Goal: Information Seeking & Learning: Learn about a topic

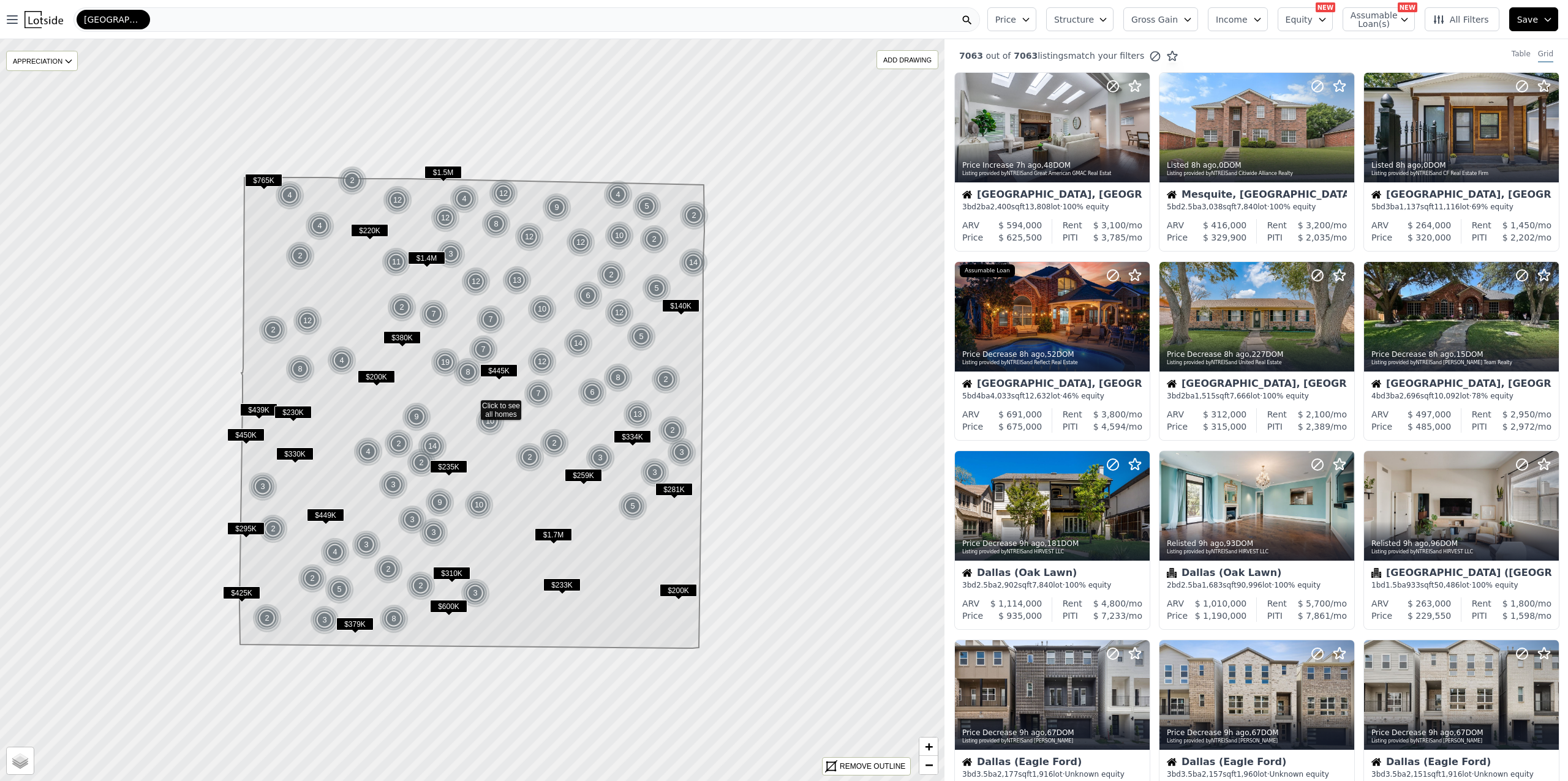
click at [1108, 14] on icon "button" at bounding box center [1102, 19] width 10 height 10
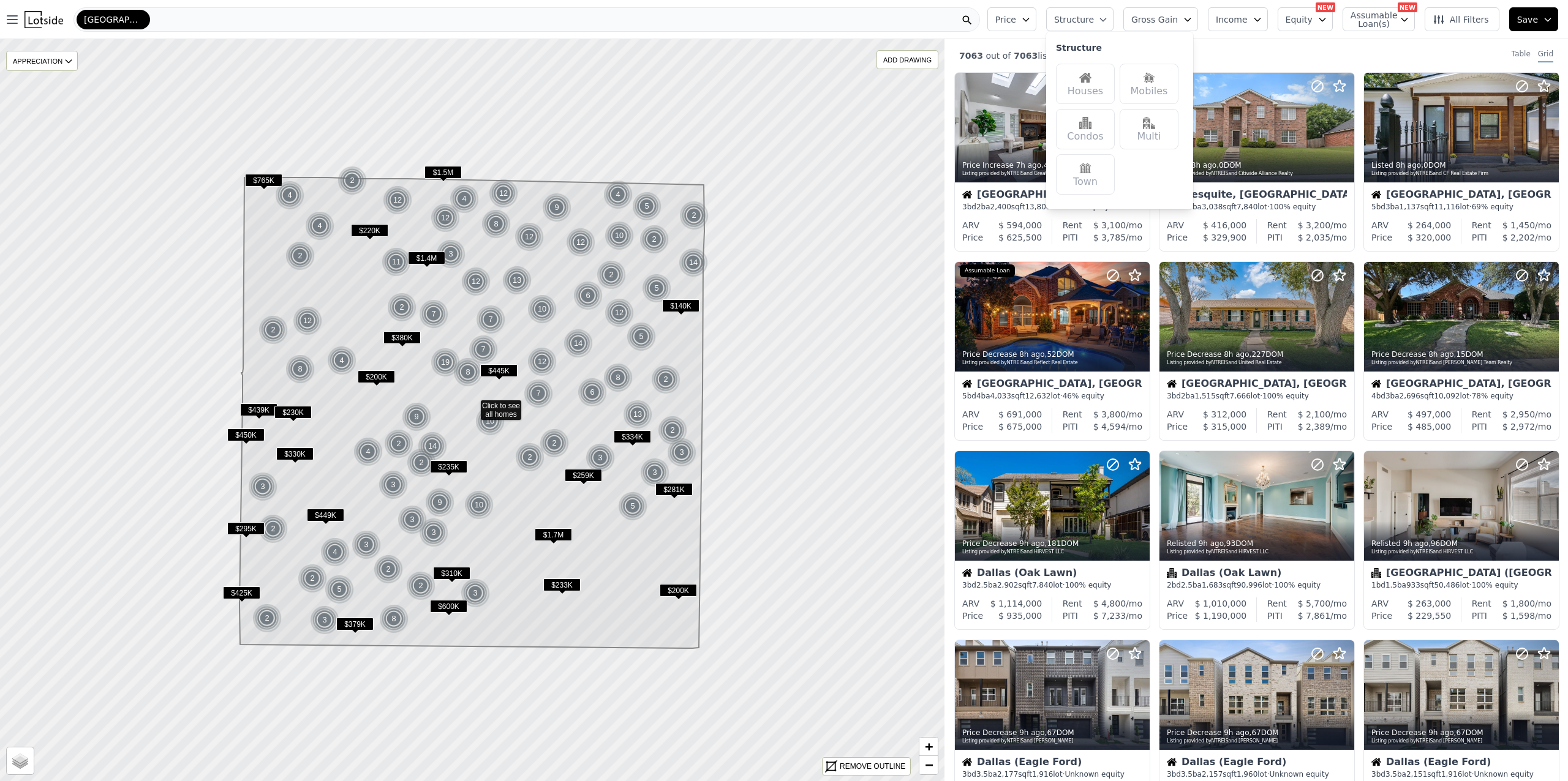
click at [1098, 87] on div "Houses" at bounding box center [1085, 83] width 59 height 40
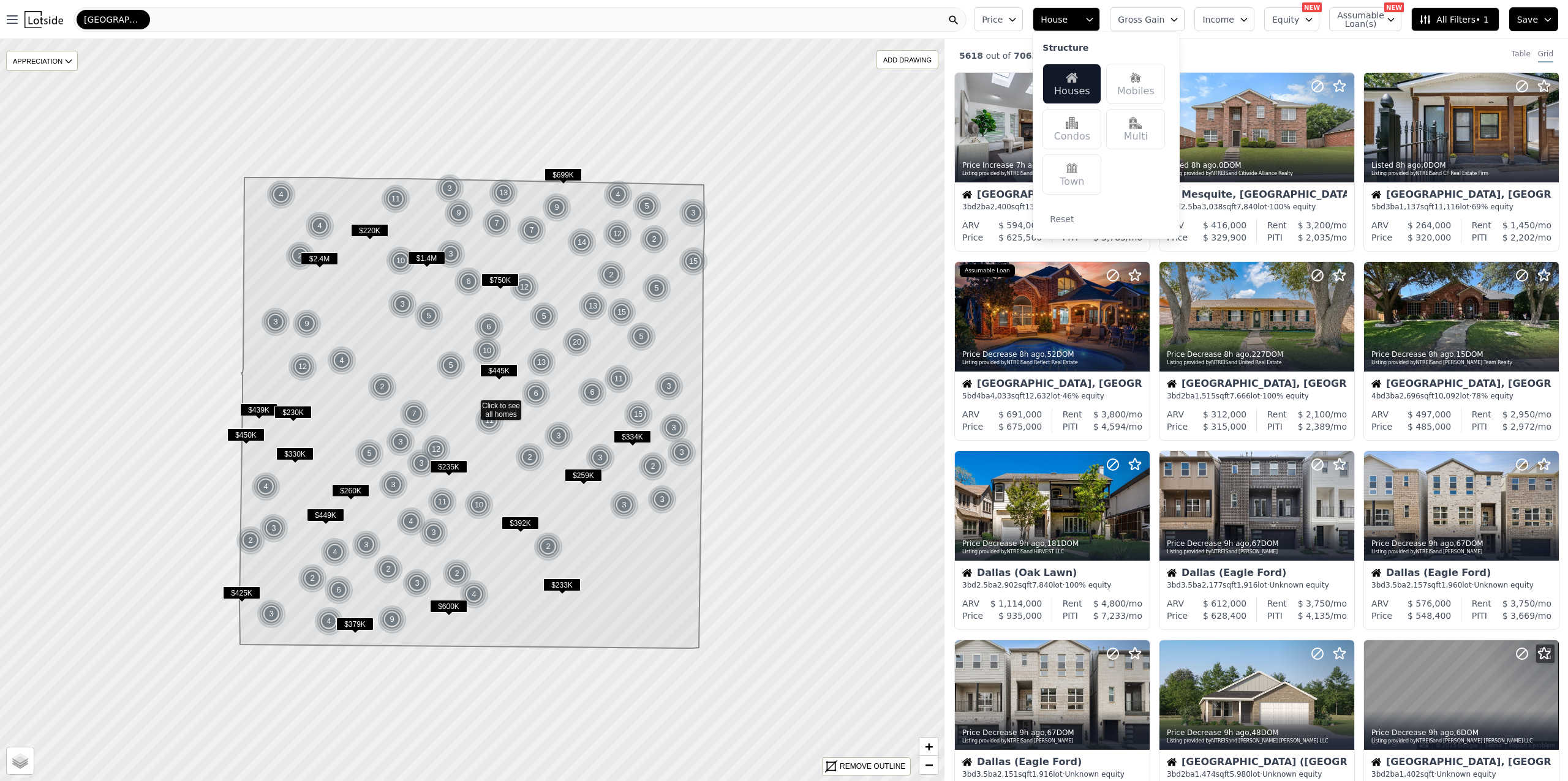
click at [1236, 52] on div "5618 out of 7063 listings match your filters Table Grid" at bounding box center [1255, 55] width 623 height 33
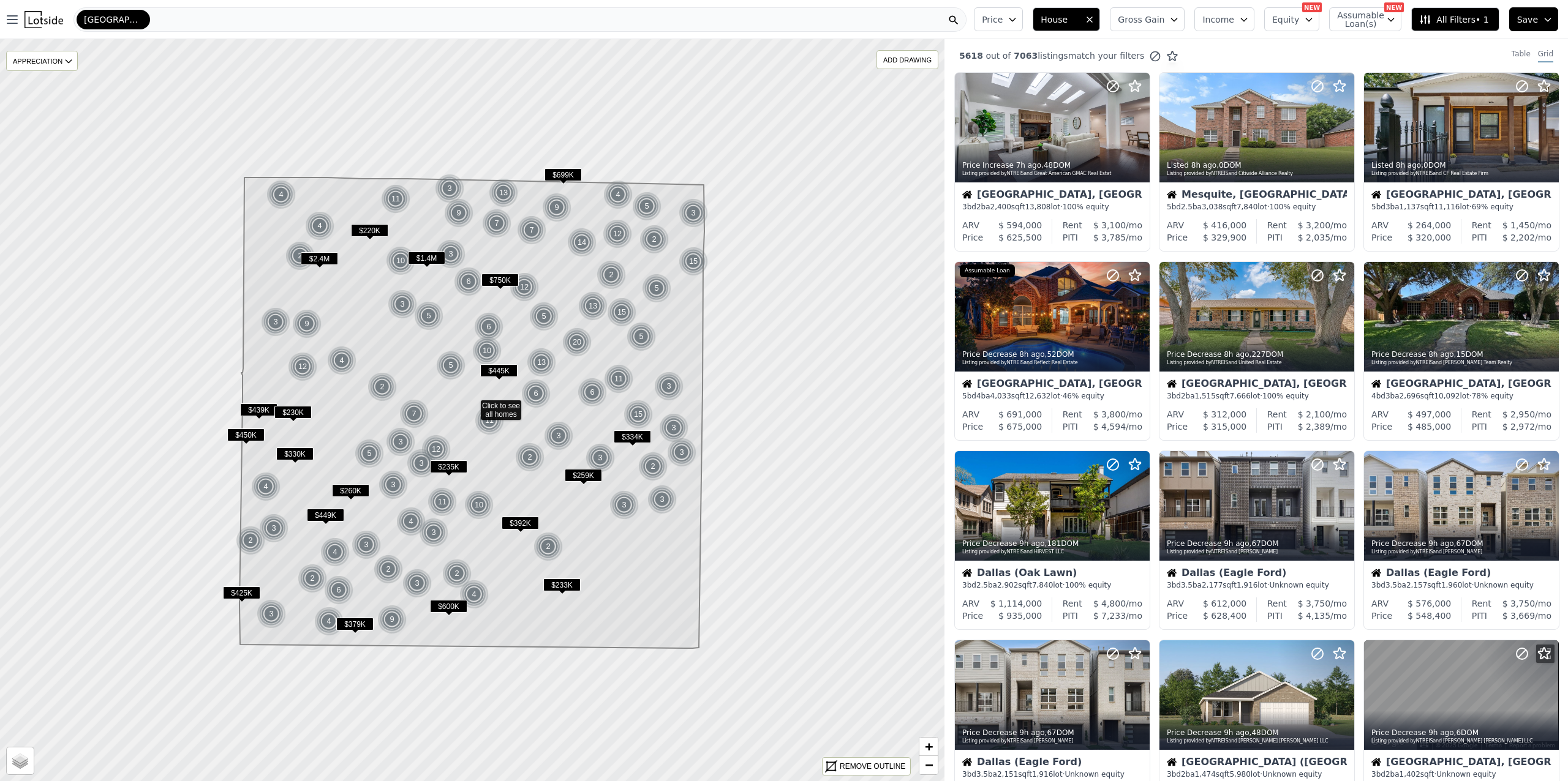
click at [1179, 20] on icon "button" at bounding box center [1174, 19] width 10 height 10
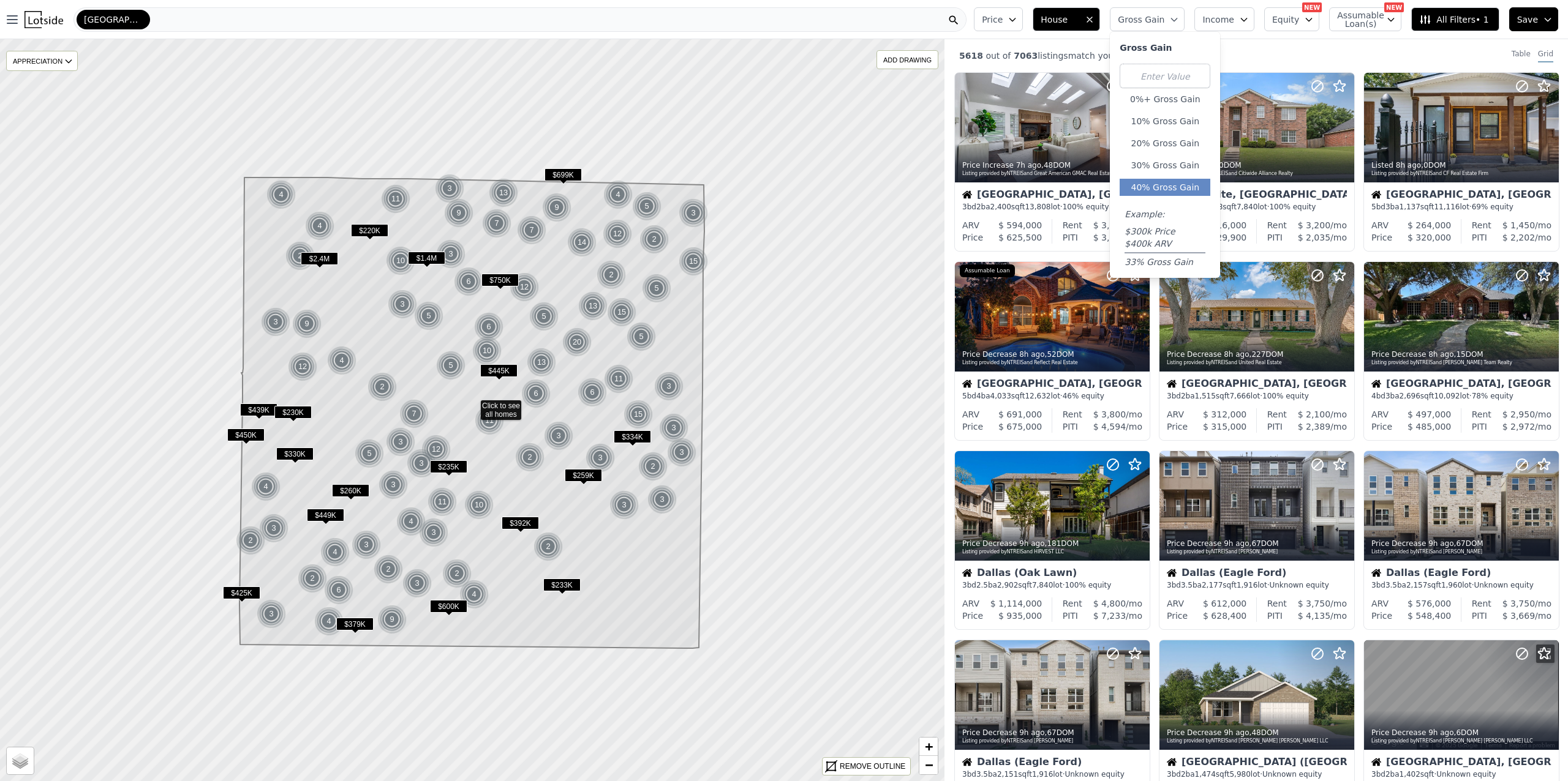
click at [1171, 188] on button "40% Gross Gain" at bounding box center [1164, 187] width 90 height 17
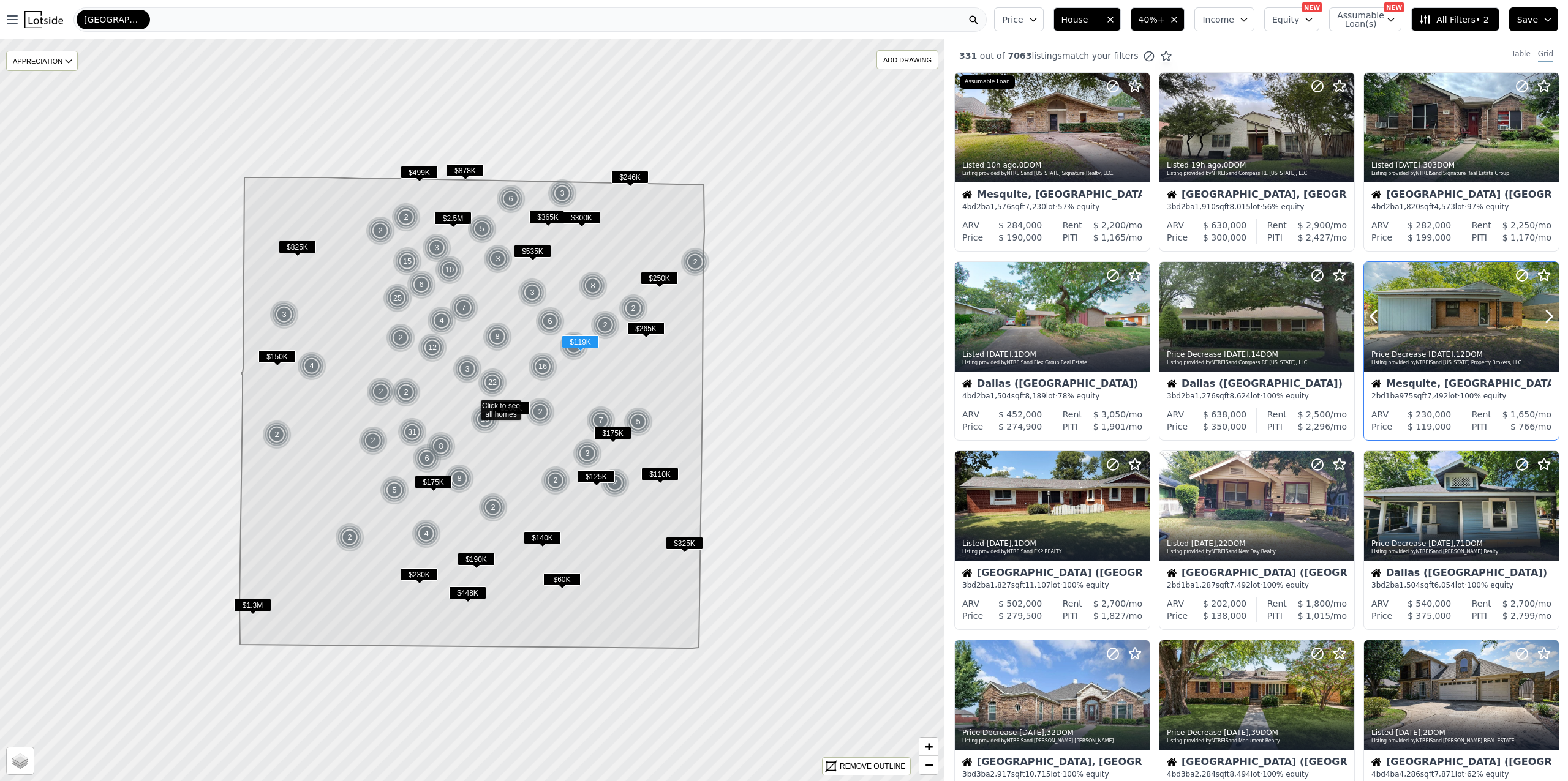
click at [1442, 312] on div at bounding box center [1462, 316] width 195 height 110
click at [1261, 321] on div at bounding box center [1257, 316] width 195 height 110
click at [1258, 135] on div at bounding box center [1257, 128] width 195 height 110
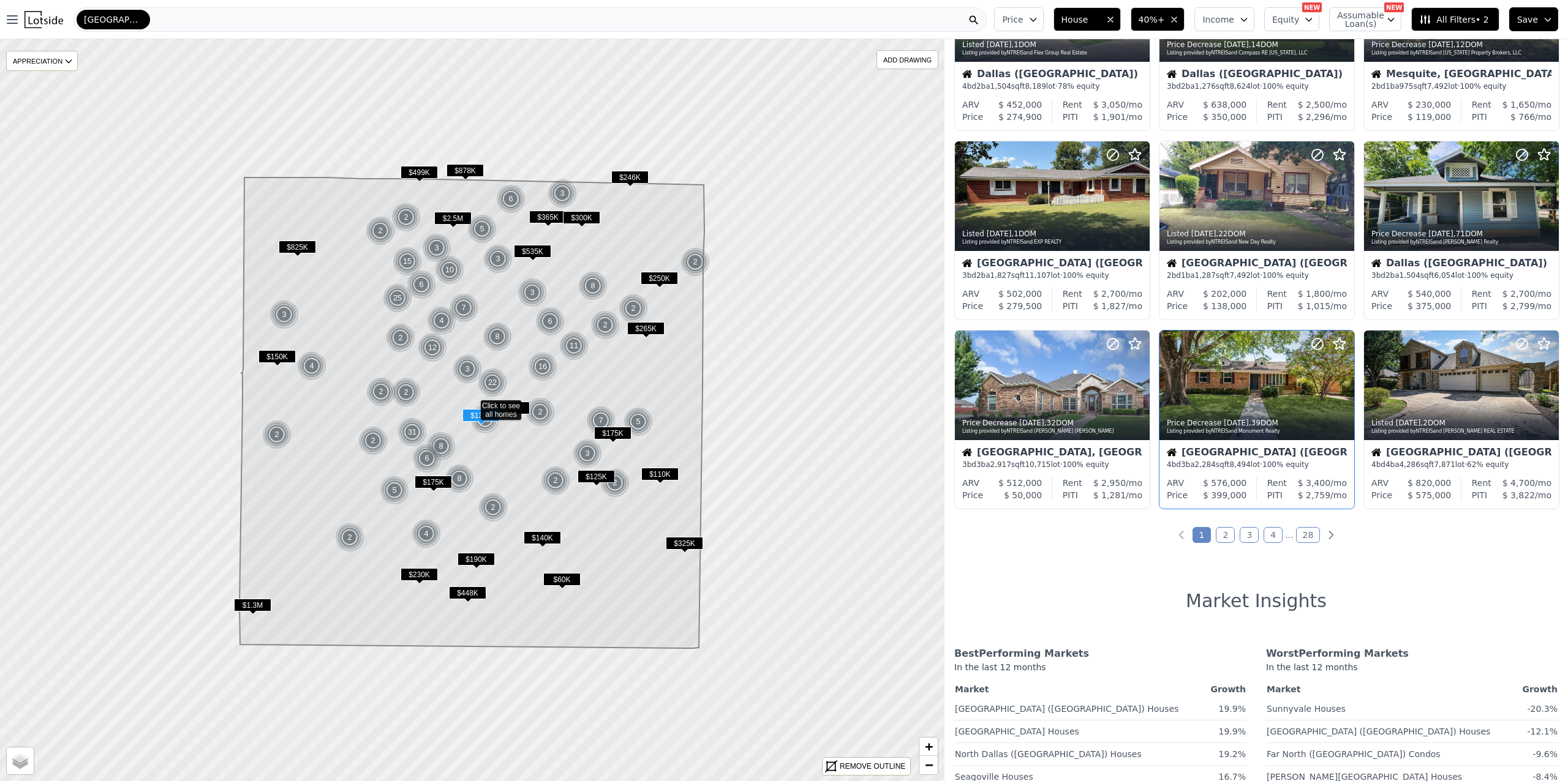
scroll to position [326, 0]
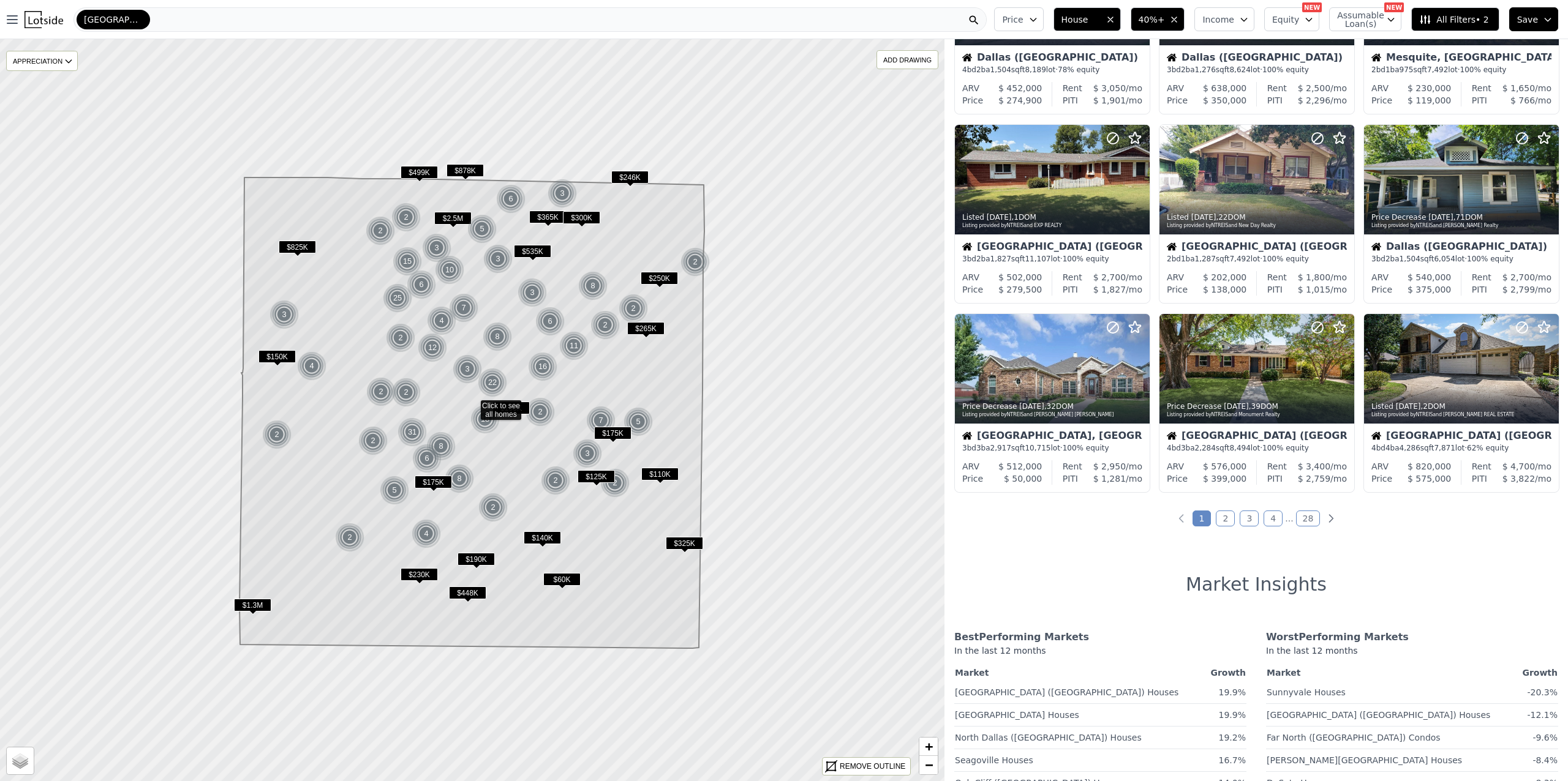
click at [1225, 518] on link "2" at bounding box center [1225, 518] width 19 height 16
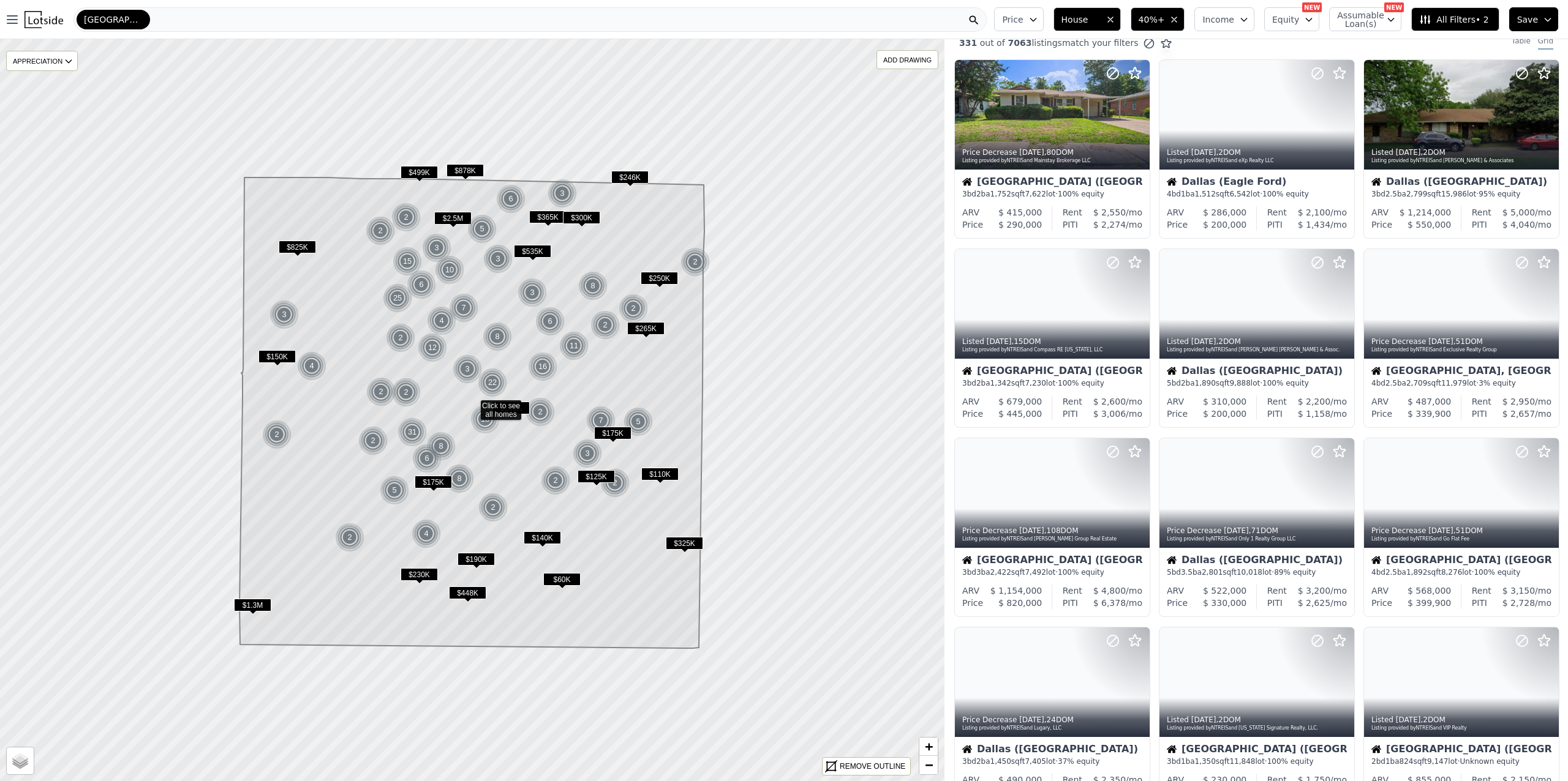
scroll to position [0, 0]
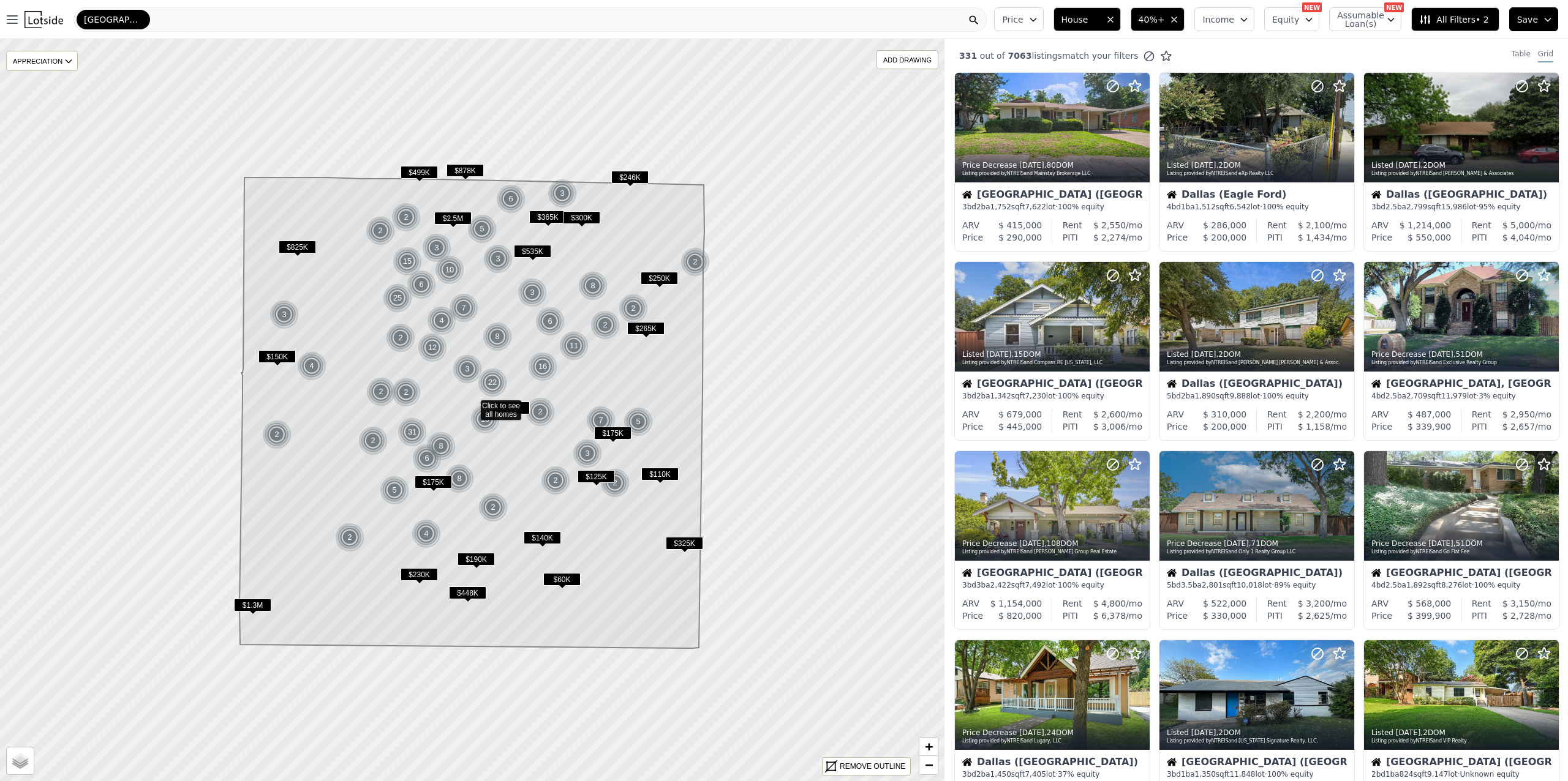
click at [1311, 21] on icon "button" at bounding box center [1309, 19] width 10 height 10
click at [1313, 17] on icon "button" at bounding box center [1309, 19] width 10 height 10
click at [1311, 71] on icon "button" at bounding box center [1307, 71] width 10 height 10
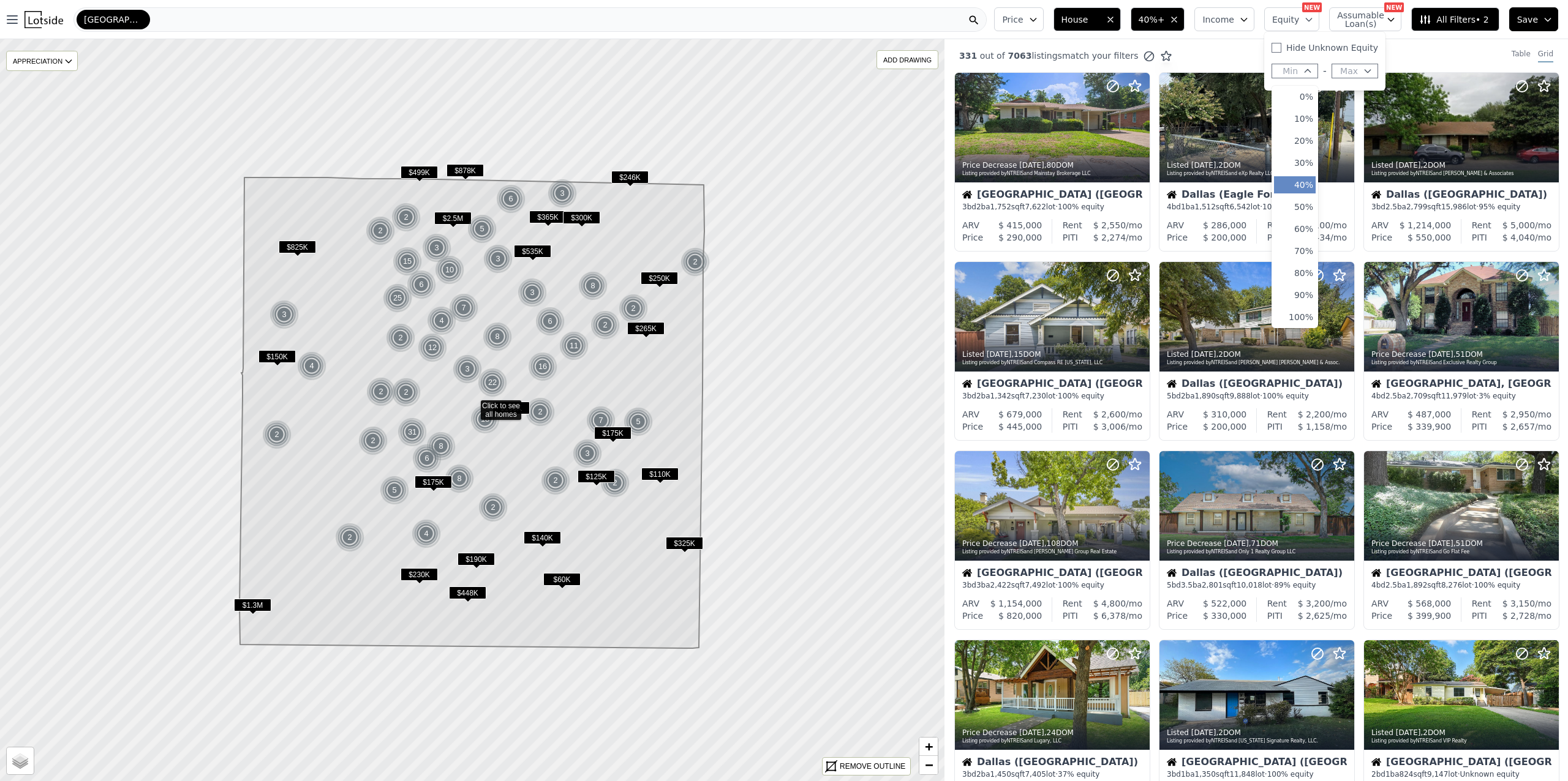
click at [1306, 184] on button "40%" at bounding box center [1294, 184] width 42 height 17
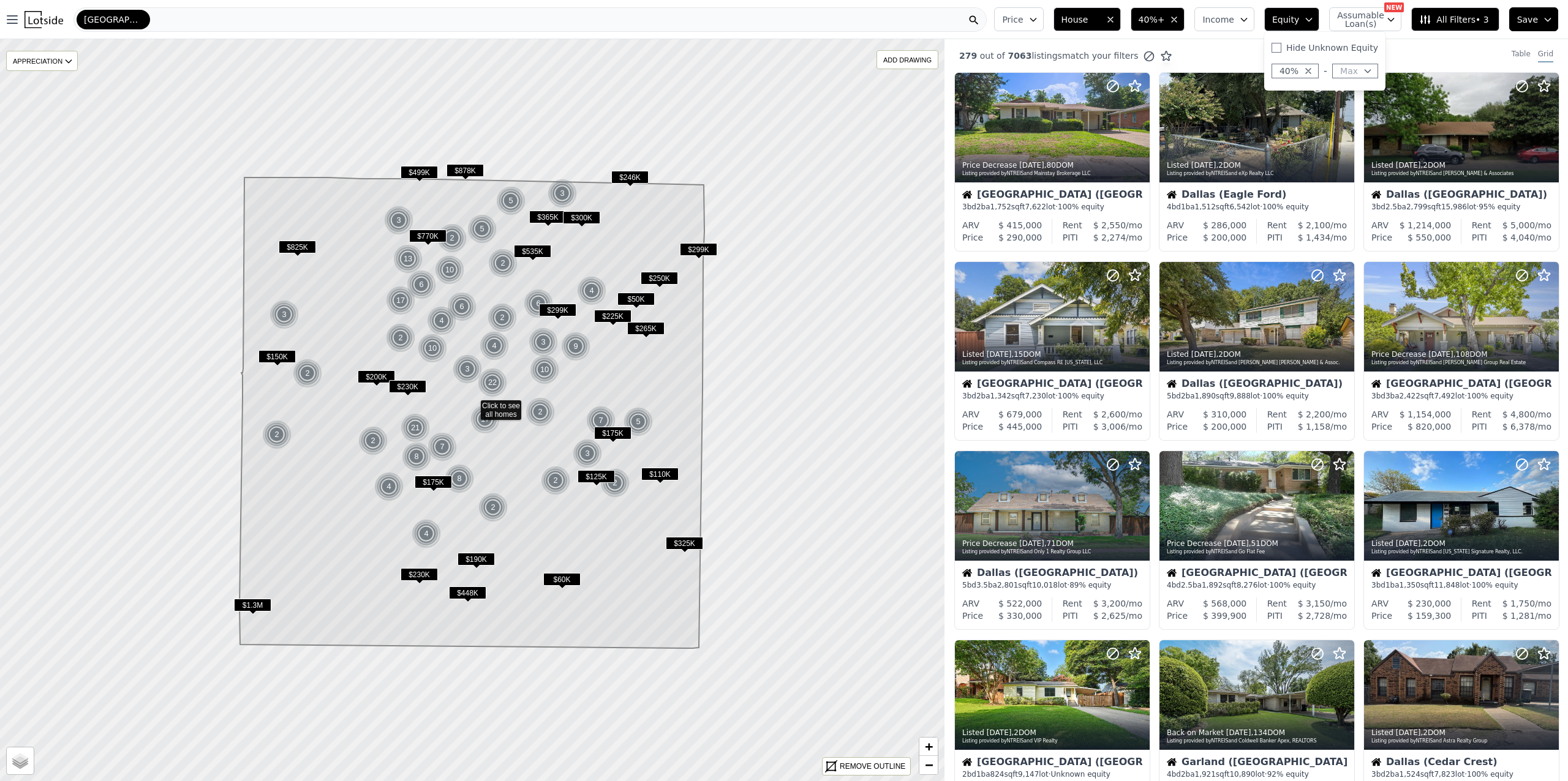
click at [1227, 50] on div "279 out of 7063 listings match your filters Table Grid" at bounding box center [1255, 55] width 623 height 33
click at [1051, 130] on div at bounding box center [1052, 128] width 195 height 110
click at [1066, 131] on div at bounding box center [1052, 128] width 195 height 110
click at [1255, 137] on div at bounding box center [1257, 128] width 195 height 110
click at [1454, 128] on div at bounding box center [1462, 128] width 195 height 110
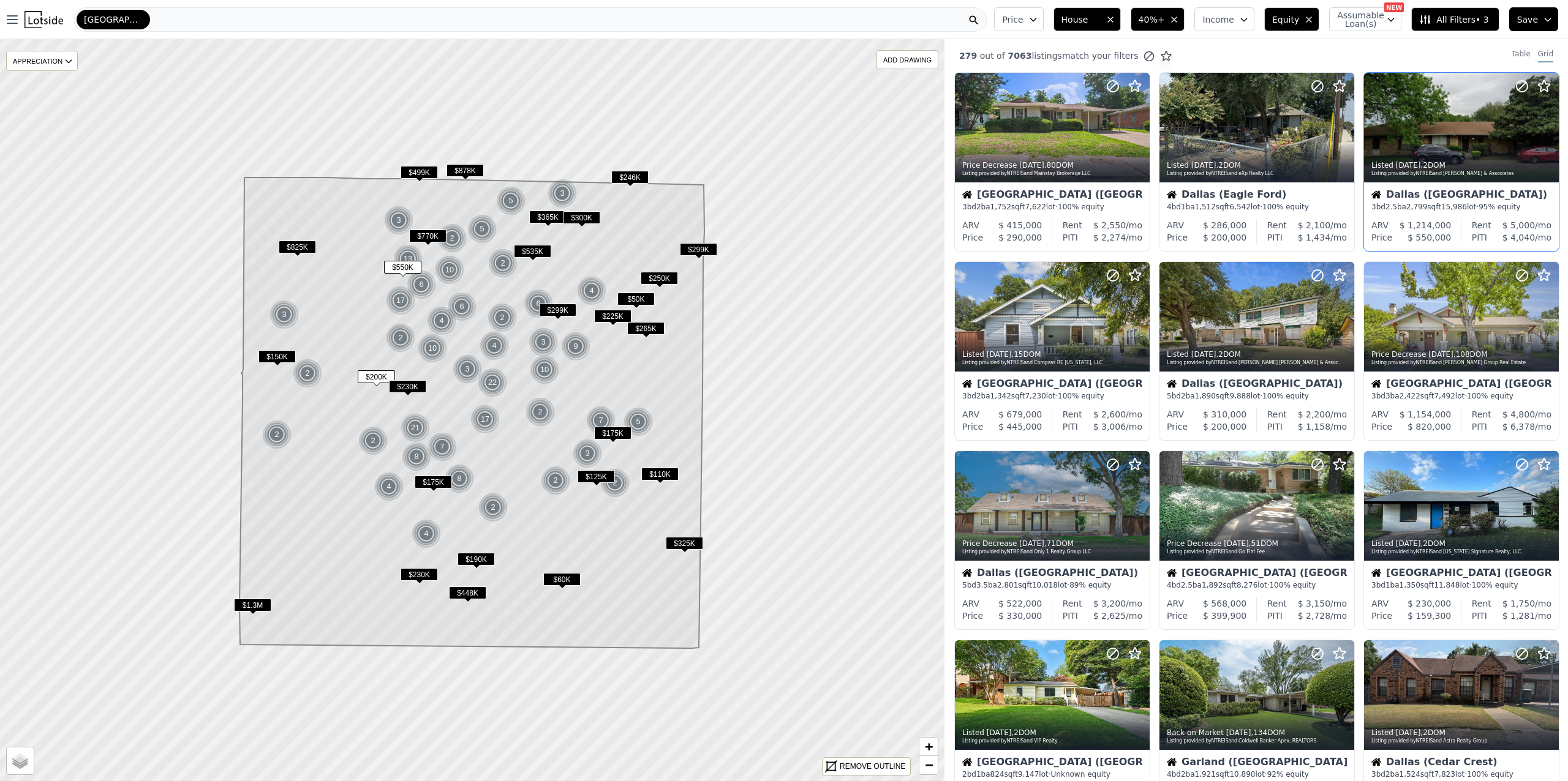
click at [1437, 136] on div at bounding box center [1462, 128] width 195 height 110
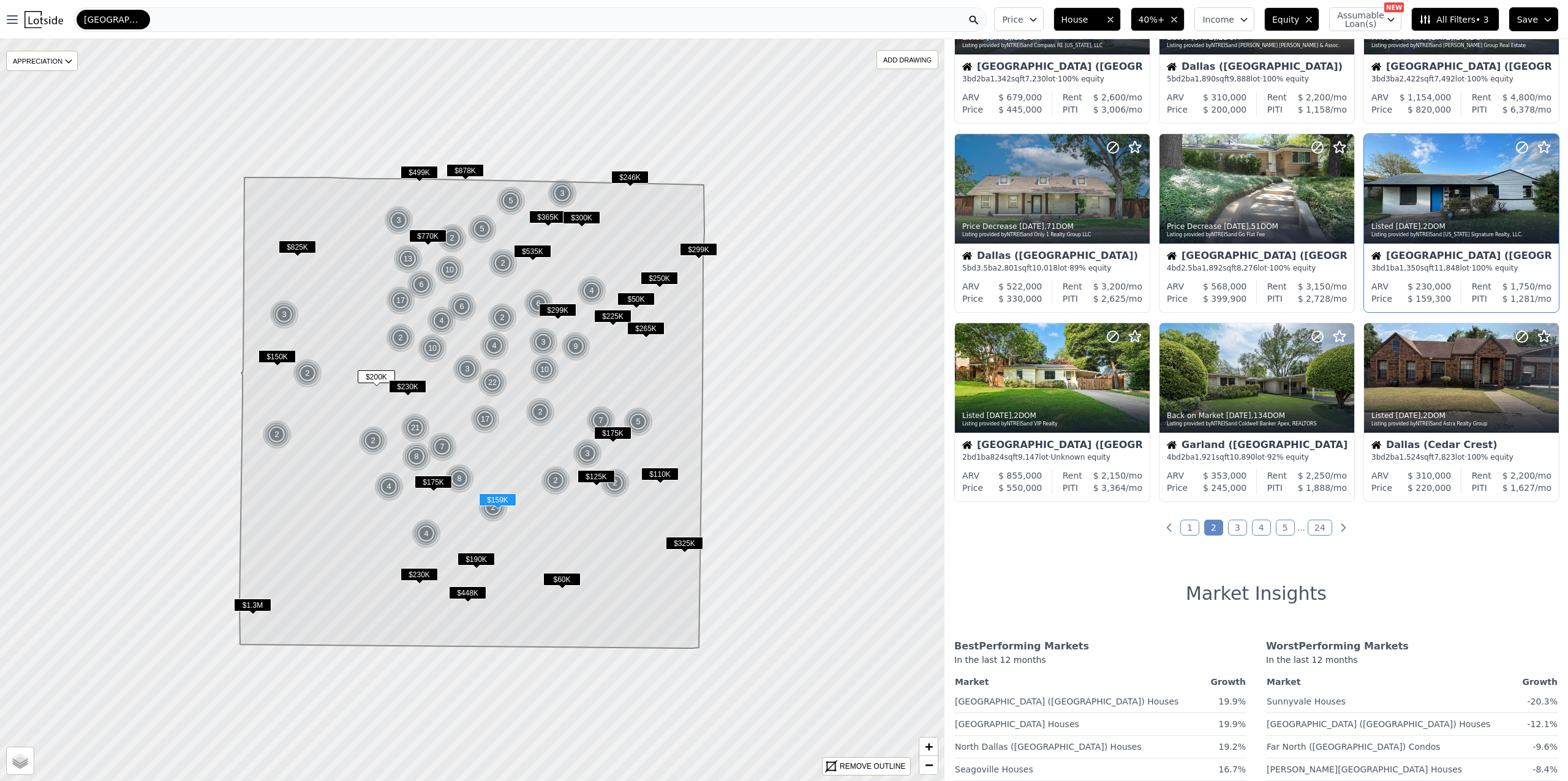
scroll to position [326, 0]
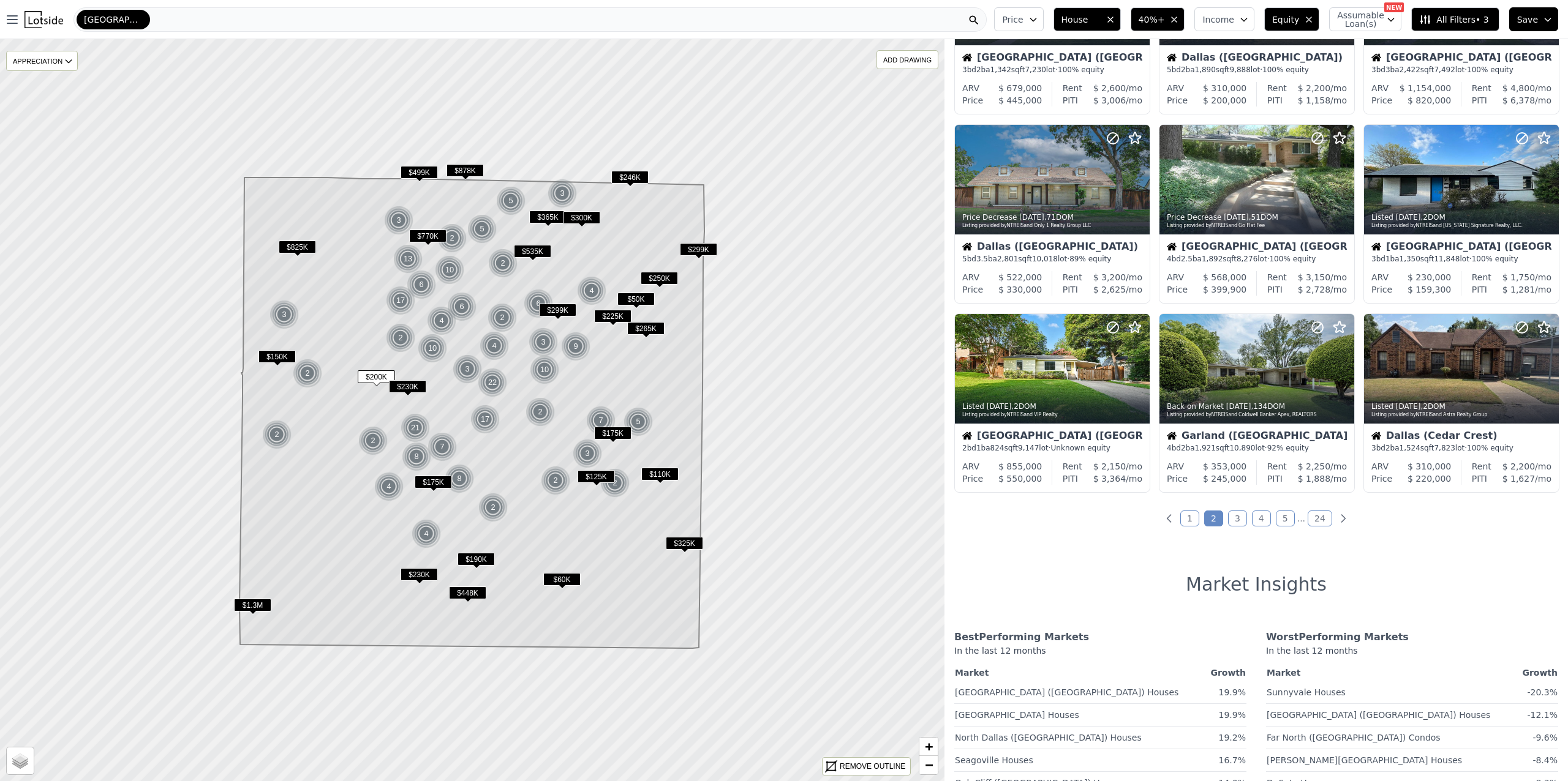
click at [1184, 522] on link "1" at bounding box center [1189, 518] width 19 height 16
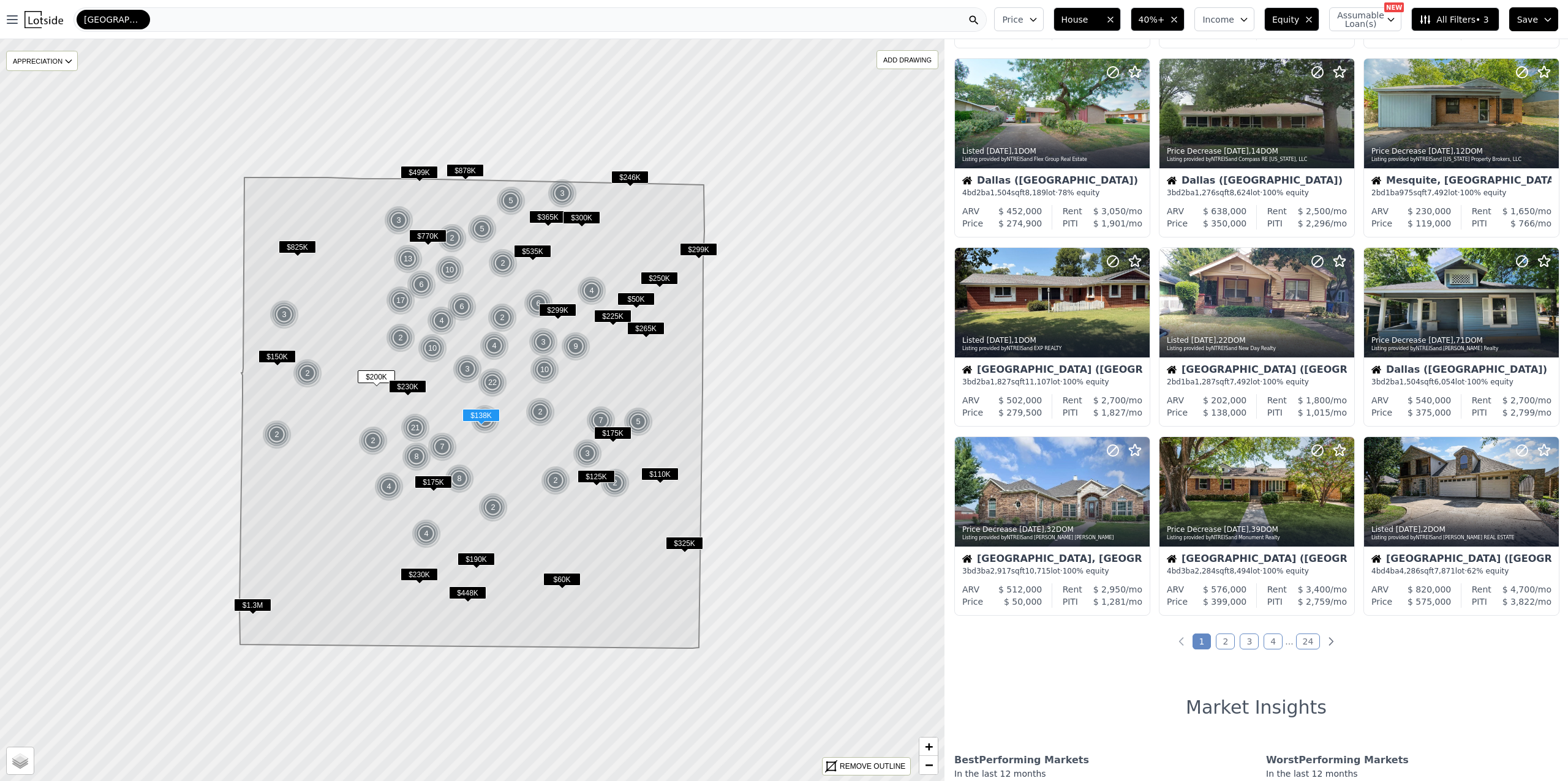
scroll to position [218, 0]
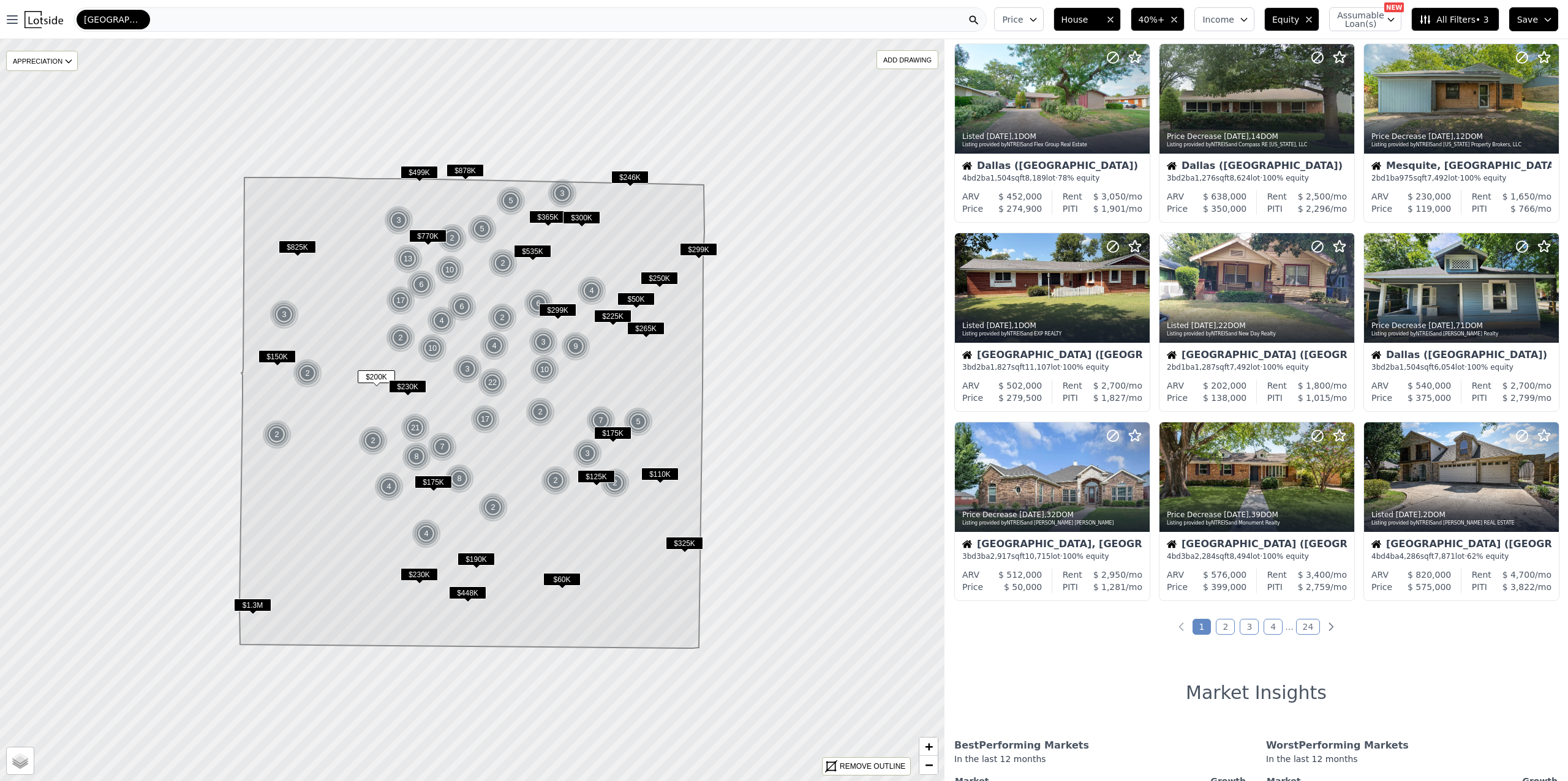
click at [1245, 627] on link "3" at bounding box center [1249, 627] width 19 height 16
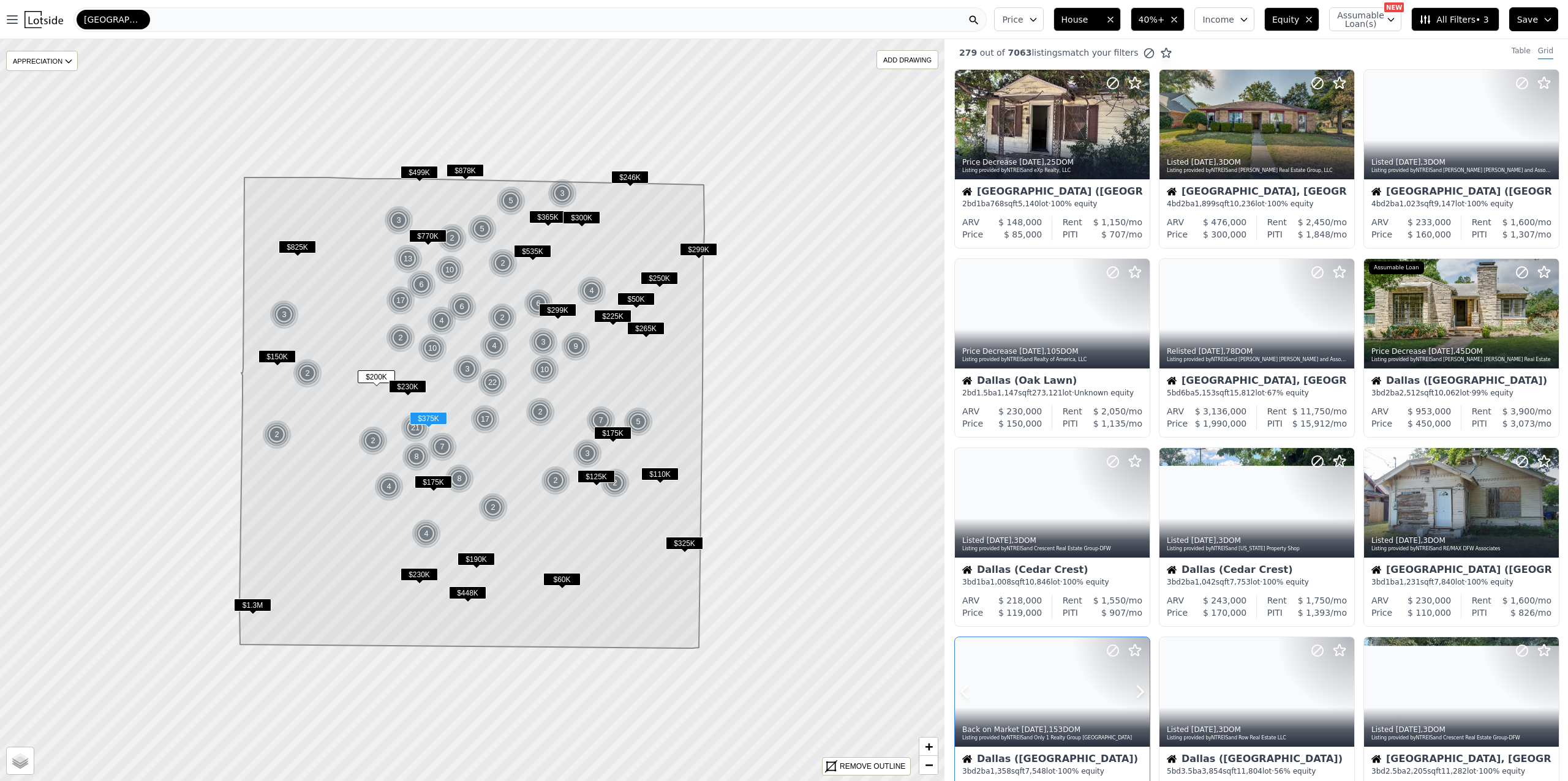
scroll to position [0, 0]
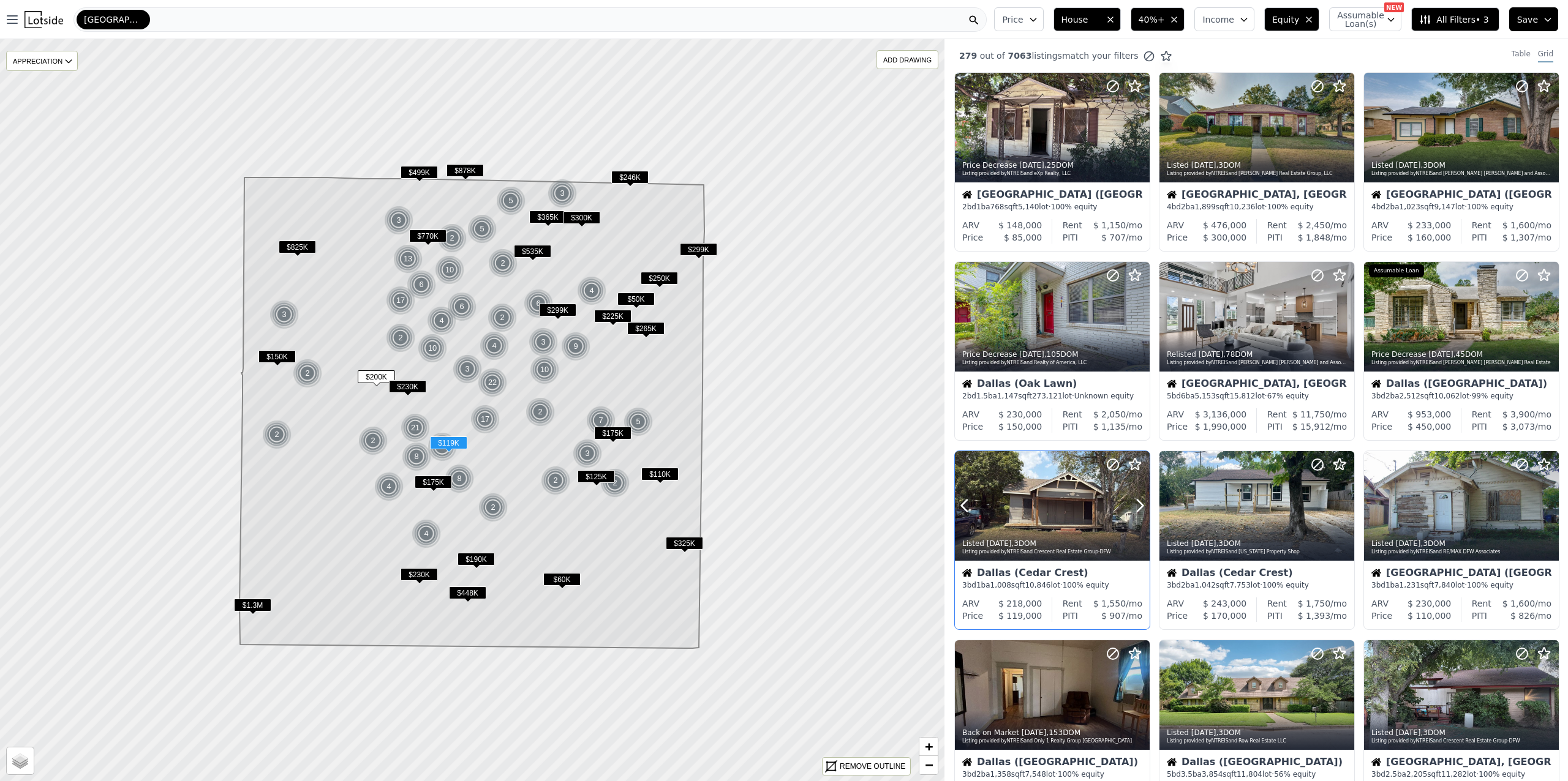
click at [1065, 515] on div at bounding box center [1052, 506] width 195 height 110
click at [1078, 510] on div at bounding box center [1110, 491] width 79 height 79
click at [1458, 319] on div at bounding box center [1462, 316] width 195 height 110
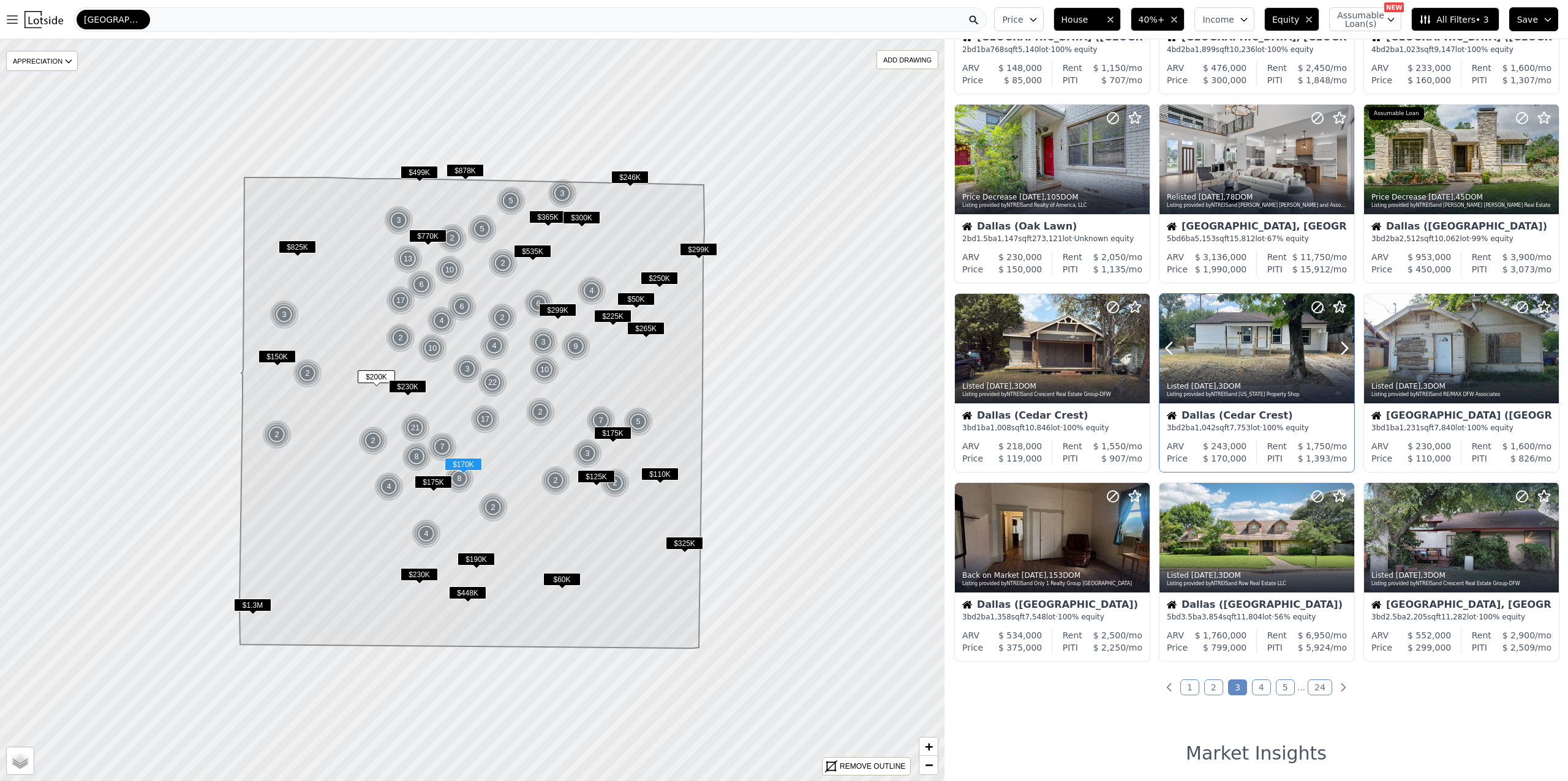
scroll to position [163, 0]
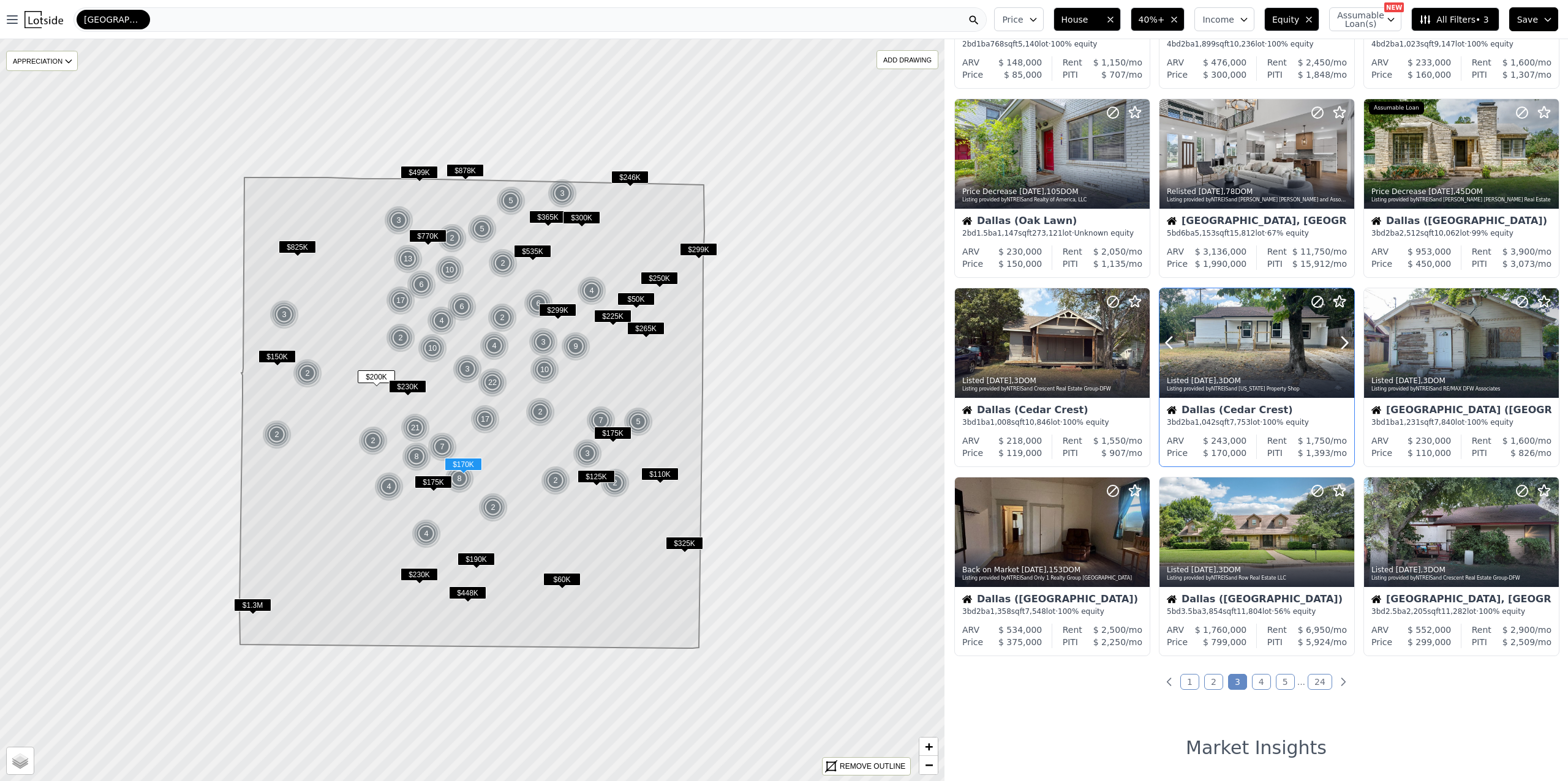
click at [1270, 348] on div at bounding box center [1257, 343] width 195 height 110
click at [1059, 540] on div at bounding box center [1052, 532] width 195 height 110
click at [1052, 537] on div at bounding box center [1052, 532] width 195 height 110
click at [1452, 349] on div at bounding box center [1462, 343] width 195 height 110
click at [1449, 345] on div at bounding box center [1462, 343] width 195 height 110
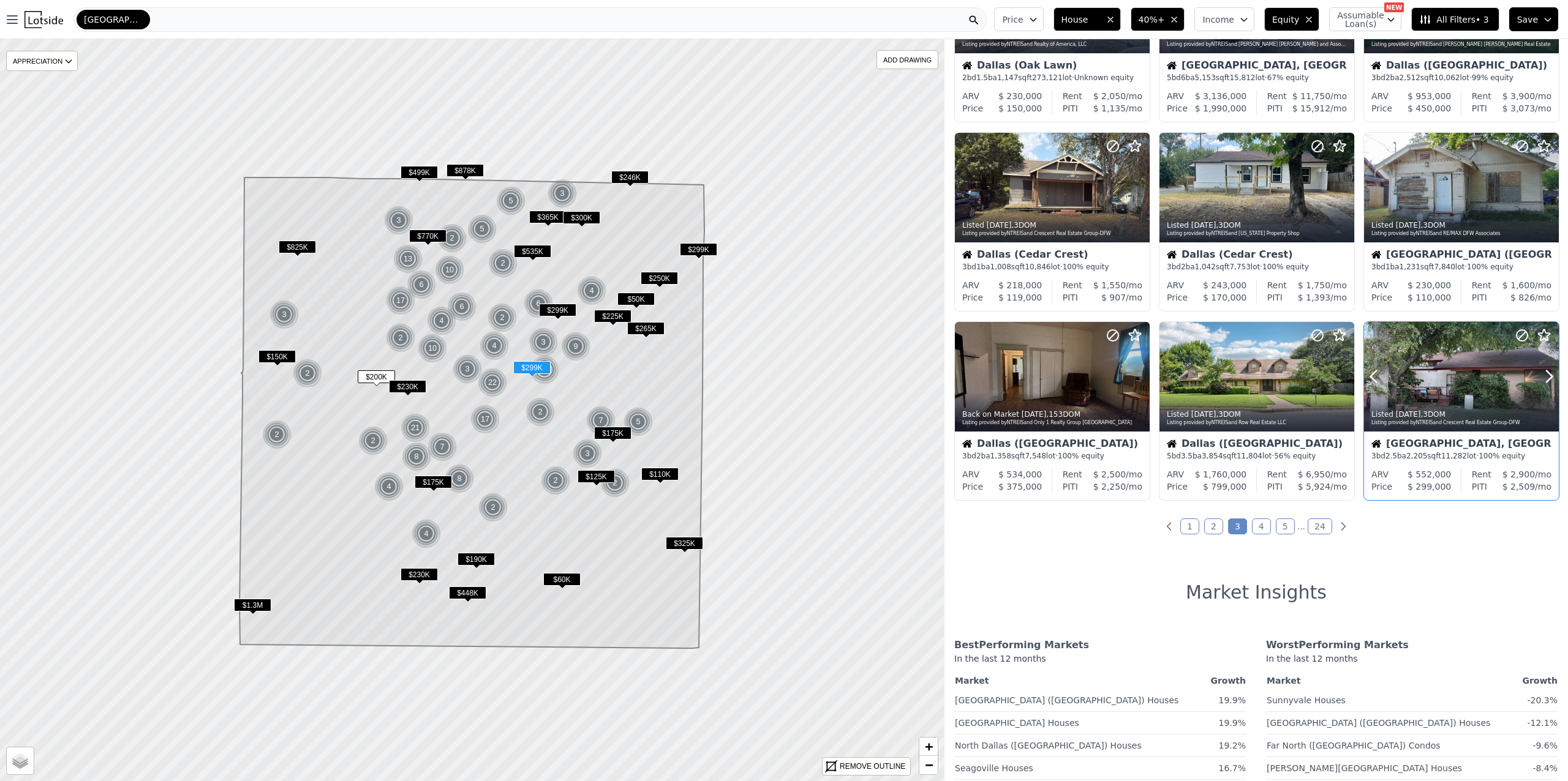
scroll to position [326, 0]
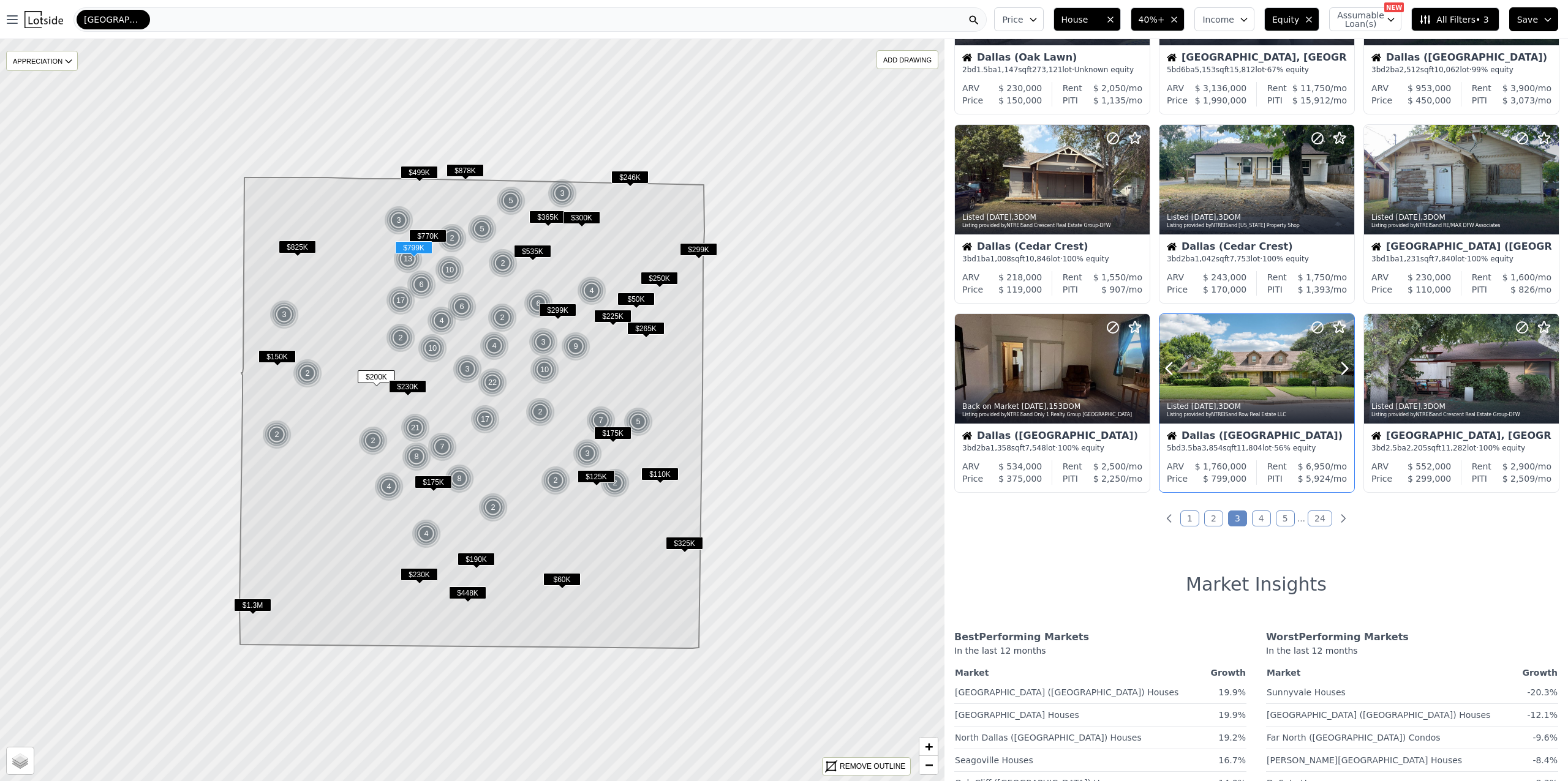
click at [1285, 378] on div at bounding box center [1315, 353] width 79 height 79
click at [1257, 523] on link "4" at bounding box center [1260, 518] width 19 height 16
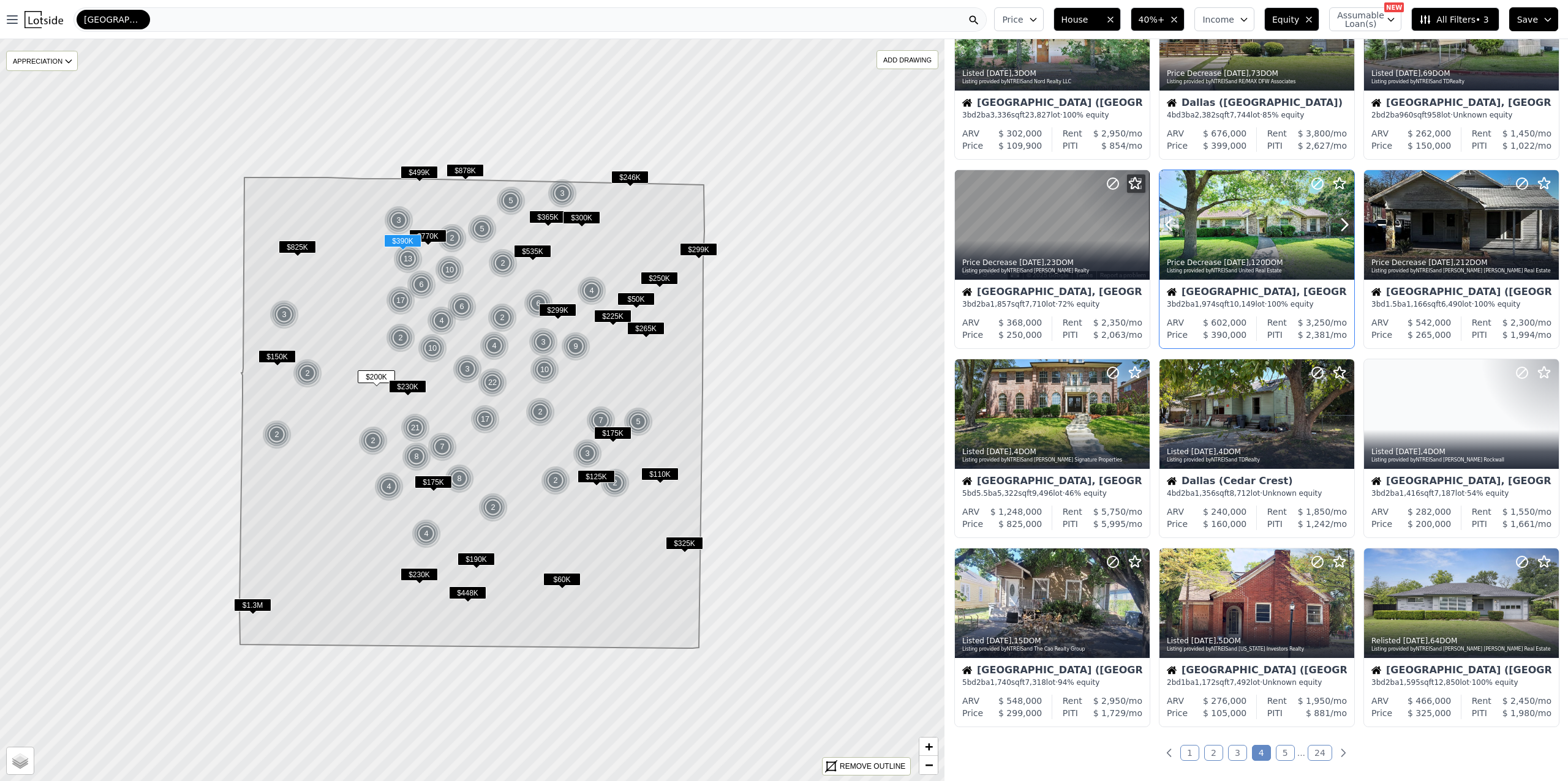
scroll to position [108, 0]
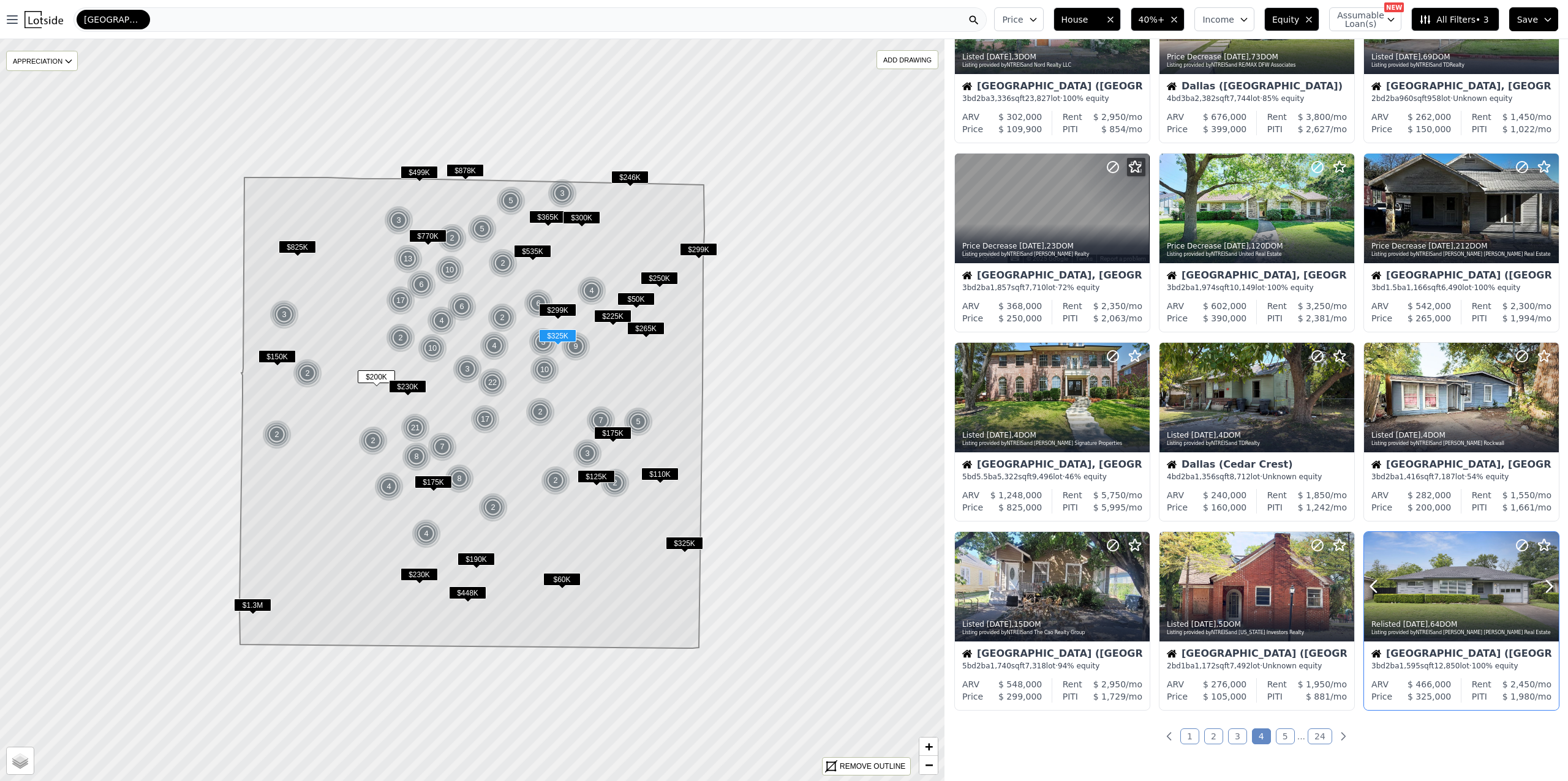
click at [1453, 584] on div at bounding box center [1462, 586] width 195 height 110
click at [1448, 586] on div at bounding box center [1462, 586] width 195 height 110
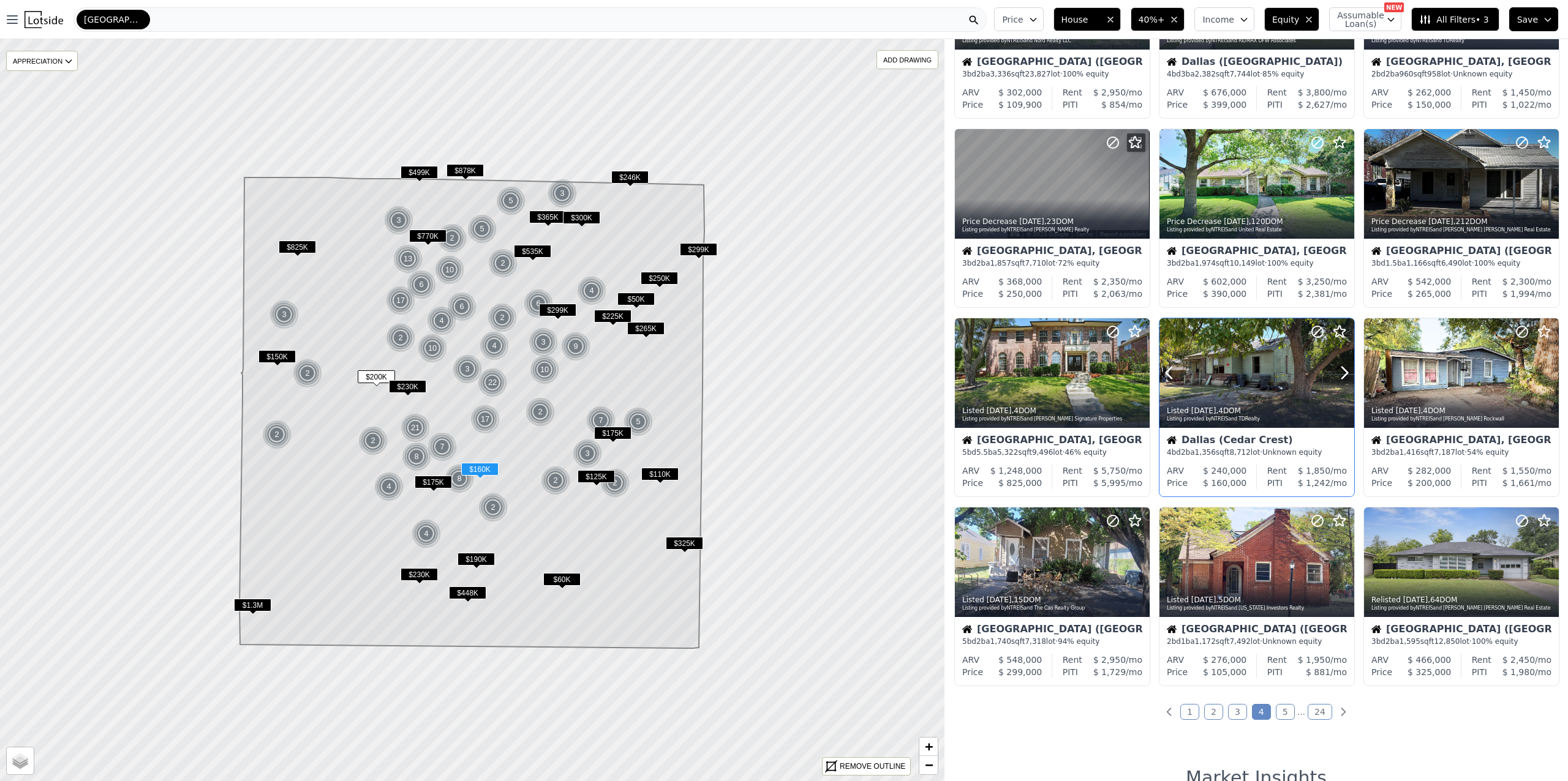
scroll to position [218, 0]
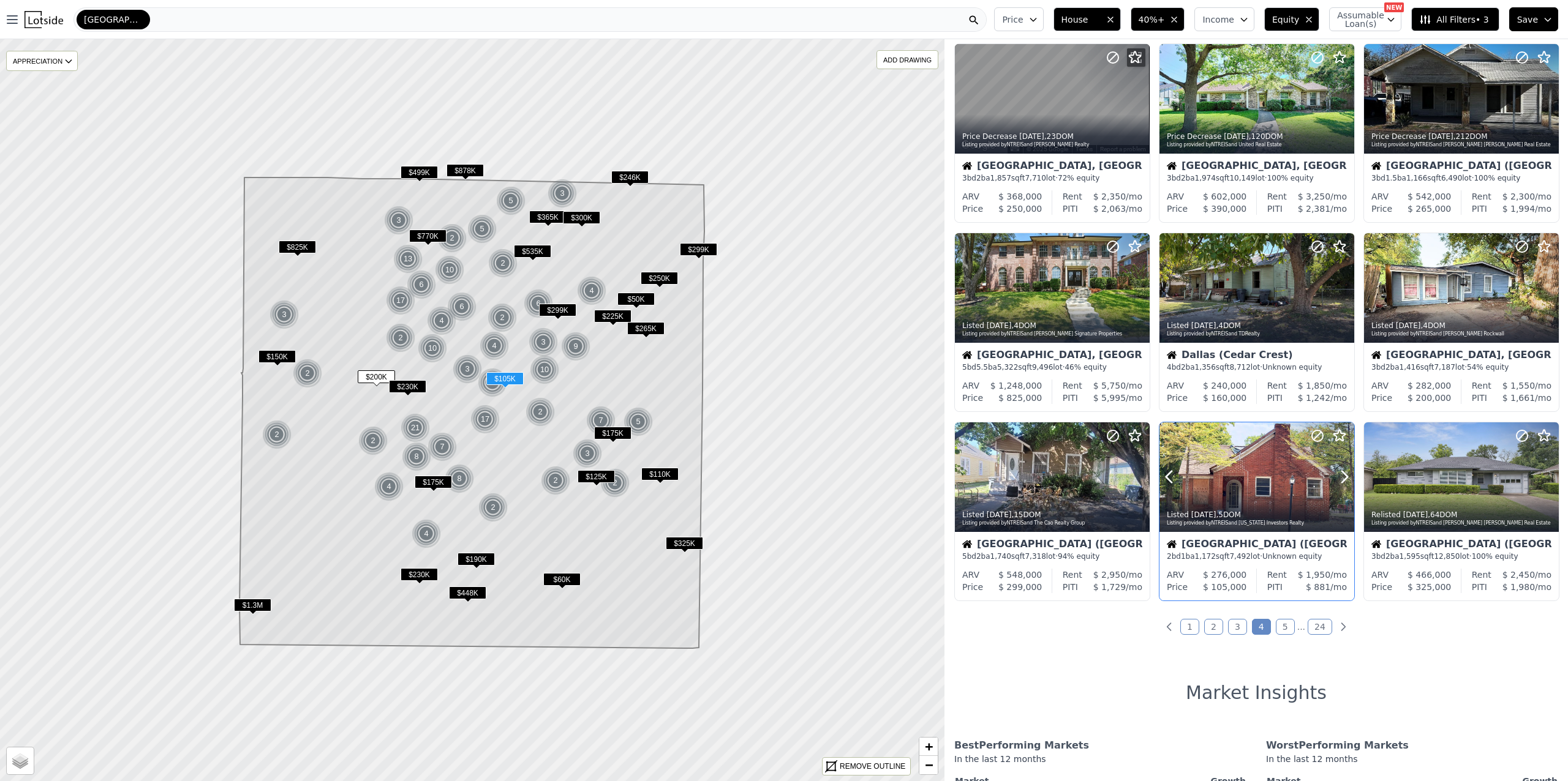
click at [1277, 477] on div at bounding box center [1315, 462] width 79 height 79
click at [1255, 491] on div at bounding box center [1257, 477] width 195 height 110
click at [1277, 627] on link "5" at bounding box center [1285, 627] width 19 height 16
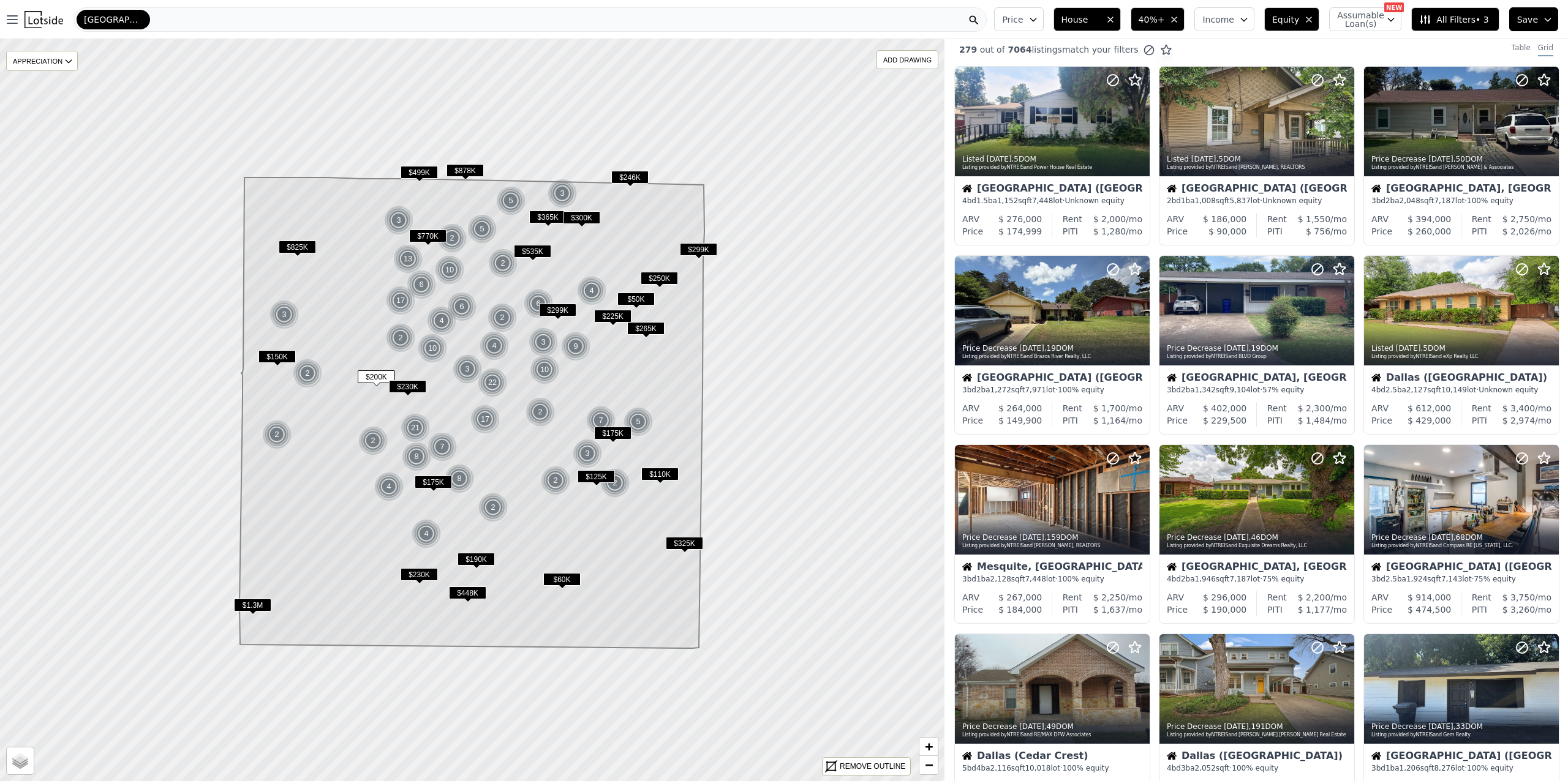
scroll to position [0, 0]
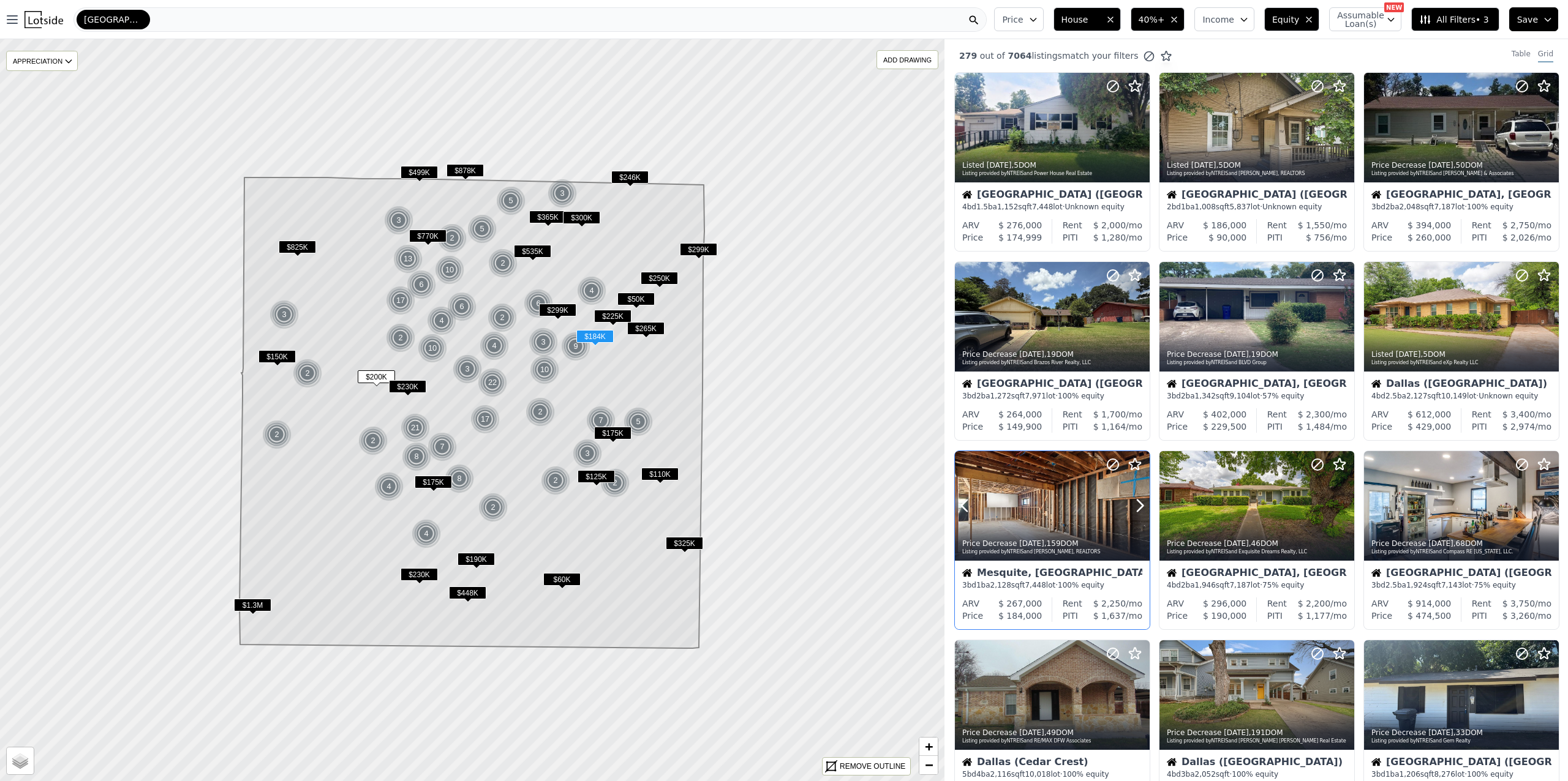
click at [1073, 516] on div at bounding box center [1110, 491] width 79 height 79
click at [1086, 512] on div at bounding box center [1110, 491] width 79 height 79
click at [1263, 505] on div at bounding box center [1257, 506] width 195 height 110
click at [1255, 505] on div at bounding box center [1257, 506] width 195 height 110
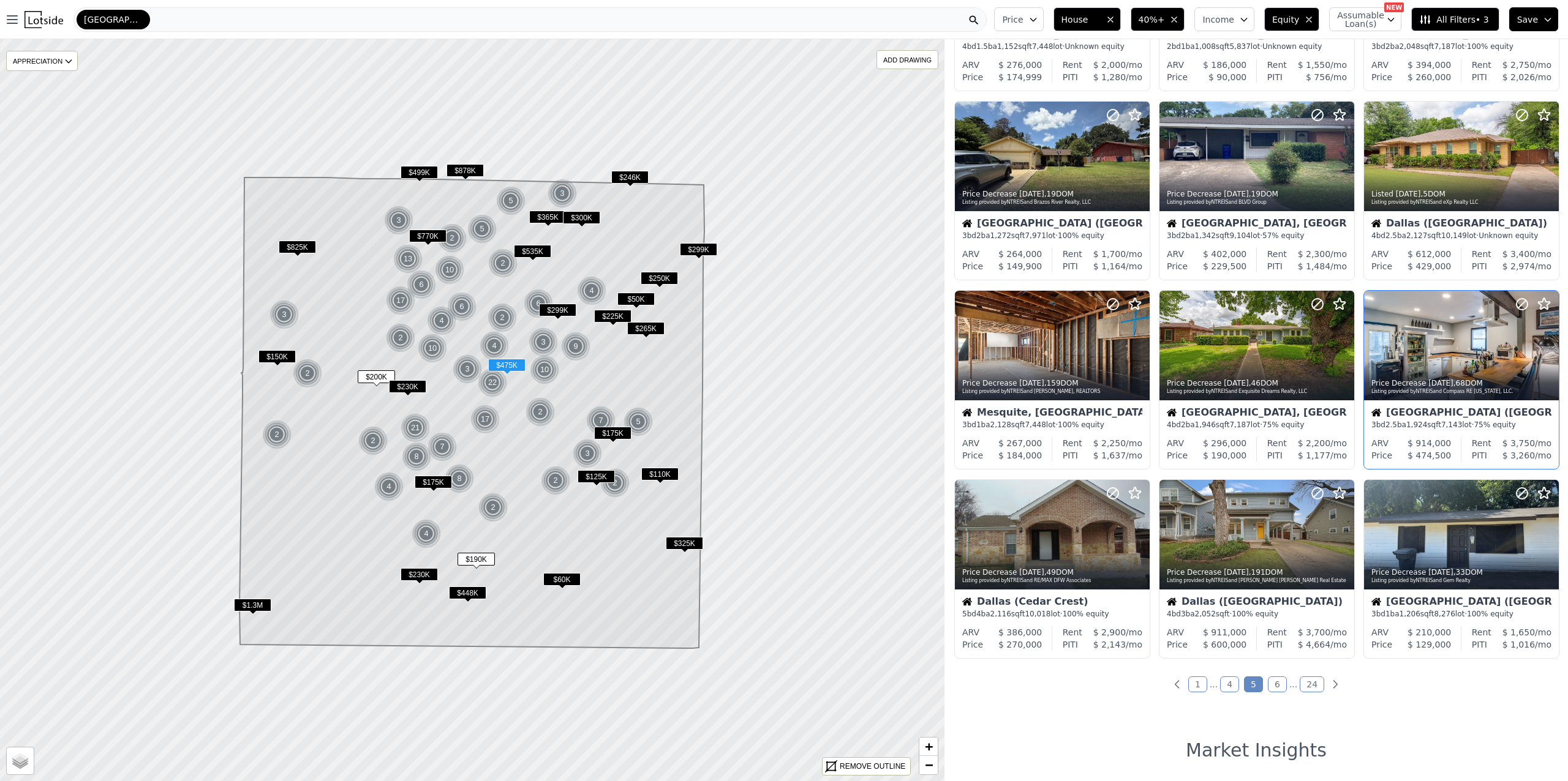
scroll to position [218, 0]
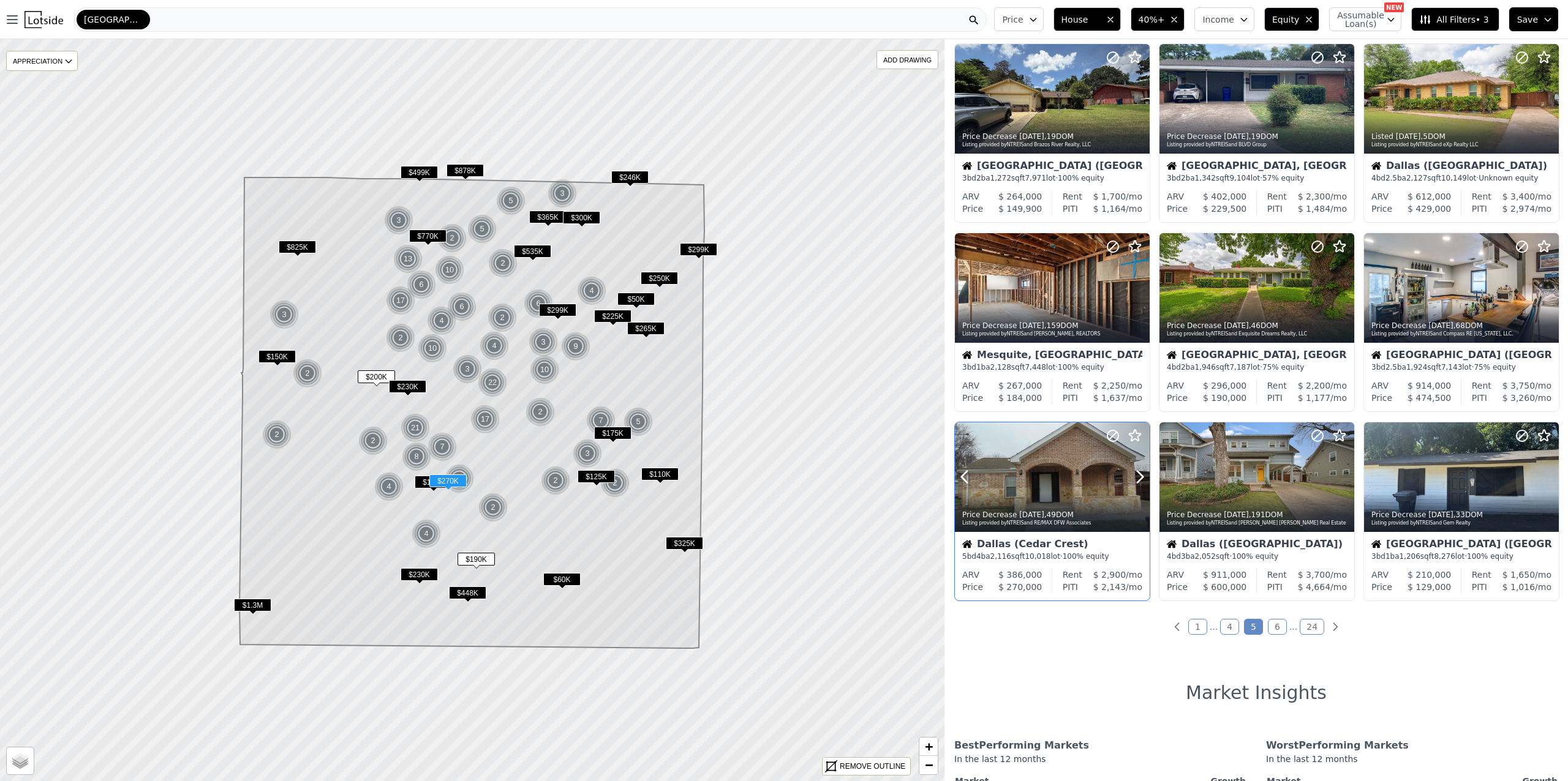
click at [1055, 477] on div at bounding box center [1052, 477] width 195 height 110
click at [1066, 471] on div at bounding box center [1052, 477] width 195 height 110
click at [1269, 632] on link "6" at bounding box center [1277, 627] width 19 height 16
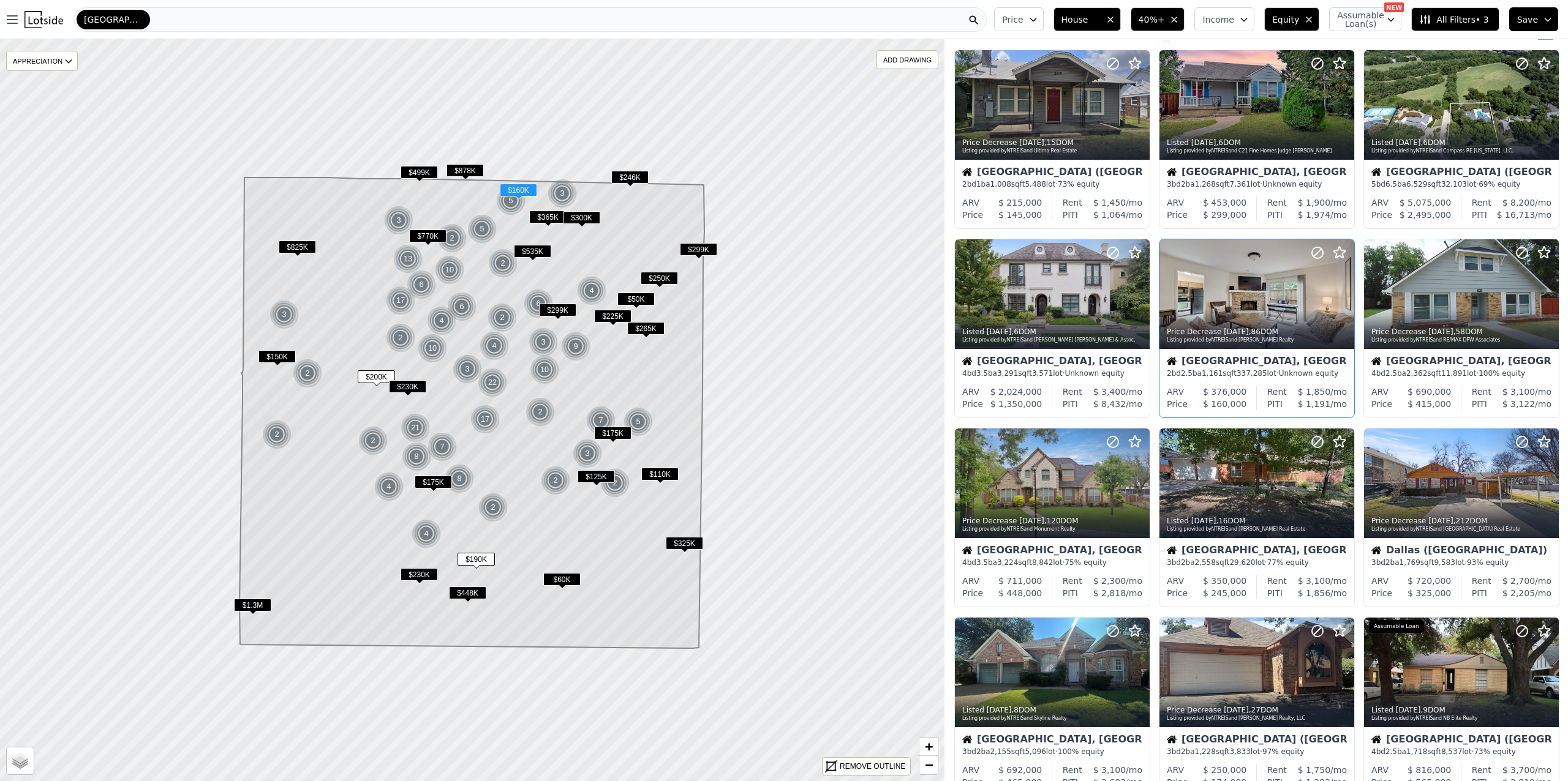
scroll to position [81, 0]
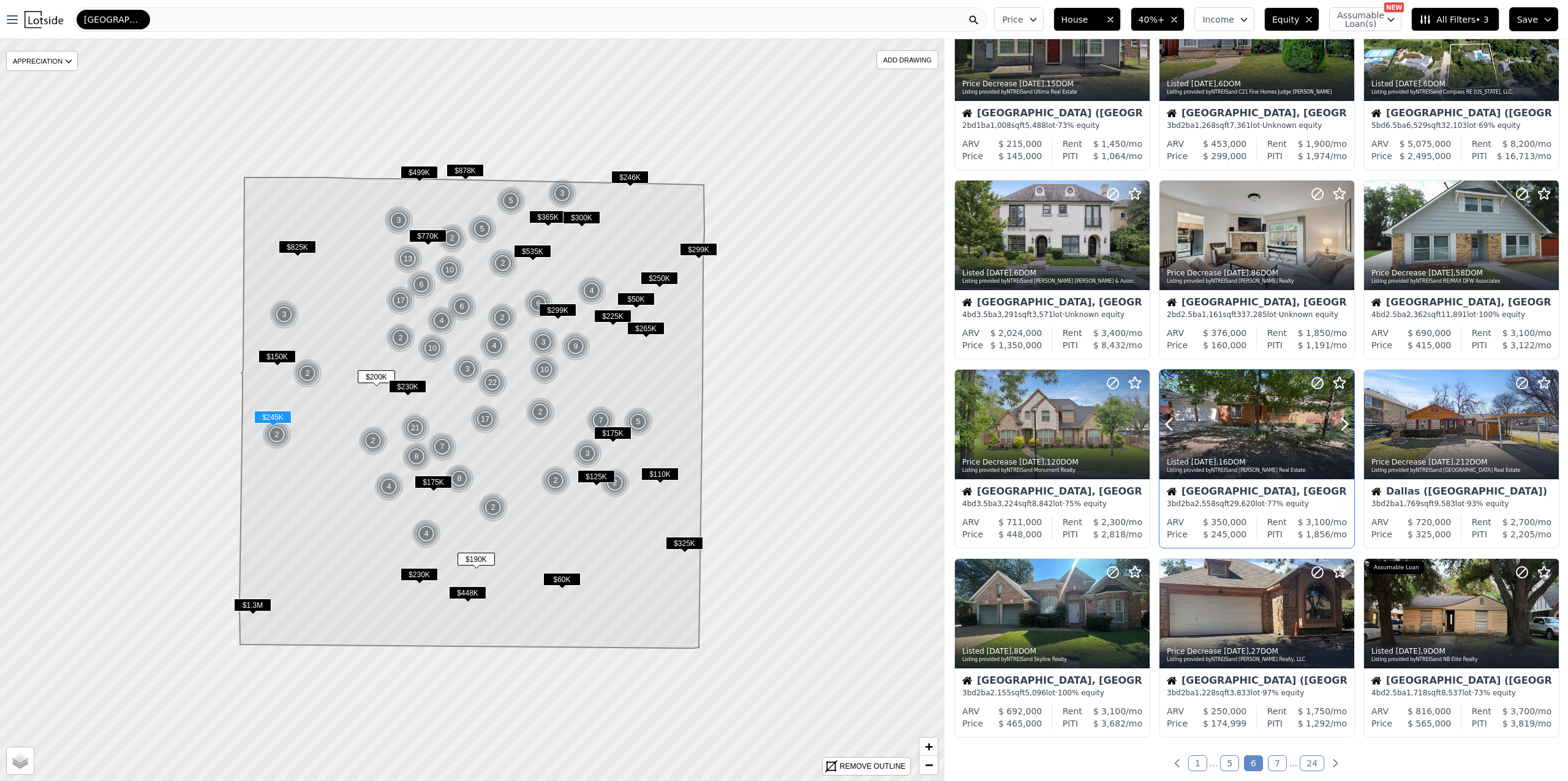
click at [1262, 414] on div at bounding box center [1257, 424] width 195 height 110
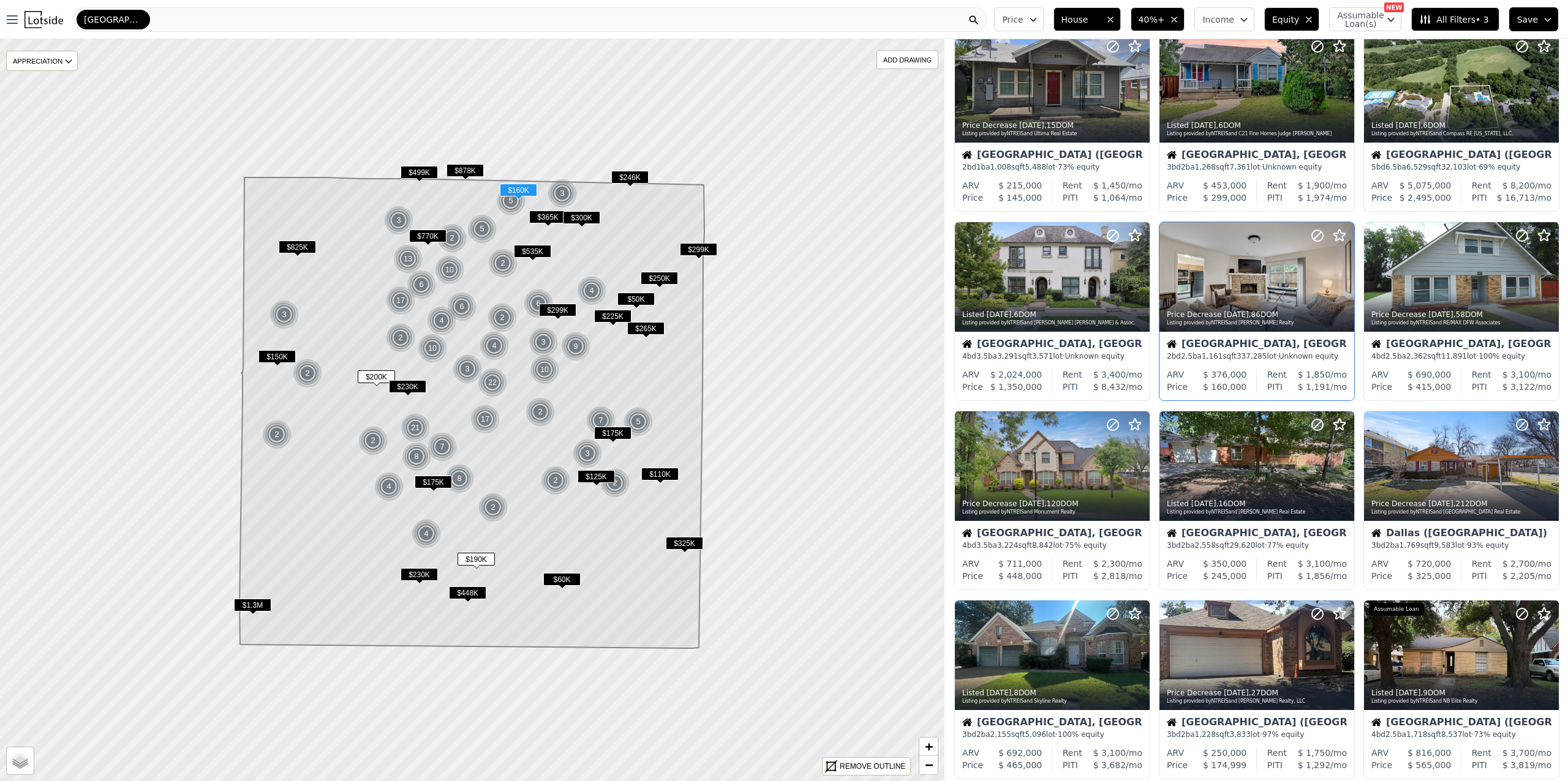
scroll to position [136, 0]
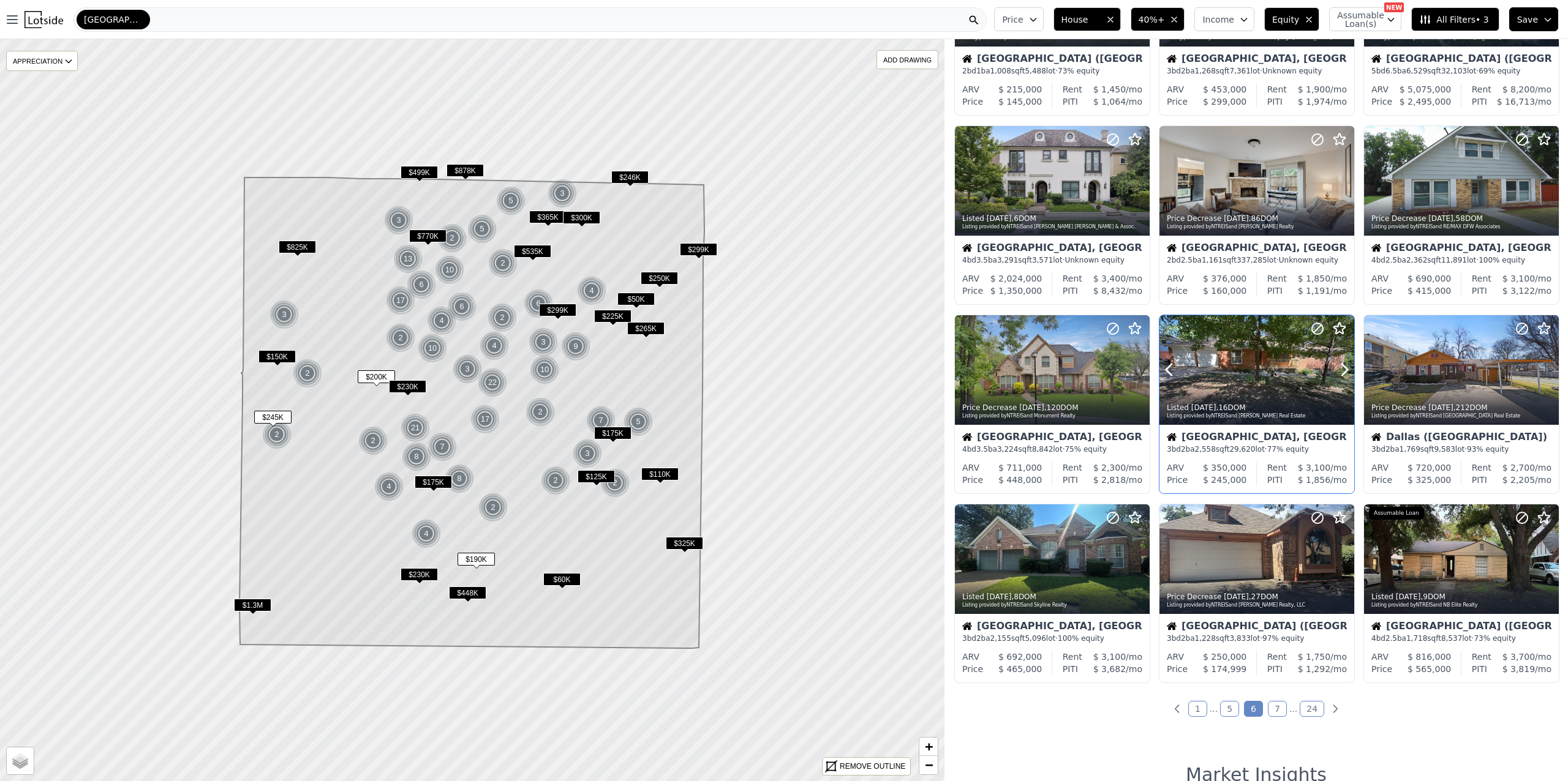
click at [1260, 374] on div at bounding box center [1257, 370] width 195 height 110
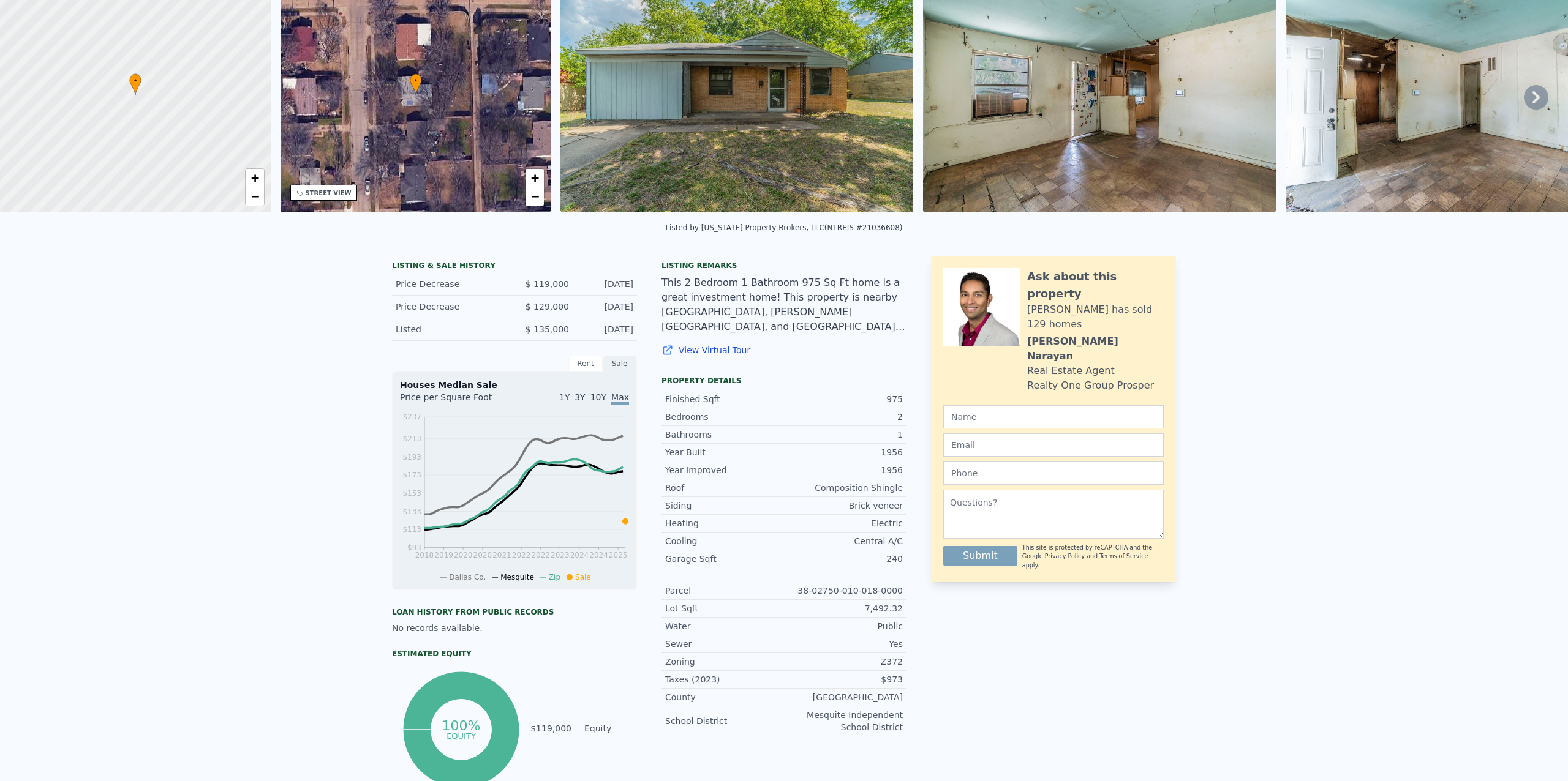
scroll to position [4, 0]
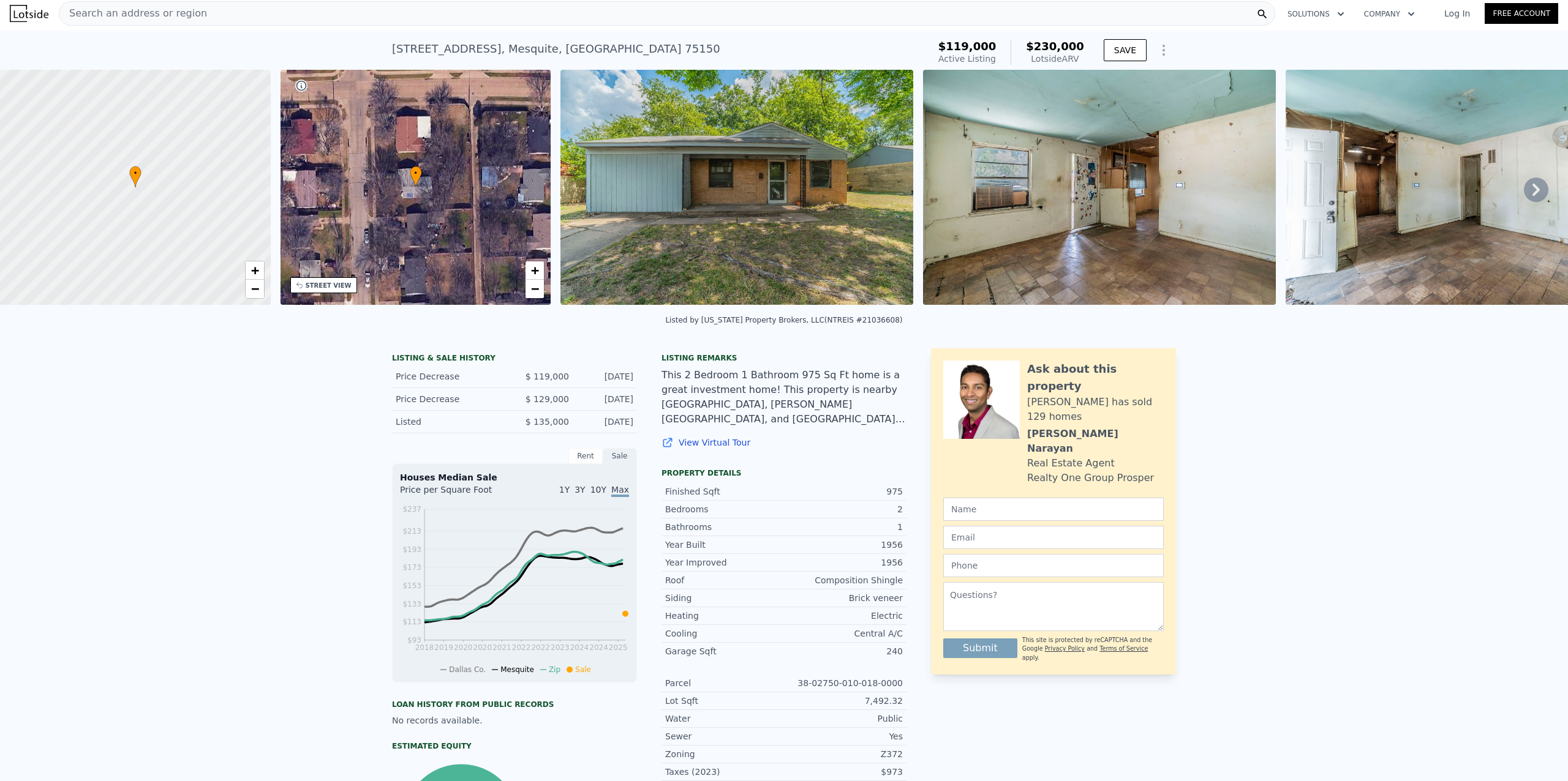
click at [835, 202] on img at bounding box center [737, 187] width 353 height 235
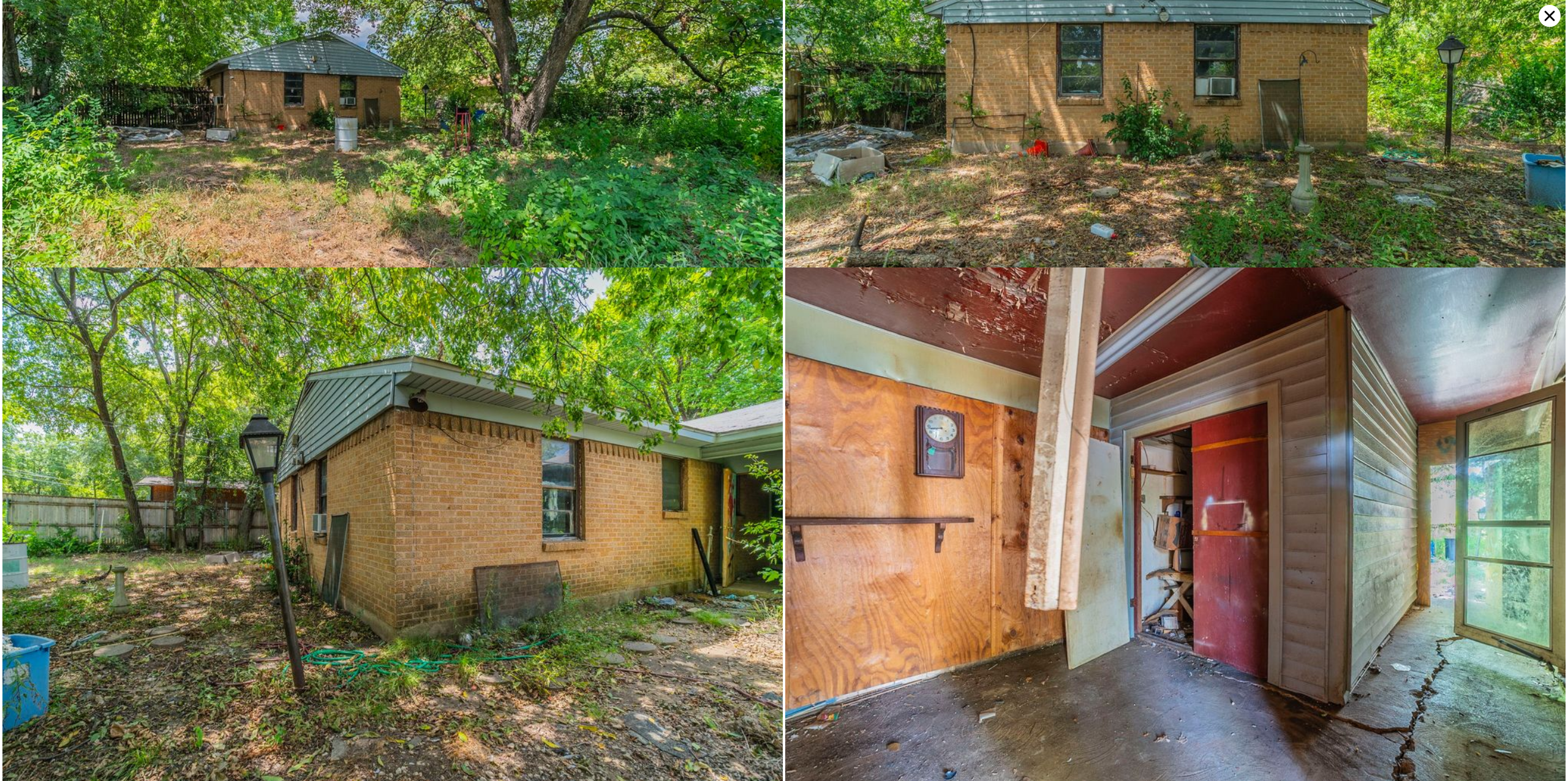
scroll to position [2258, 0]
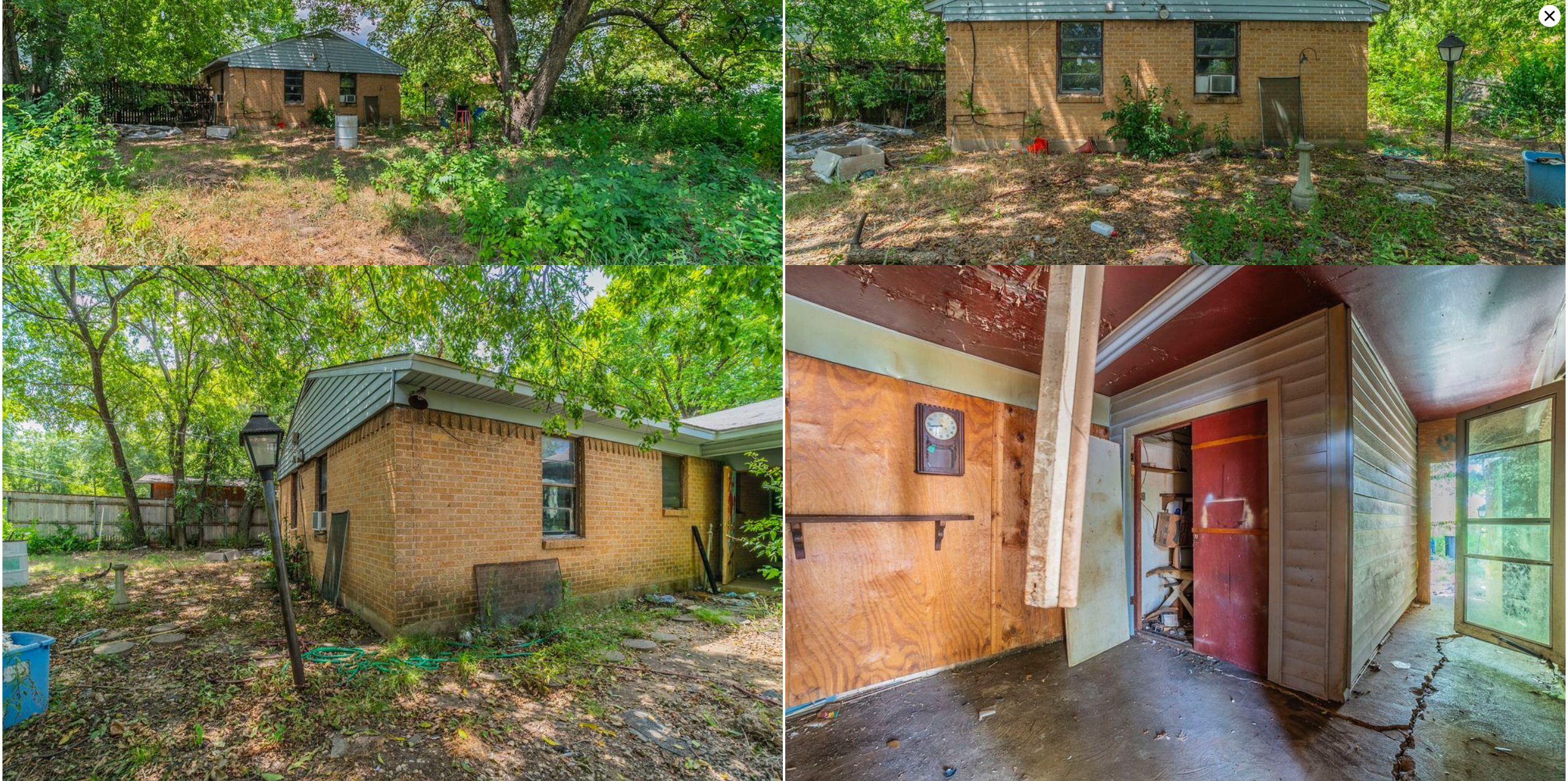
click at [1552, 13] on icon at bounding box center [1550, 16] width 11 height 11
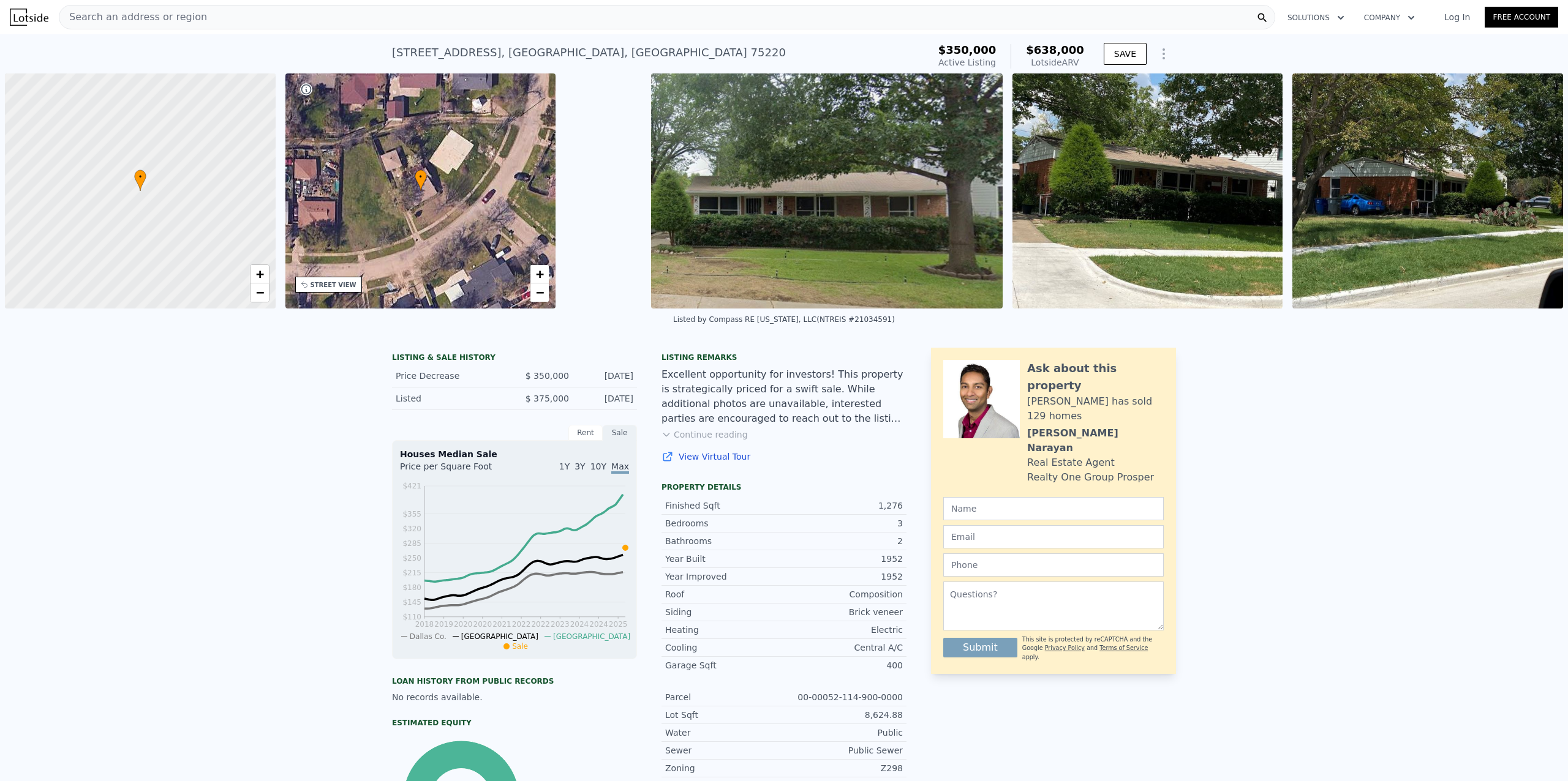
click at [855, 211] on img at bounding box center [826, 190] width 351 height 235
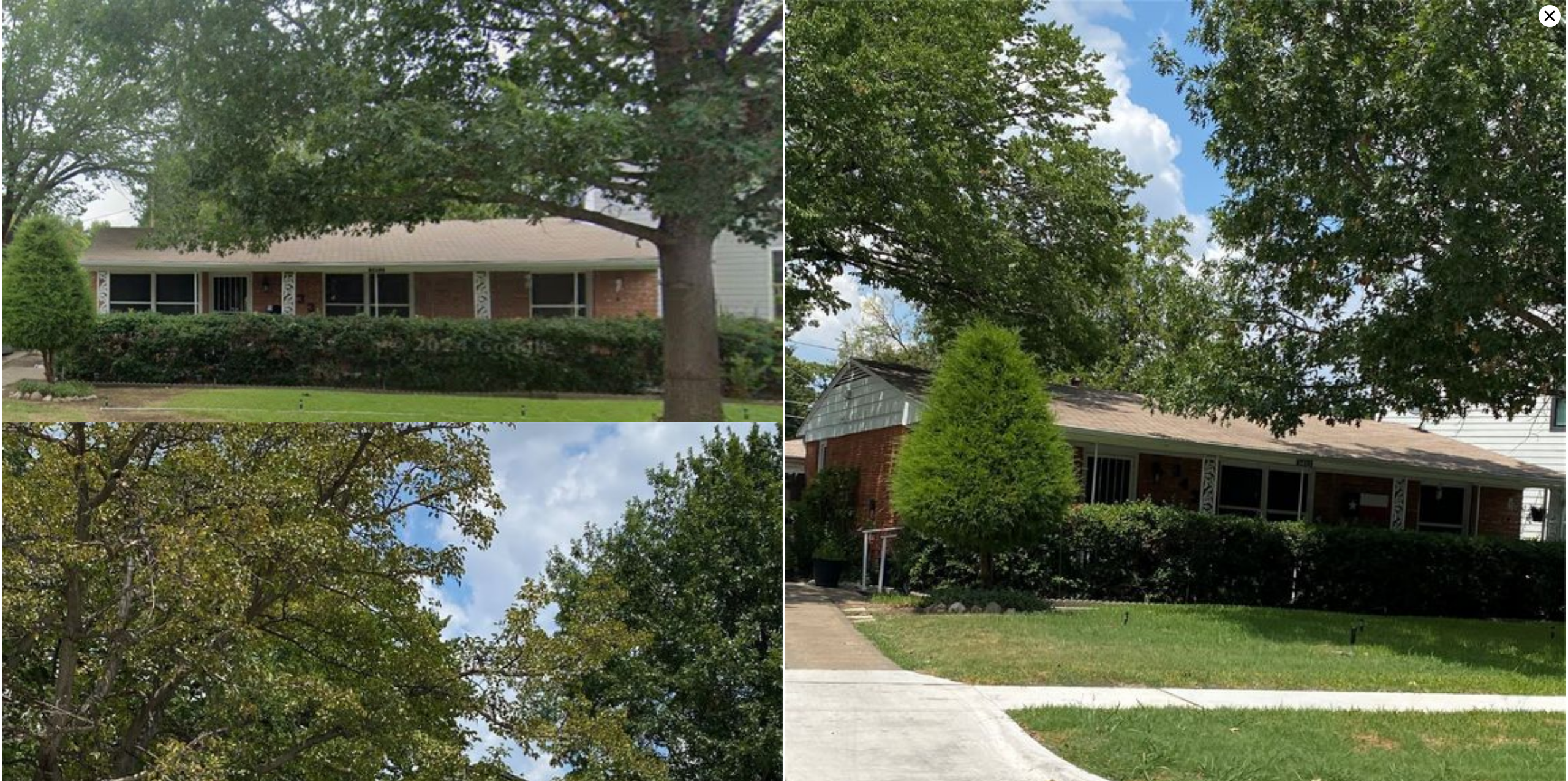
click at [1549, 19] on icon at bounding box center [1549, 15] width 22 height 22
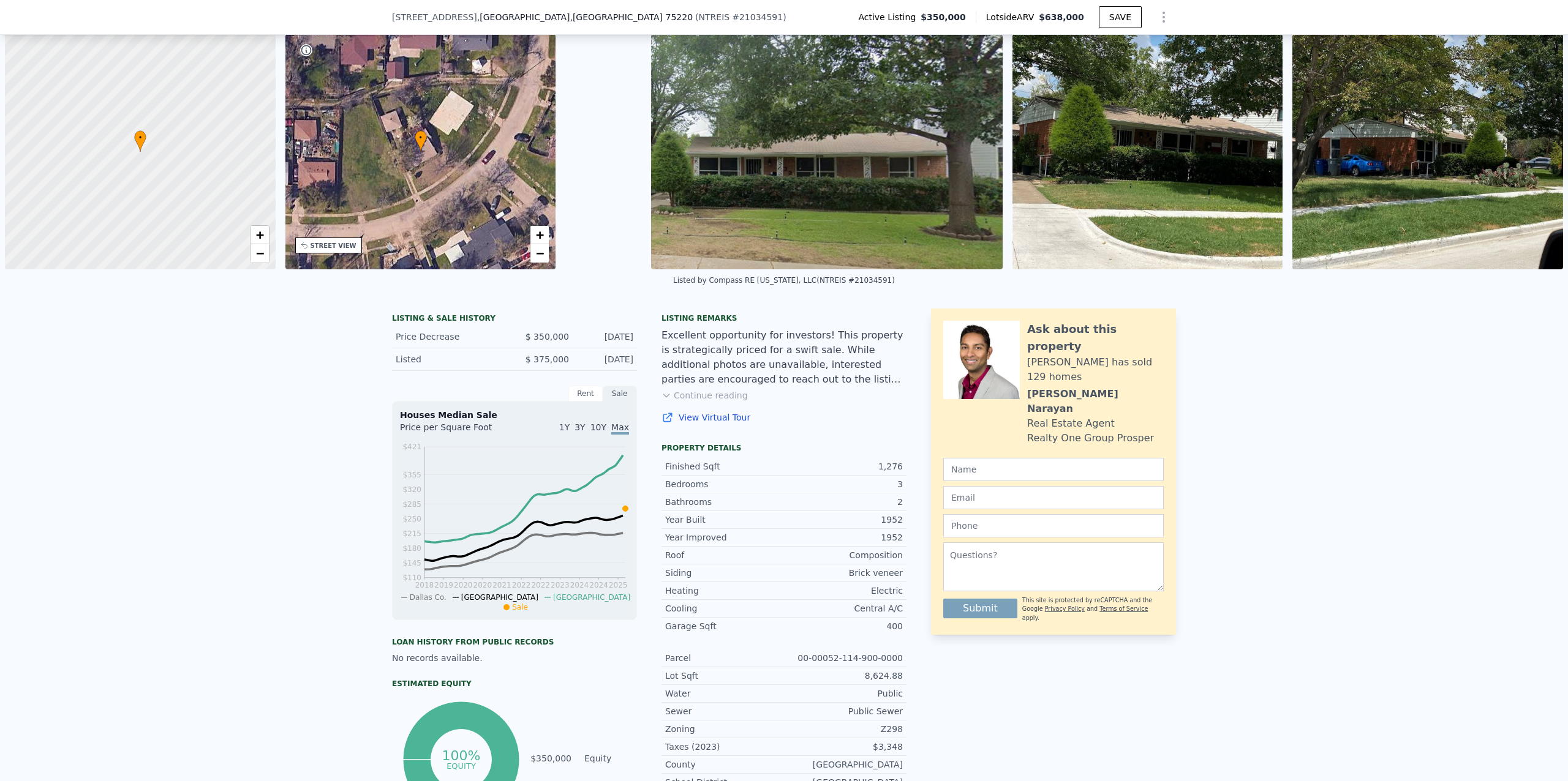
scroll to position [104, 0]
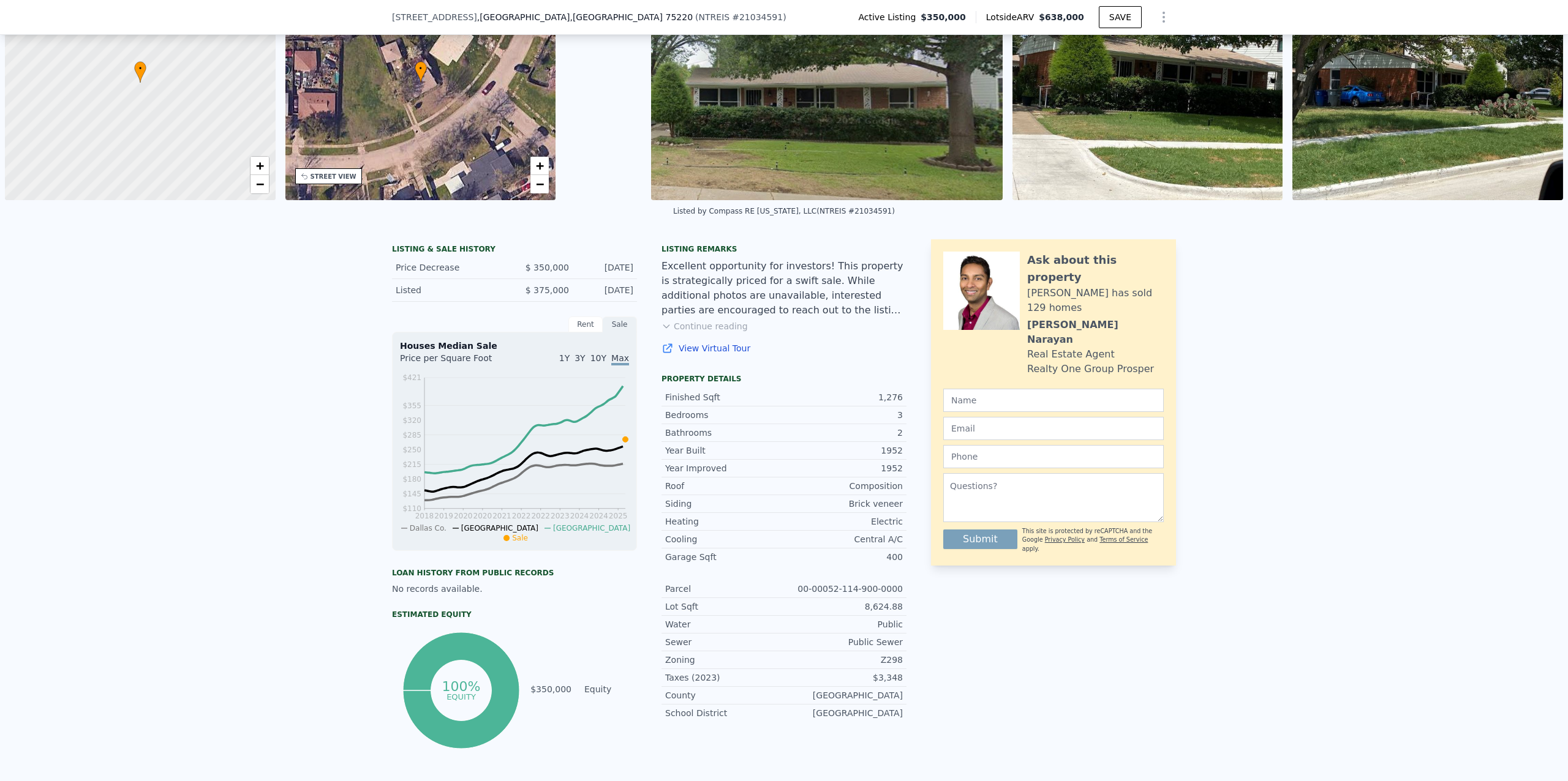
click at [704, 349] on link "View Virtual Tour" at bounding box center [784, 349] width 245 height 13
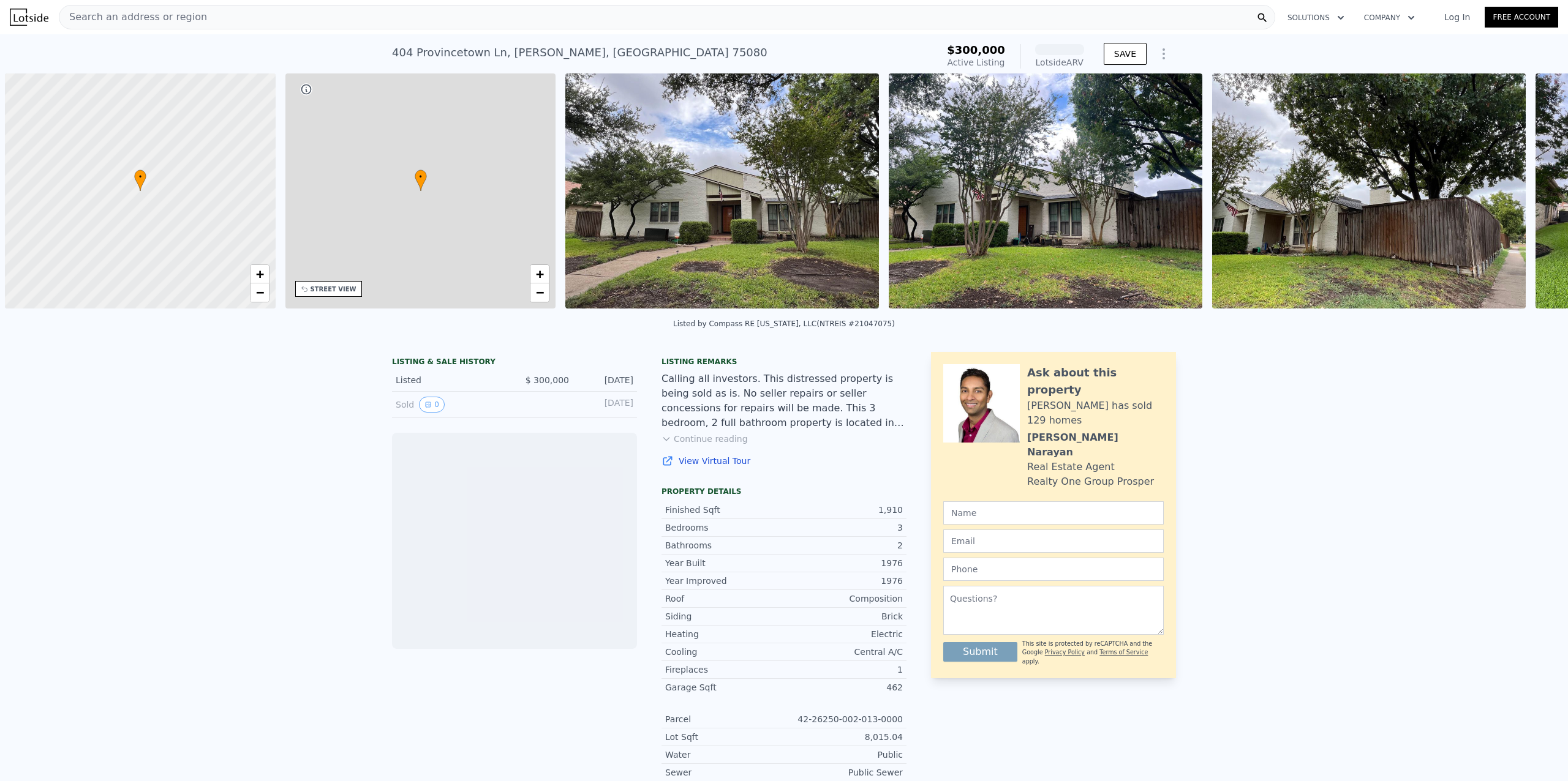
scroll to position [0, 4]
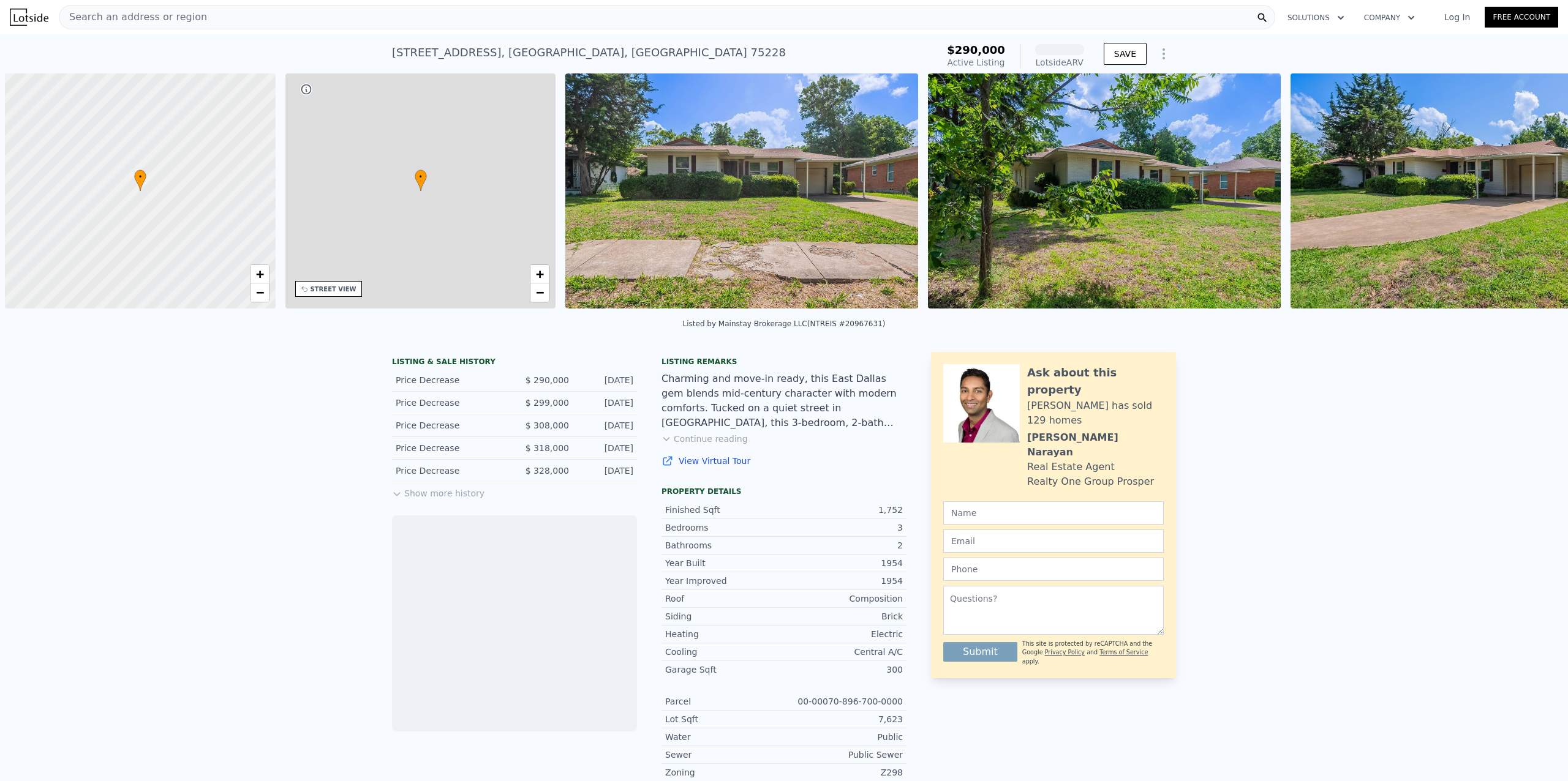
scroll to position [0, 4]
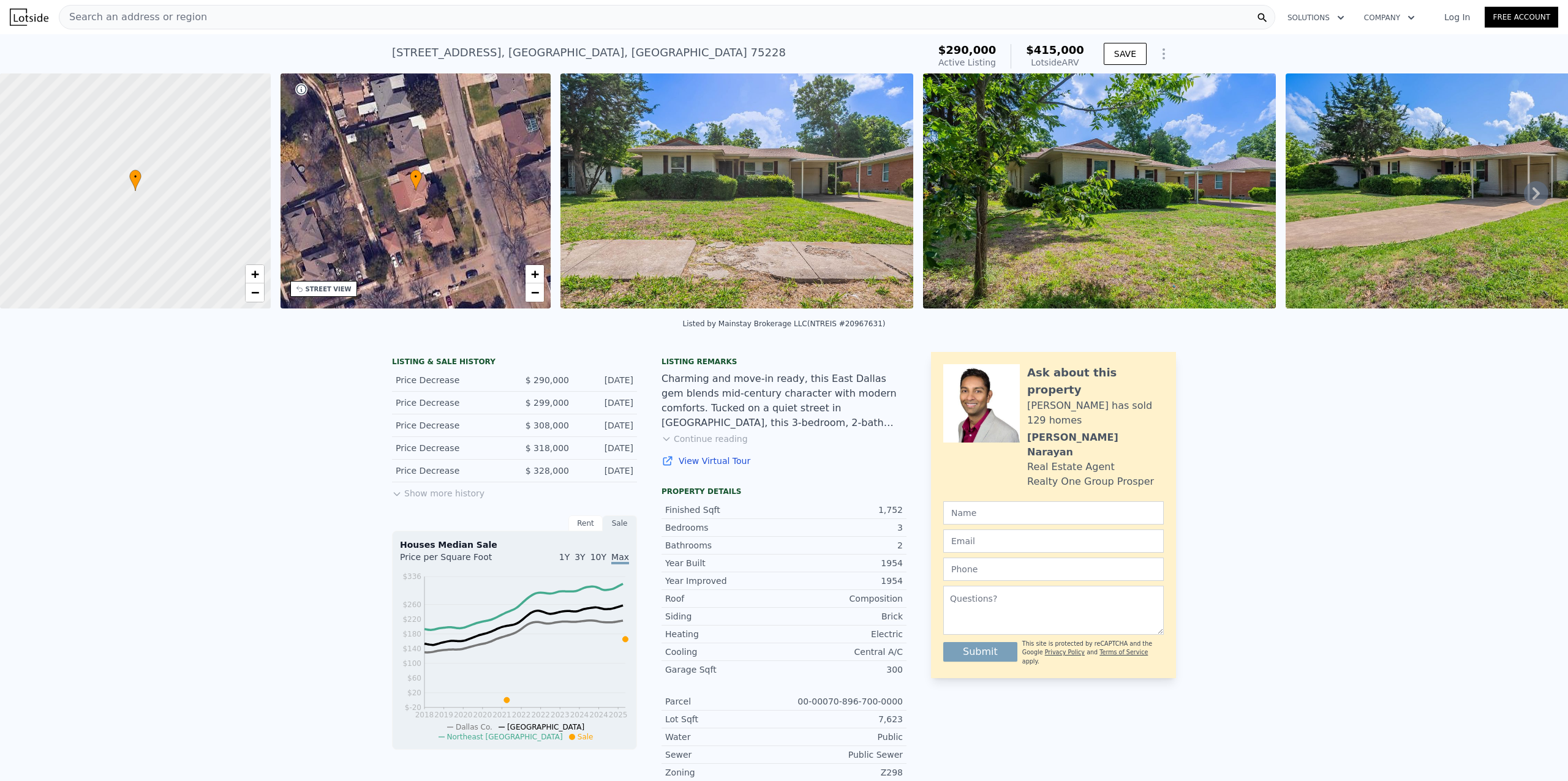
click at [806, 199] on img at bounding box center [737, 190] width 353 height 235
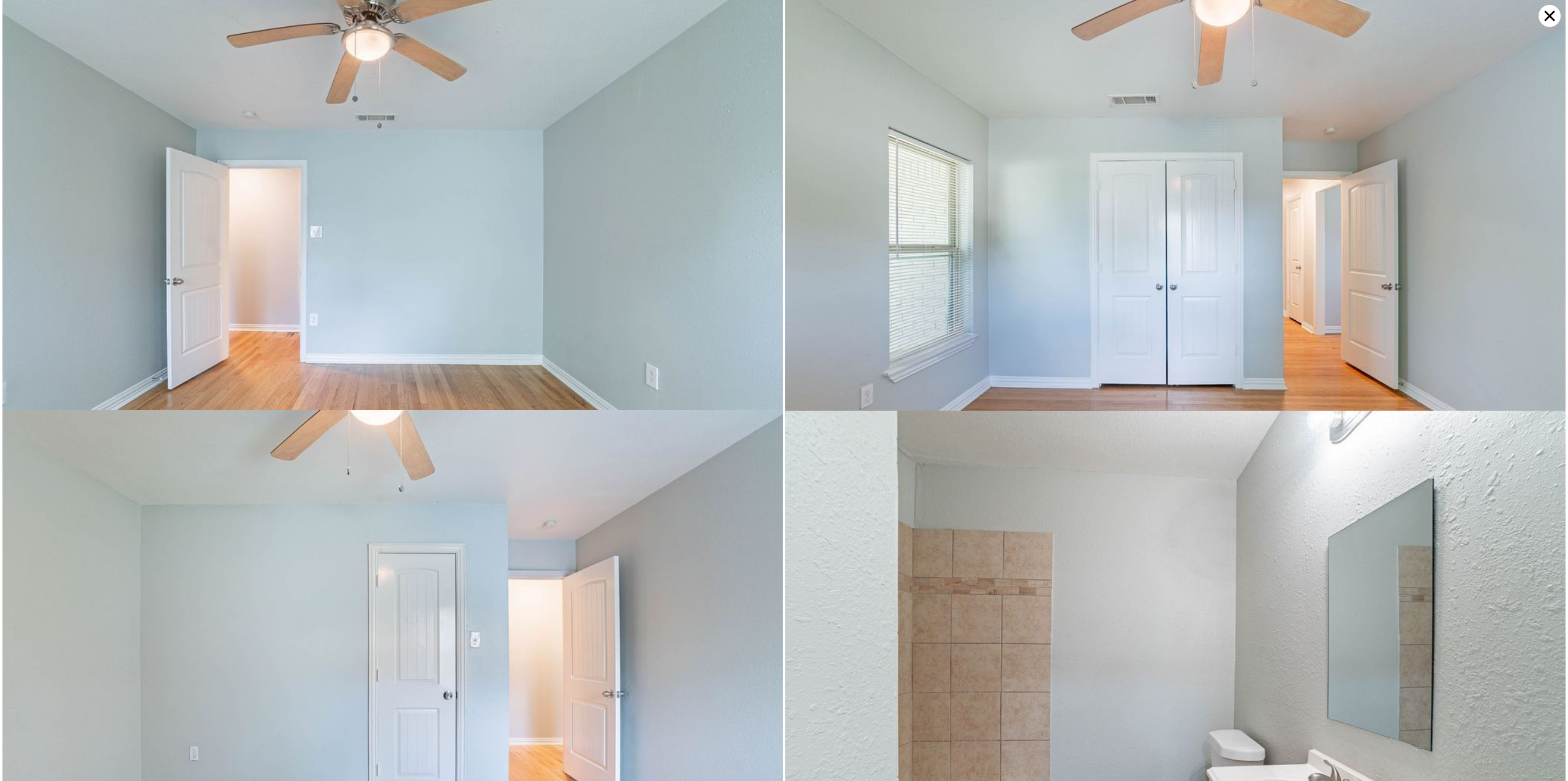
scroll to position [5468, 0]
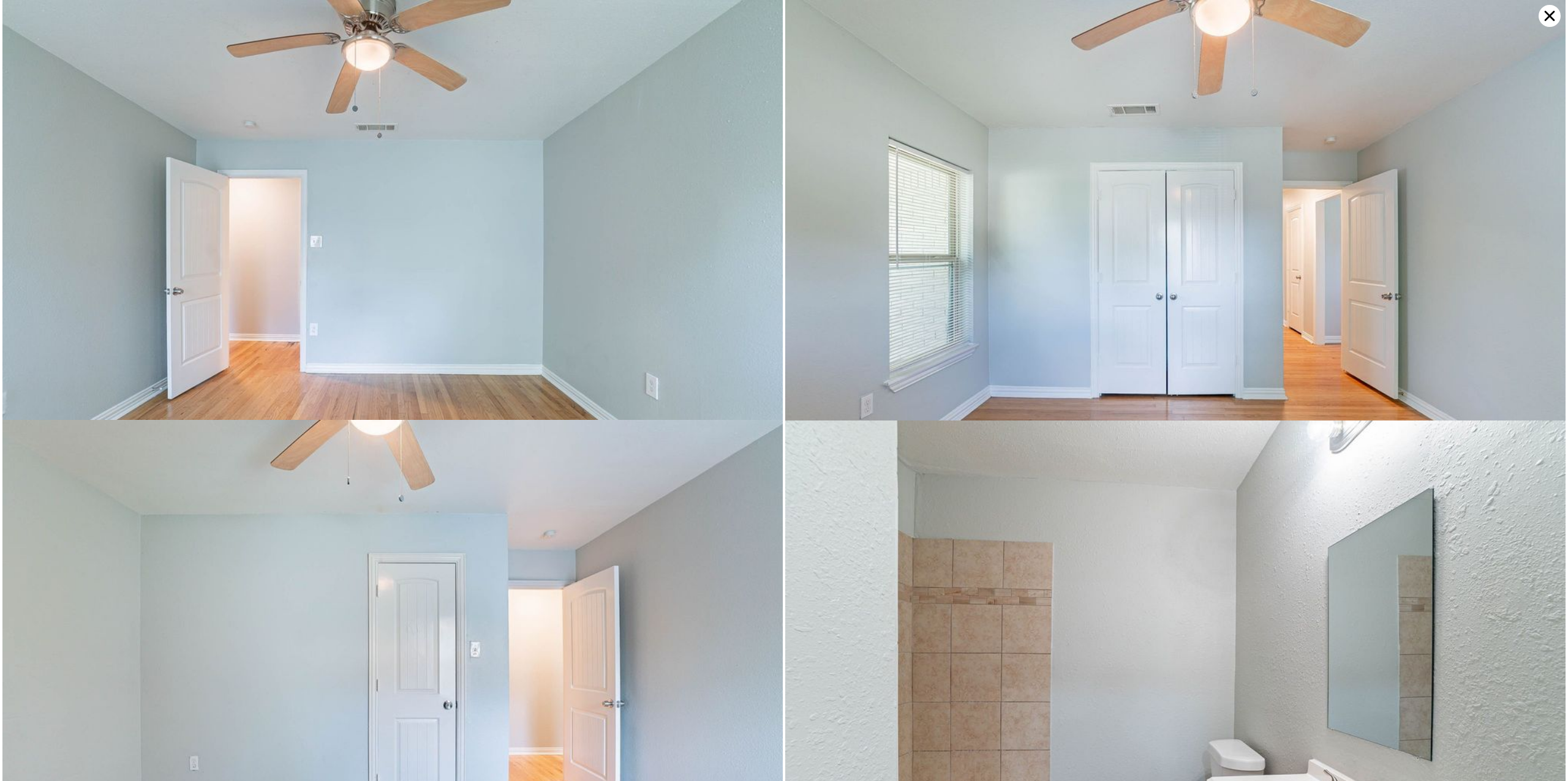
click at [1543, 13] on icon at bounding box center [1549, 15] width 22 height 22
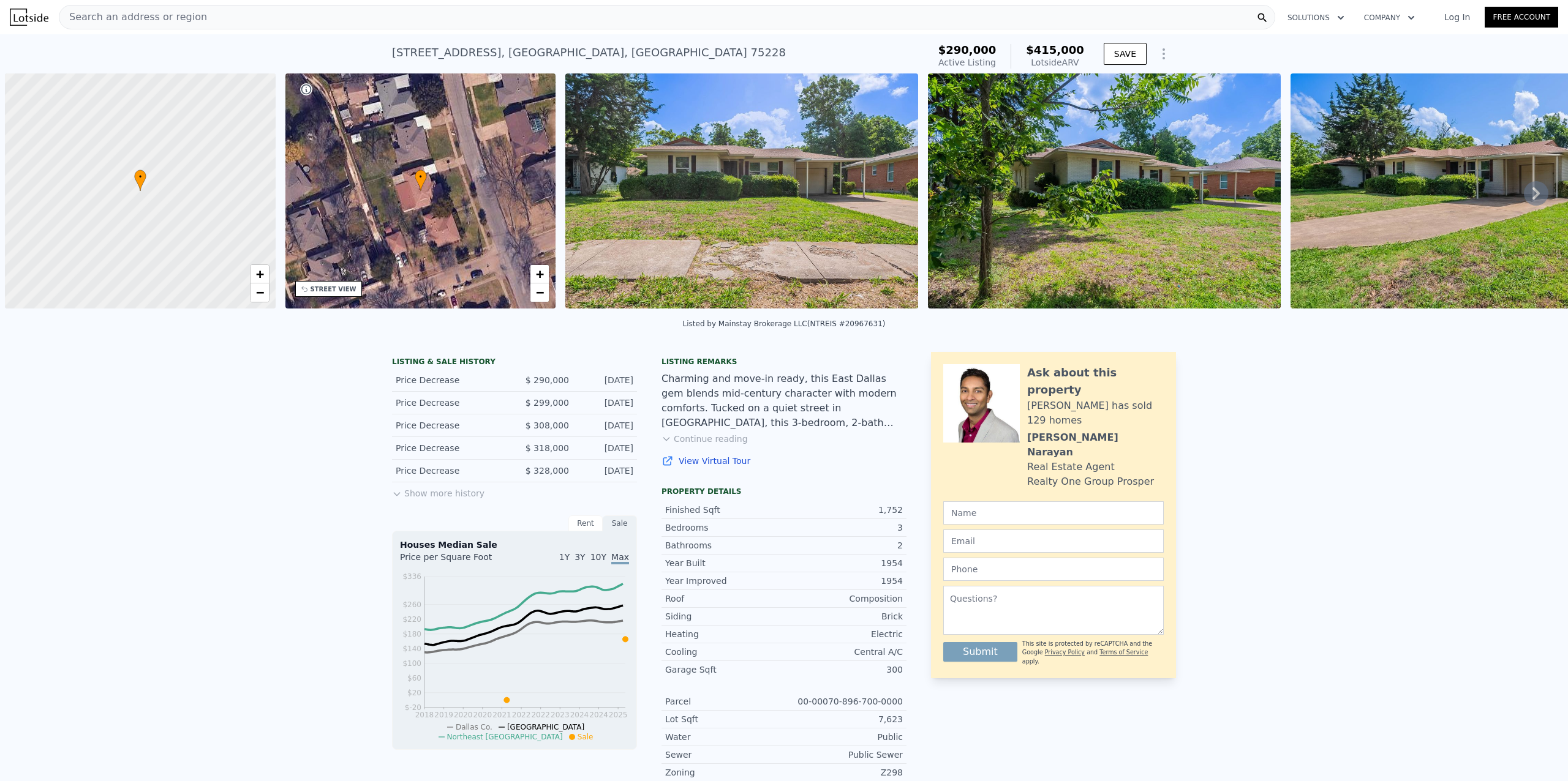
scroll to position [0, 4]
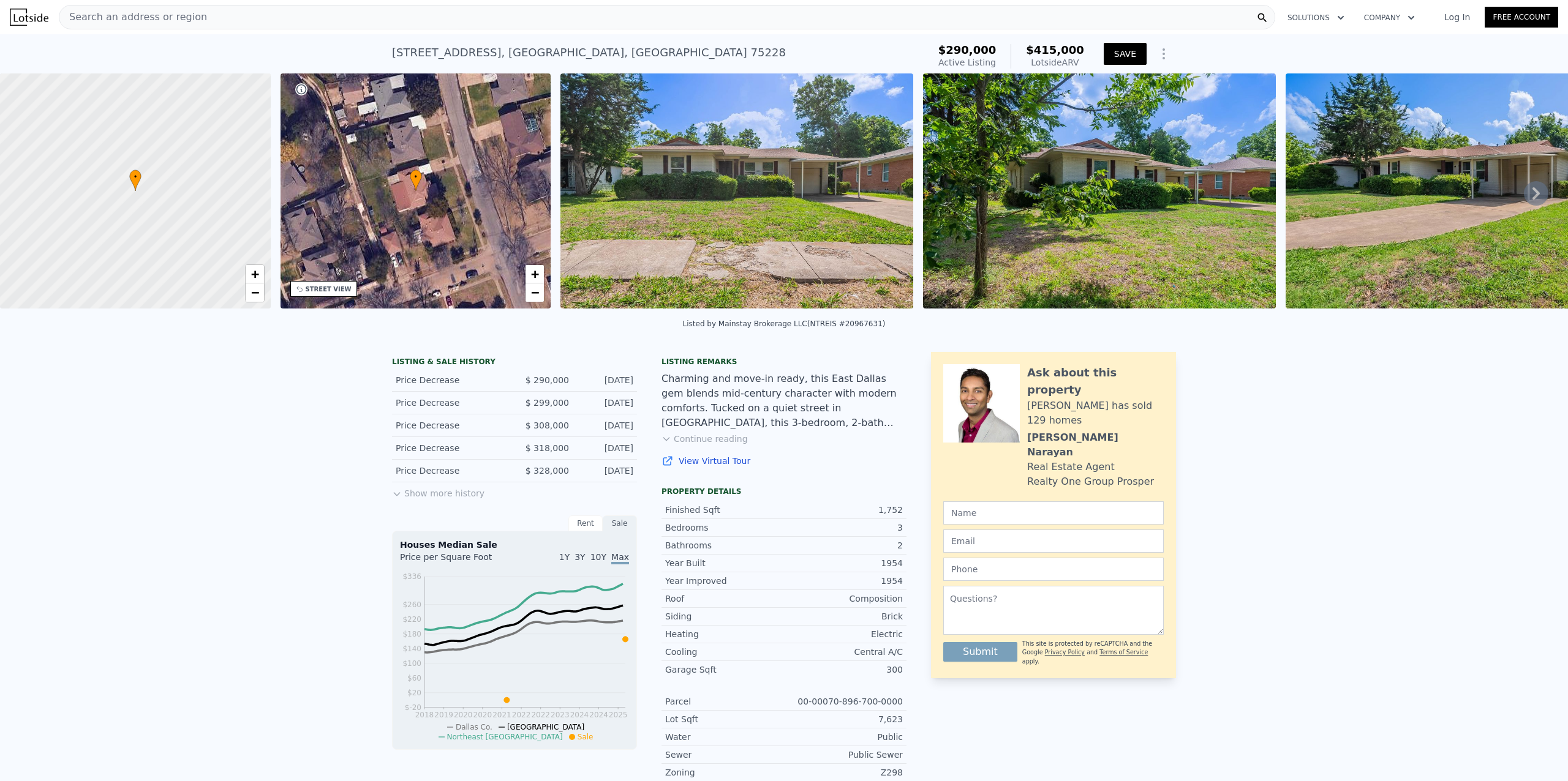
click at [1118, 53] on button "SAVE" at bounding box center [1125, 54] width 43 height 22
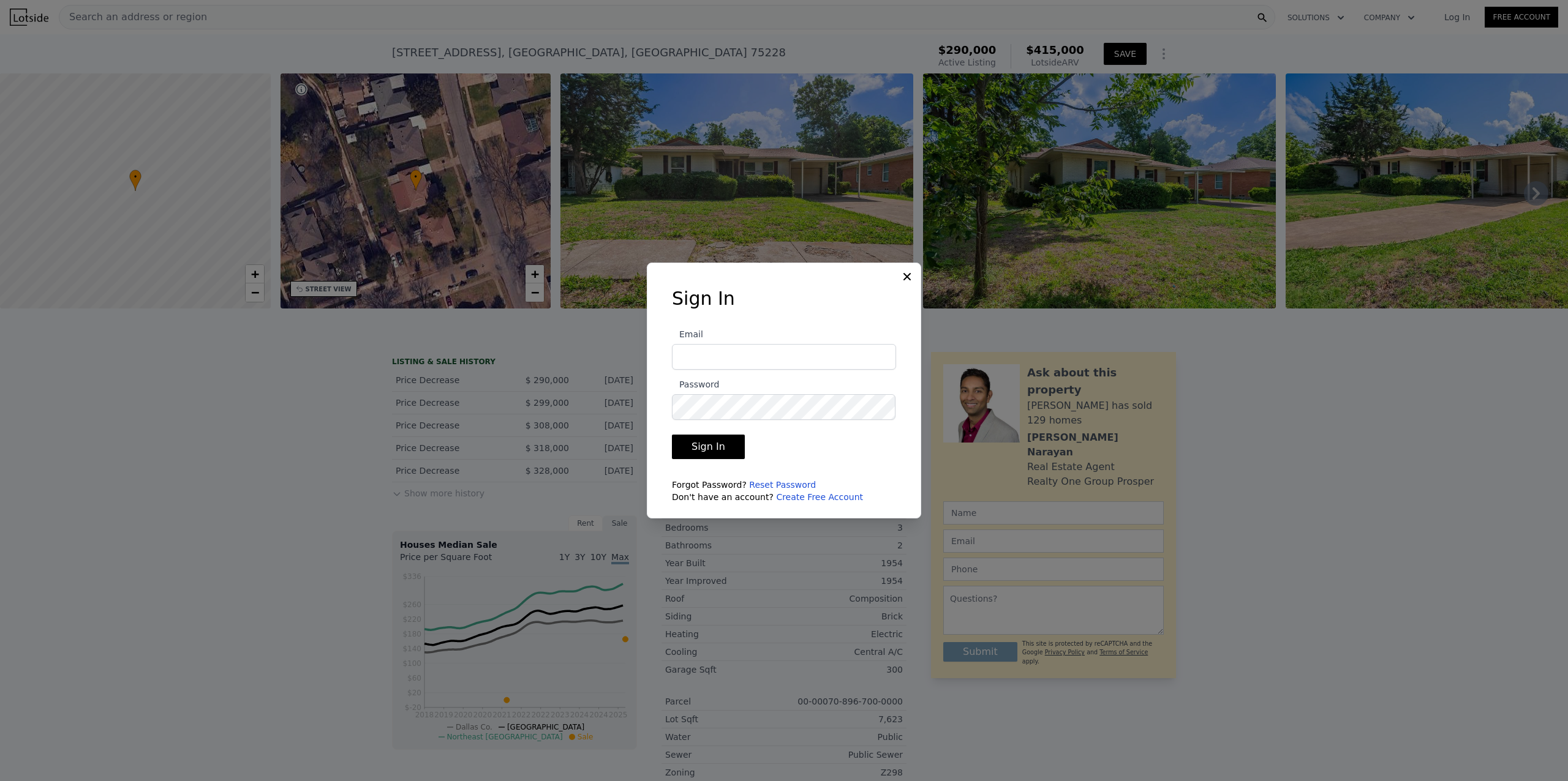
type input "[PERSON_NAME][EMAIL_ADDRESS][DOMAIN_NAME]"
click at [709, 443] on button "Sign In" at bounding box center [709, 446] width 73 height 24
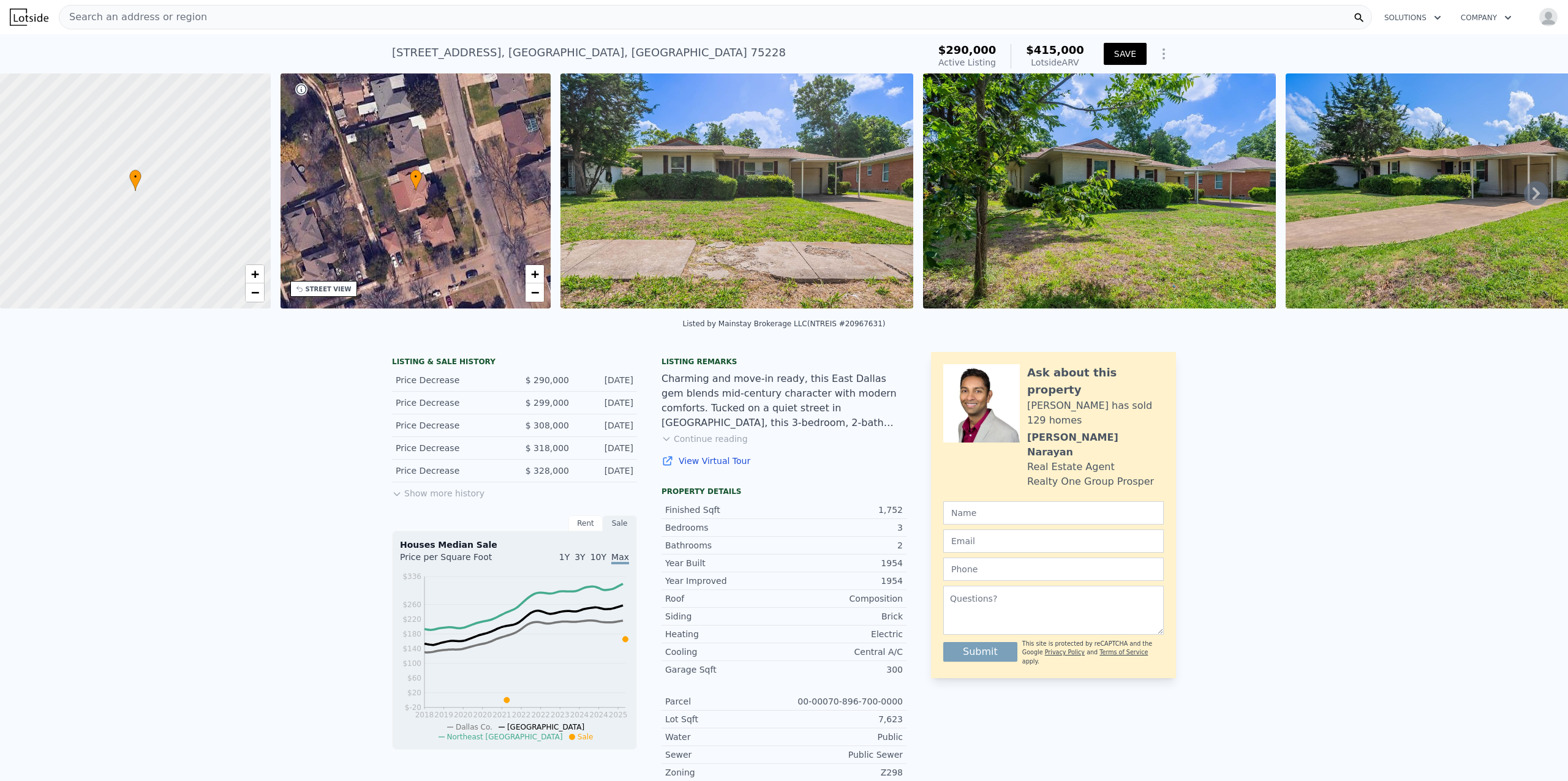
click at [1114, 54] on button "SAVE" at bounding box center [1125, 54] width 43 height 22
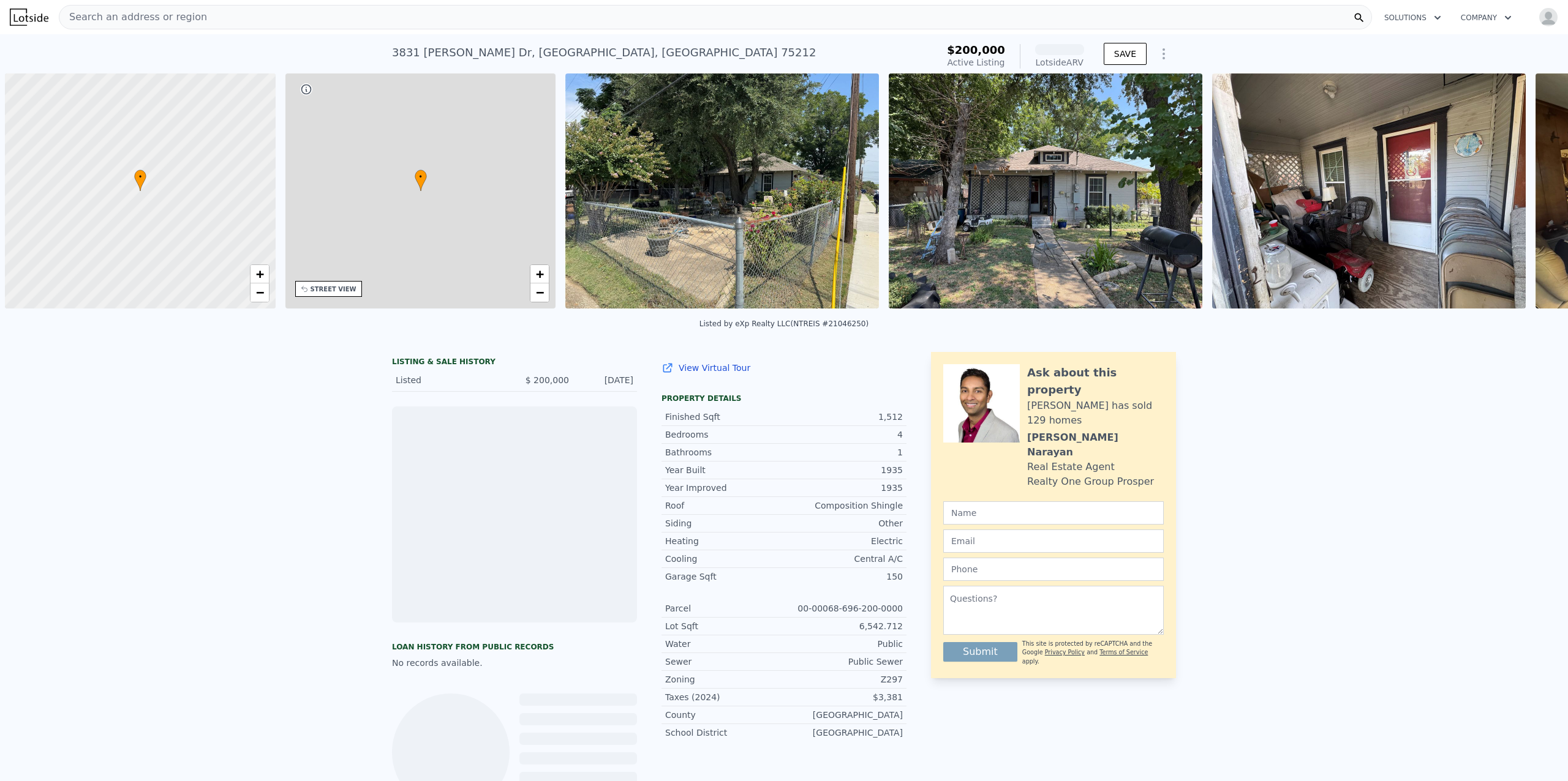
scroll to position [0, 4]
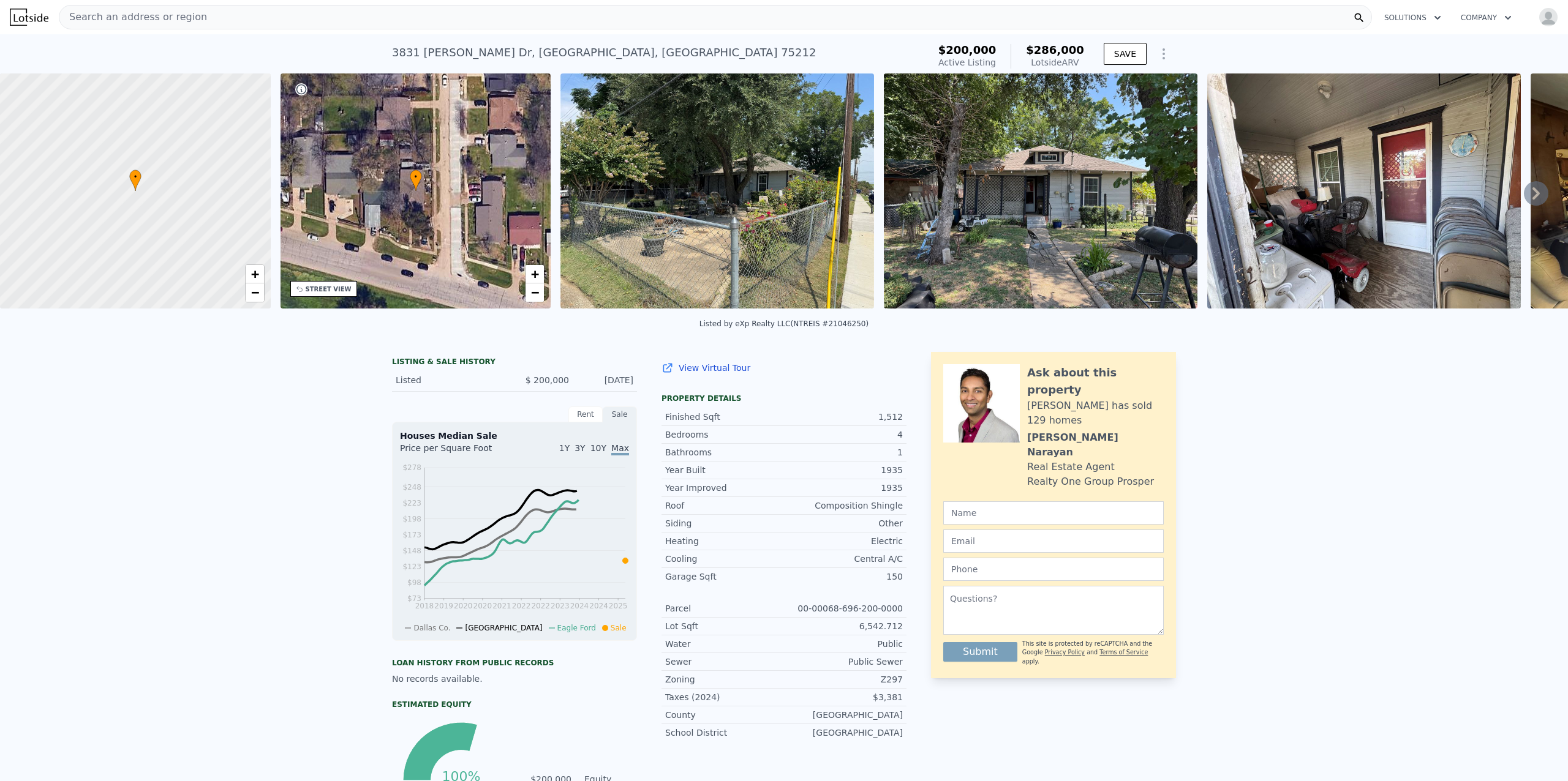
click at [987, 211] on img at bounding box center [1041, 190] width 314 height 235
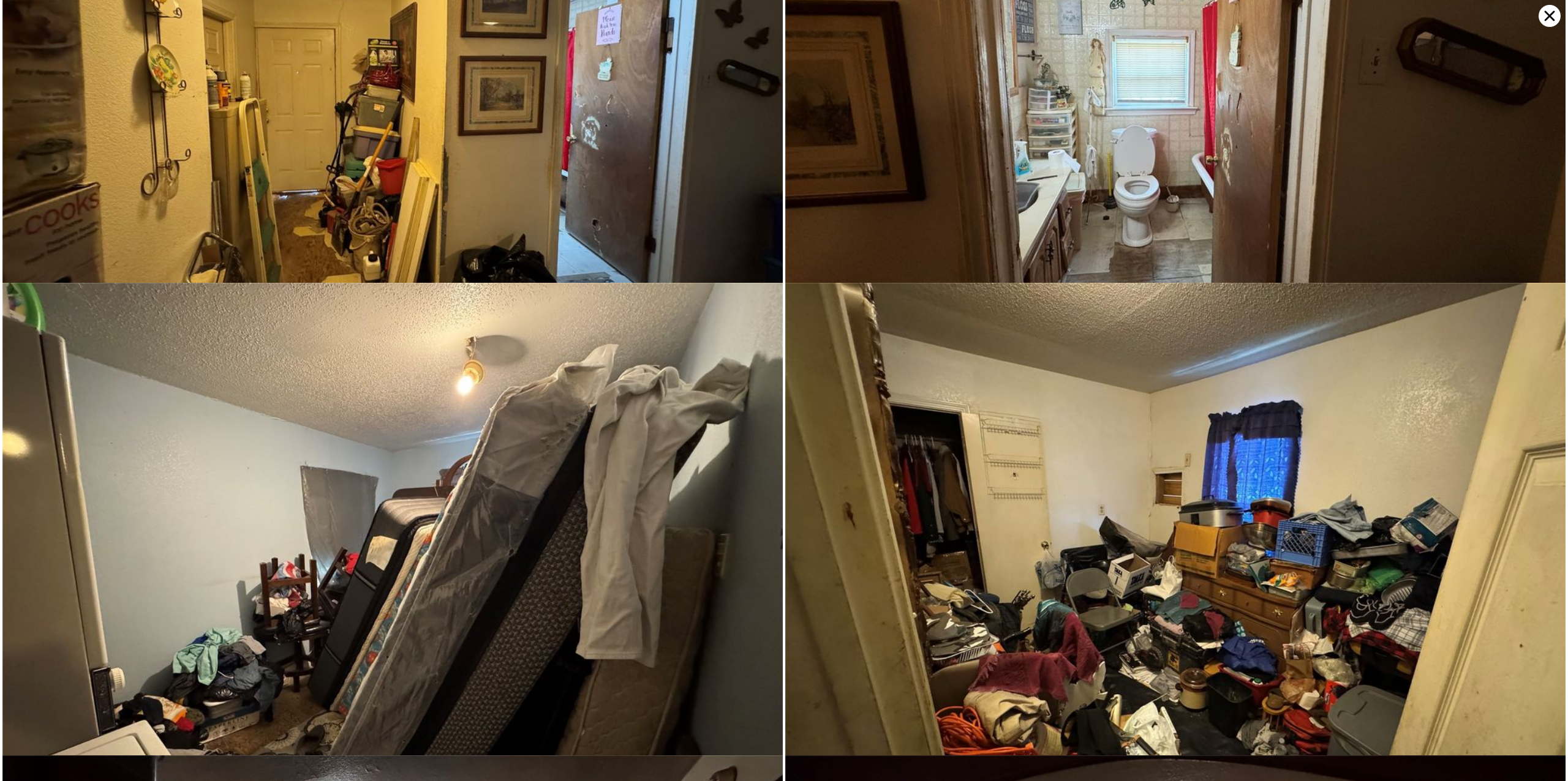
scroll to position [2363, 0]
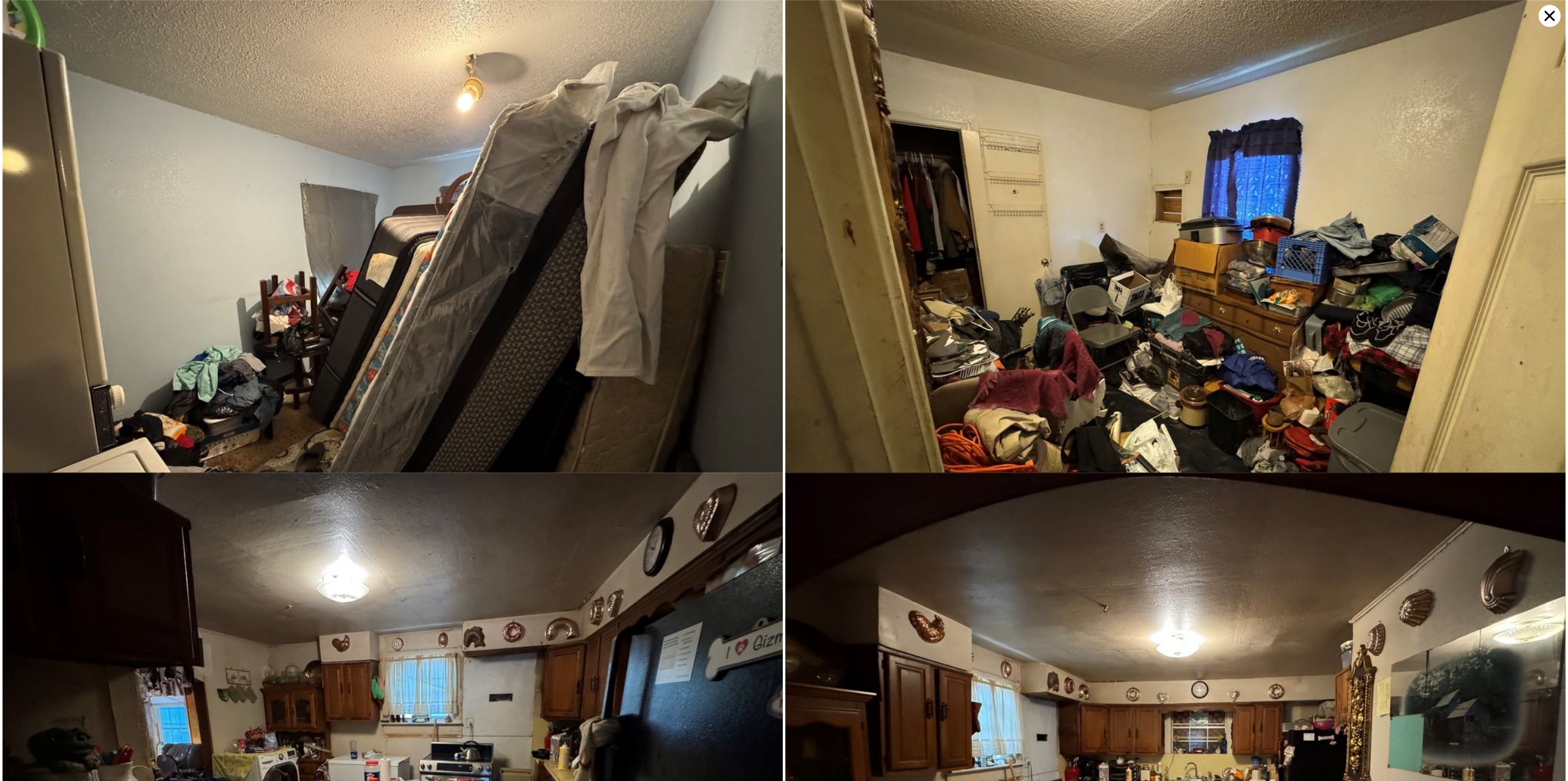
click at [1544, 13] on icon at bounding box center [1549, 15] width 22 height 22
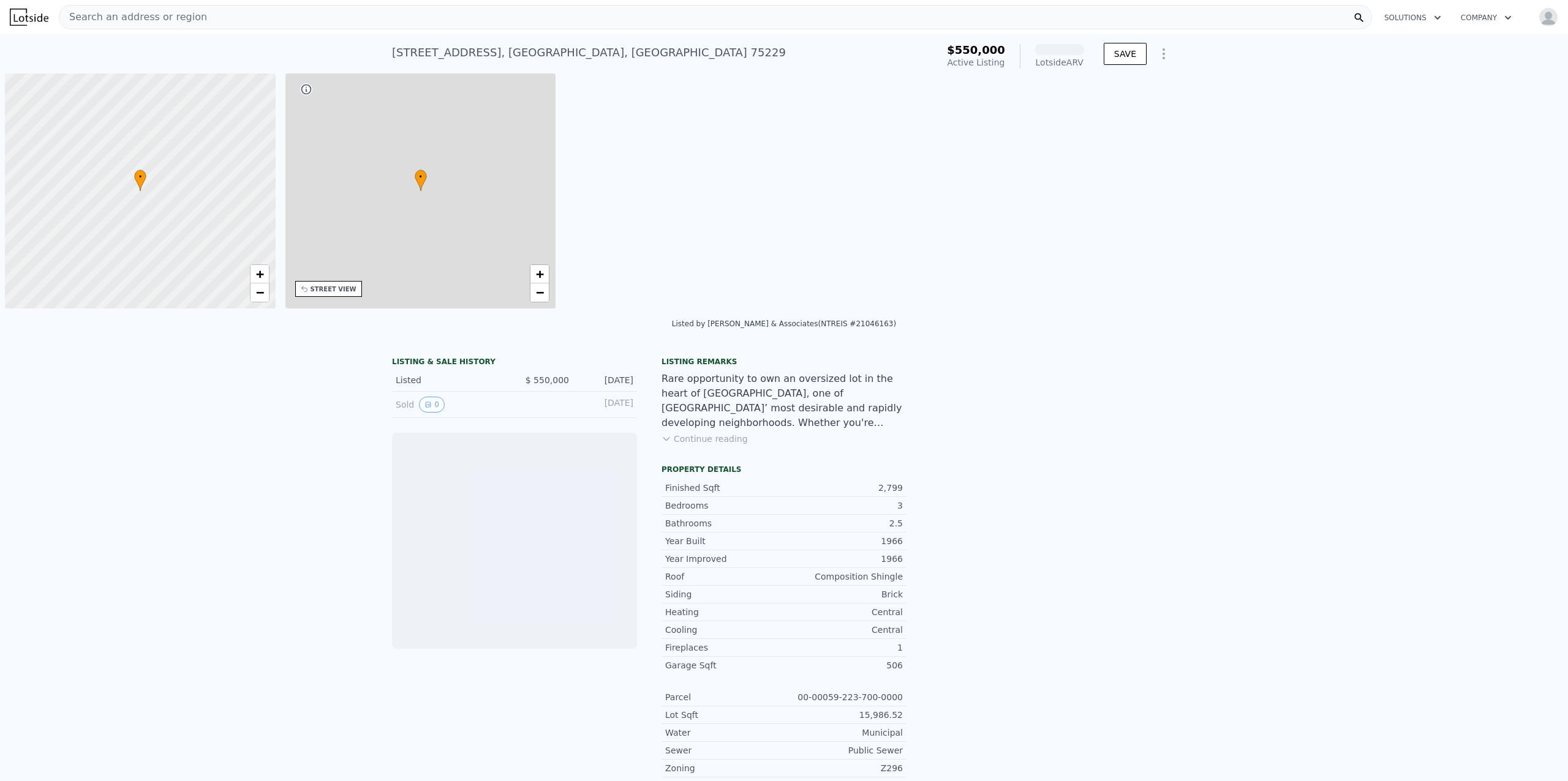
scroll to position [0, 4]
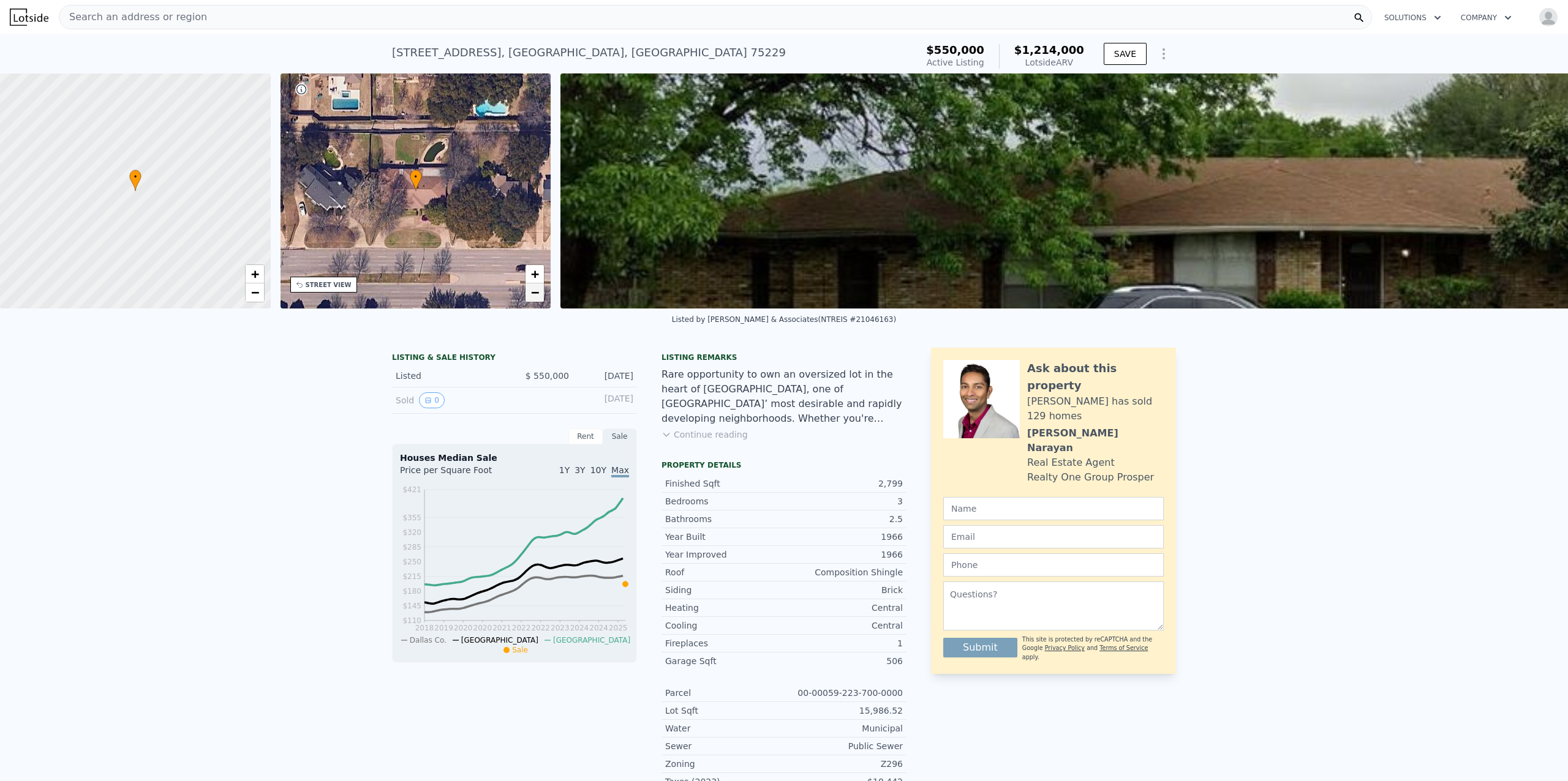
click at [538, 298] on span "−" at bounding box center [535, 292] width 8 height 15
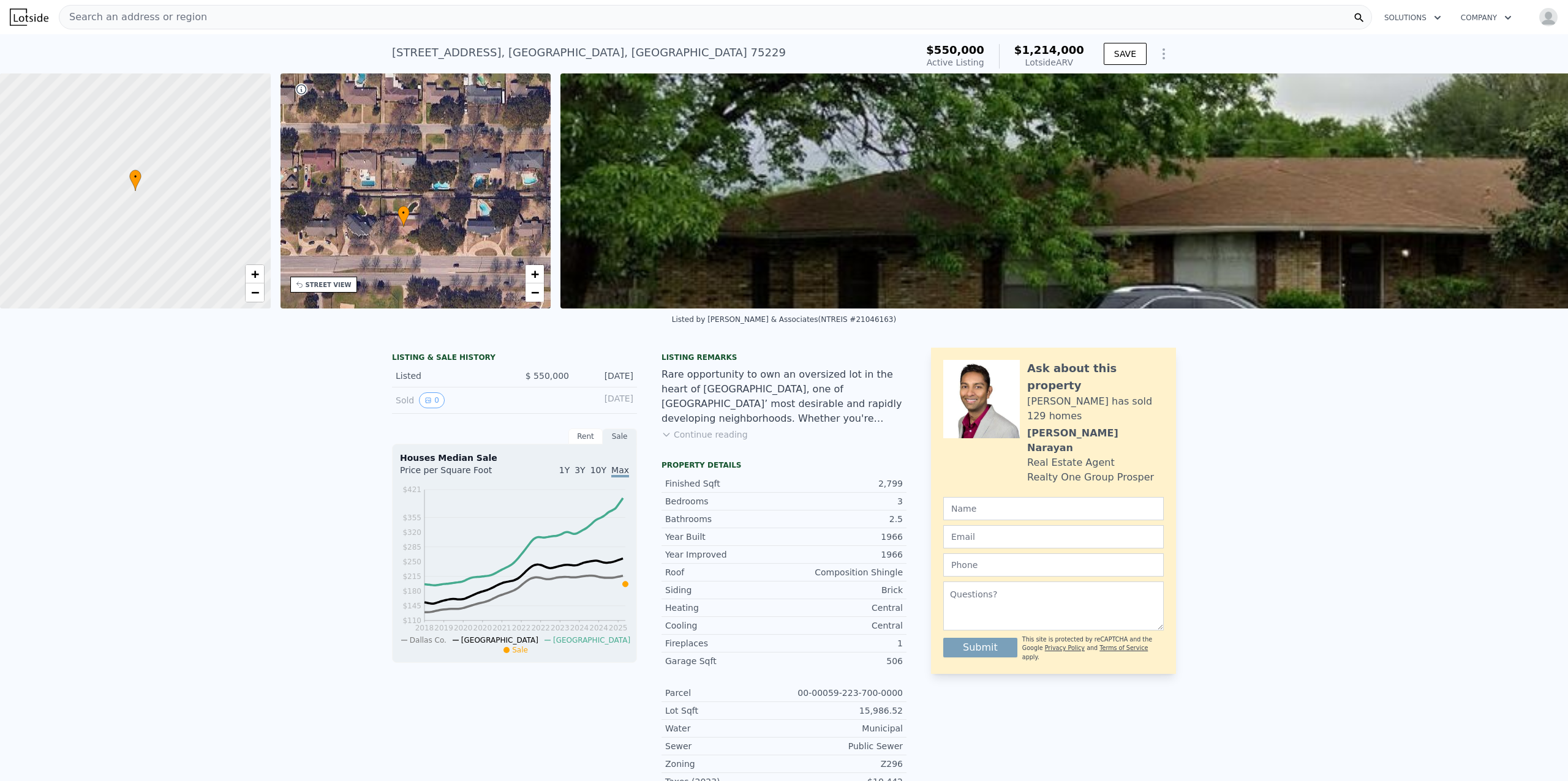
drag, startPoint x: 476, startPoint y: 219, endPoint x: 464, endPoint y: 255, distance: 37.9
click at [464, 255] on div "• + −" at bounding box center [416, 190] width 271 height 235
click at [532, 277] on span "+" at bounding box center [535, 273] width 8 height 15
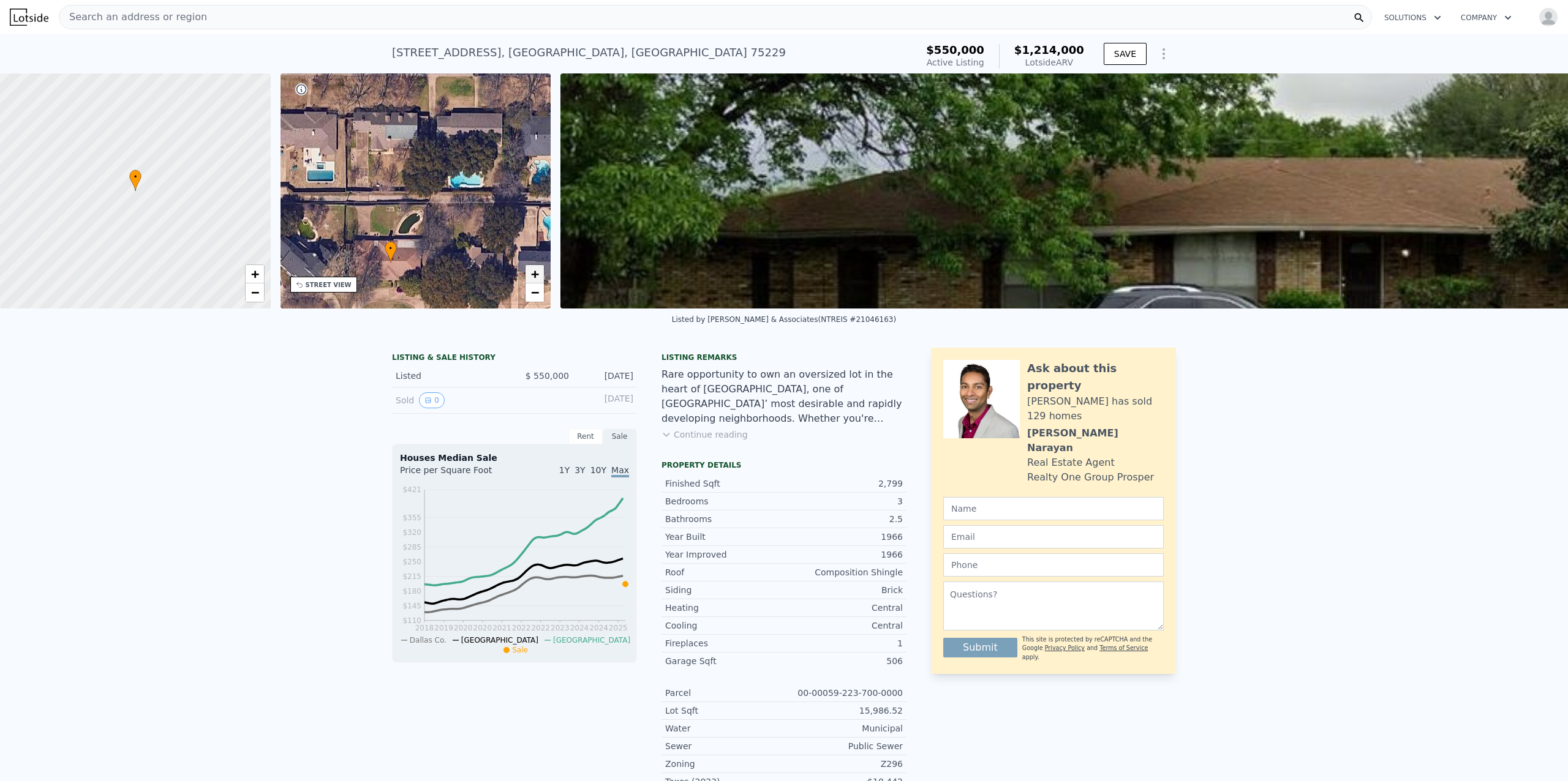
click at [532, 277] on span "+" at bounding box center [535, 273] width 8 height 15
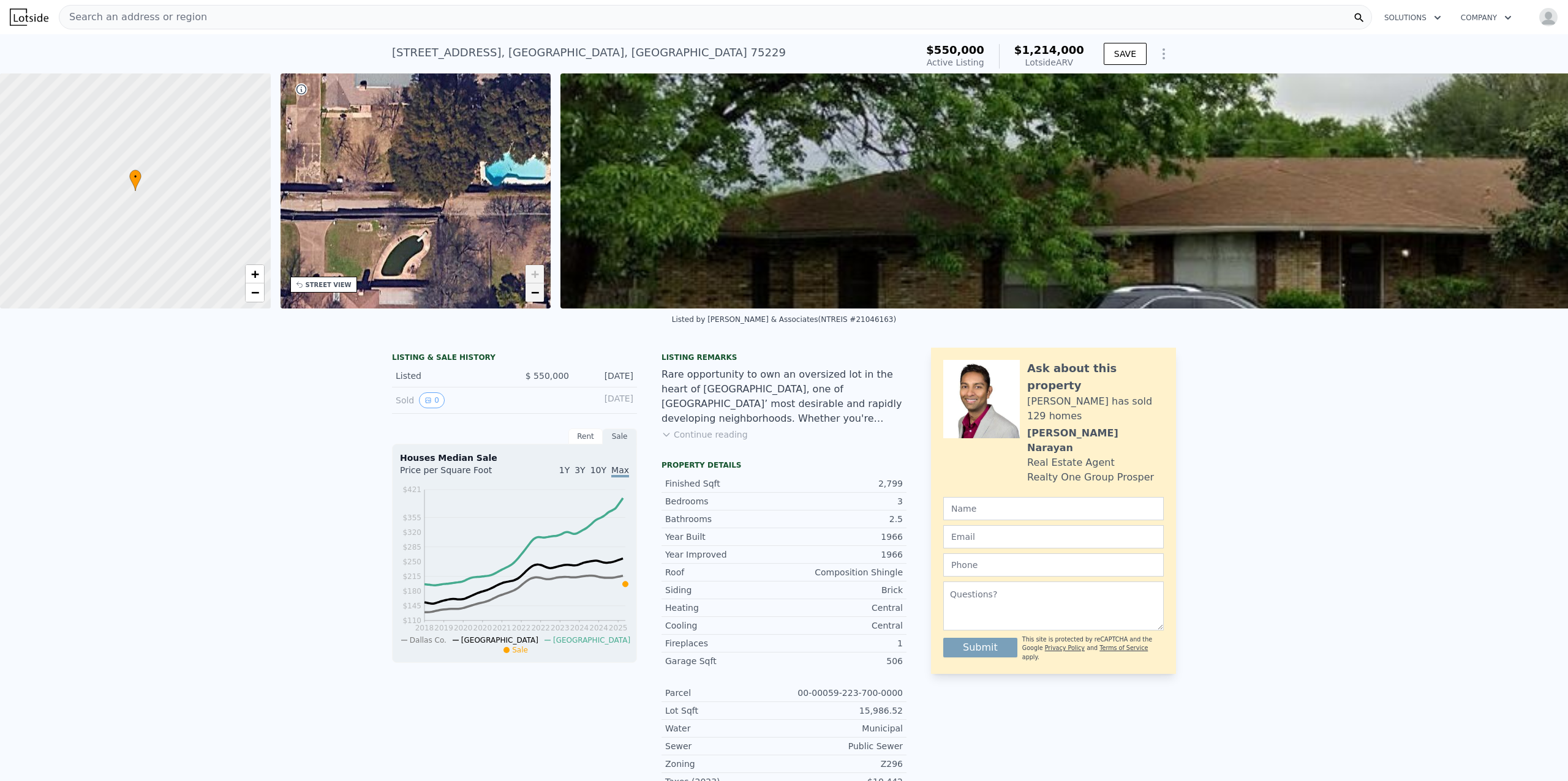
click at [540, 290] on link "−" at bounding box center [535, 292] width 19 height 19
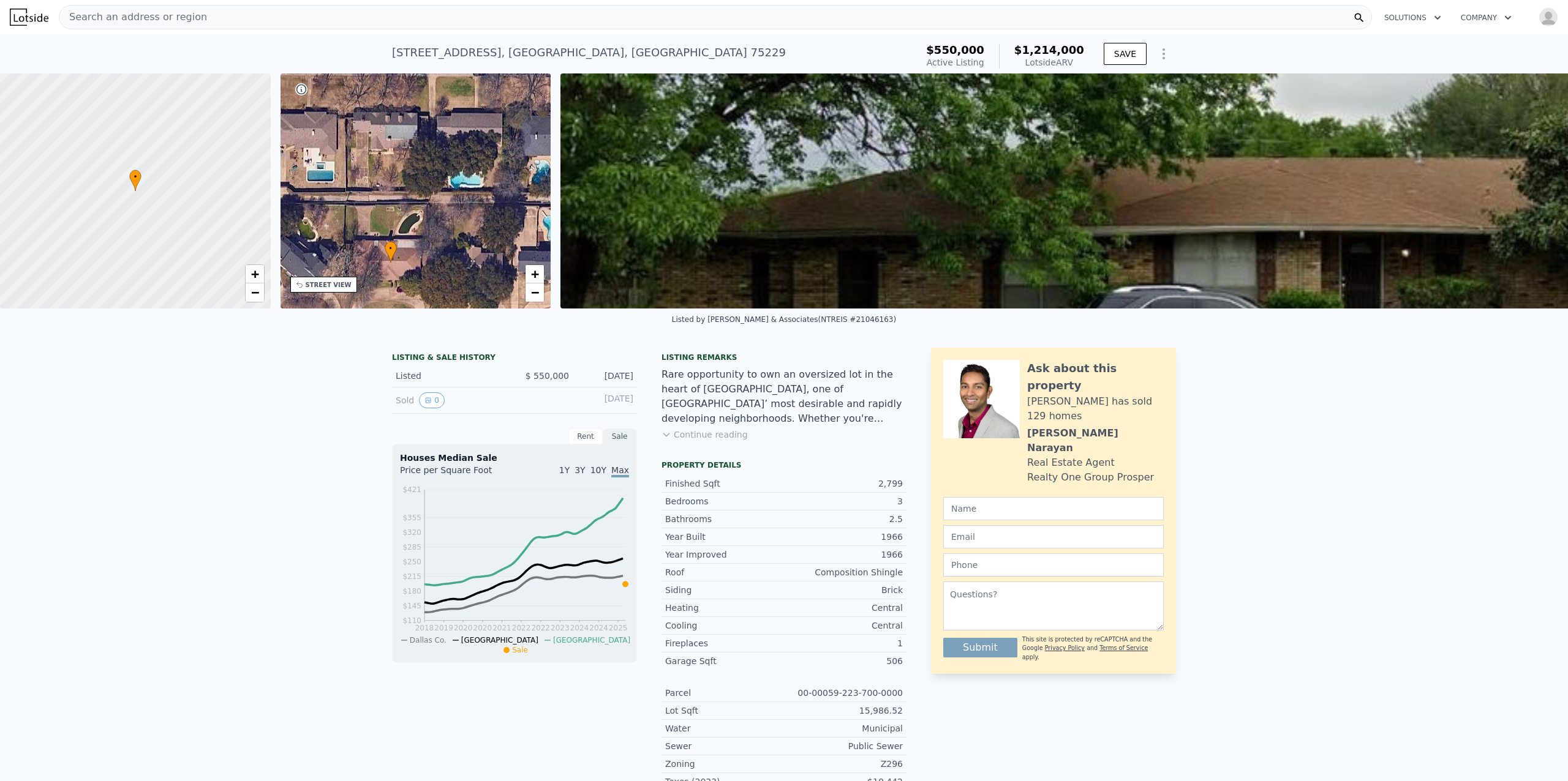
click at [1110, 197] on img at bounding box center [1339, 190] width 1558 height 235
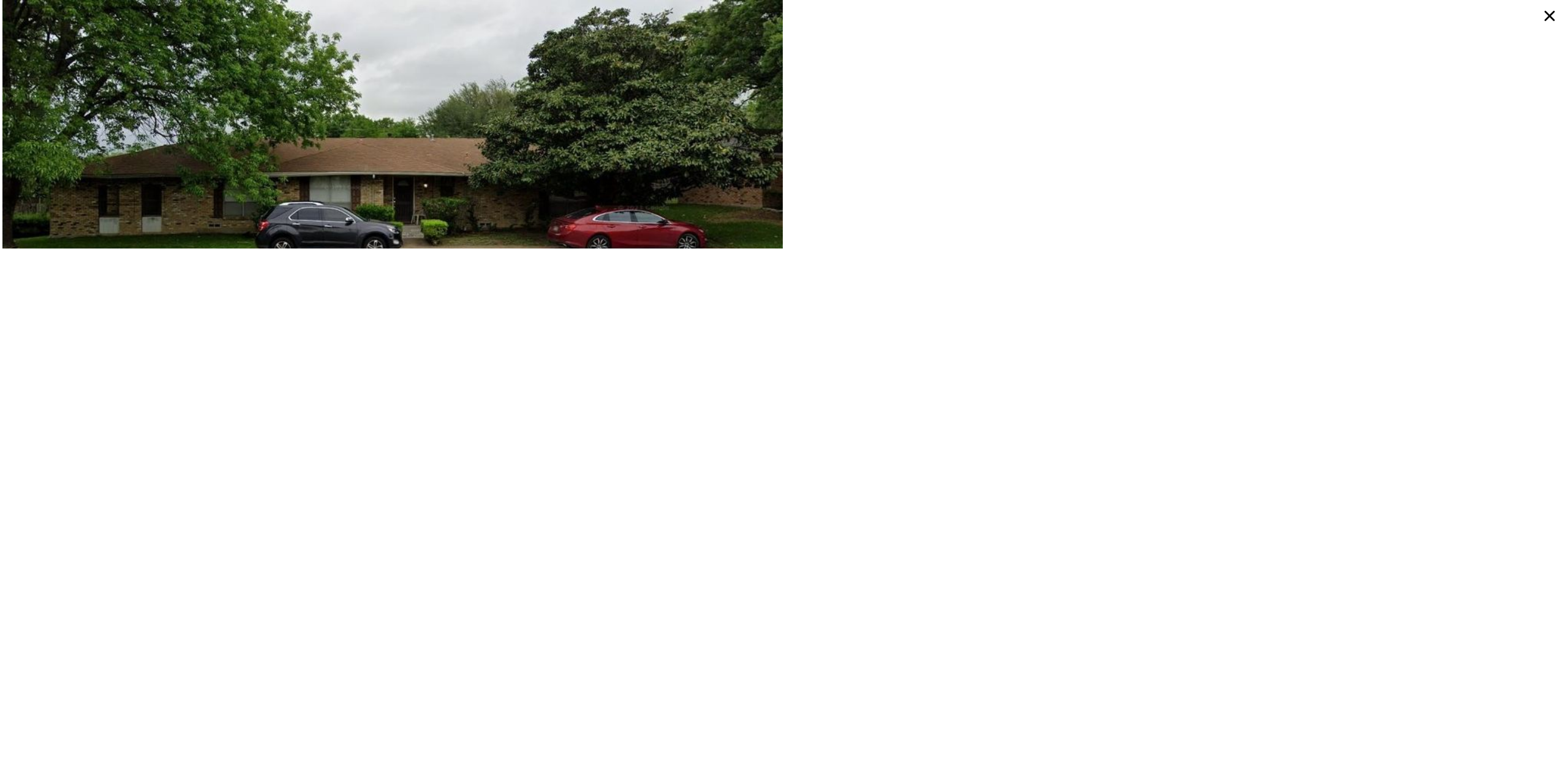
click at [1549, 18] on icon at bounding box center [1549, 15] width 22 height 22
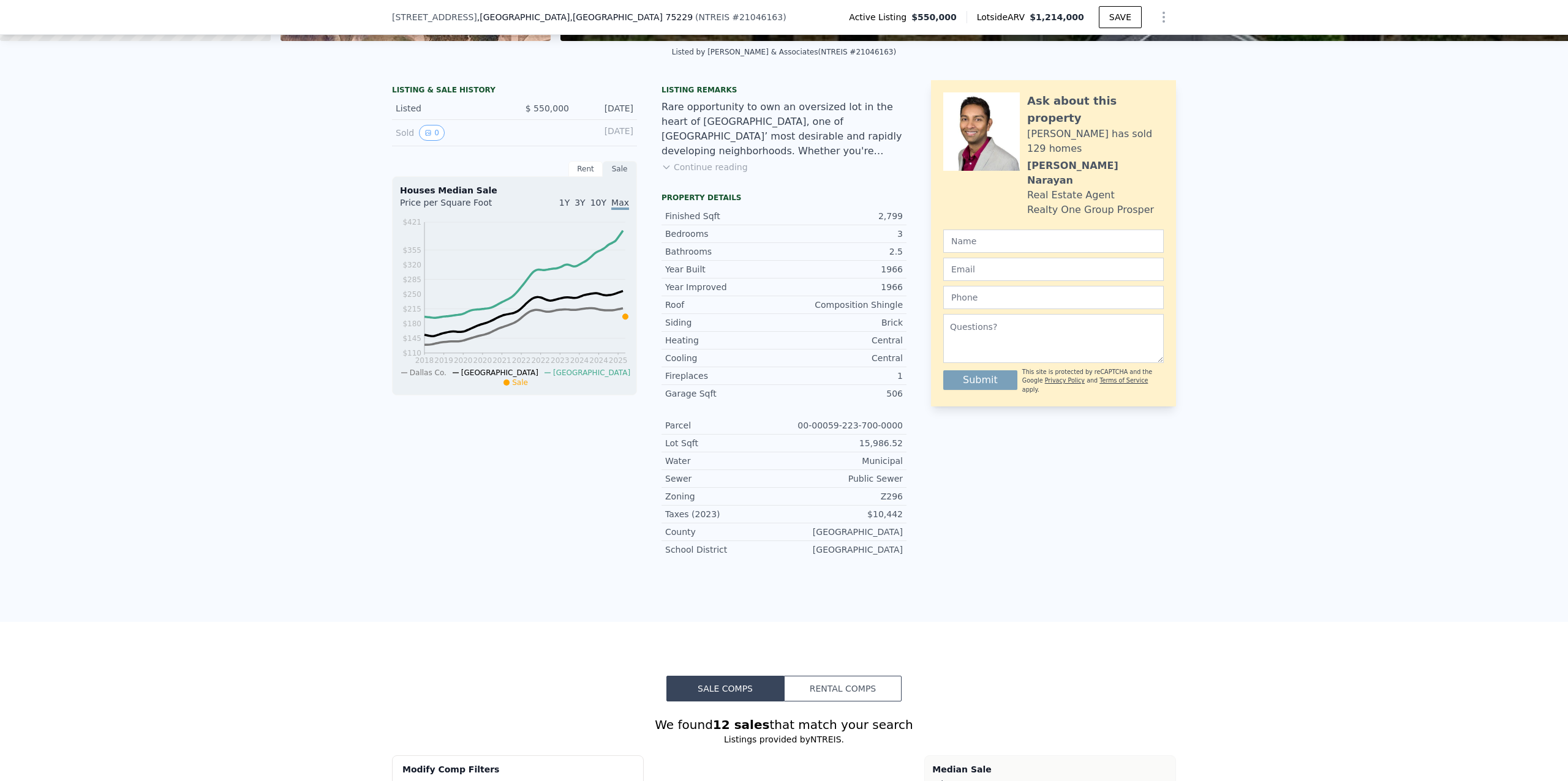
scroll to position [267, 0]
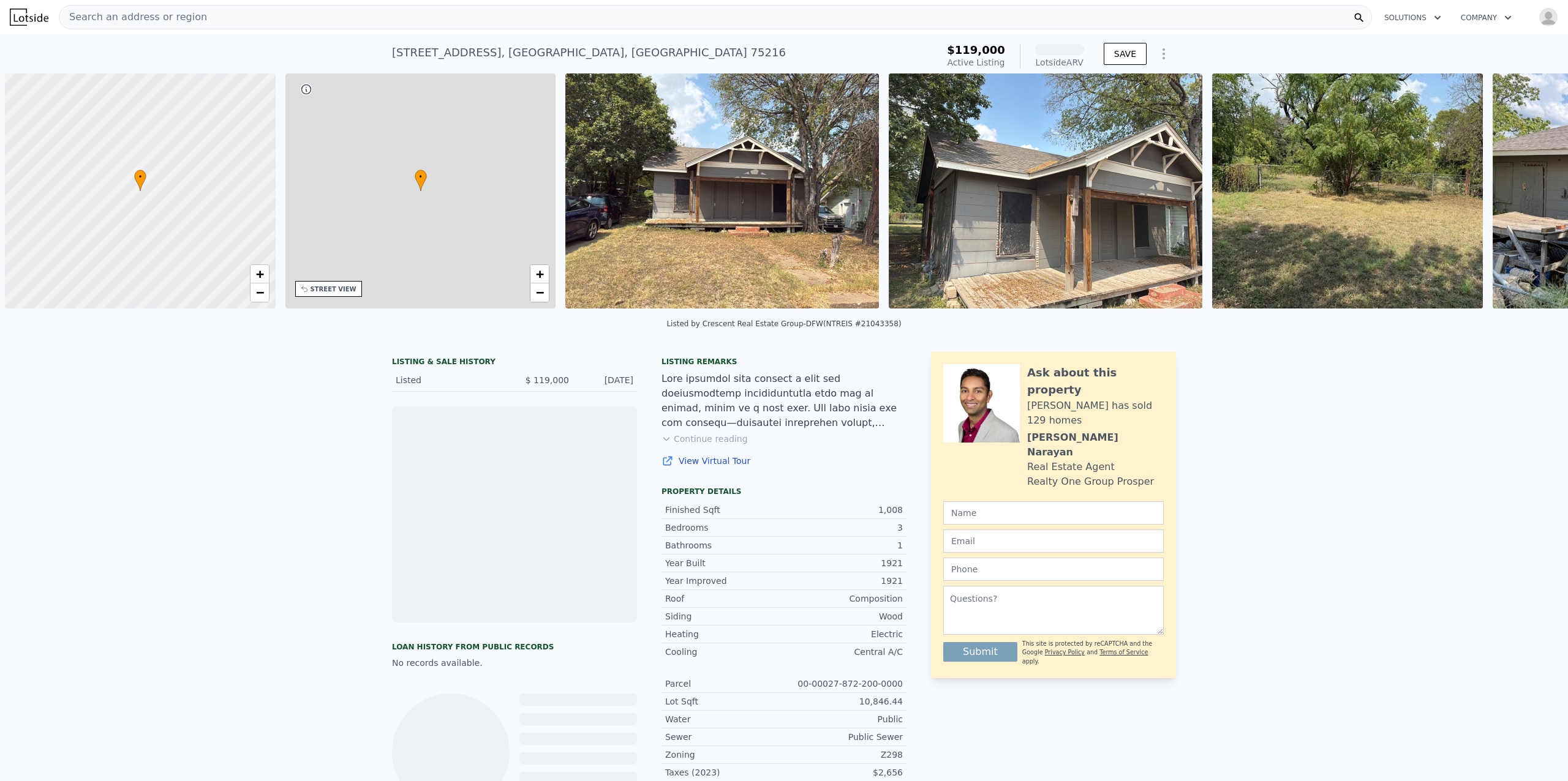
scroll to position [0, 4]
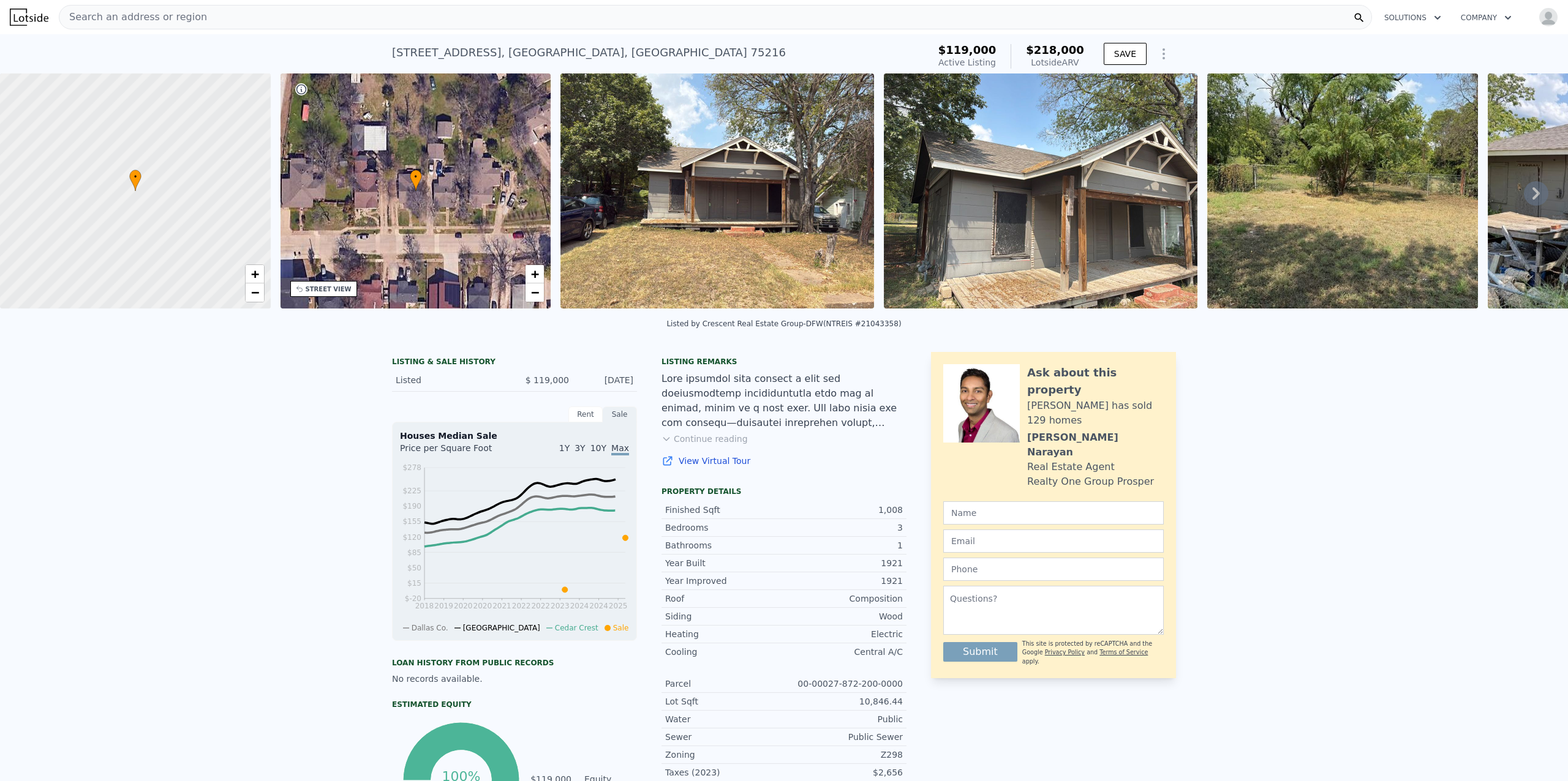
click at [1532, 198] on icon at bounding box center [1536, 194] width 7 height 13
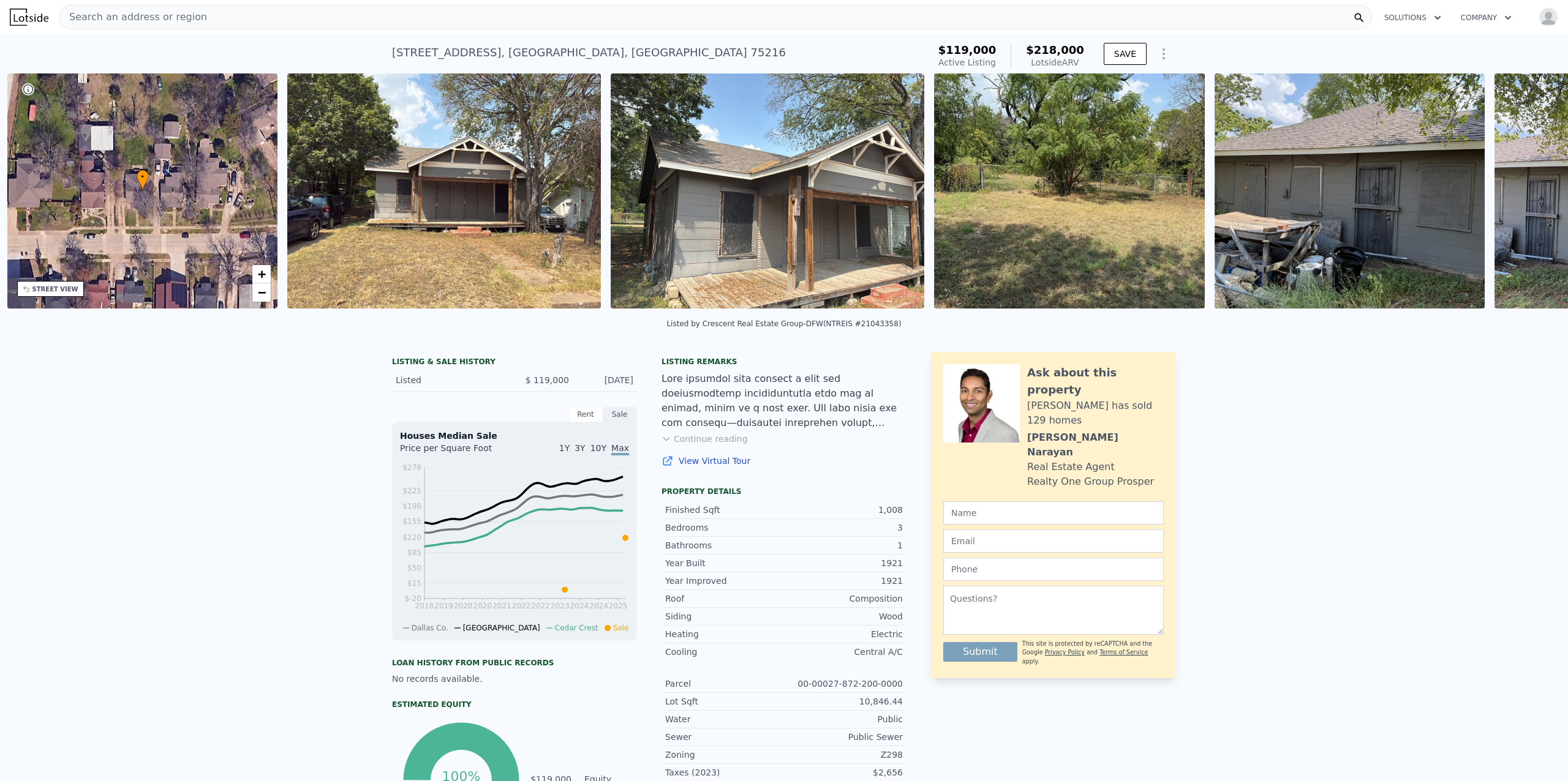
scroll to position [0, 285]
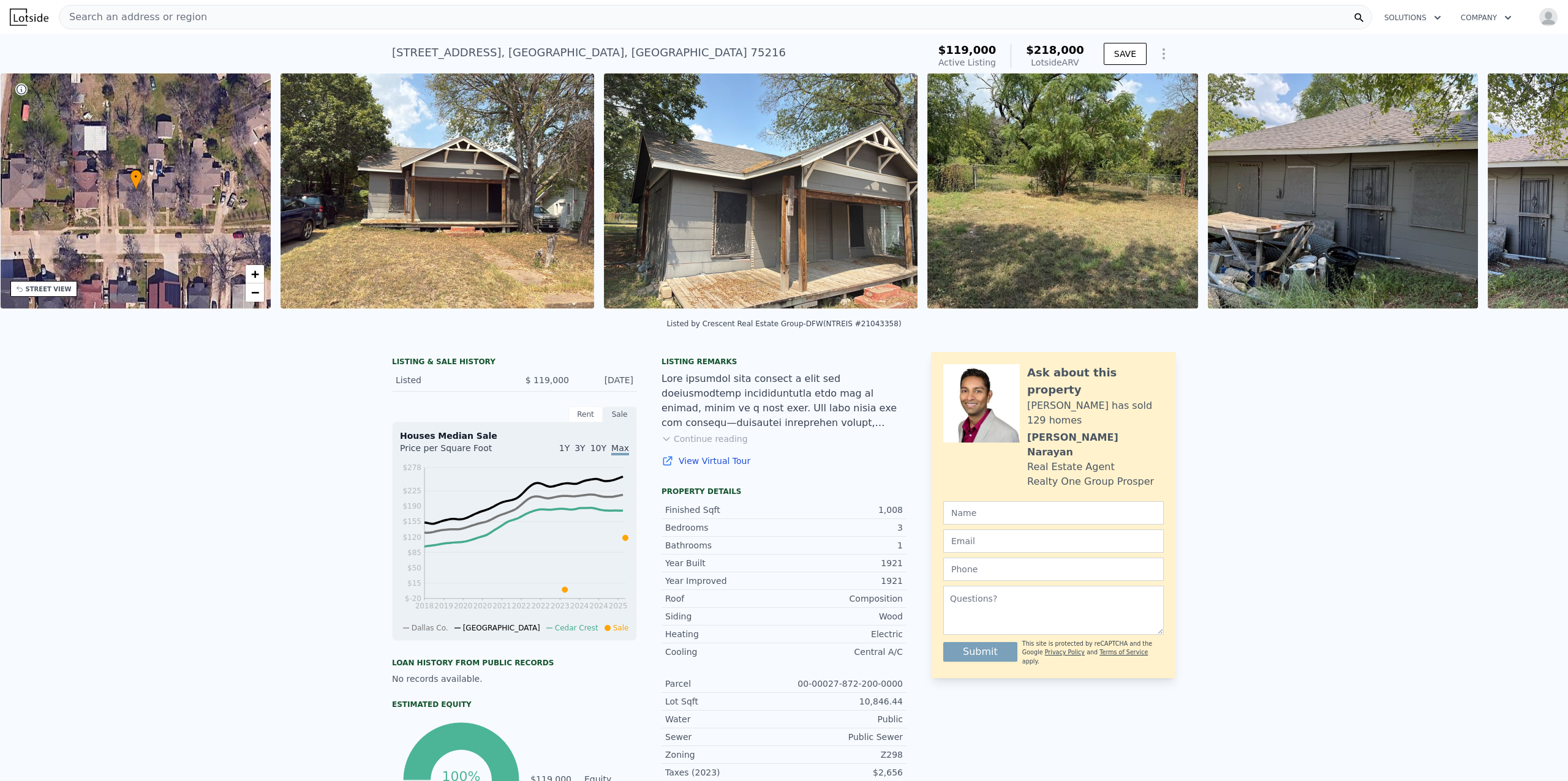
click at [1525, 198] on div "• + − • + − STREET VIEW Loading... SATELLITE VIEW" at bounding box center [784, 193] width 1568 height 239
click at [1532, 198] on icon at bounding box center [1536, 194] width 7 height 13
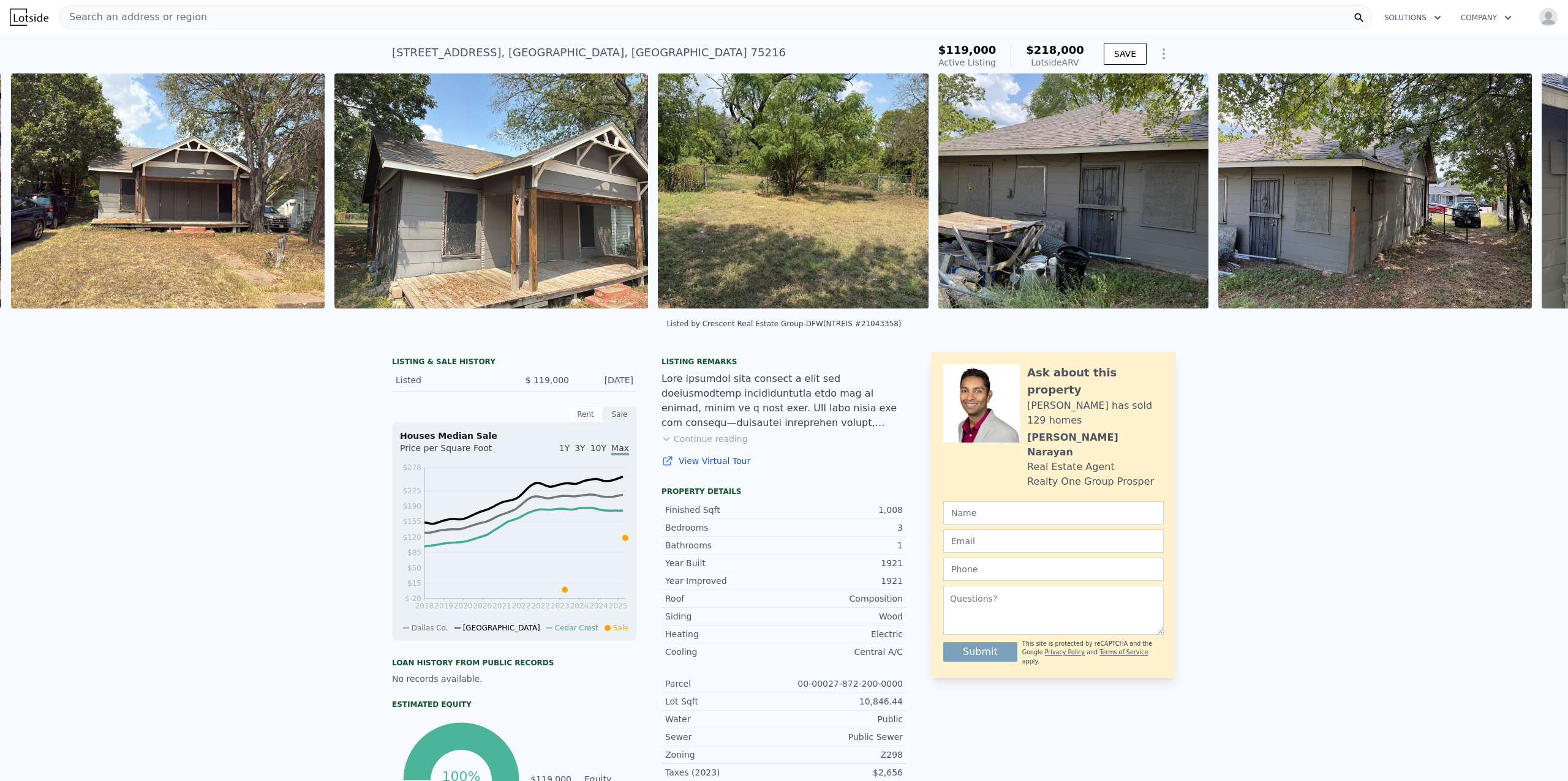
scroll to position [0, 560]
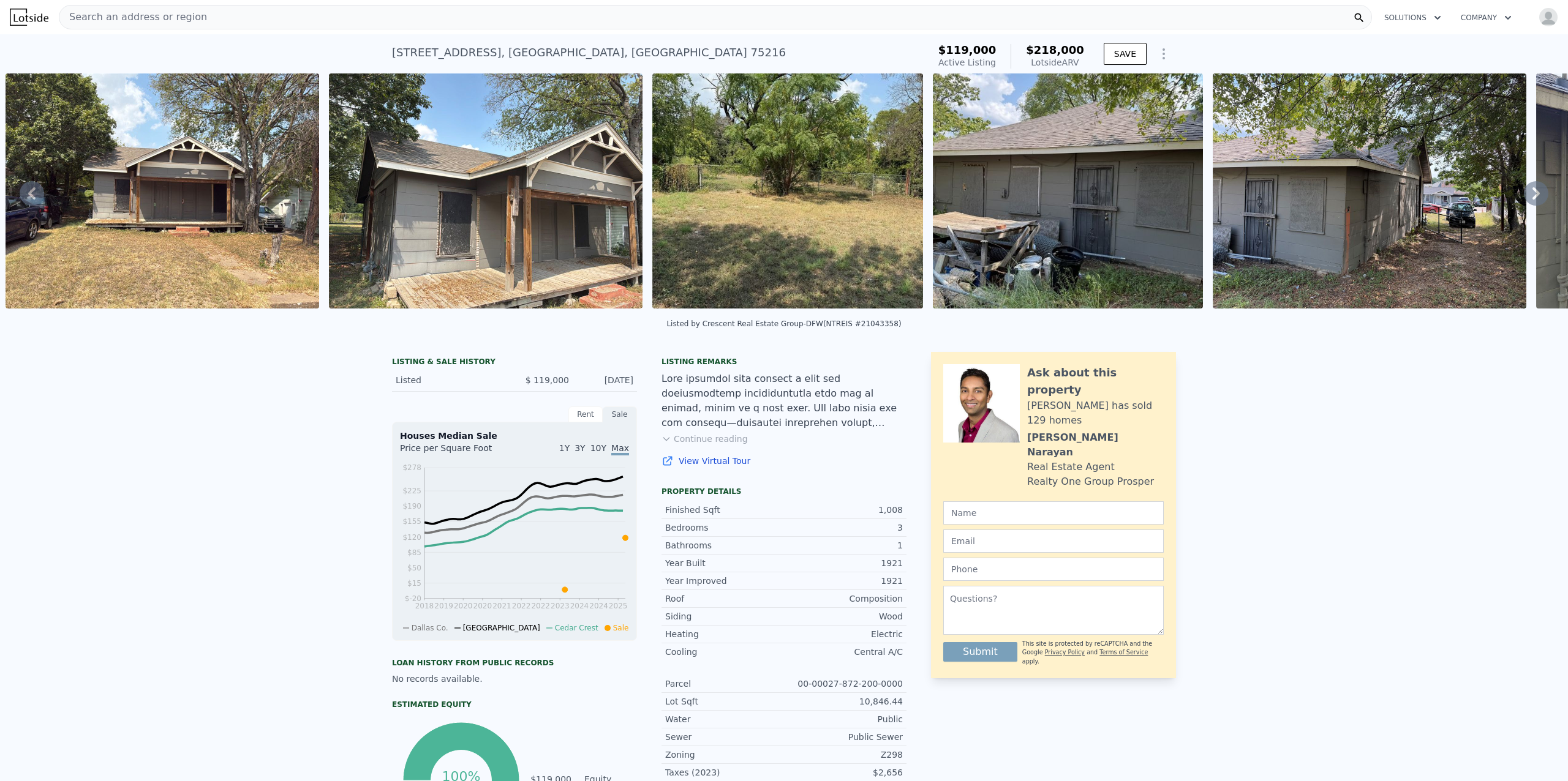
click at [1532, 198] on icon at bounding box center [1536, 194] width 7 height 13
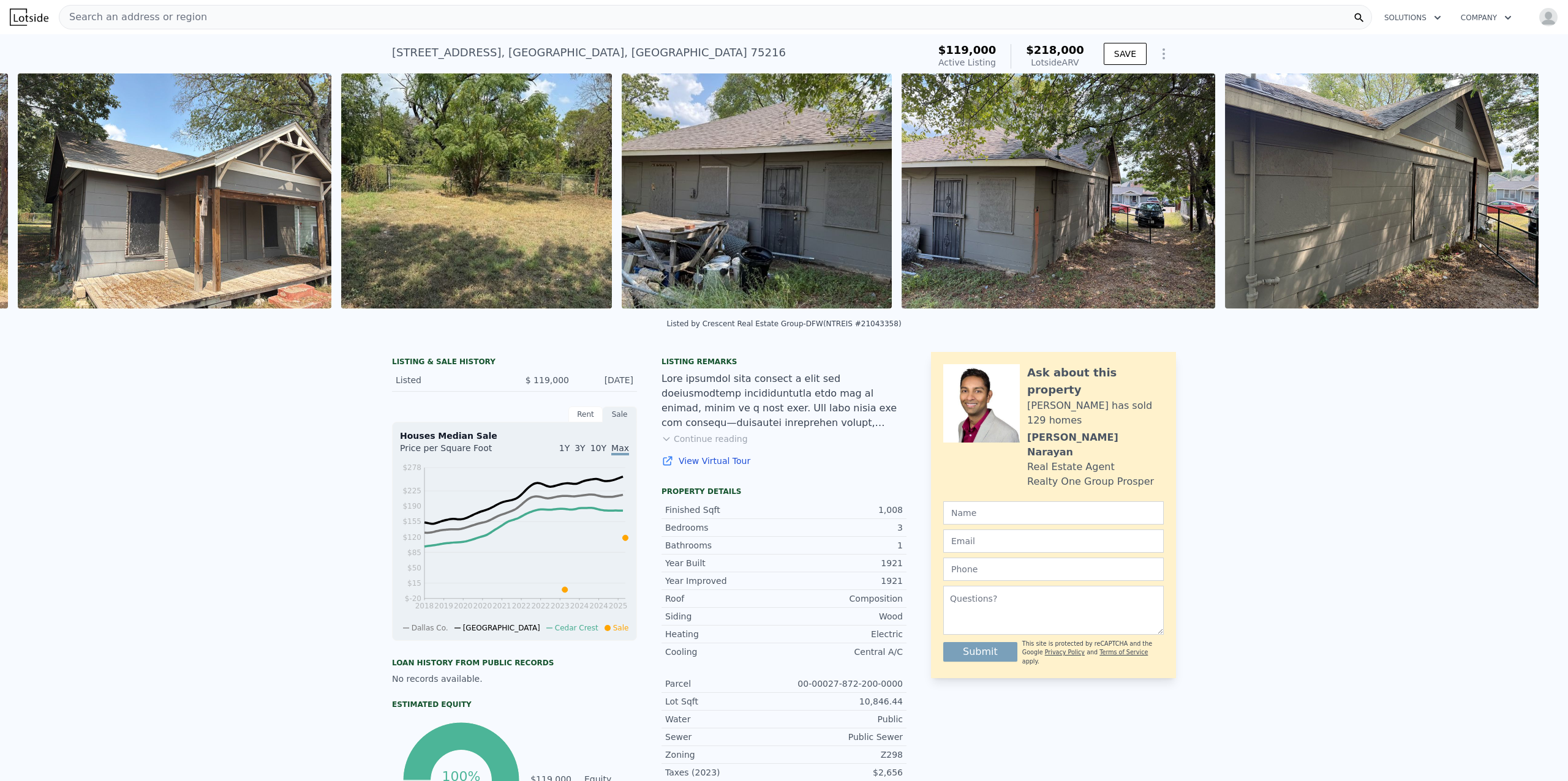
scroll to position [0, 883]
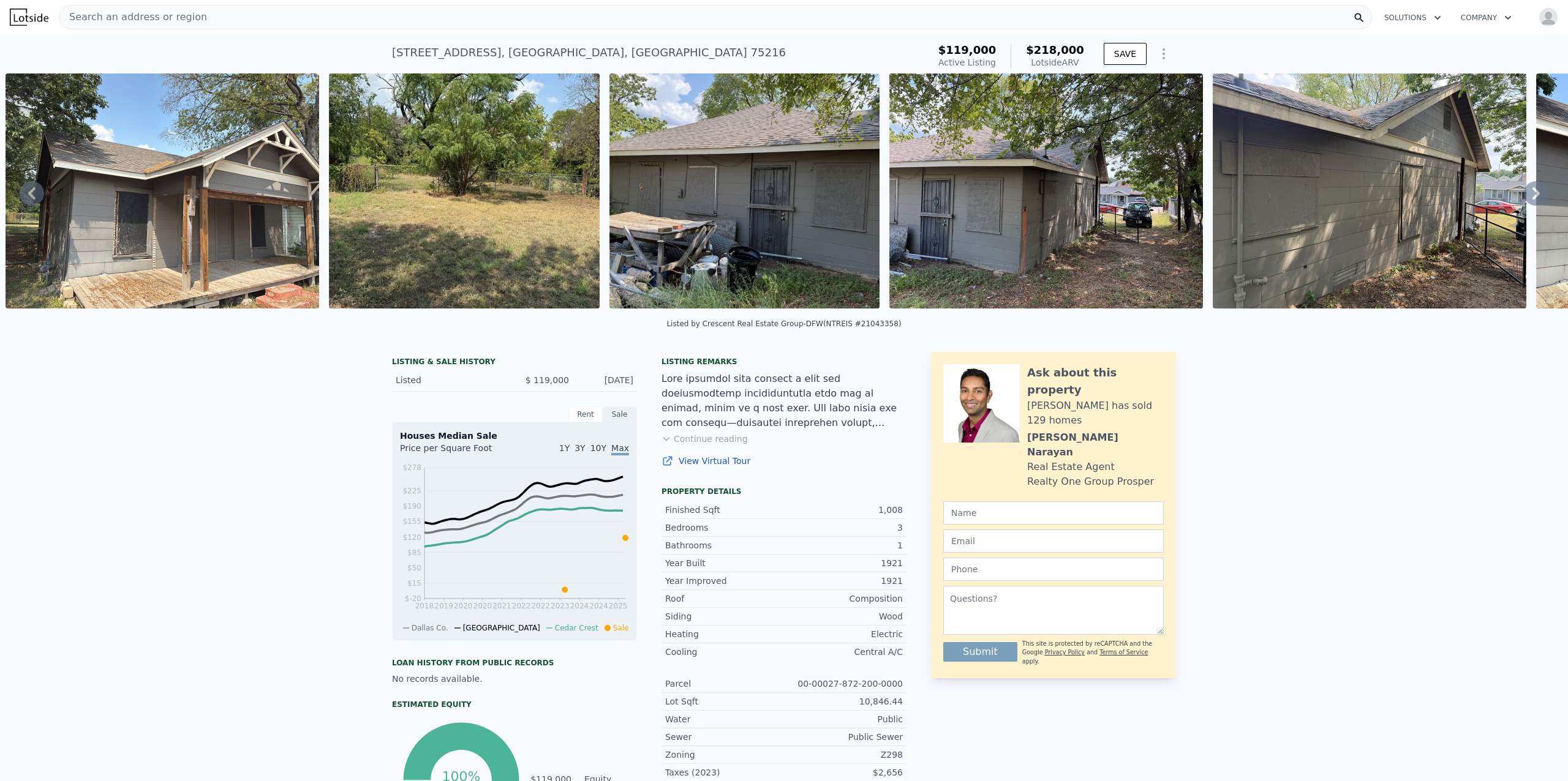
click at [1532, 198] on icon at bounding box center [1536, 194] width 7 height 13
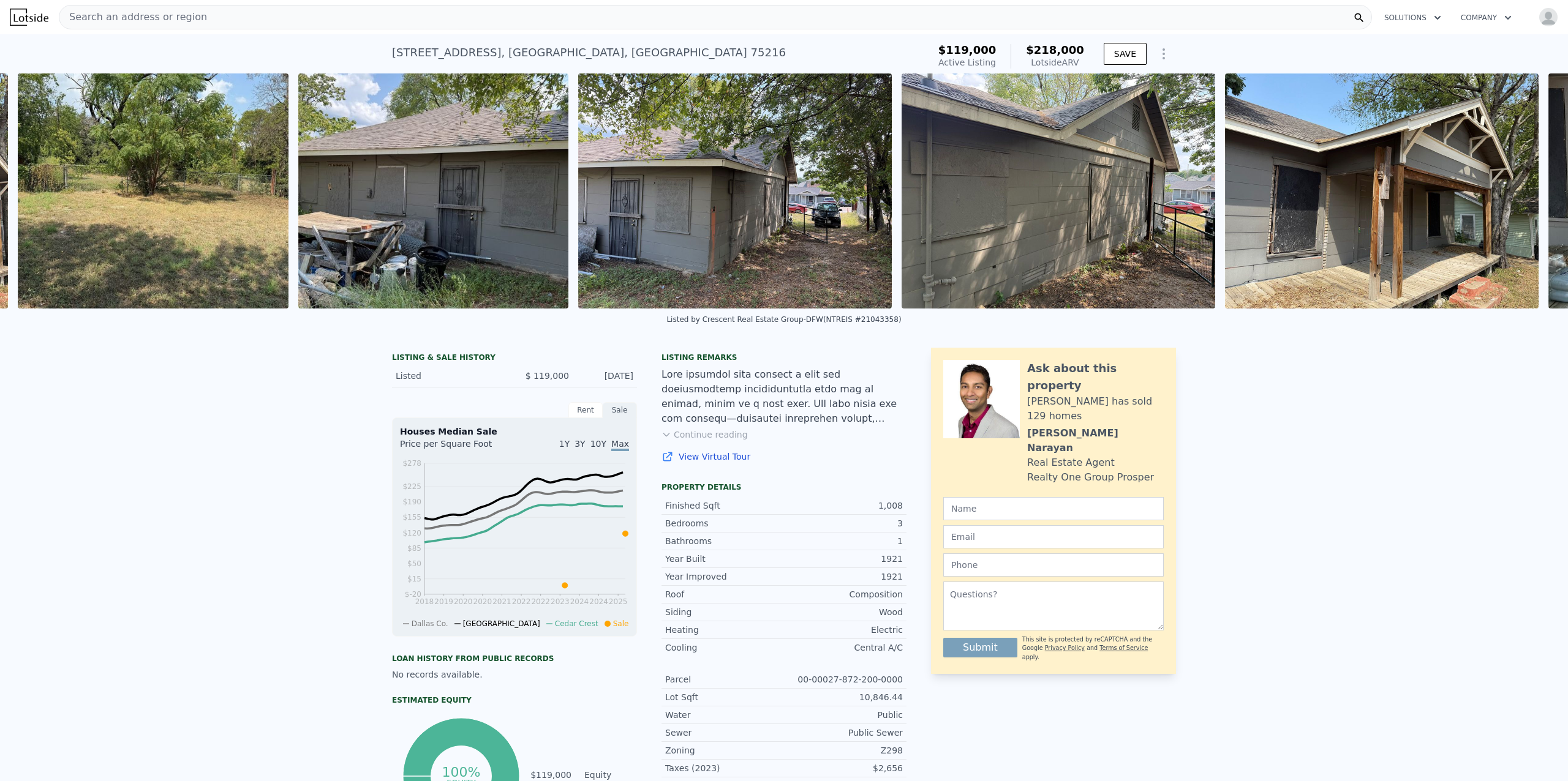
scroll to position [0, 1207]
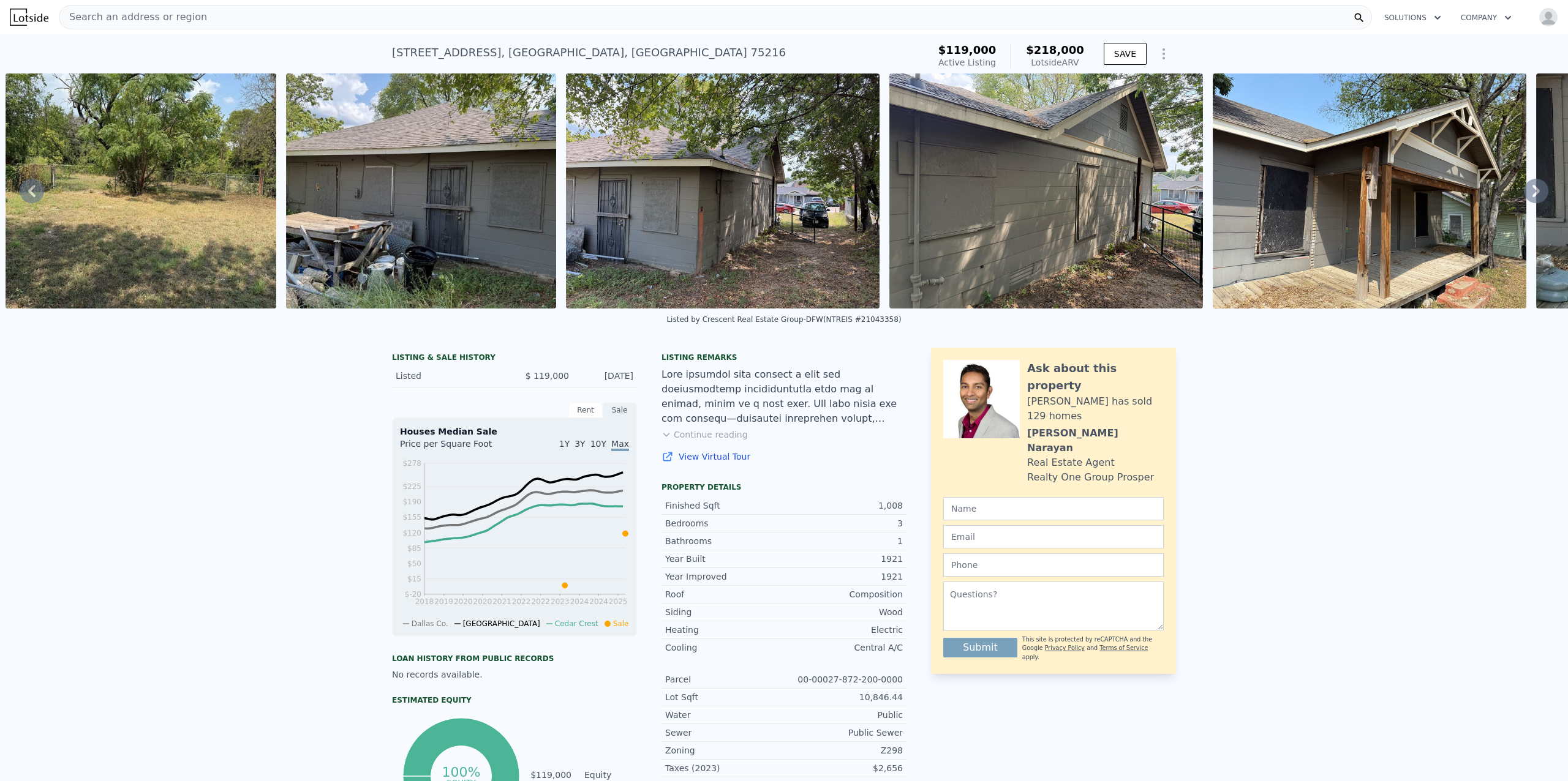
click at [1532, 197] on icon at bounding box center [1536, 191] width 7 height 13
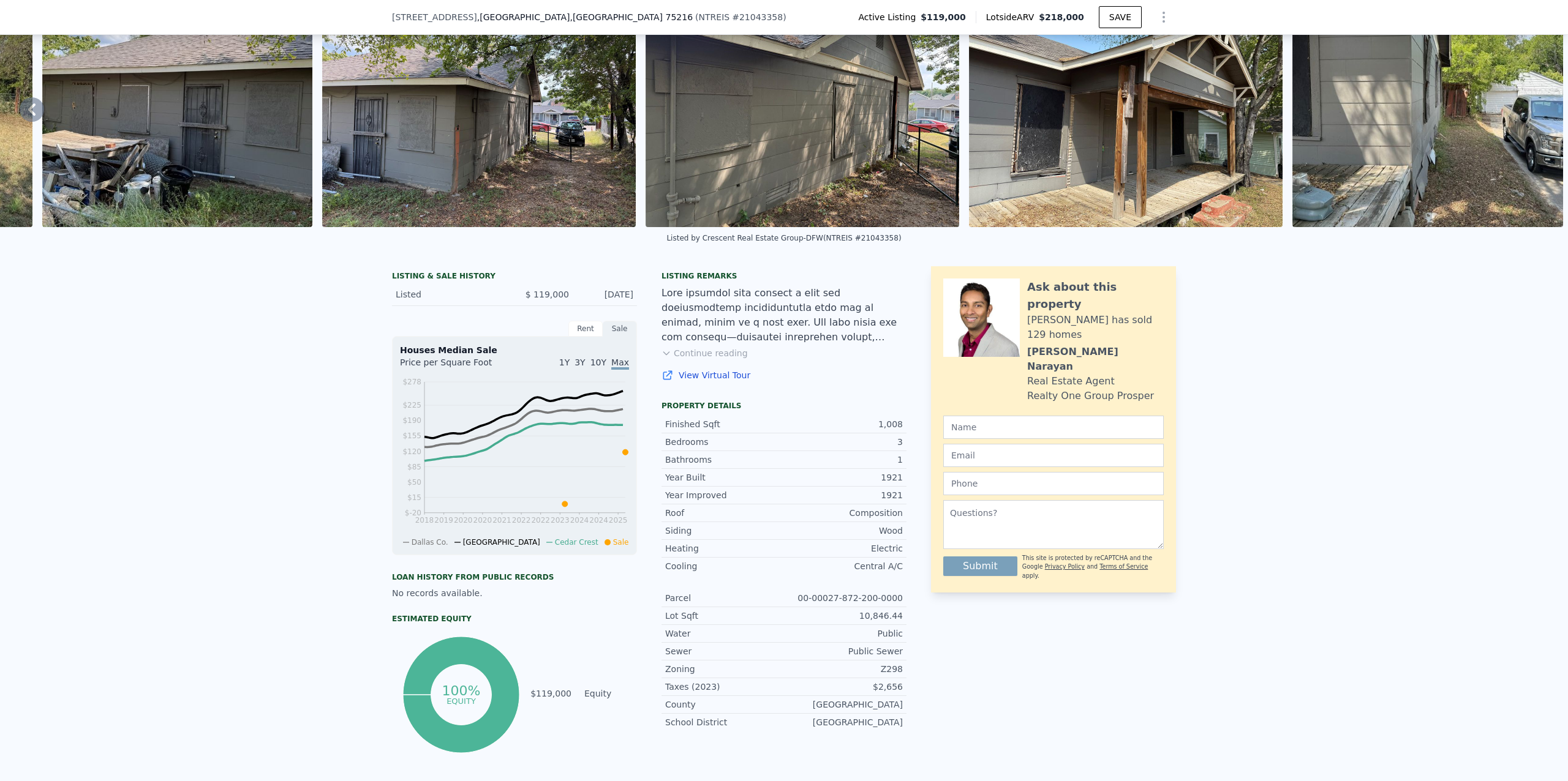
scroll to position [0, 0]
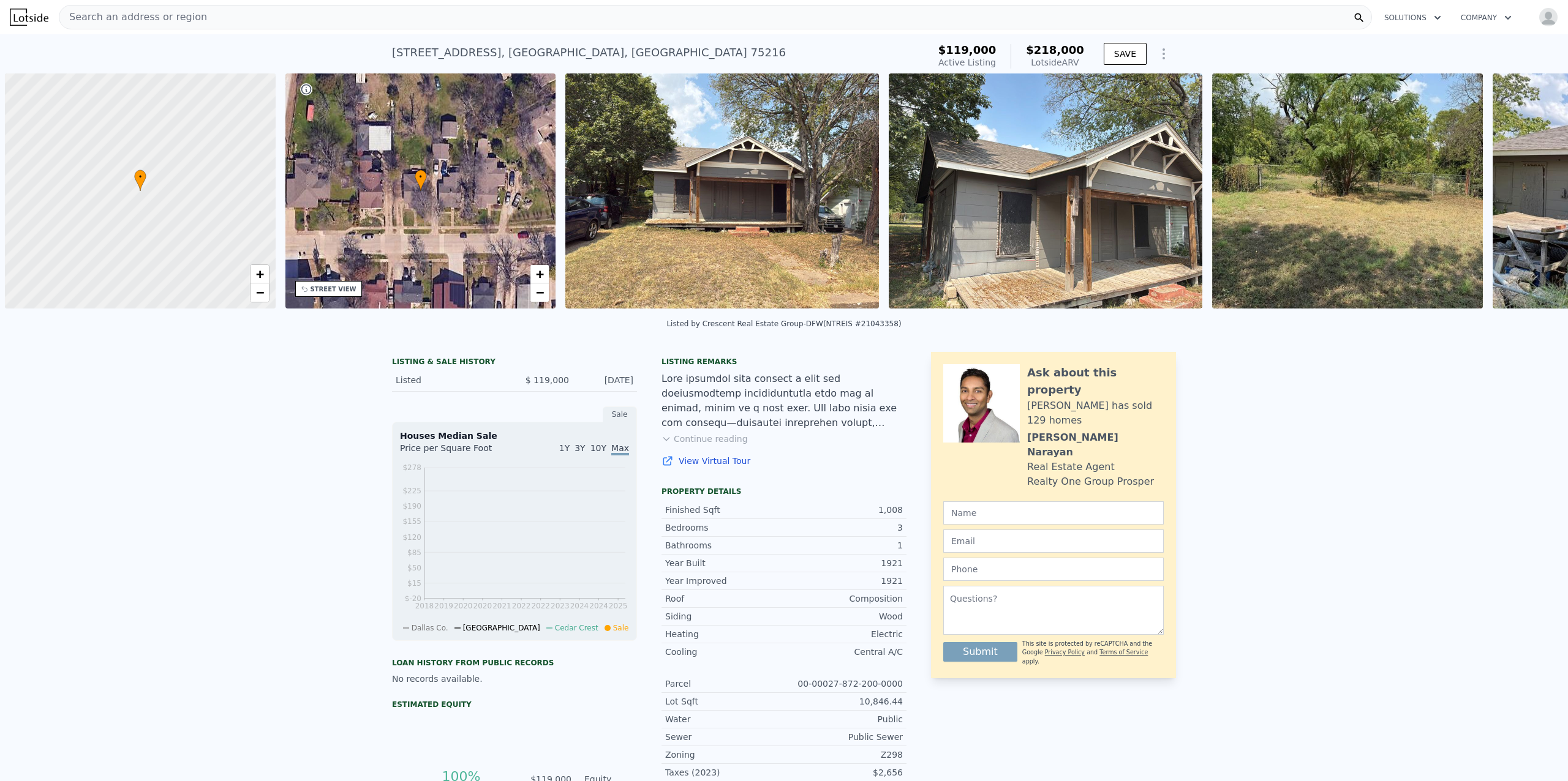
scroll to position [0, 4]
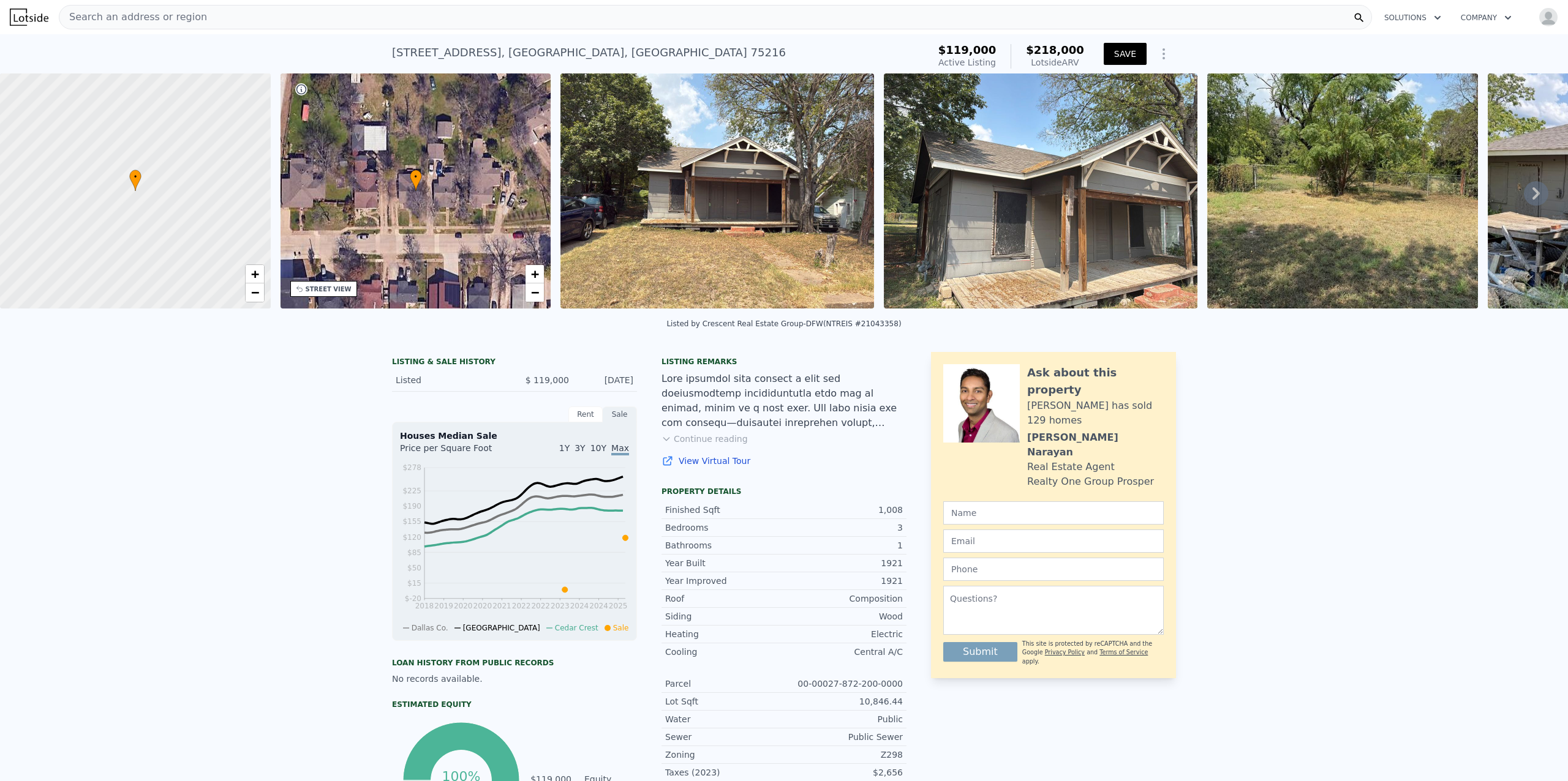
click at [1119, 60] on button "SAVE" at bounding box center [1125, 54] width 43 height 22
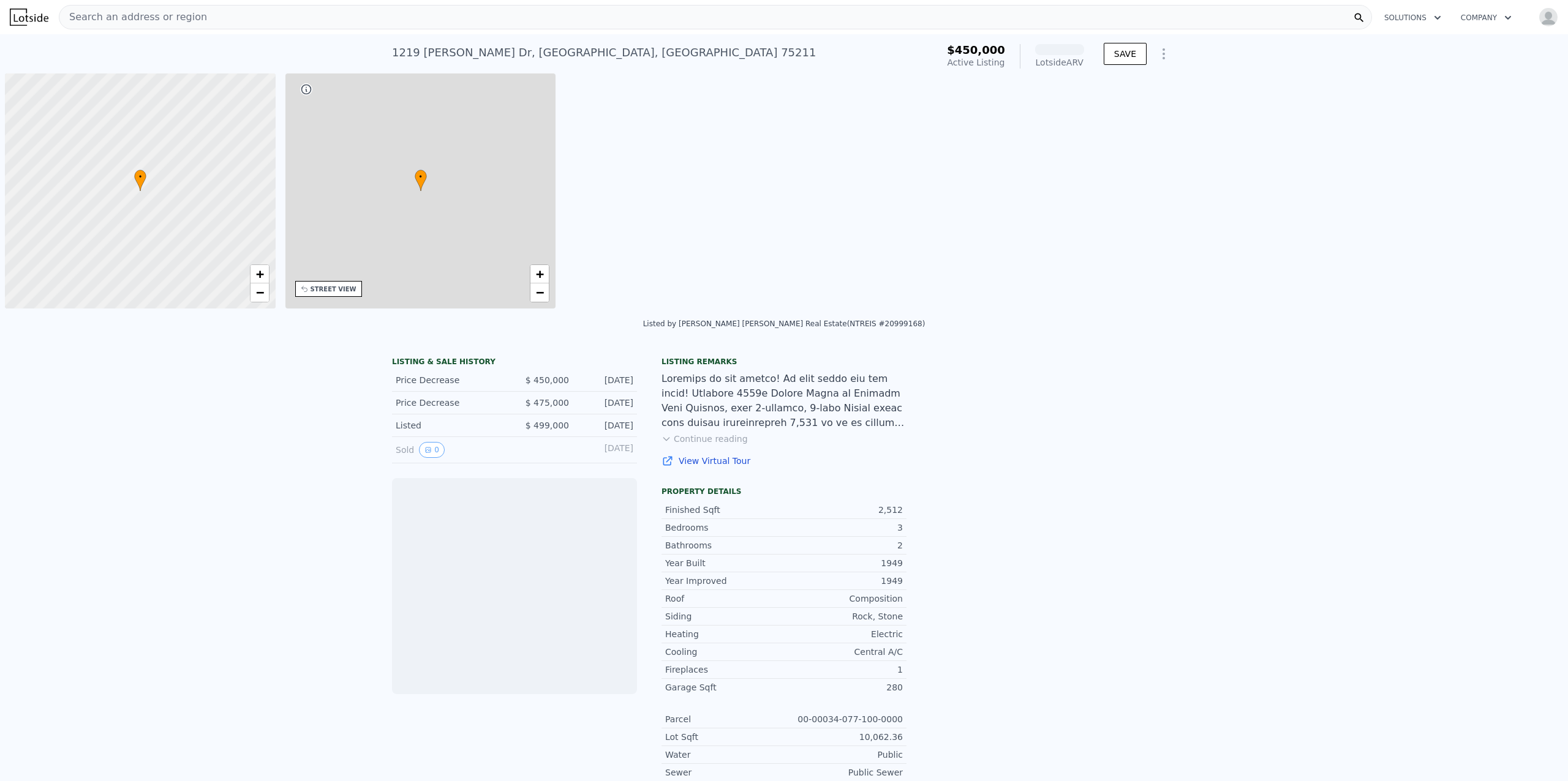
scroll to position [0, 4]
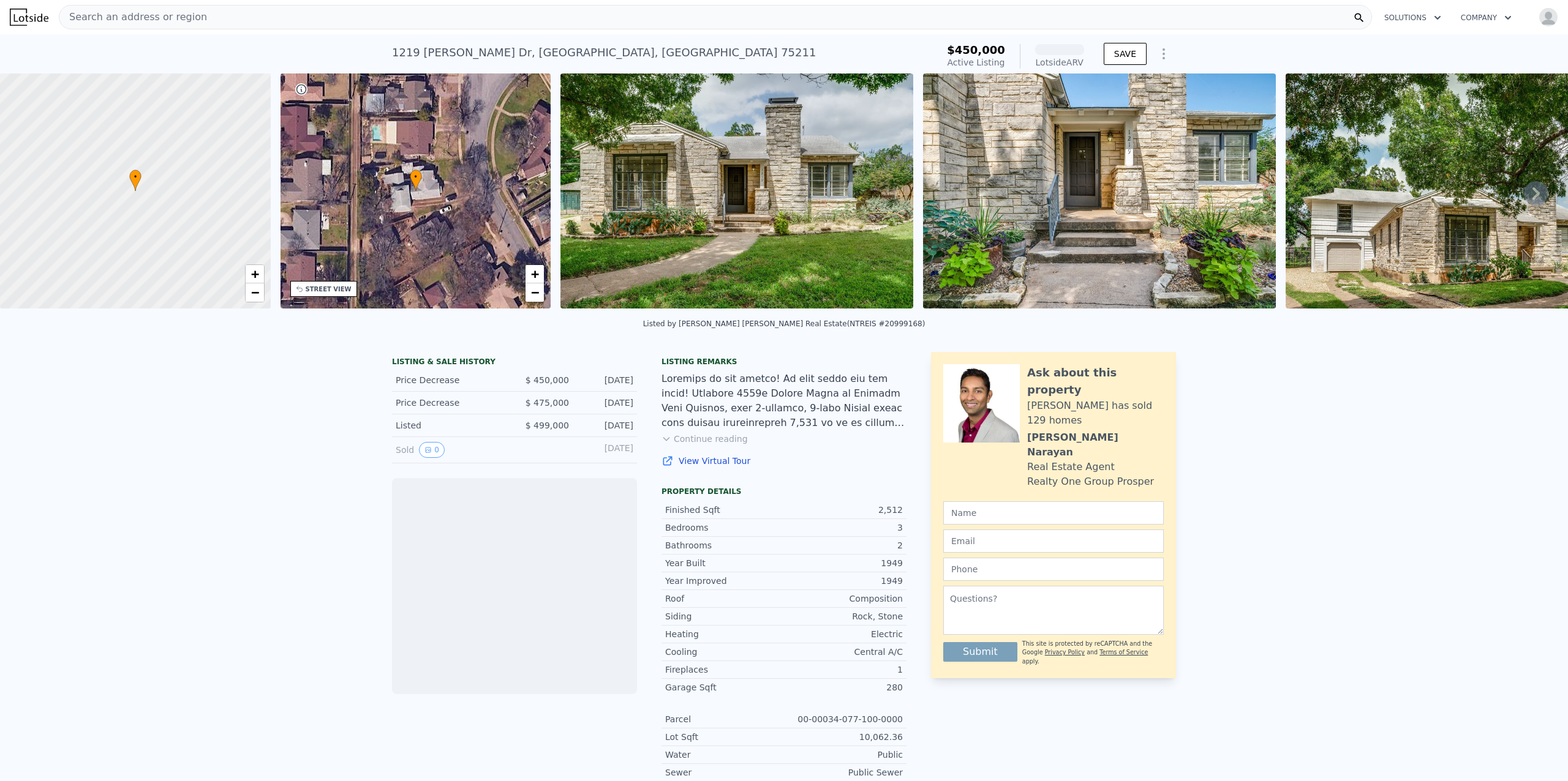
click at [1530, 199] on icon at bounding box center [1536, 193] width 24 height 24
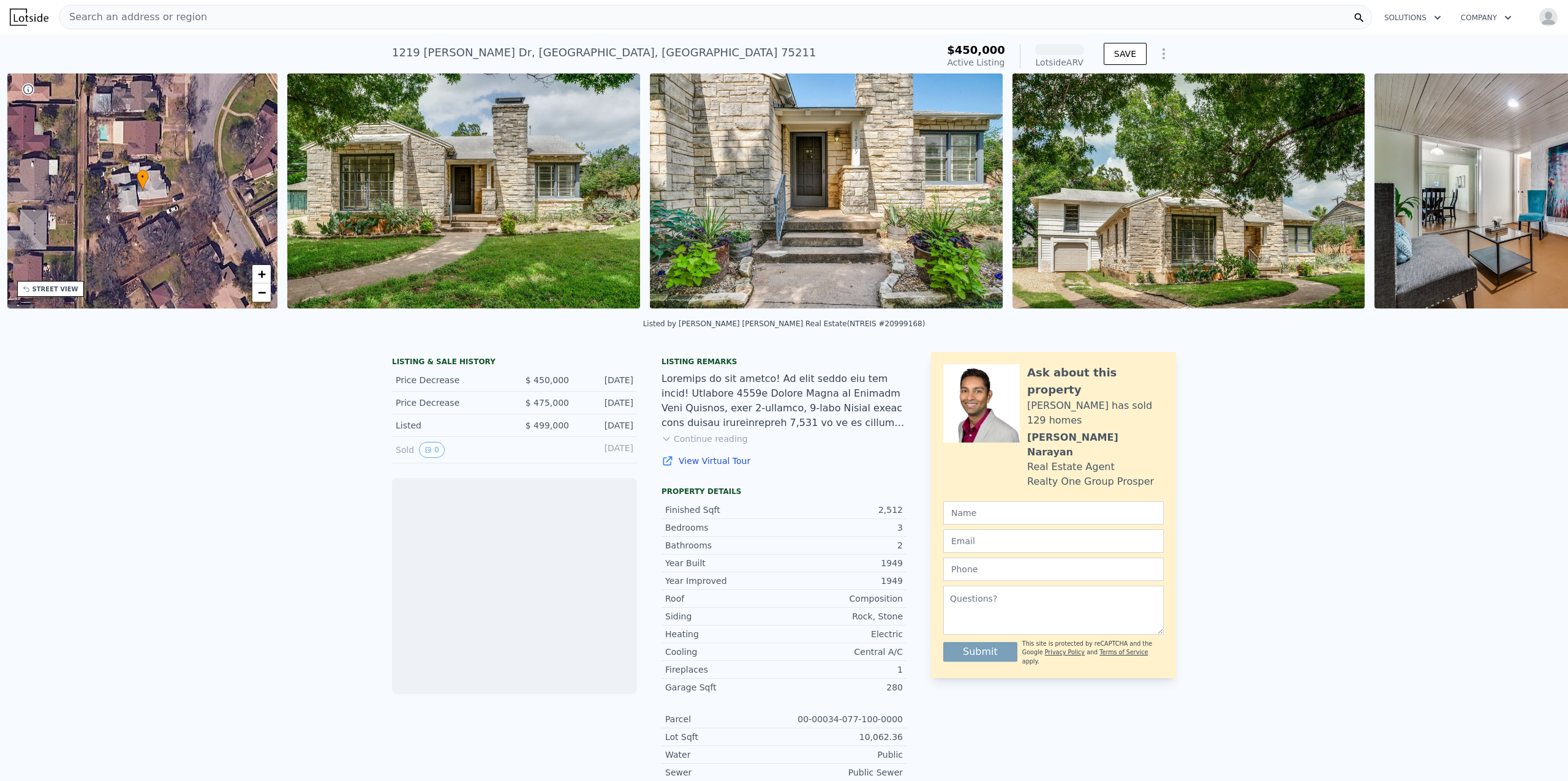
scroll to position [0, 285]
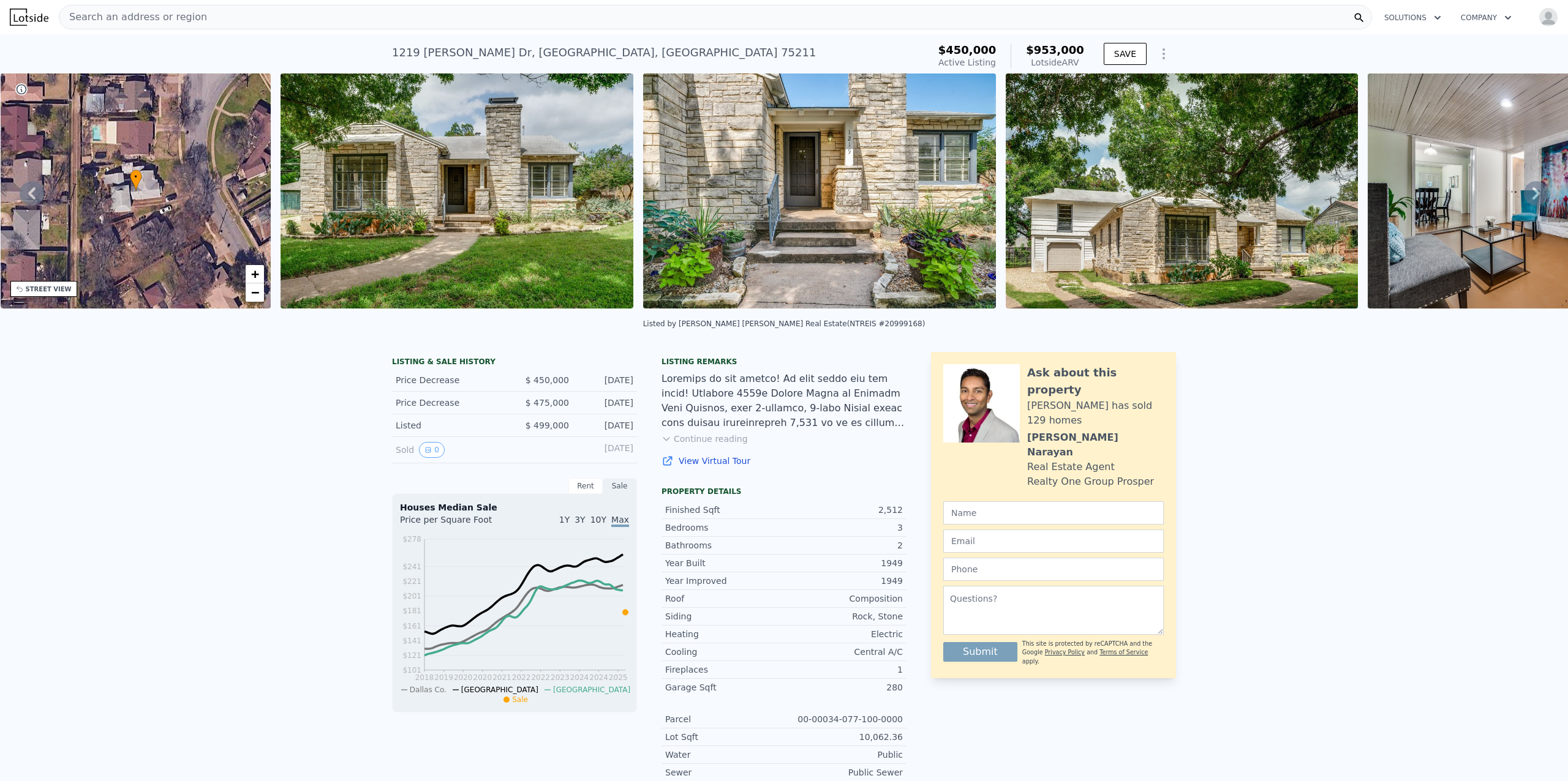
click at [1530, 199] on icon at bounding box center [1536, 193] width 24 height 24
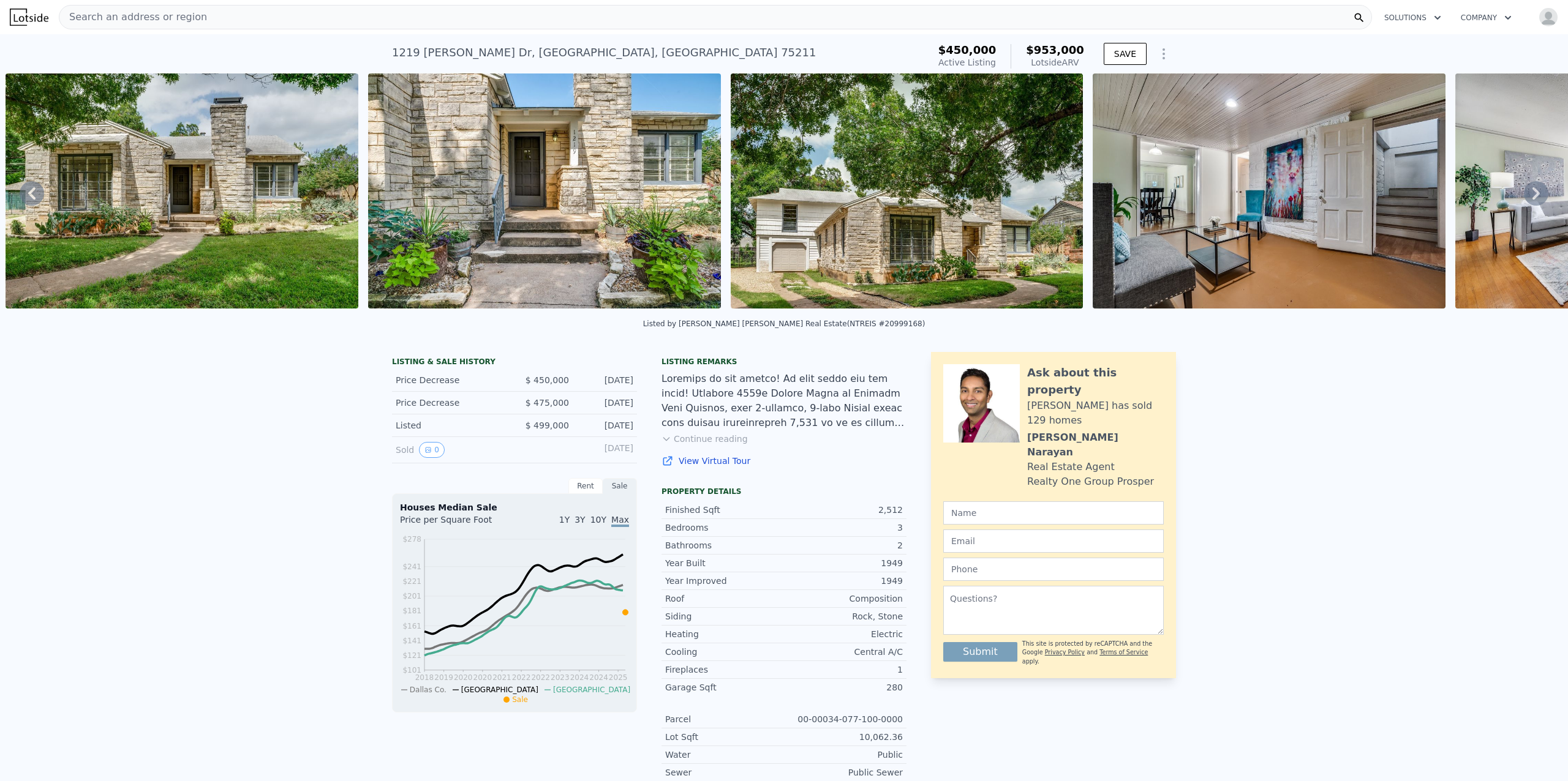
click at [1530, 199] on icon at bounding box center [1536, 193] width 24 height 24
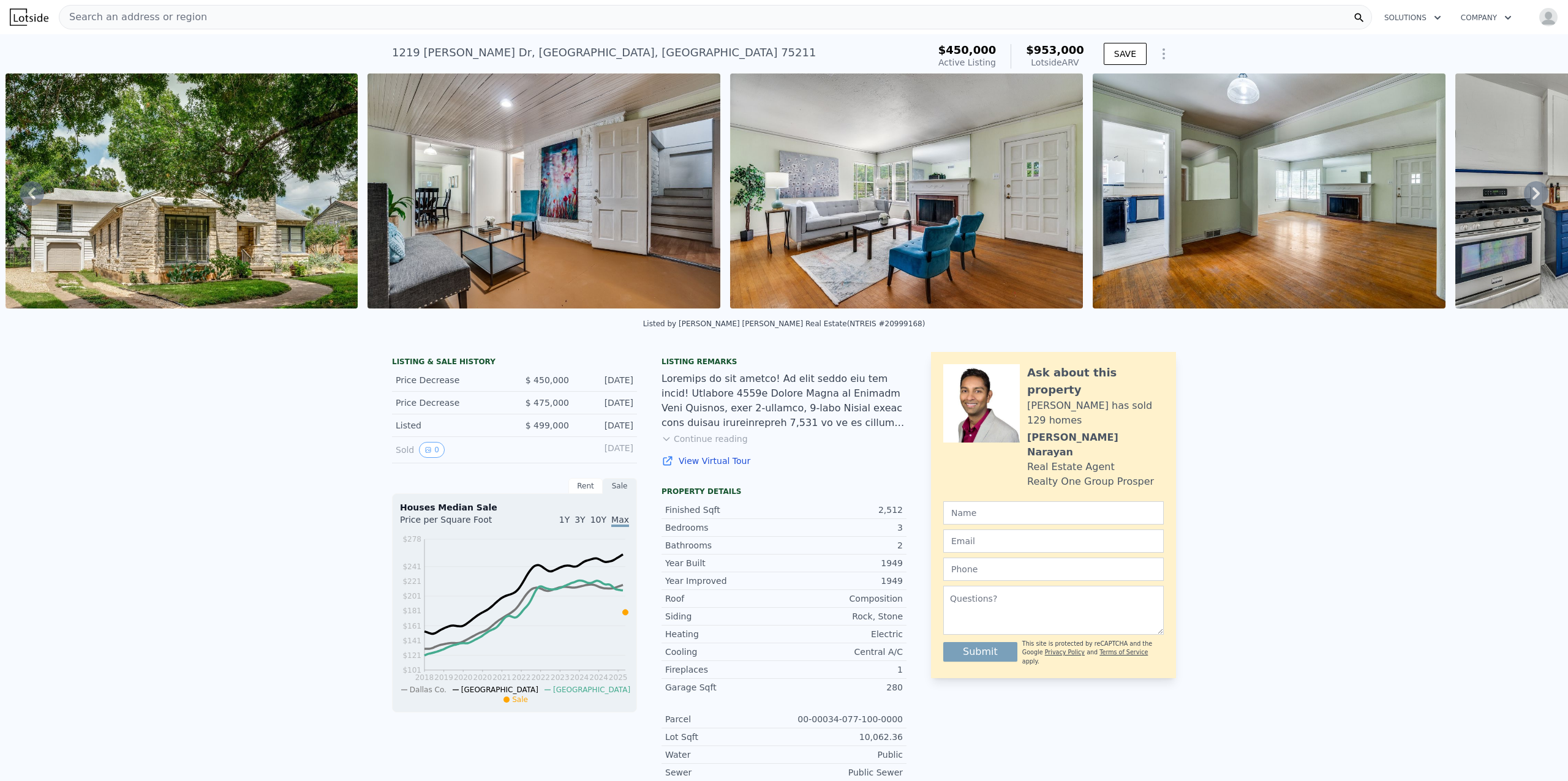
click at [1530, 199] on icon at bounding box center [1536, 193] width 24 height 24
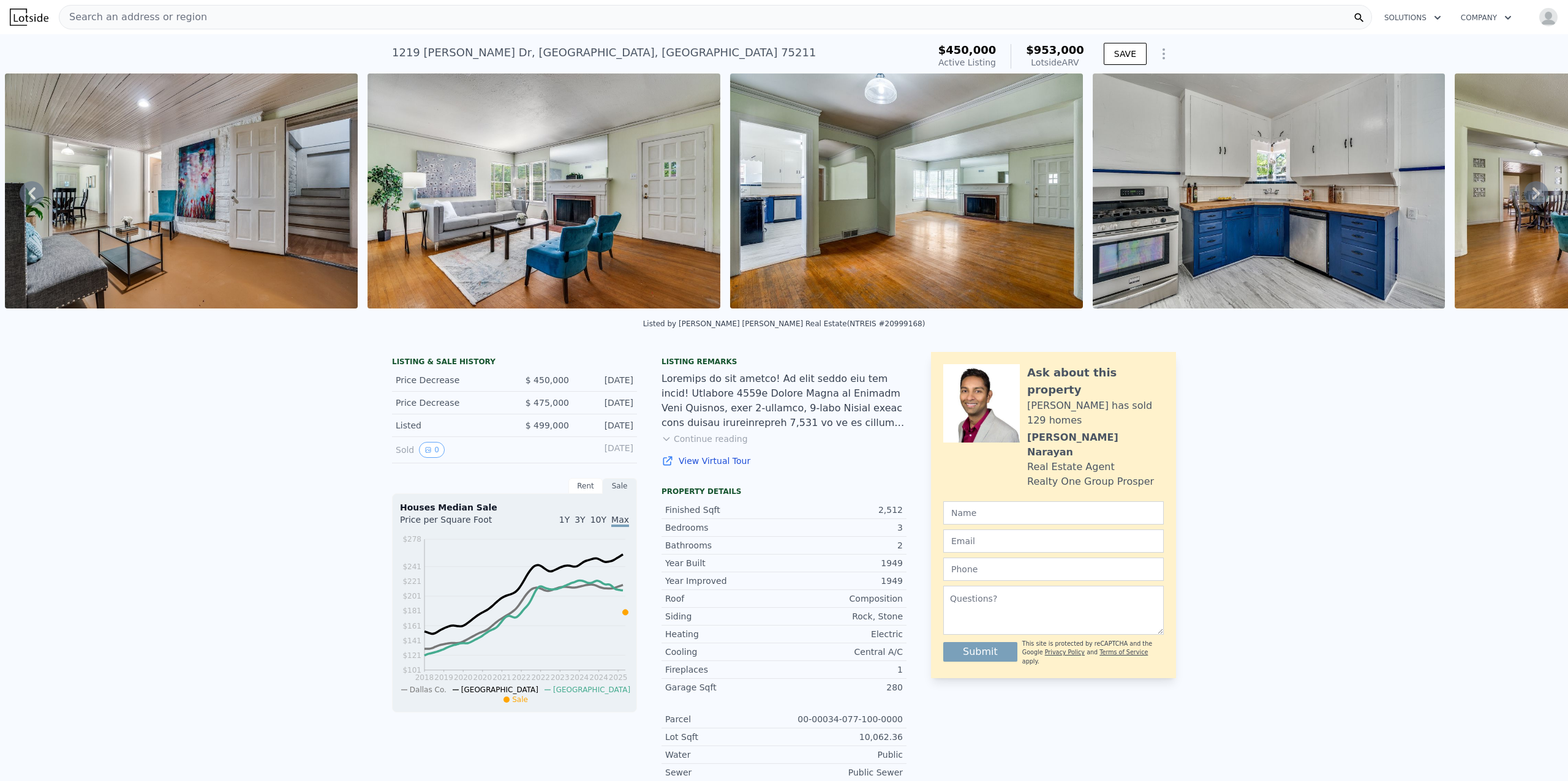
click at [1530, 199] on icon at bounding box center [1536, 193] width 24 height 24
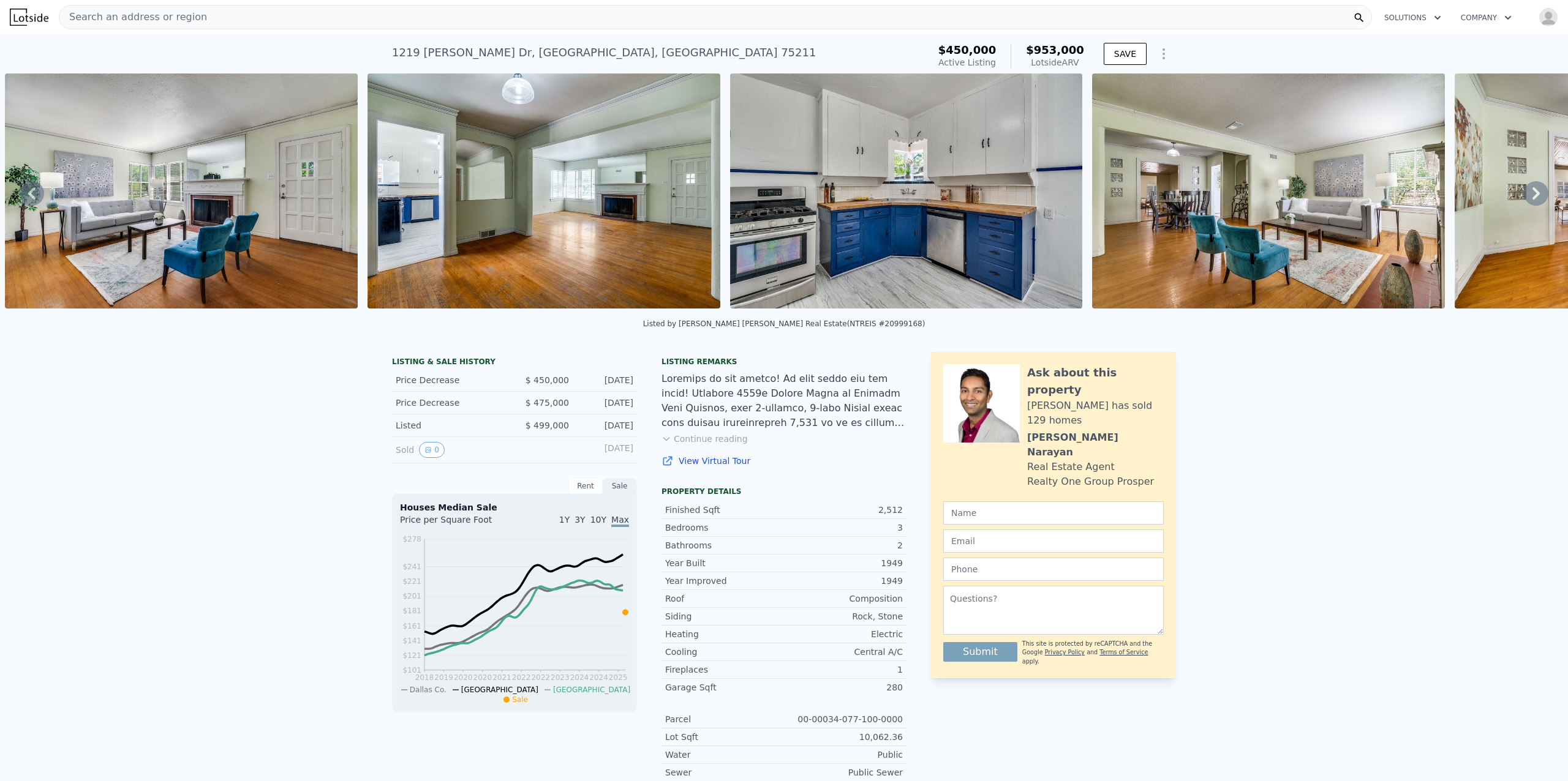
click at [1530, 199] on icon at bounding box center [1536, 193] width 24 height 24
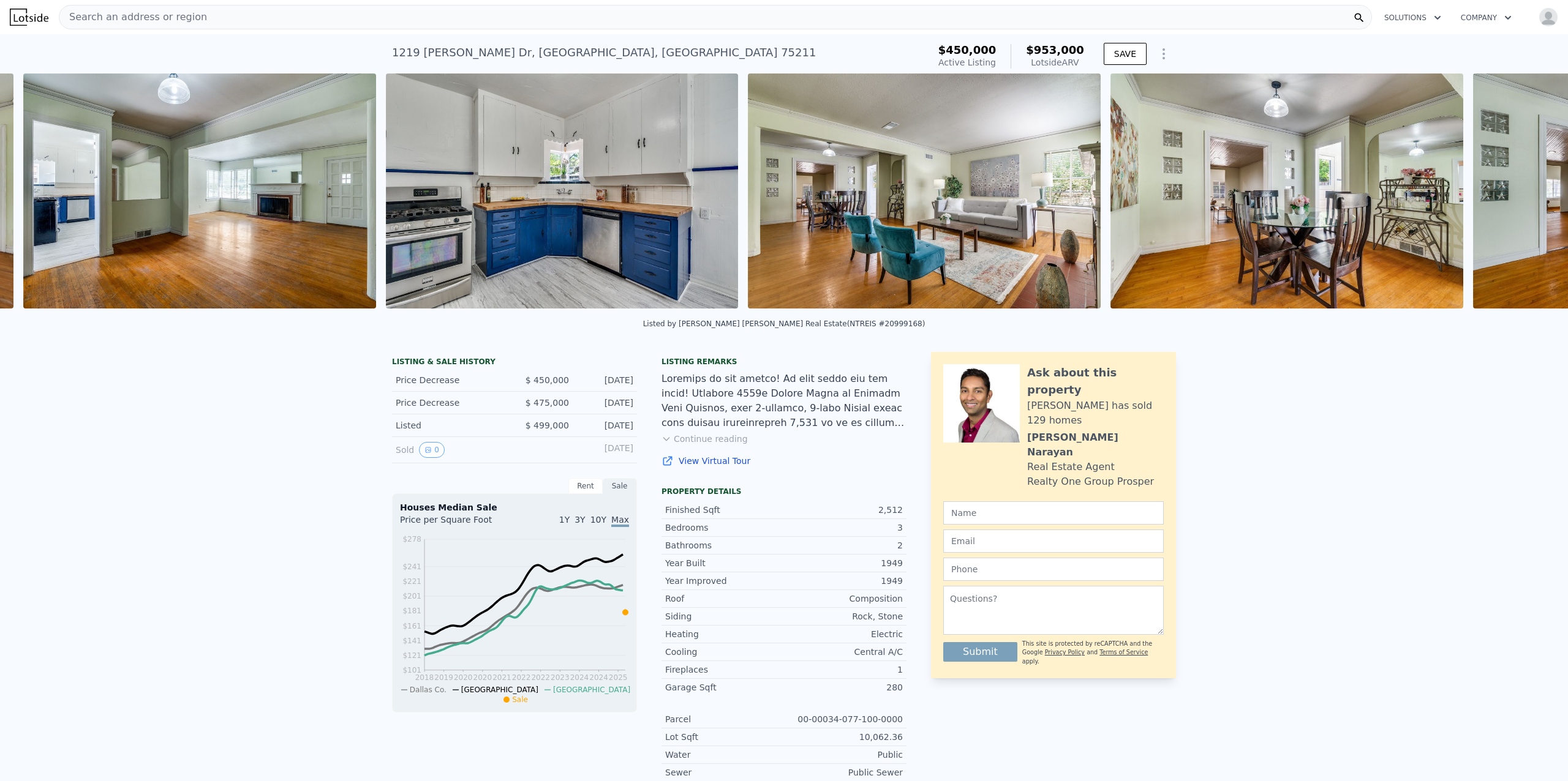
scroll to position [0, 2372]
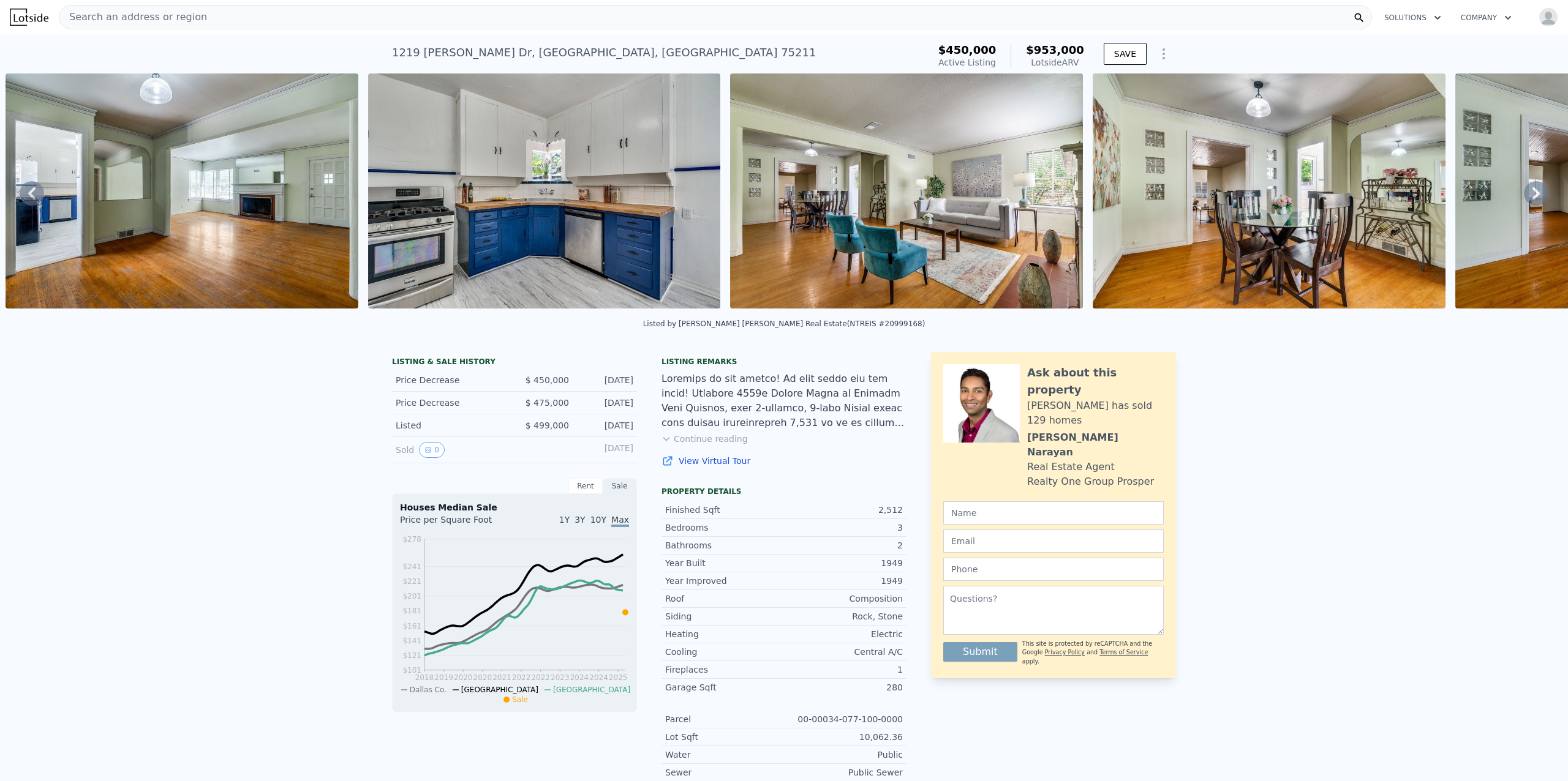
click at [1524, 199] on icon at bounding box center [1536, 193] width 24 height 24
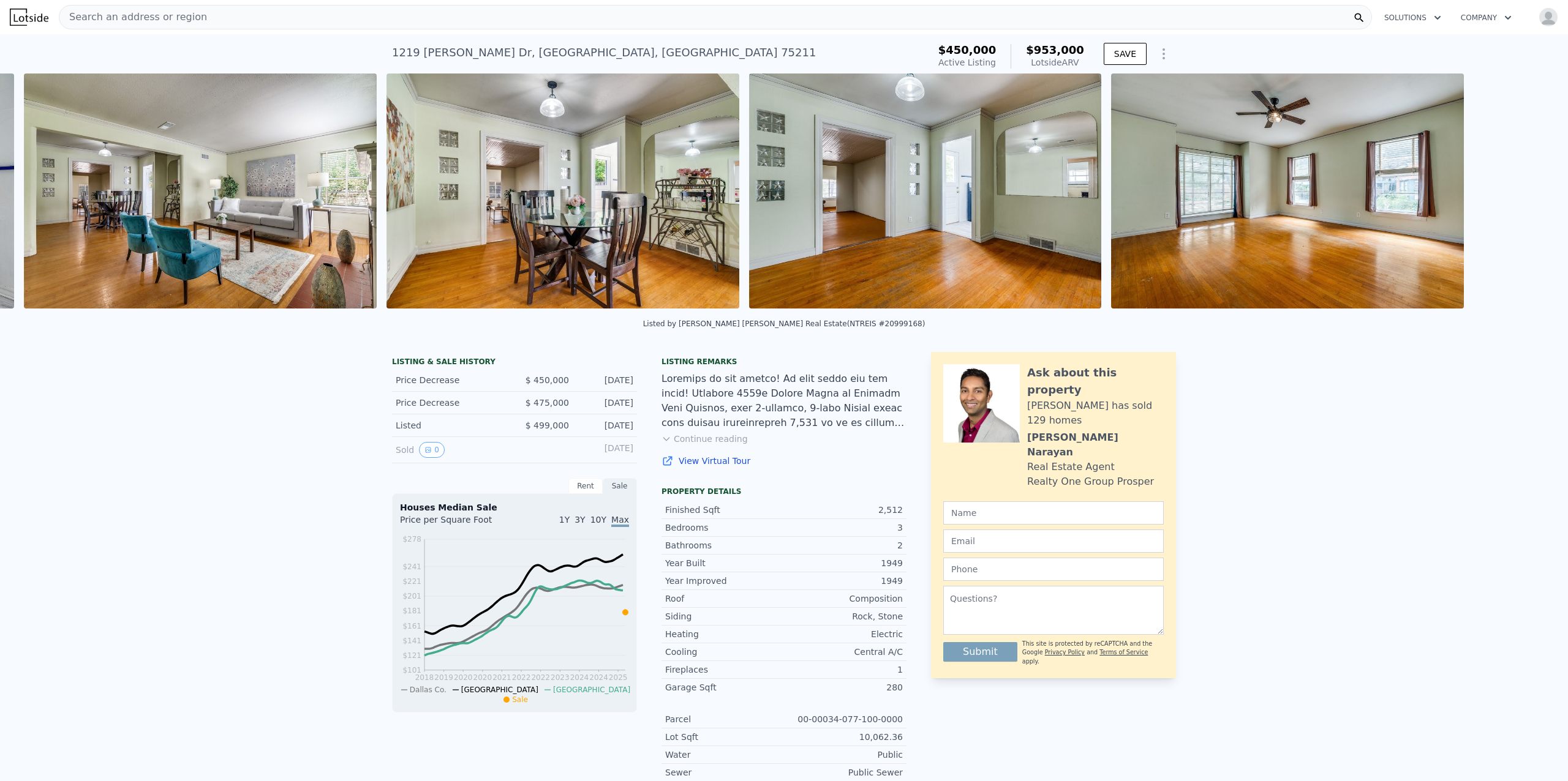
scroll to position [0, 3098]
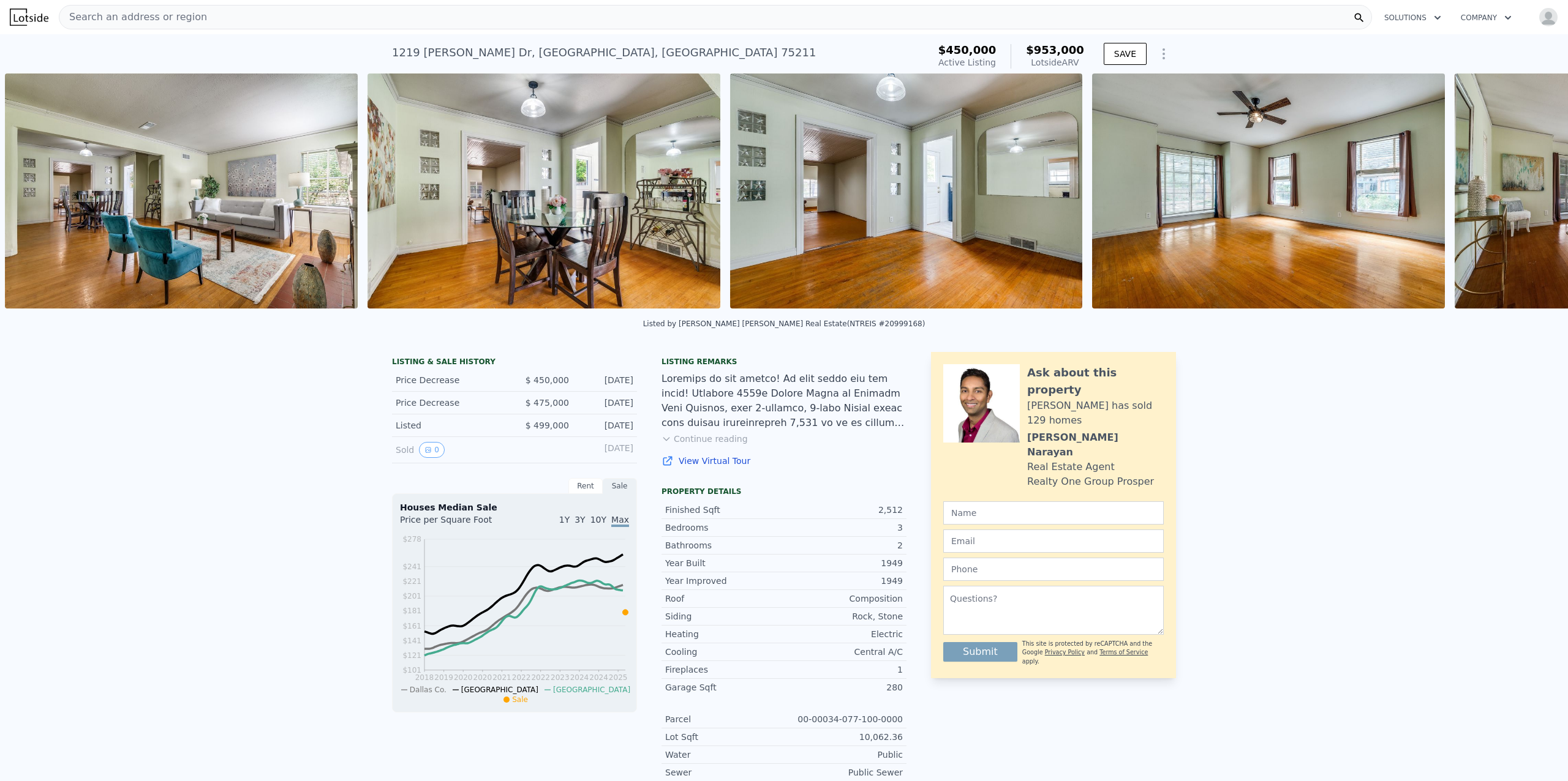
click at [1522, 199] on div "• + − • + − STREET VIEW Loading... SATELLITE VIEW" at bounding box center [784, 193] width 1568 height 239
click at [1524, 199] on icon at bounding box center [1536, 193] width 24 height 24
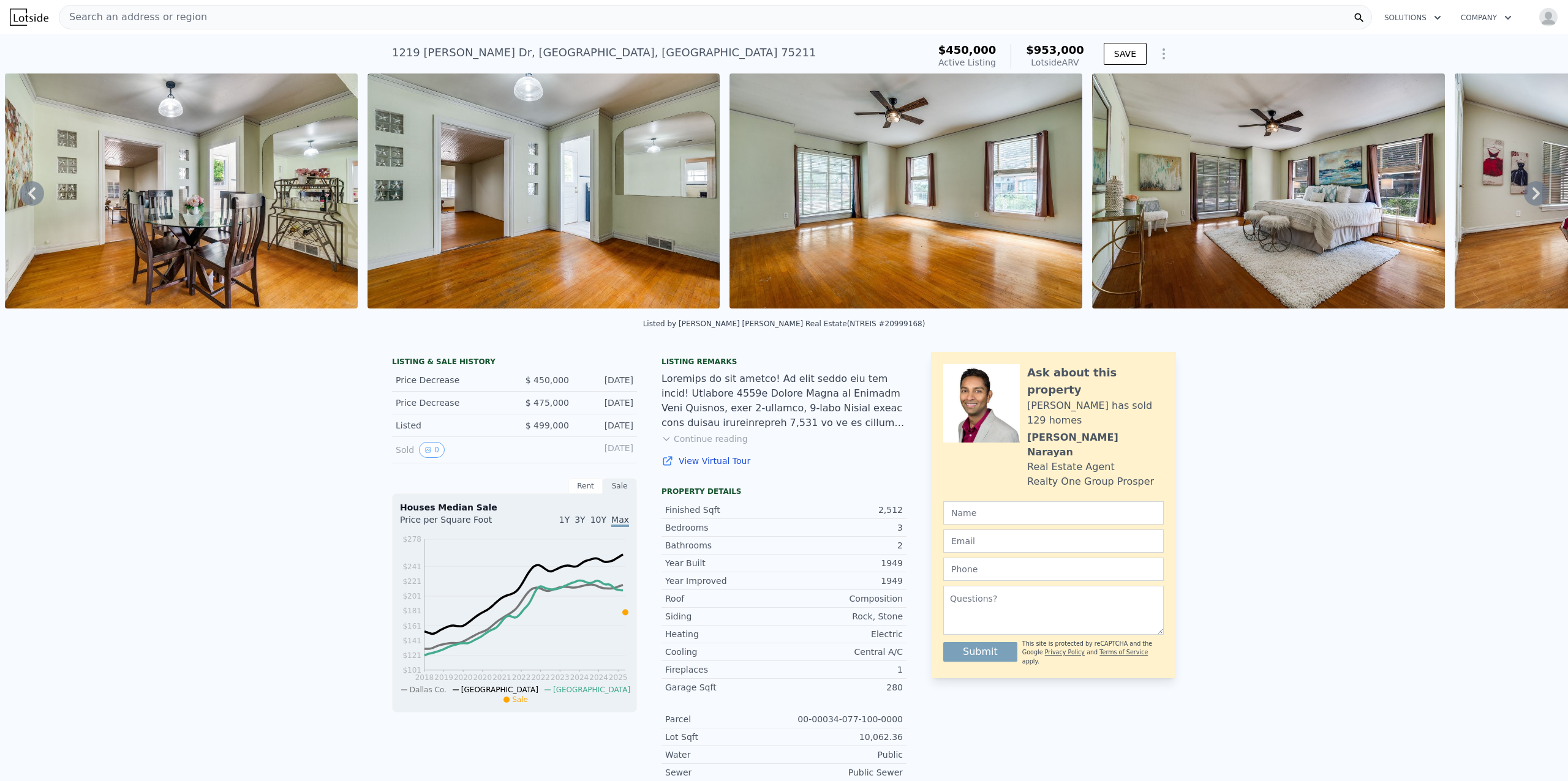
click at [1524, 199] on icon at bounding box center [1536, 193] width 24 height 24
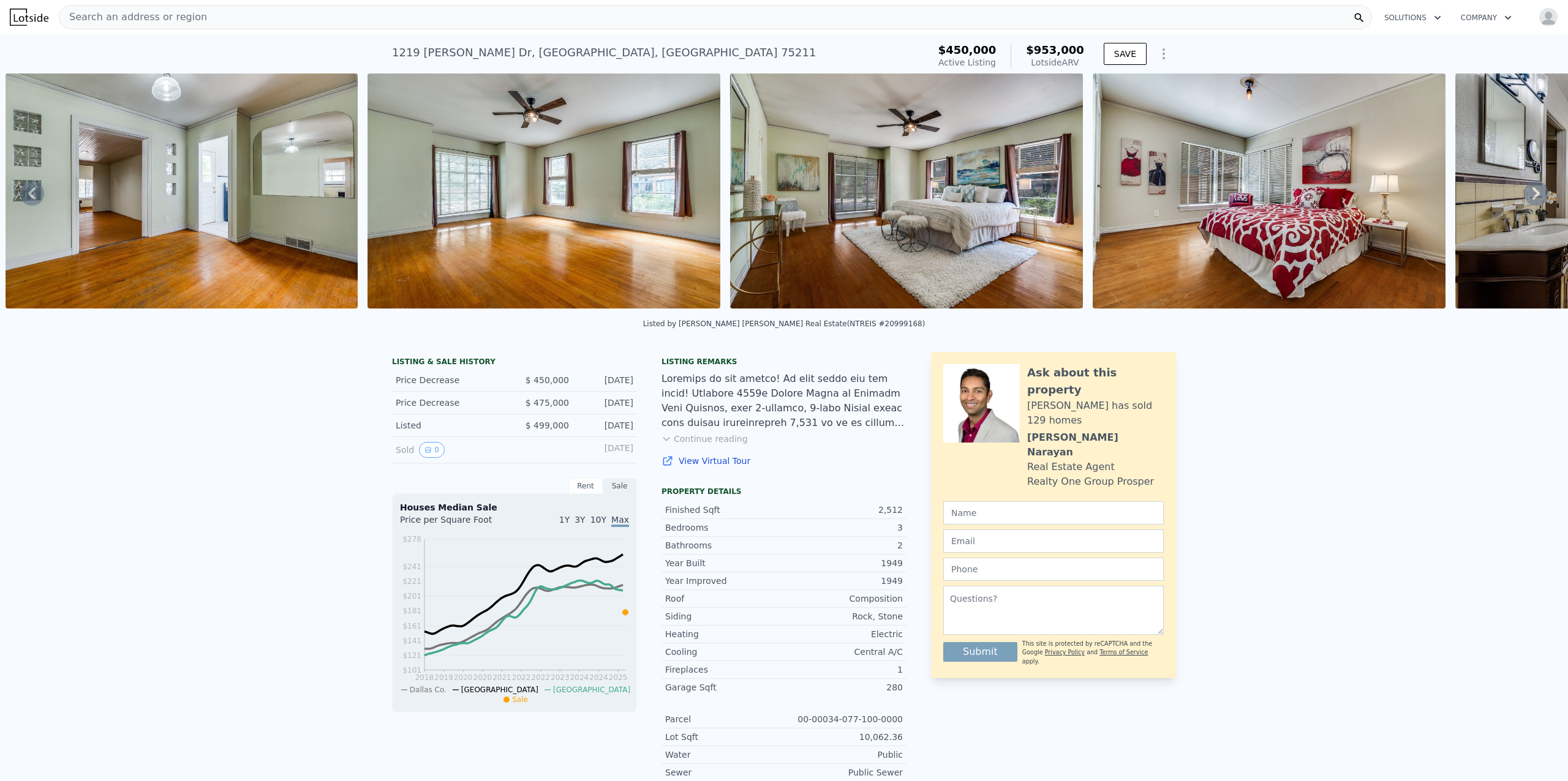
click at [1524, 199] on icon at bounding box center [1536, 193] width 24 height 24
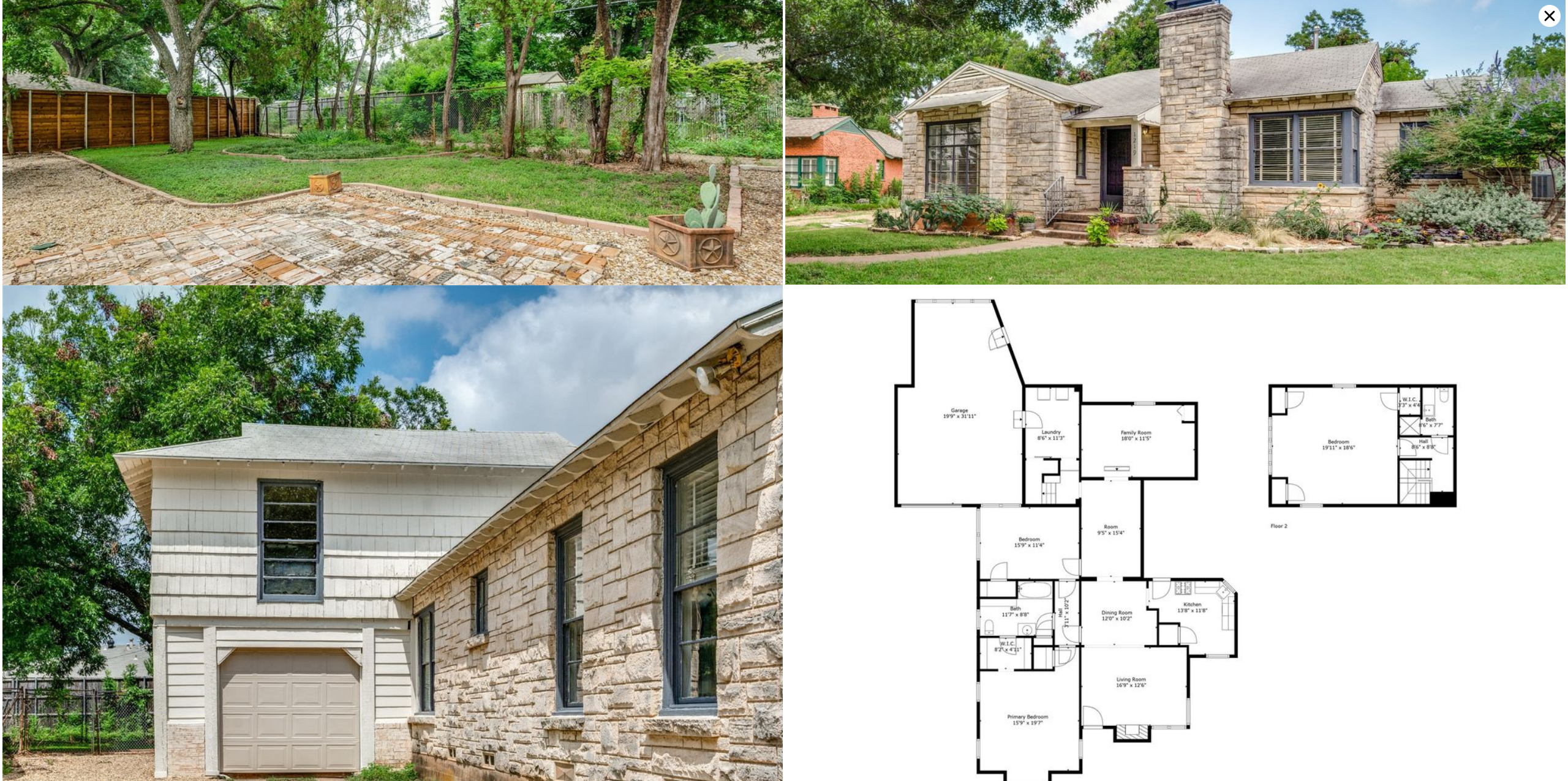
scroll to position [5266, 0]
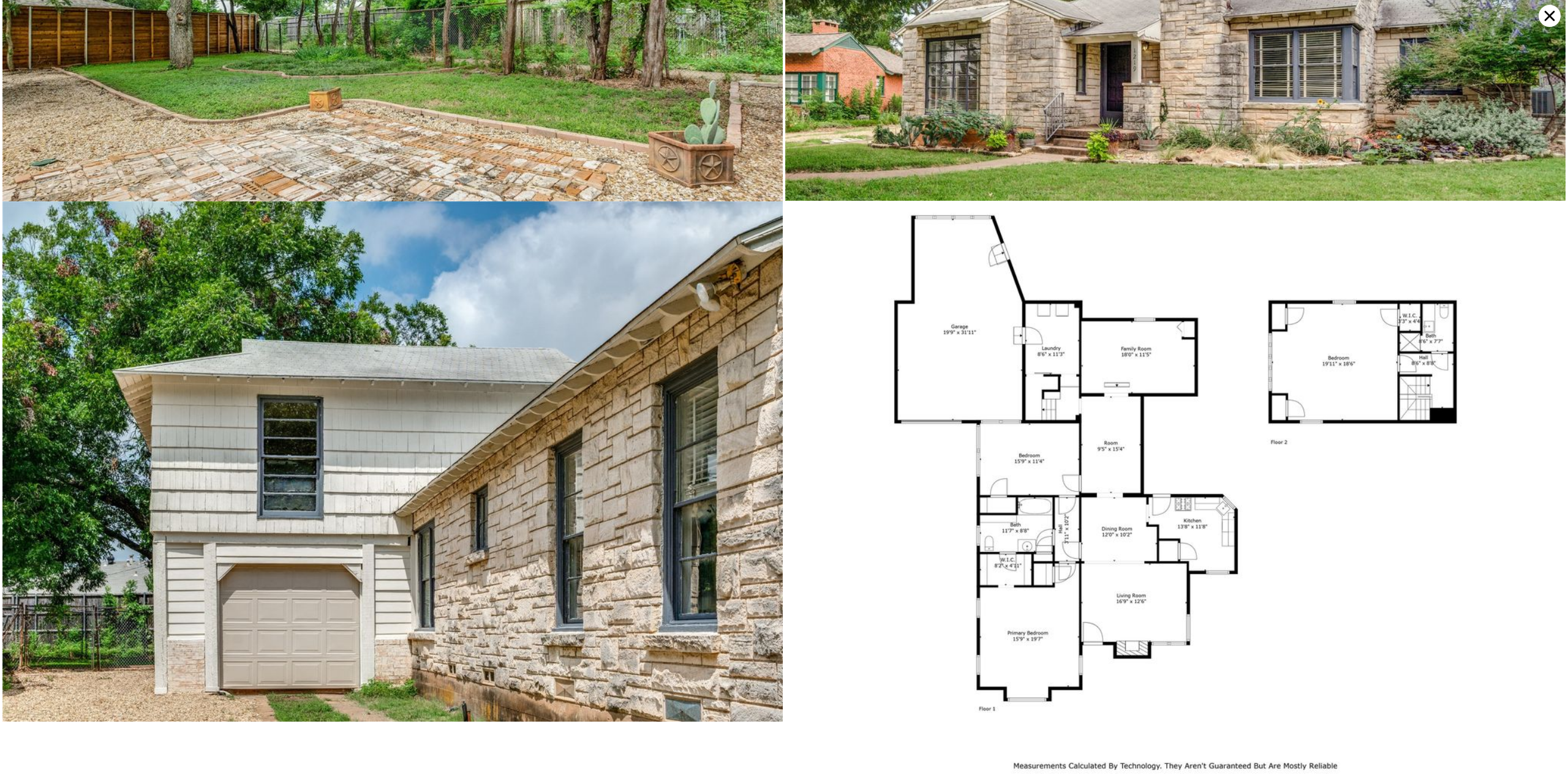
click at [1545, 16] on icon at bounding box center [1549, 15] width 22 height 22
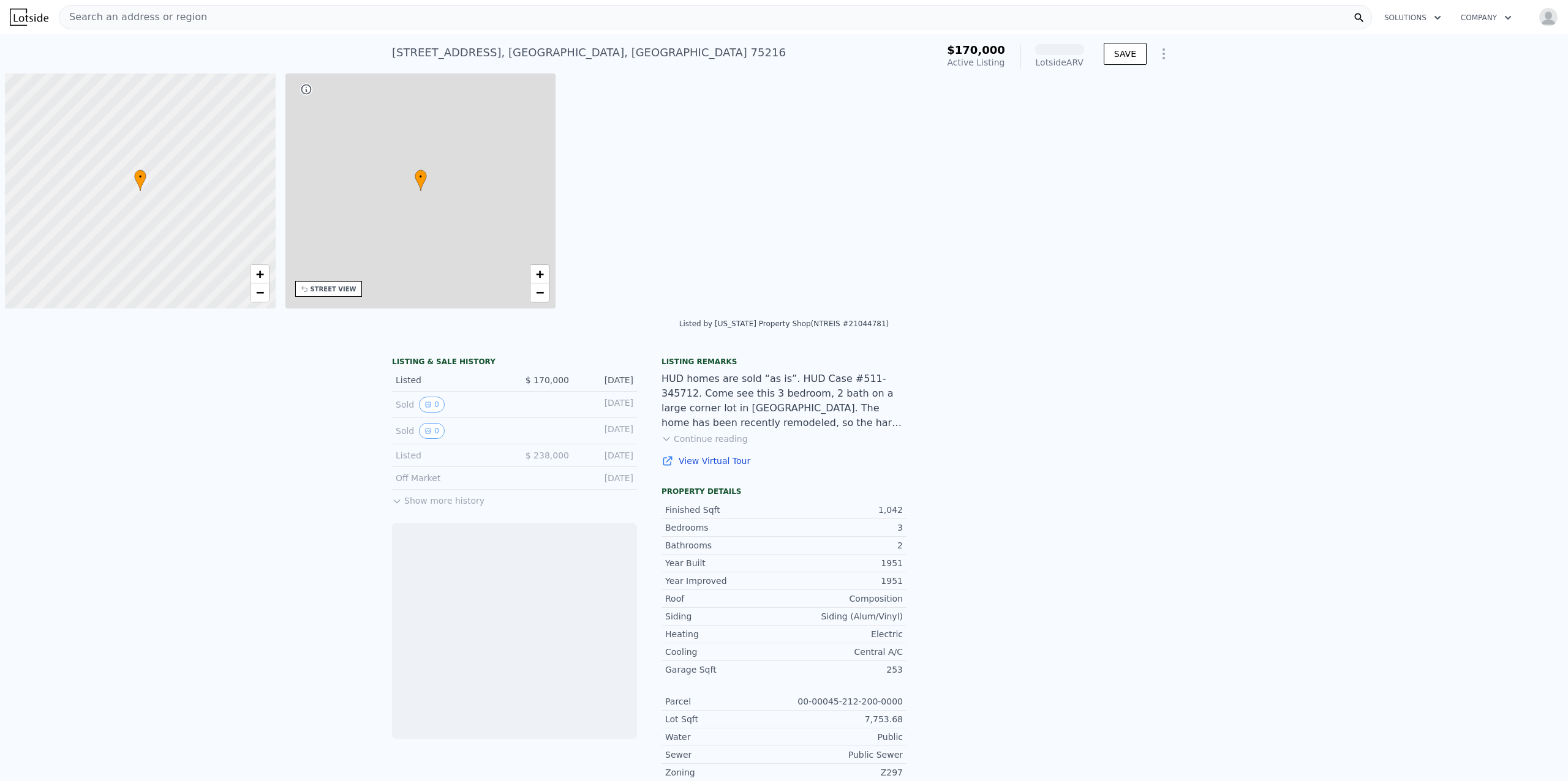
scroll to position [0, 4]
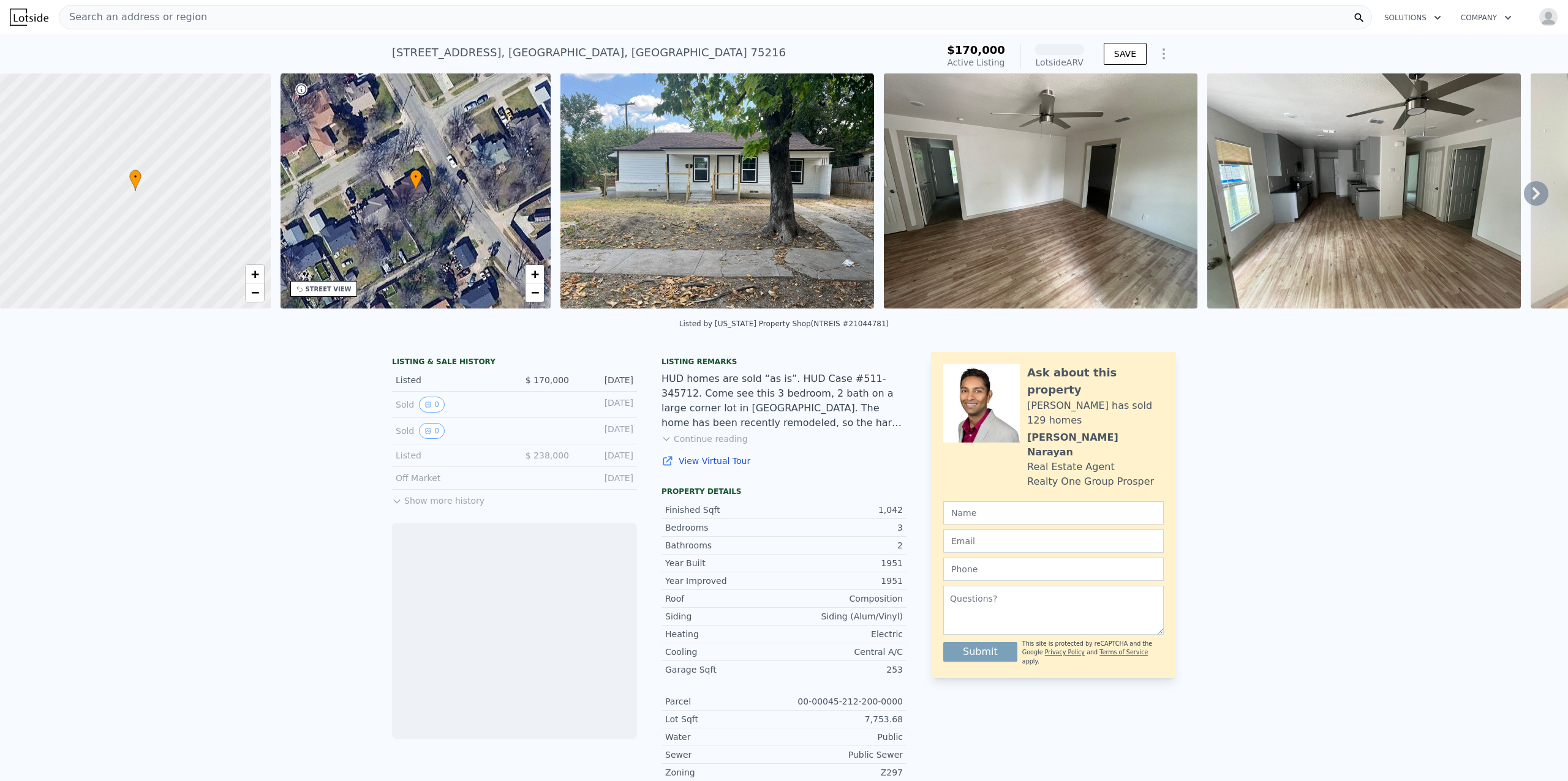
click at [1030, 226] on img at bounding box center [1041, 190] width 314 height 235
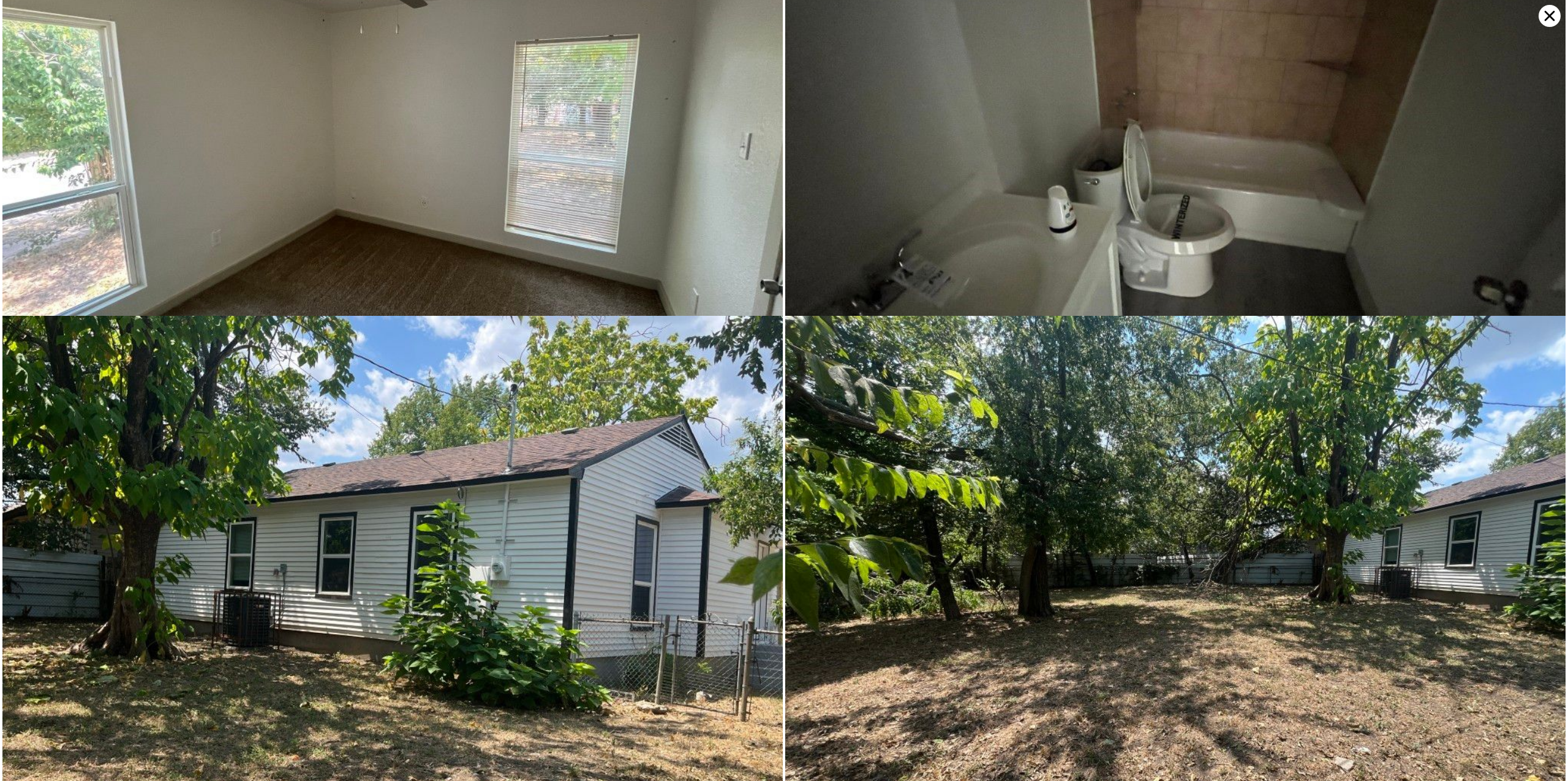
scroll to position [2162, 0]
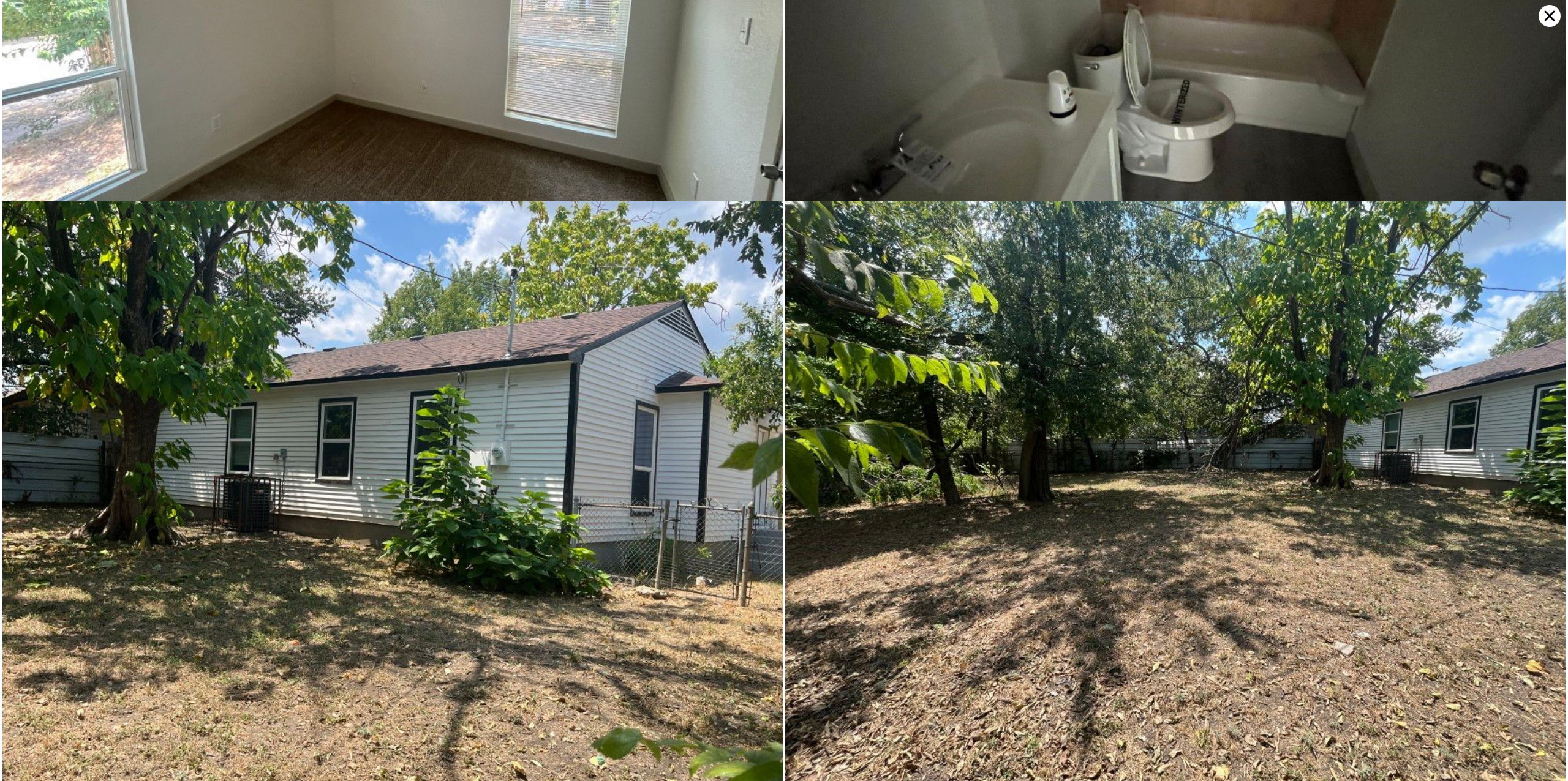
click at [1546, 17] on icon at bounding box center [1549, 15] width 22 height 22
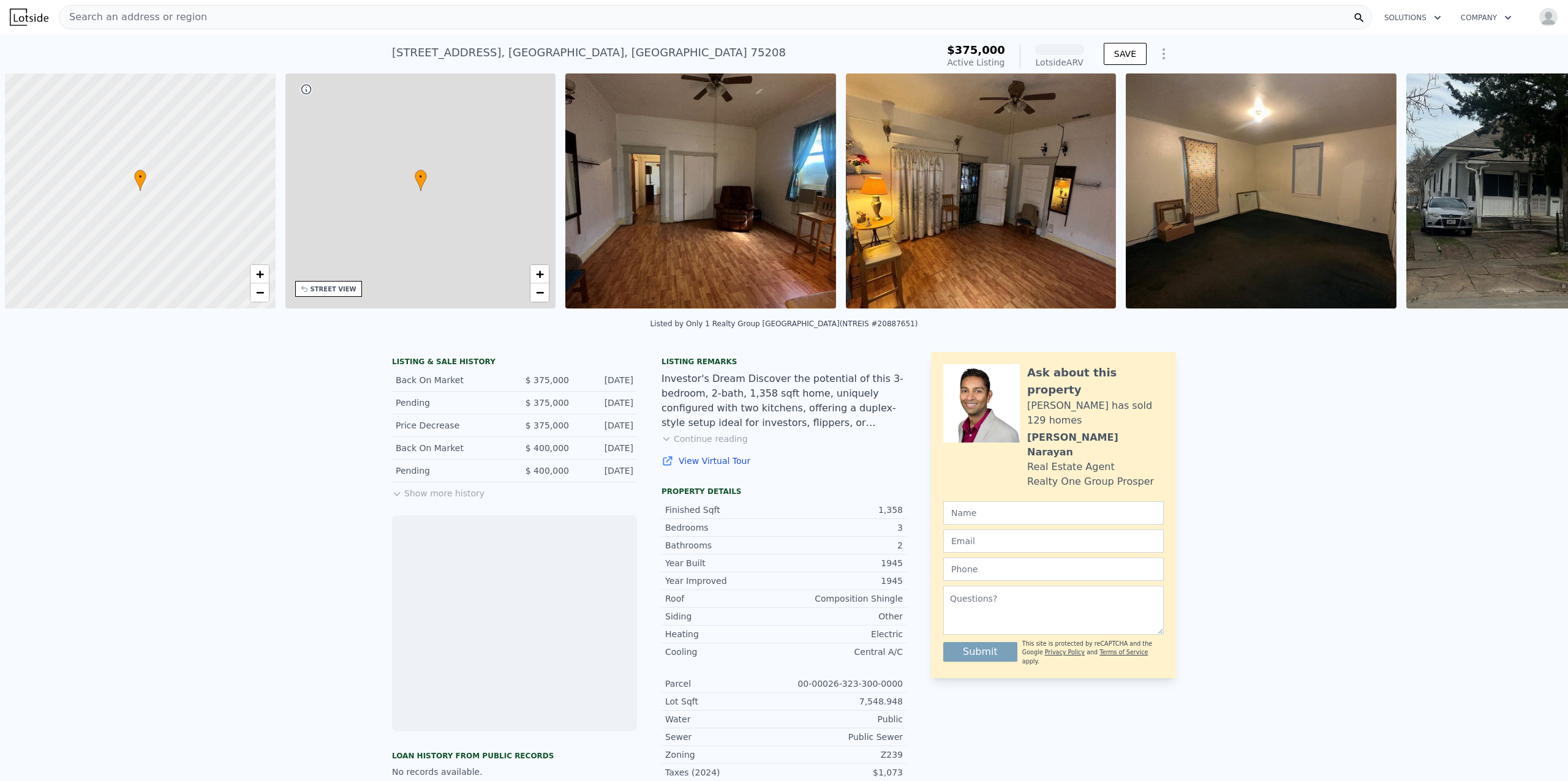
scroll to position [0, 4]
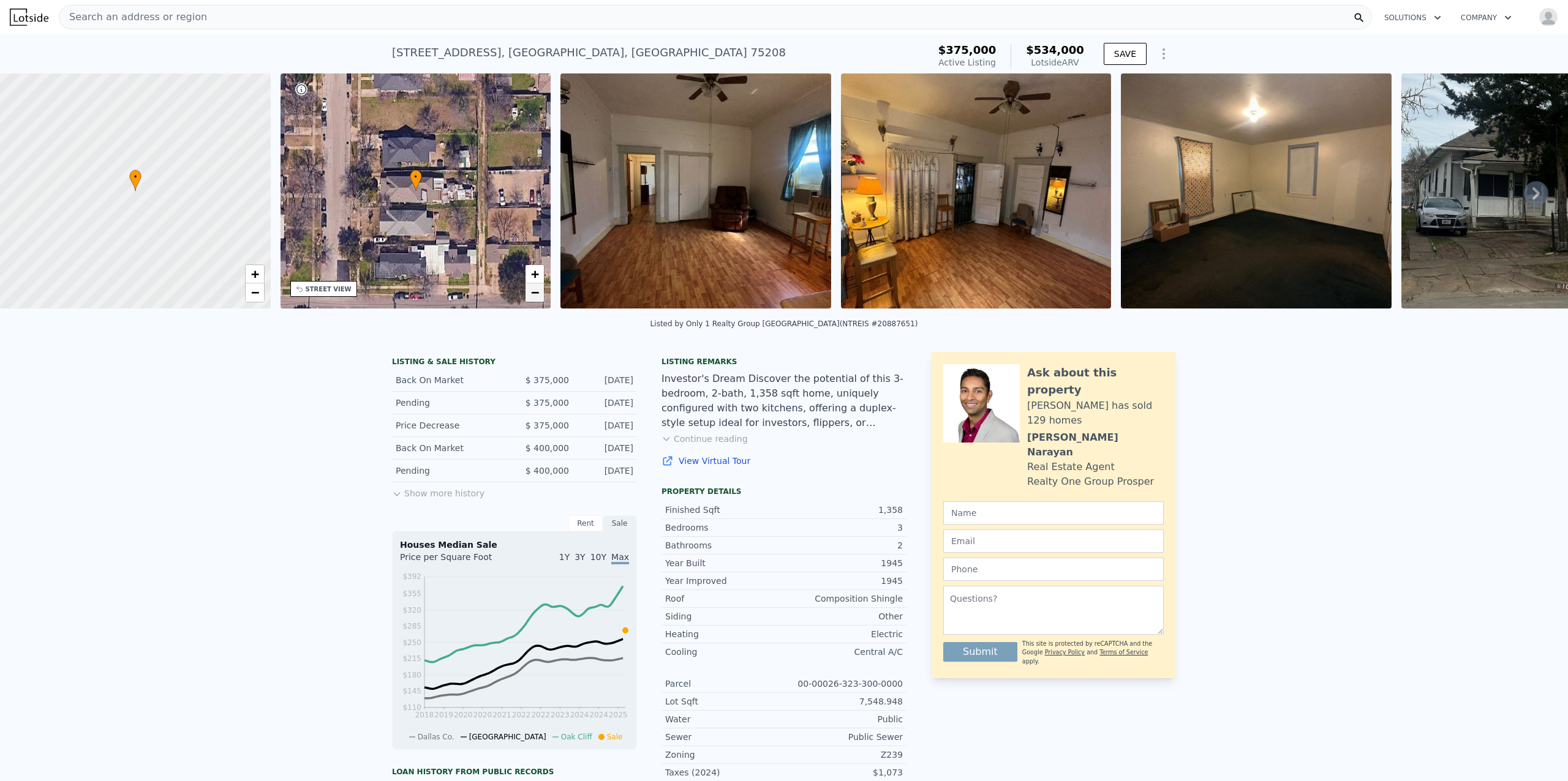
click at [537, 288] on span "−" at bounding box center [535, 292] width 8 height 15
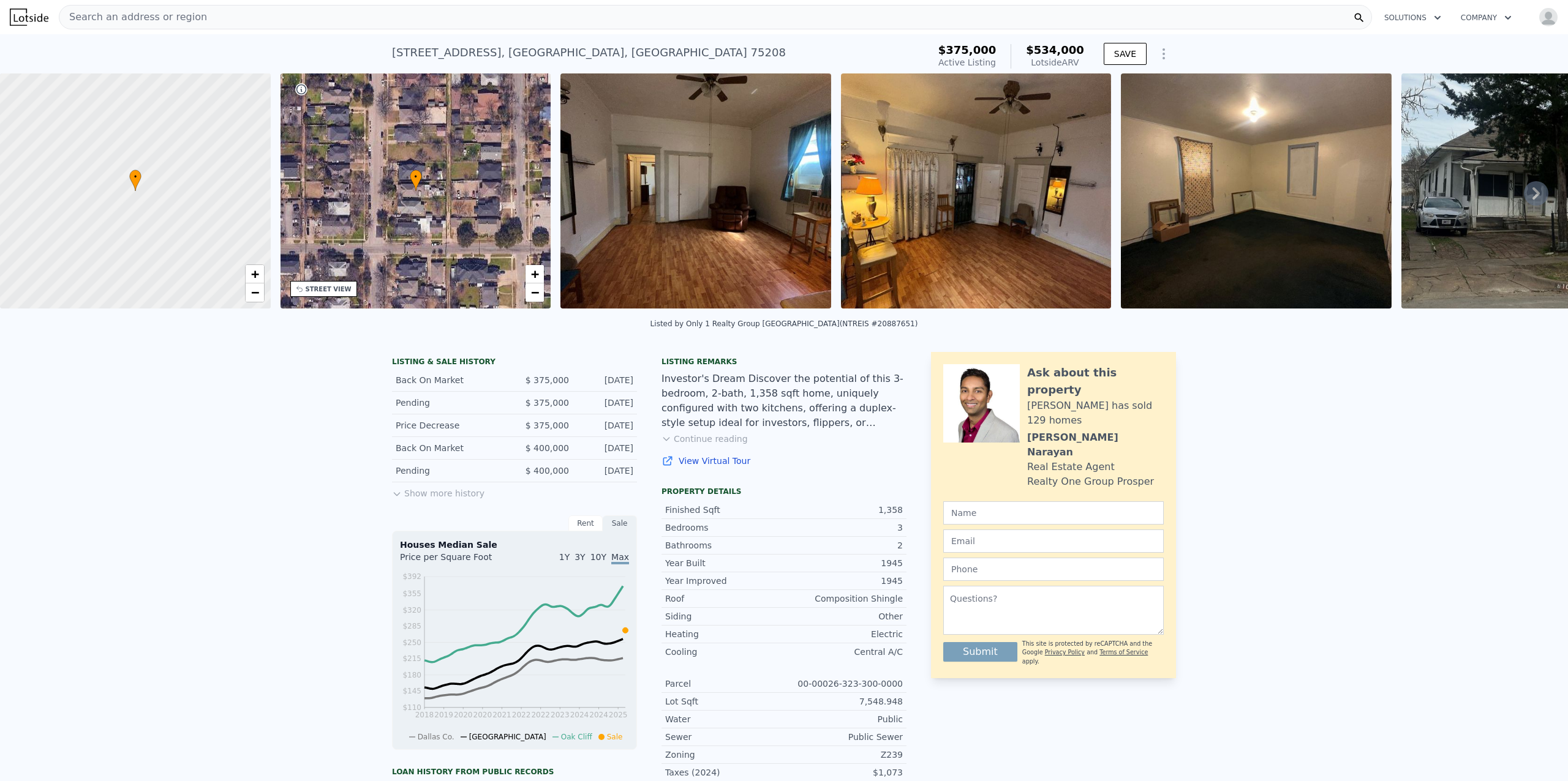
click at [729, 248] on img at bounding box center [695, 190] width 271 height 235
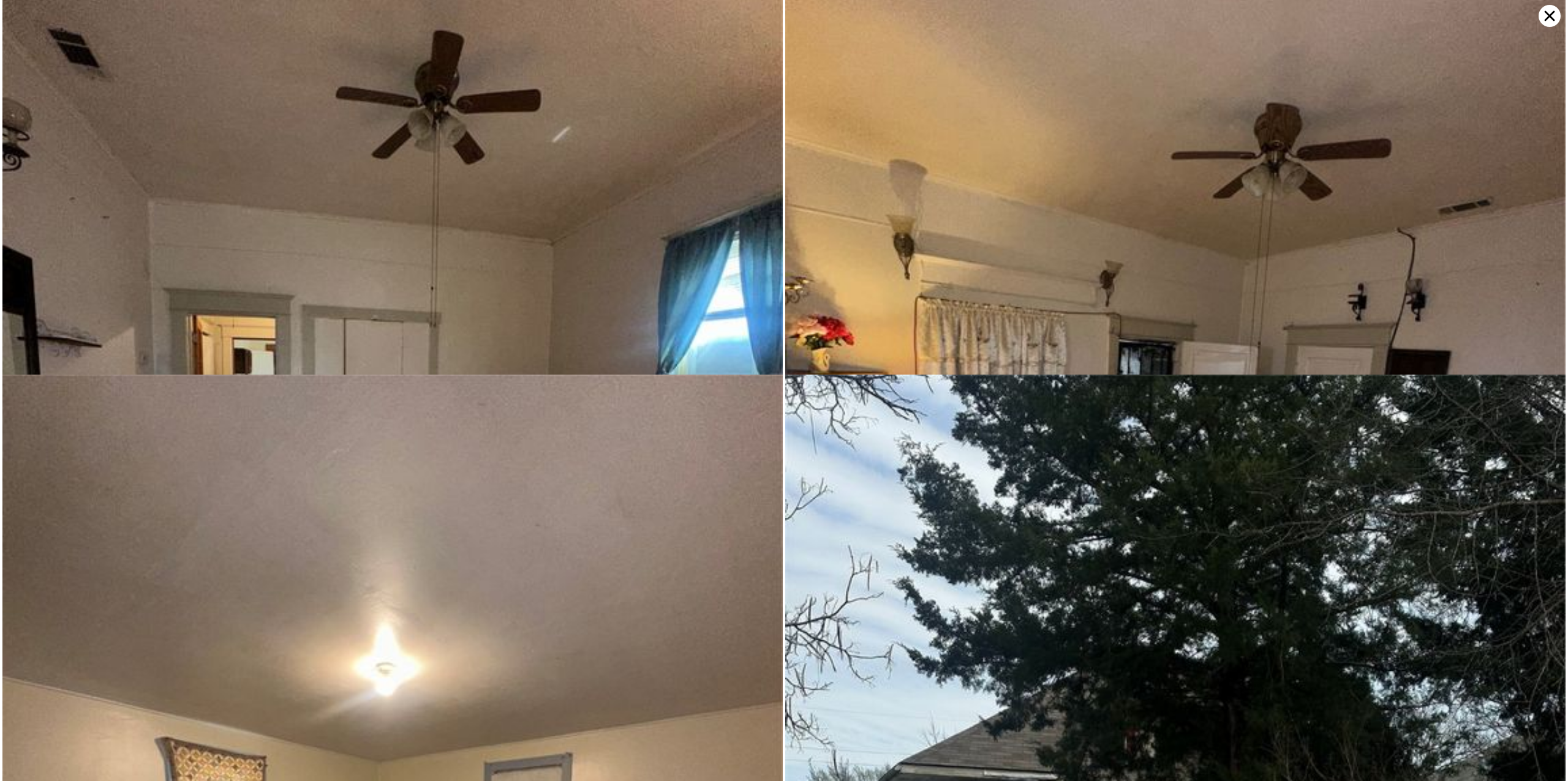
scroll to position [0, 0]
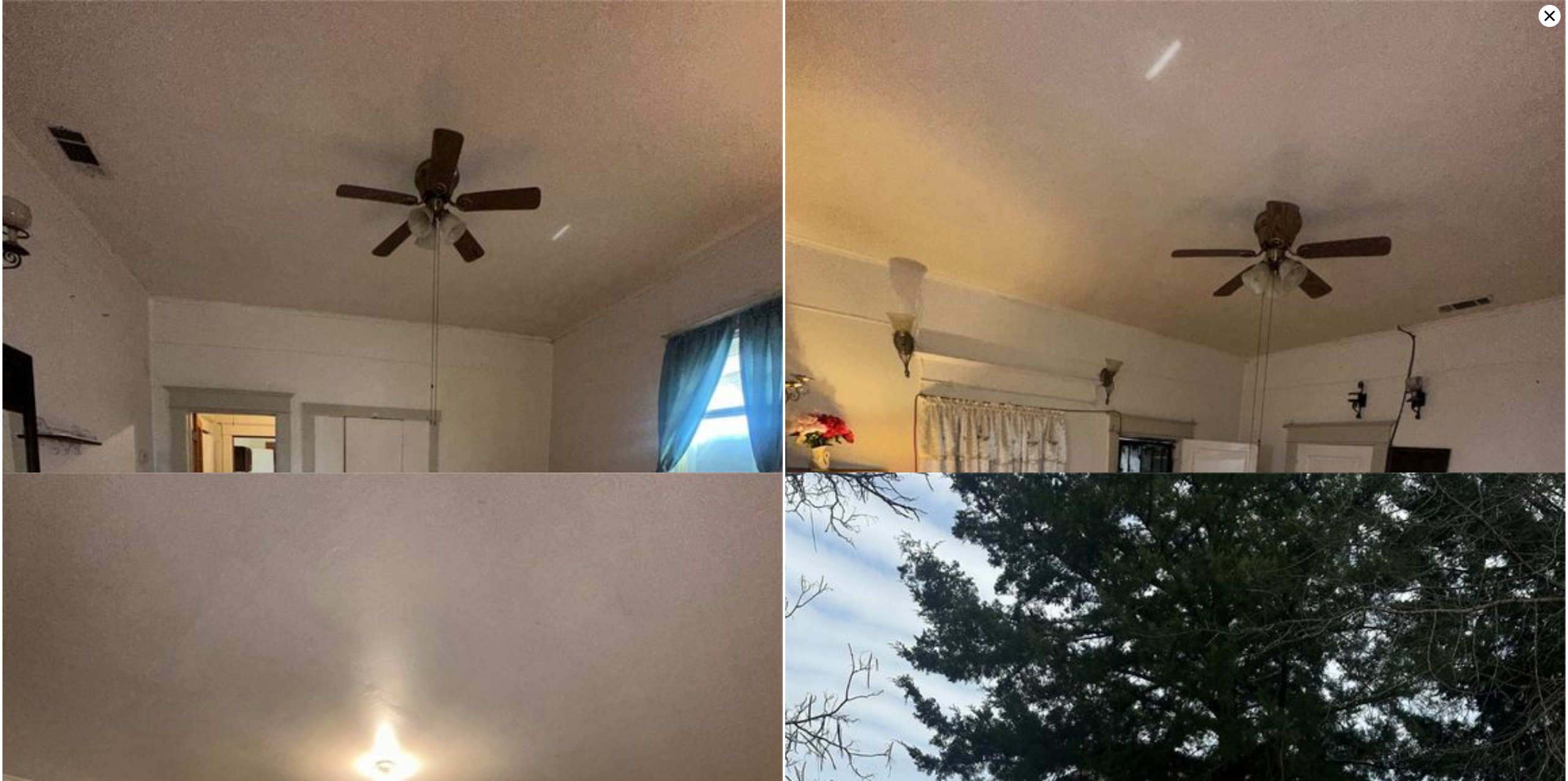
click at [1548, 18] on icon at bounding box center [1550, 16] width 11 height 11
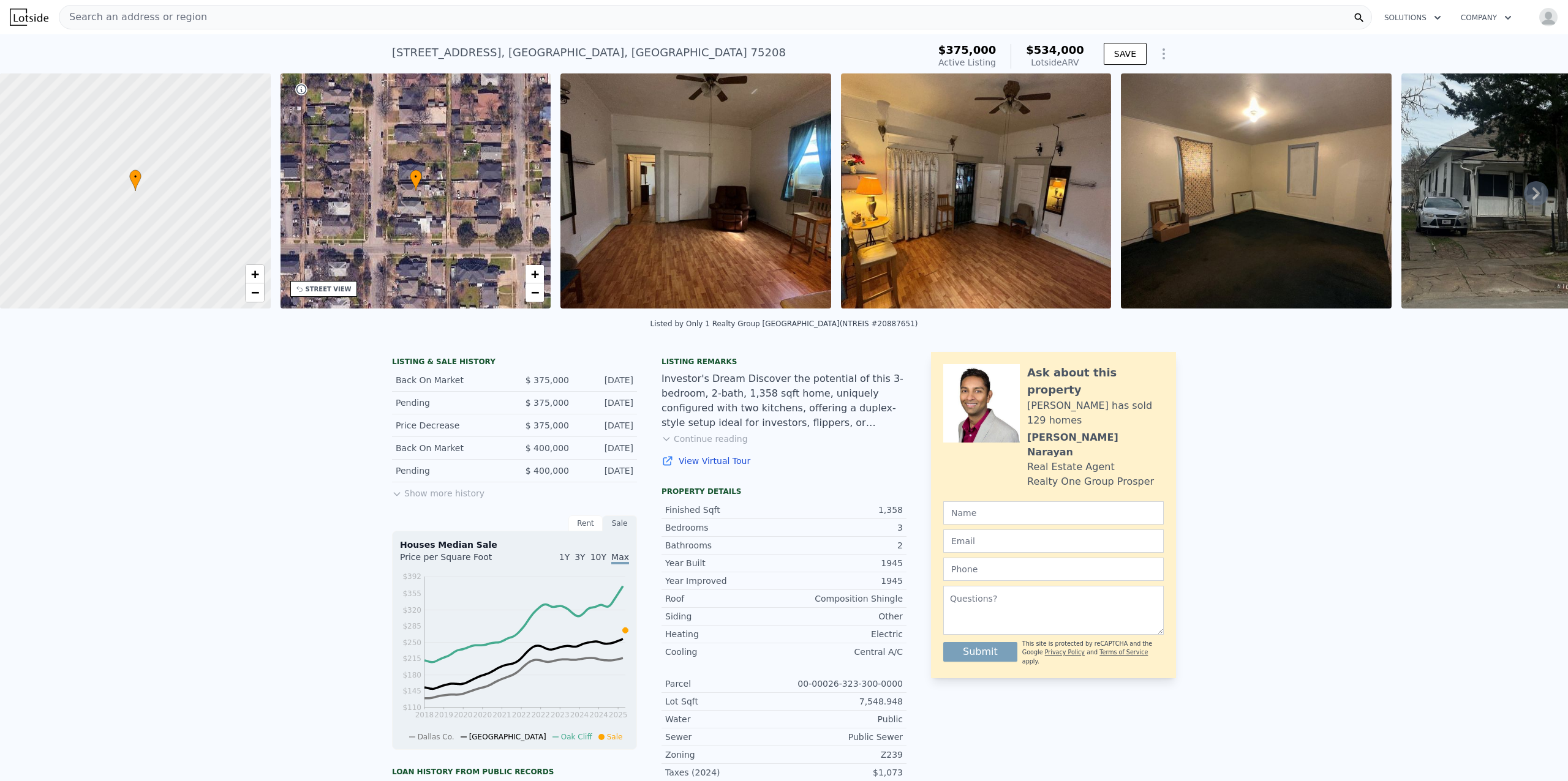
click at [460, 500] on button "Show more history" at bounding box center [437, 491] width 92 height 17
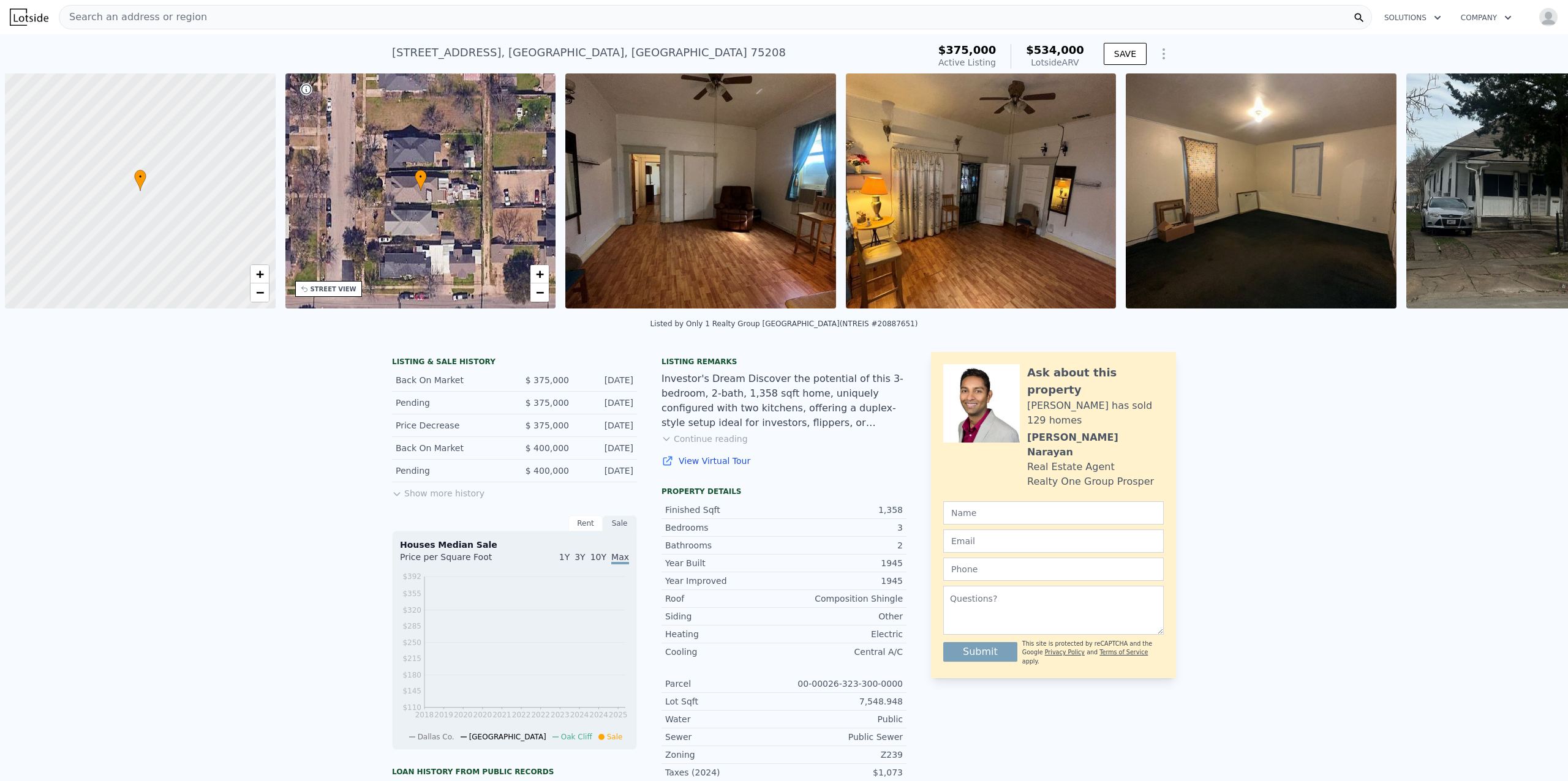
scroll to position [0, 4]
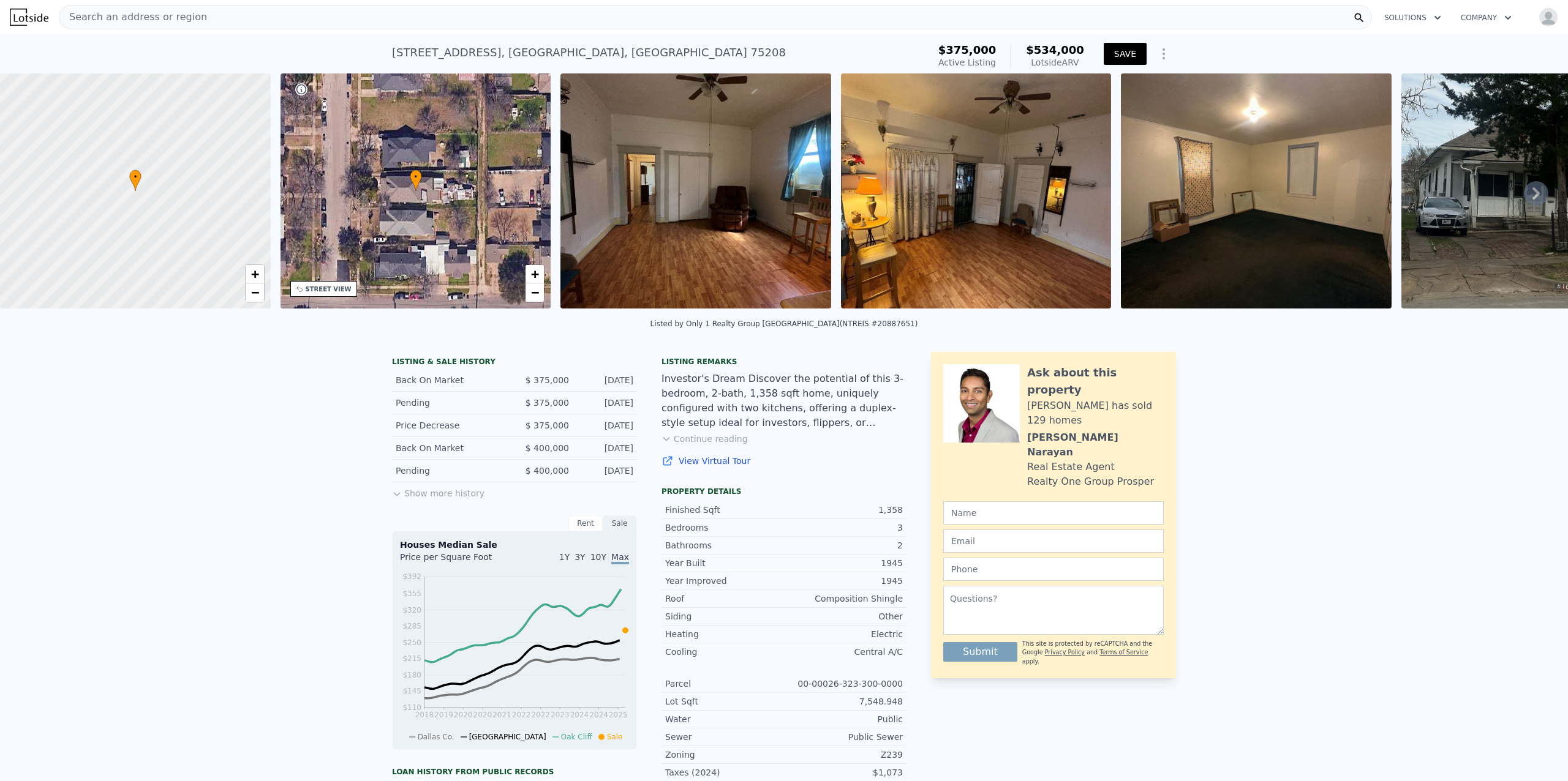
click at [1128, 50] on button "SAVE" at bounding box center [1125, 54] width 43 height 22
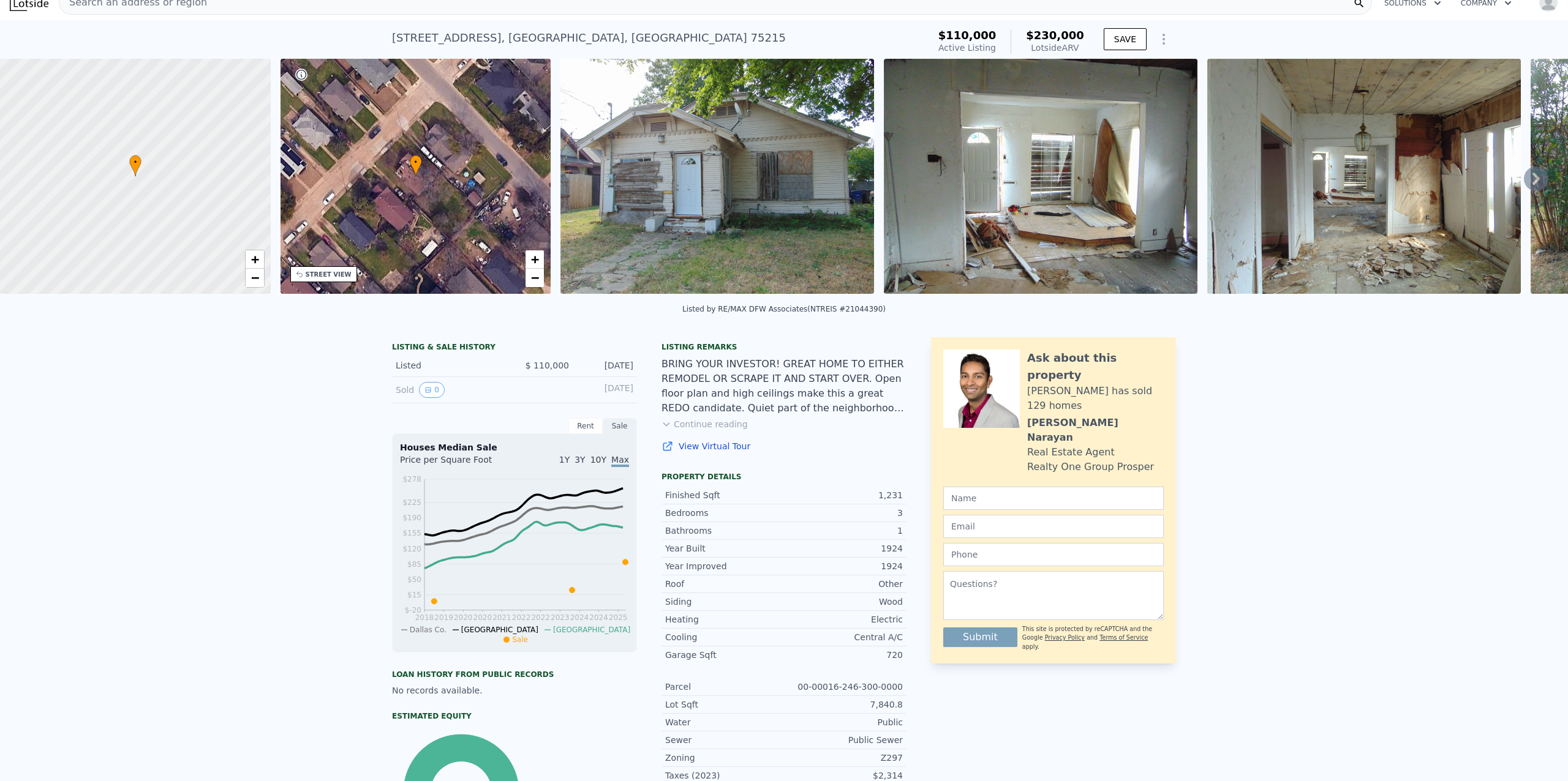
scroll to position [27, 0]
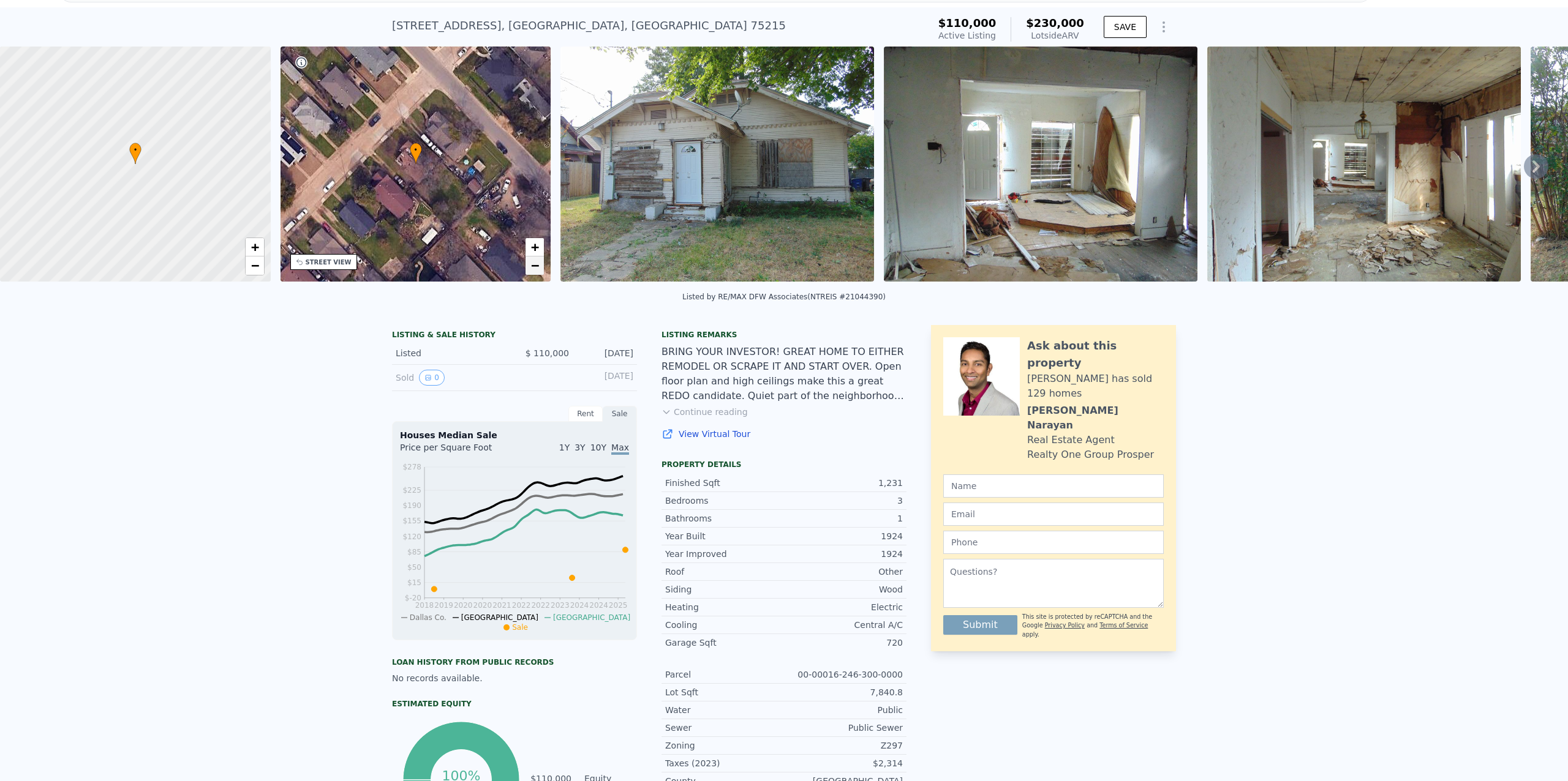
click at [535, 271] on span "−" at bounding box center [535, 265] width 8 height 15
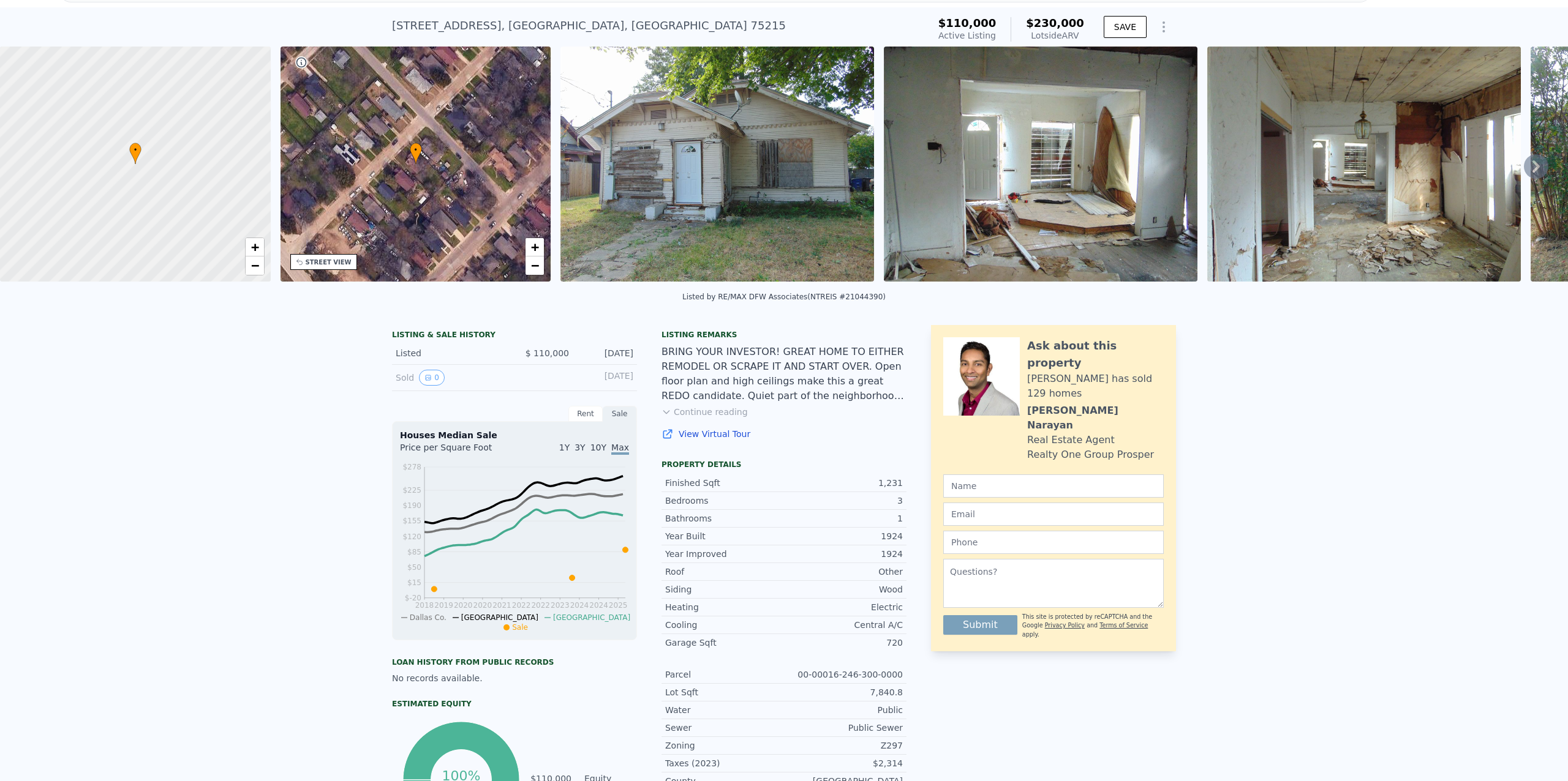
scroll to position [0, 0]
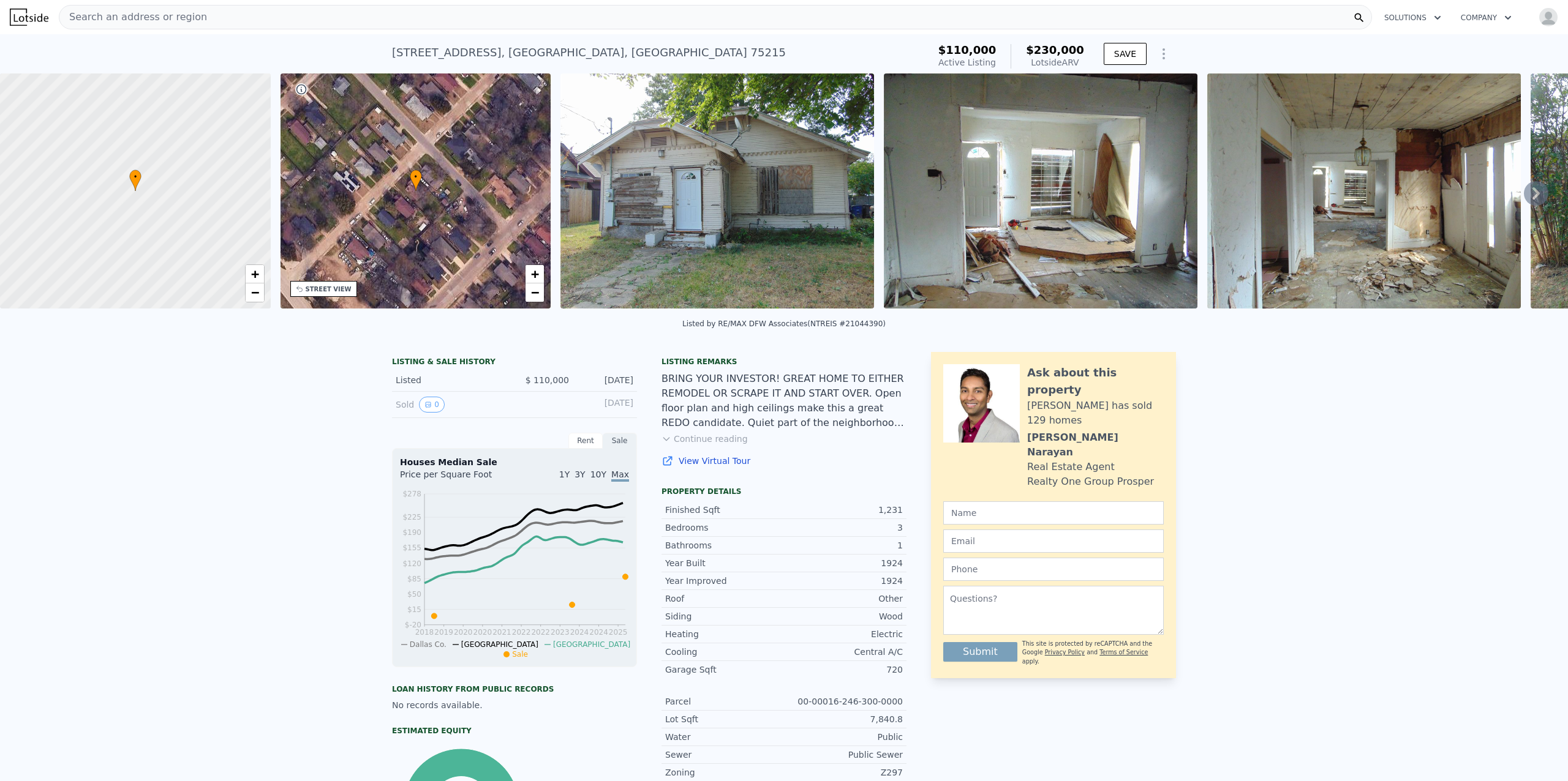
click at [750, 221] on img at bounding box center [717, 190] width 314 height 235
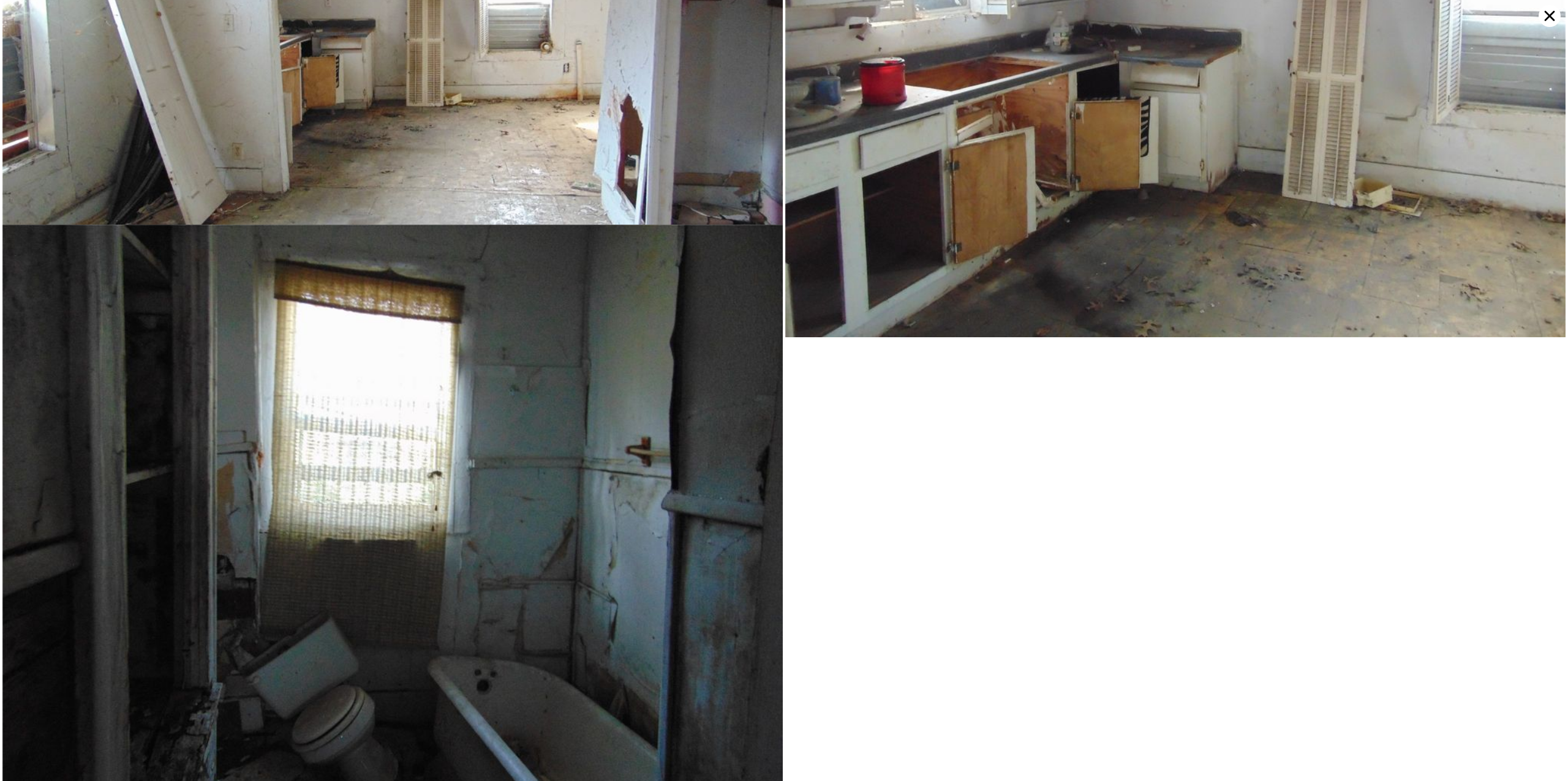
scroll to position [2635, 0]
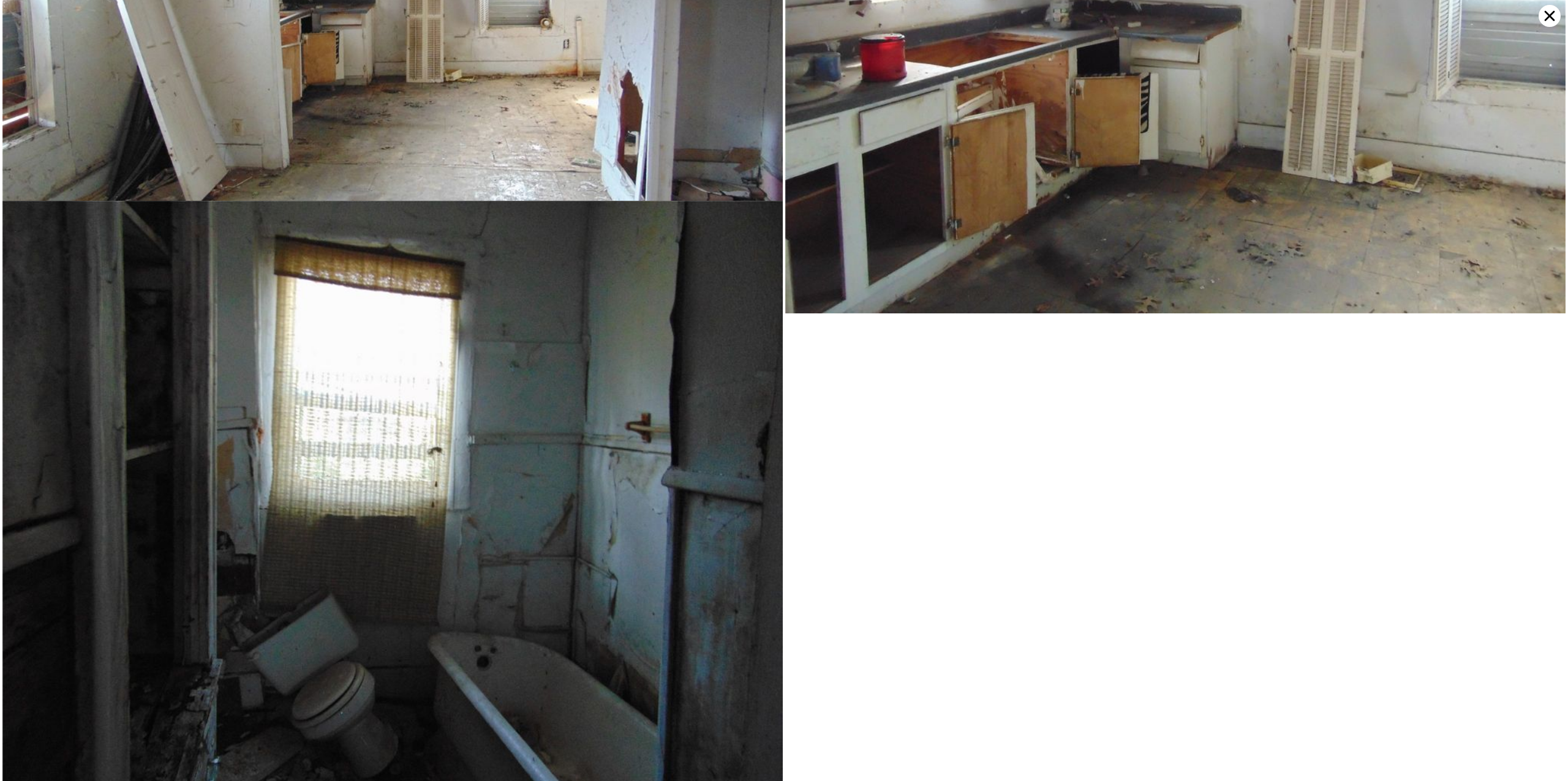
click at [1547, 14] on icon at bounding box center [1550, 16] width 11 height 11
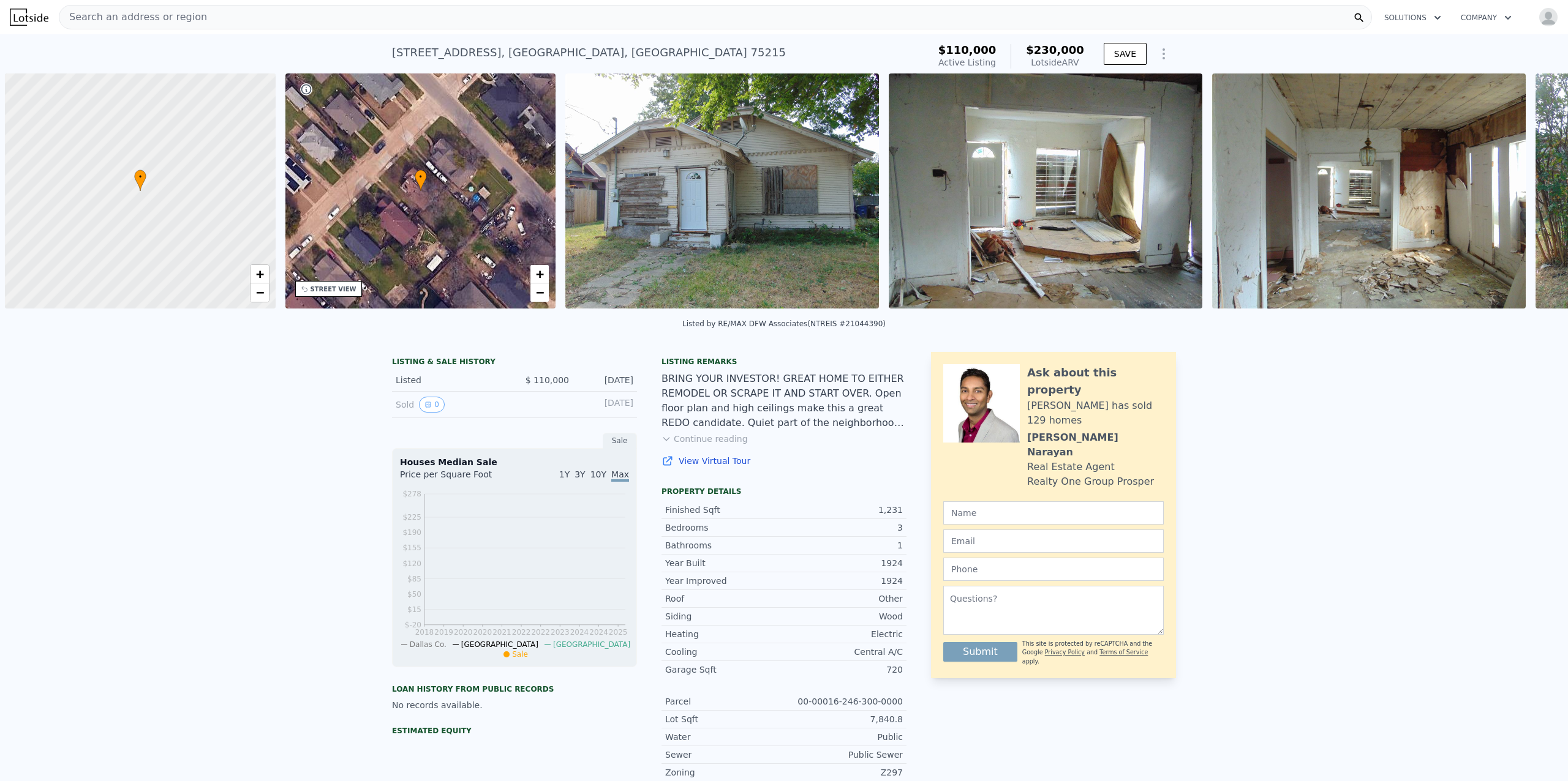
scroll to position [0, 4]
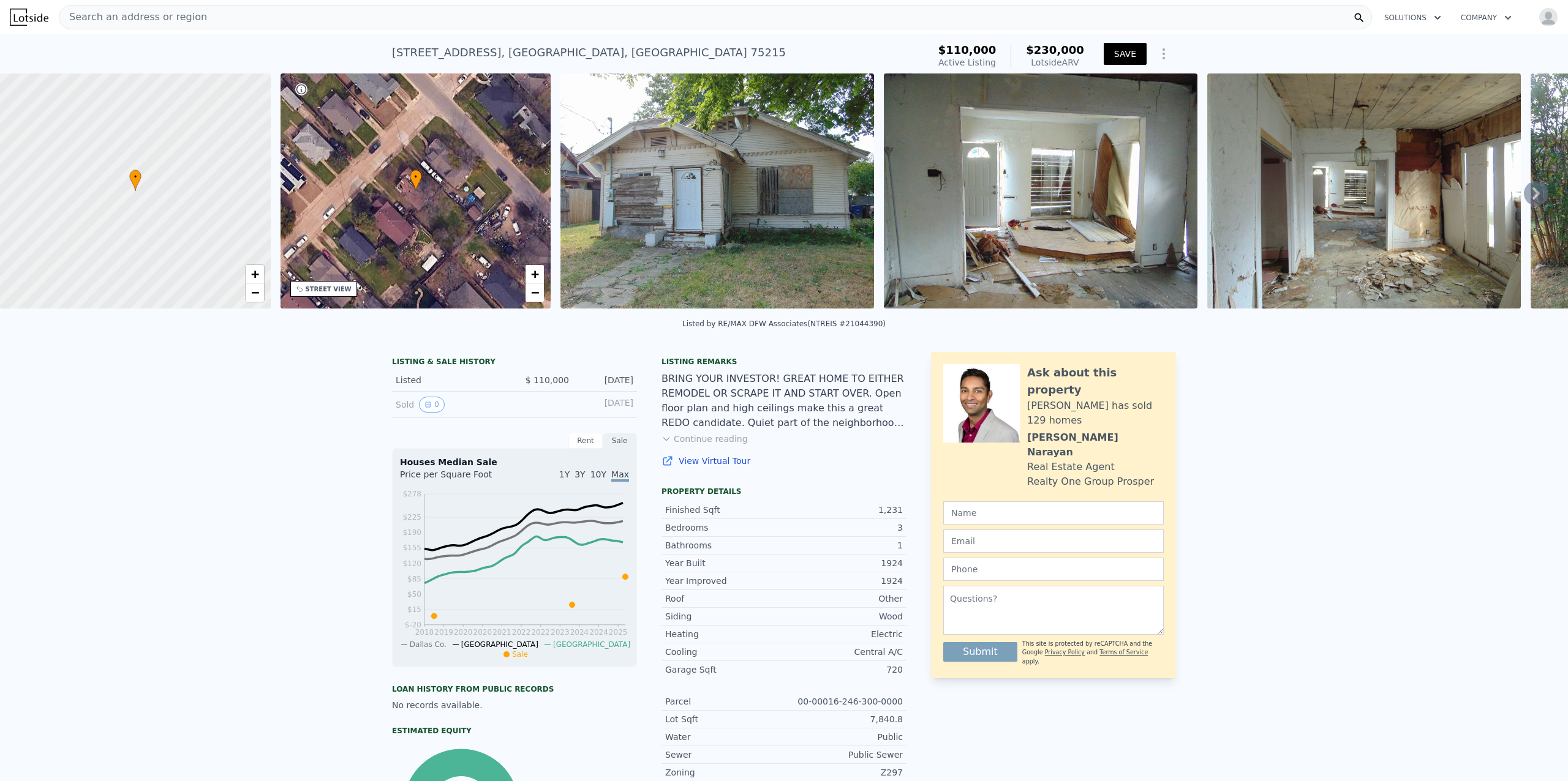
click at [1127, 53] on button "SAVE" at bounding box center [1125, 54] width 43 height 22
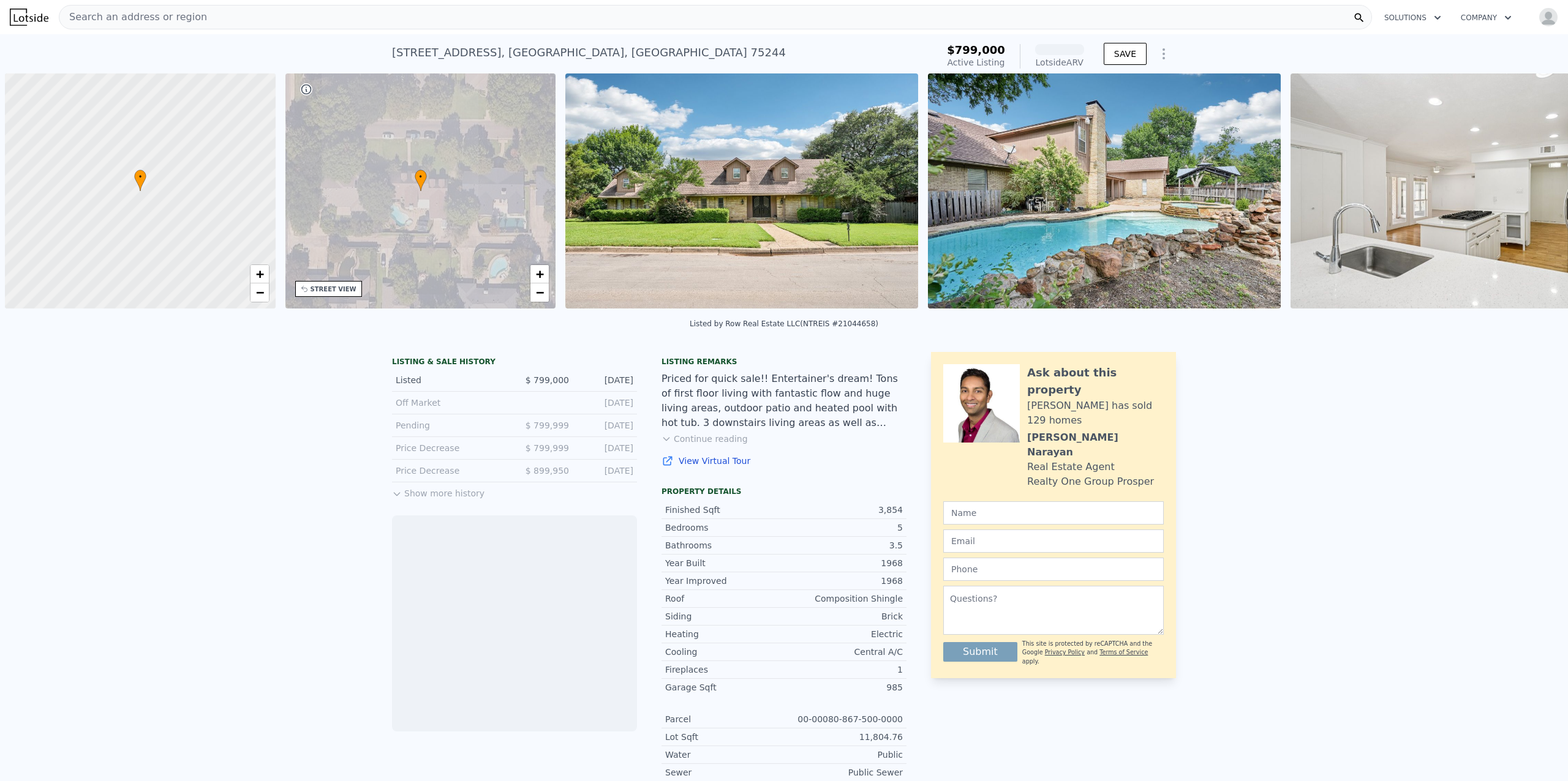
scroll to position [0, 4]
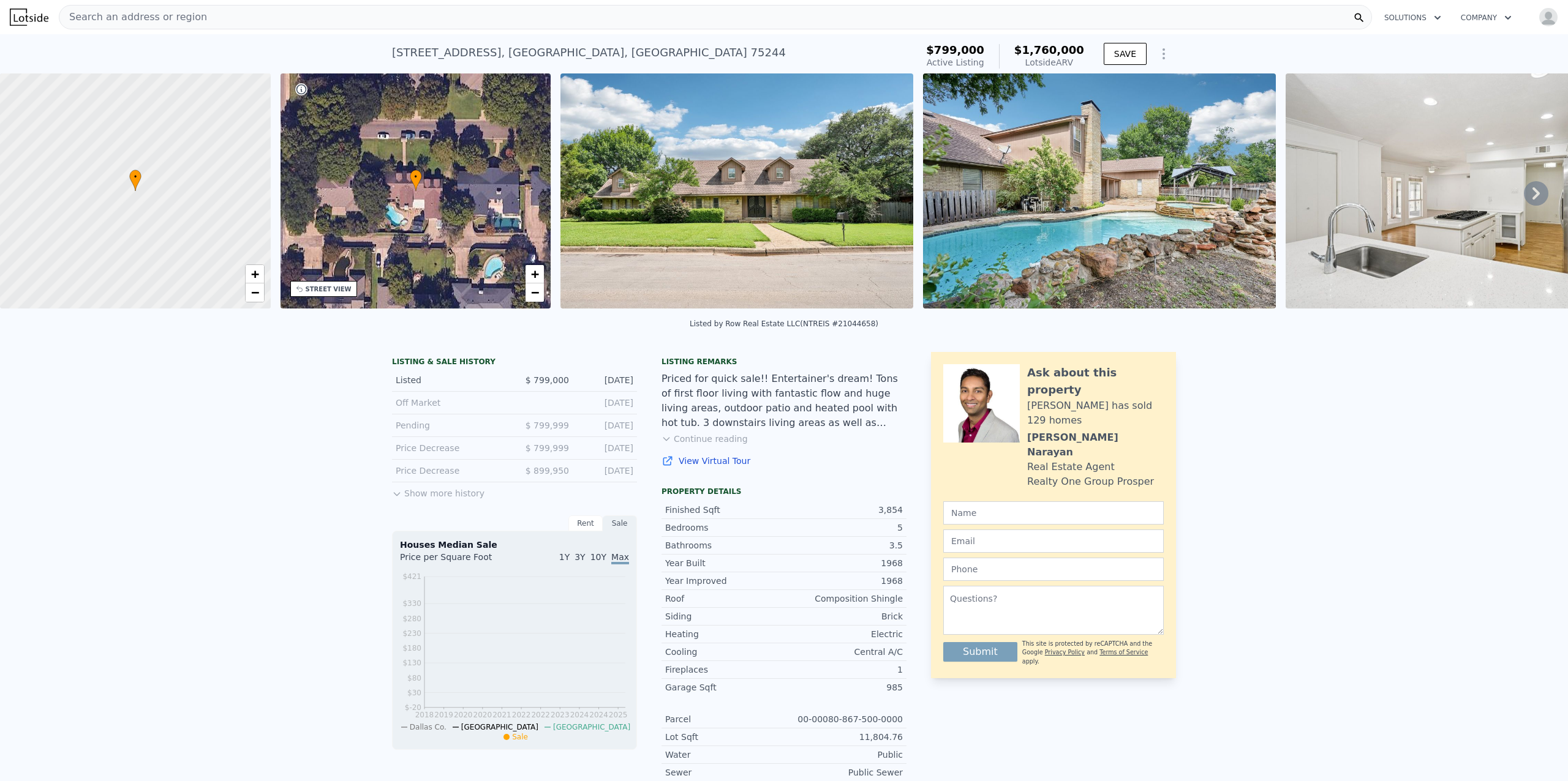
click at [1524, 197] on icon at bounding box center [1536, 193] width 24 height 24
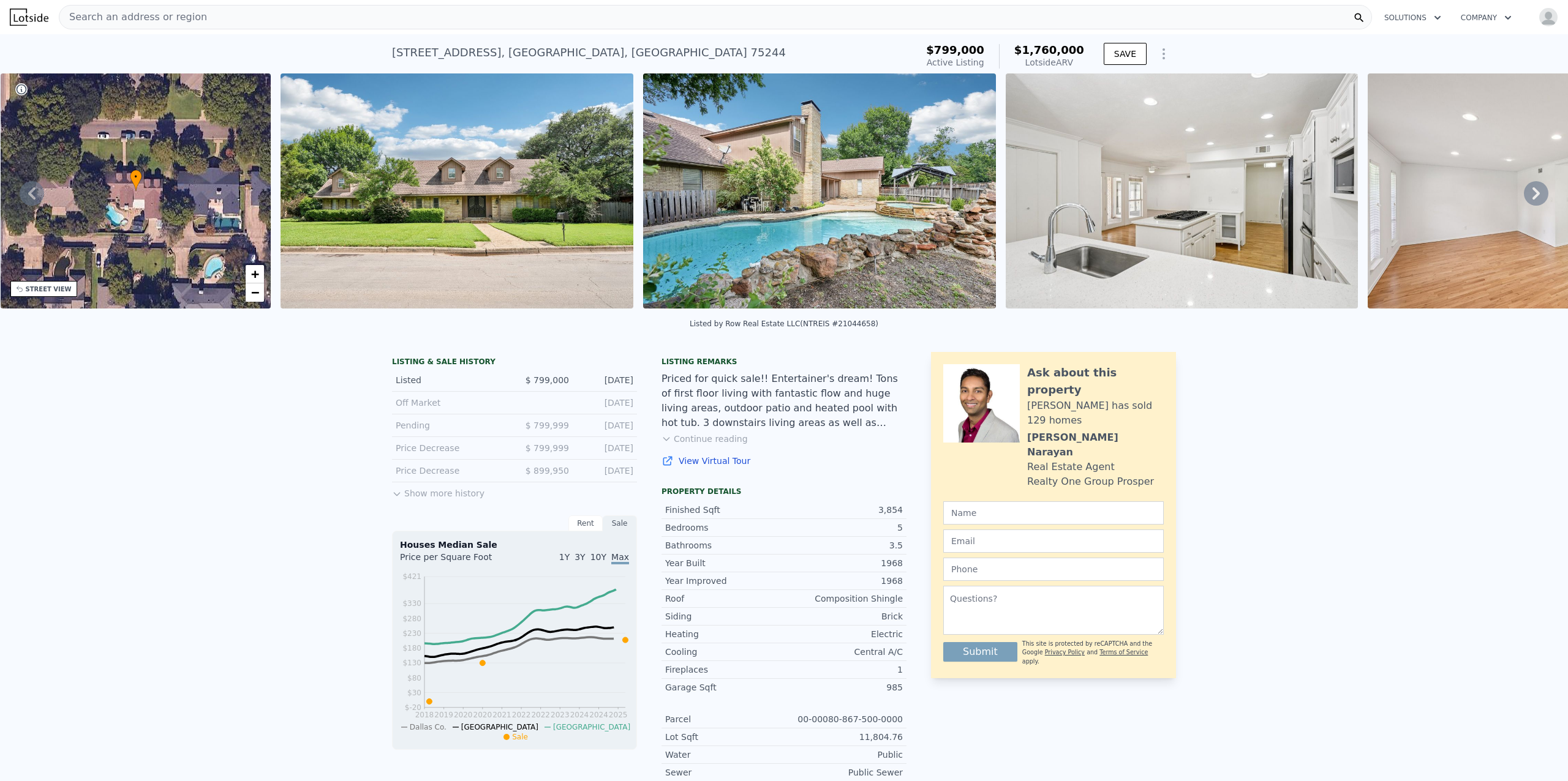
click at [1524, 198] on icon at bounding box center [1536, 193] width 24 height 24
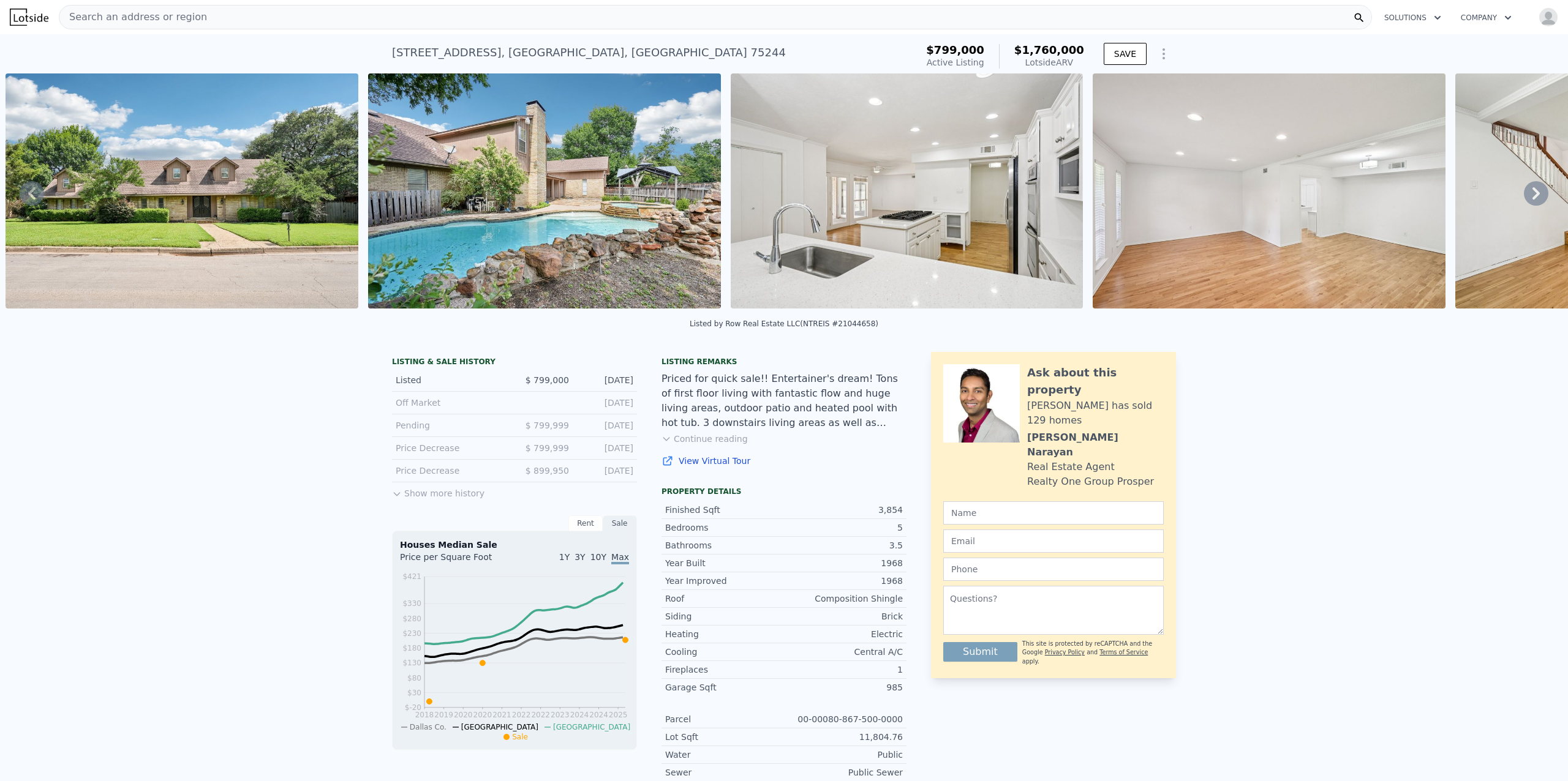
click at [1524, 198] on icon at bounding box center [1536, 193] width 24 height 24
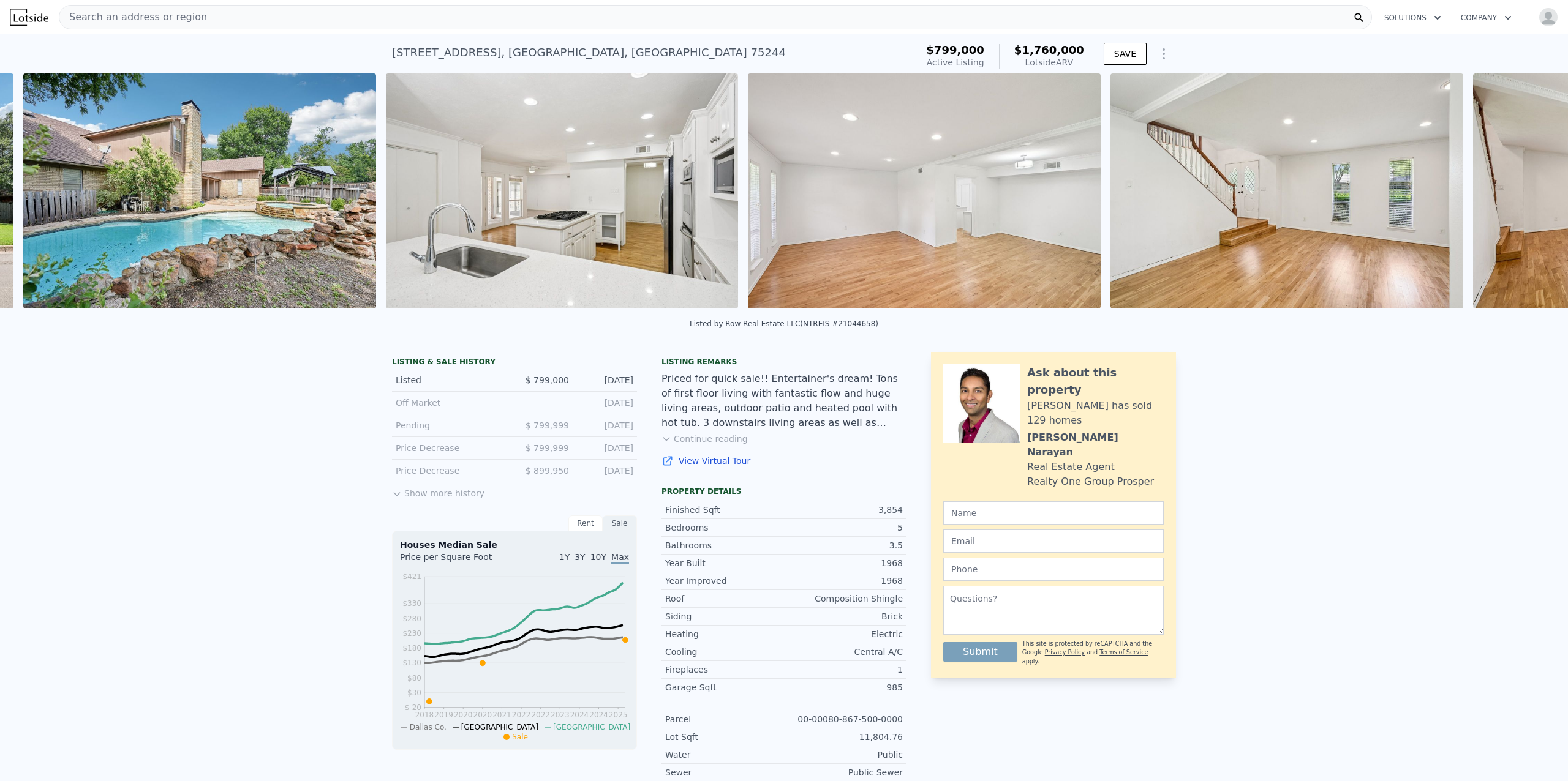
scroll to position [0, 923]
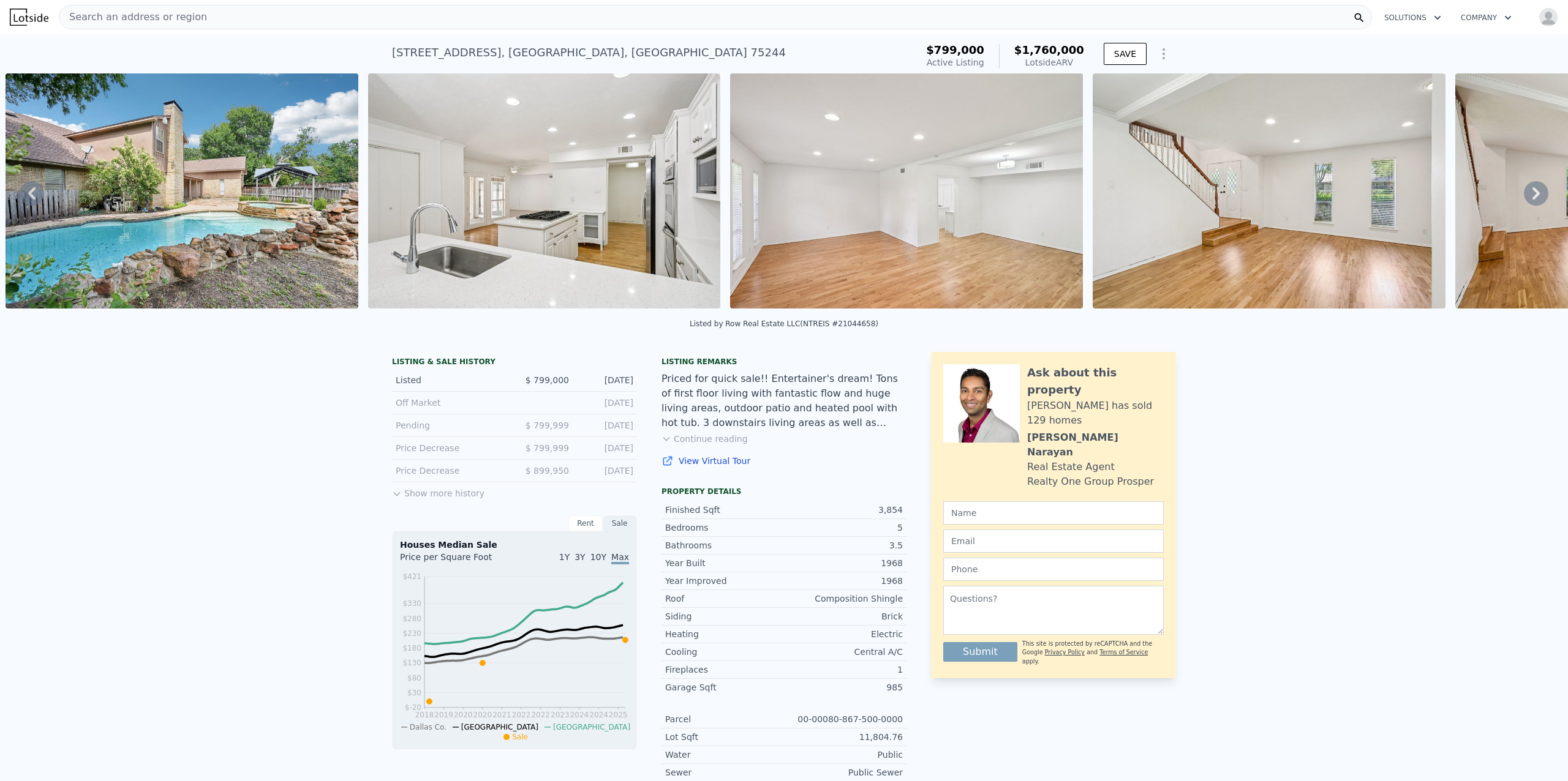
click at [1524, 198] on icon at bounding box center [1536, 193] width 24 height 24
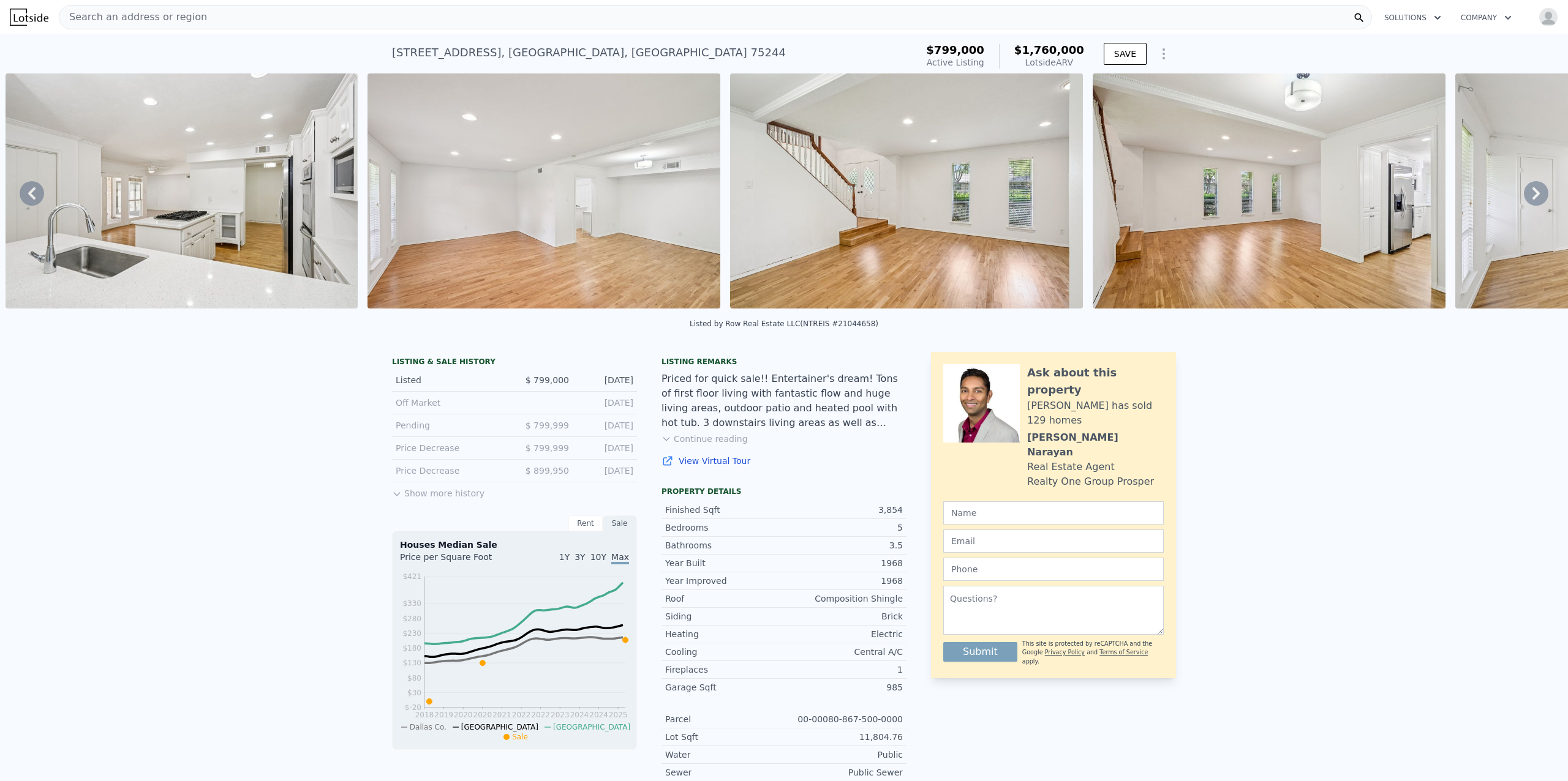
click at [1524, 198] on icon at bounding box center [1536, 193] width 24 height 24
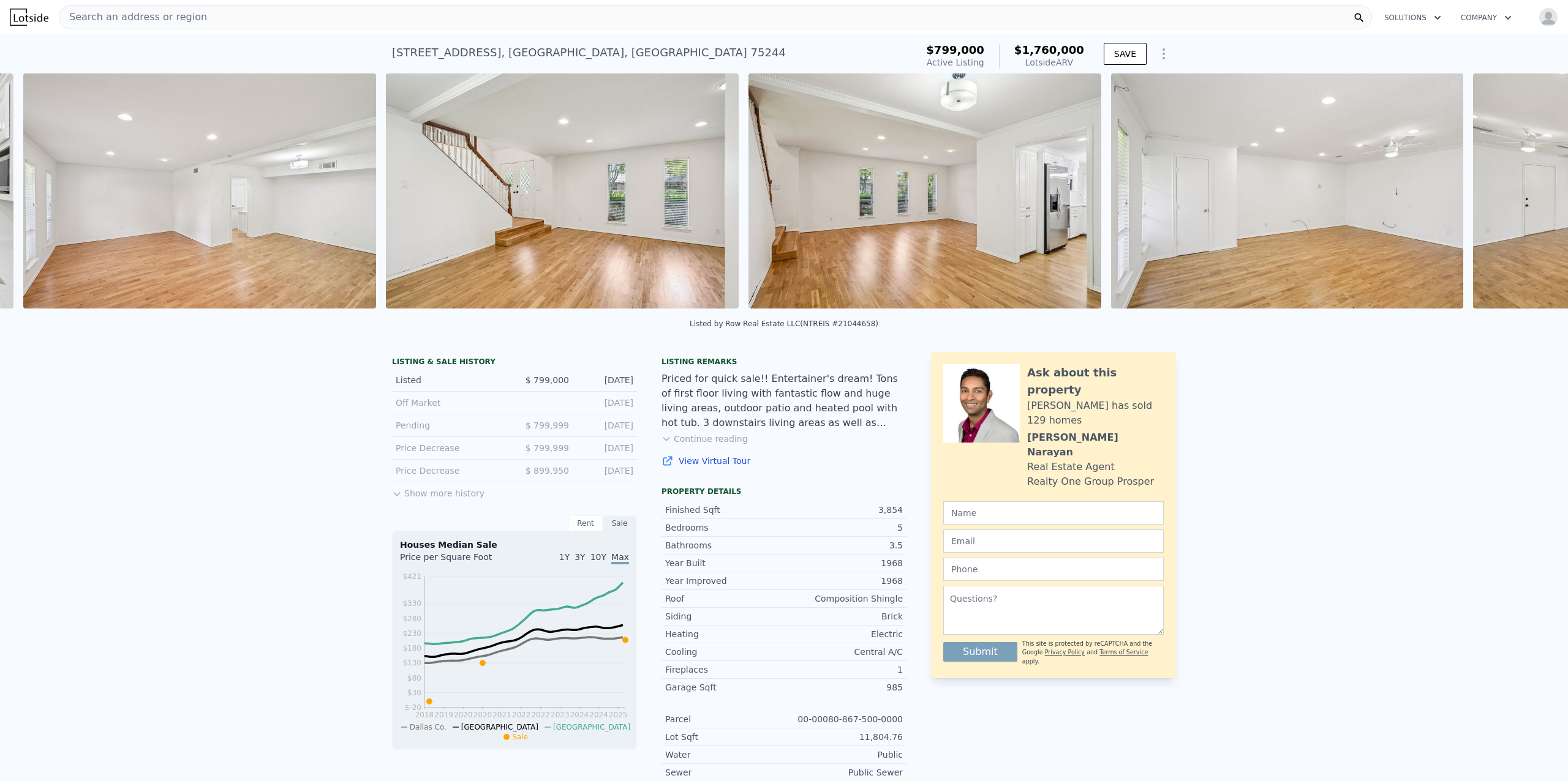
scroll to position [0, 1648]
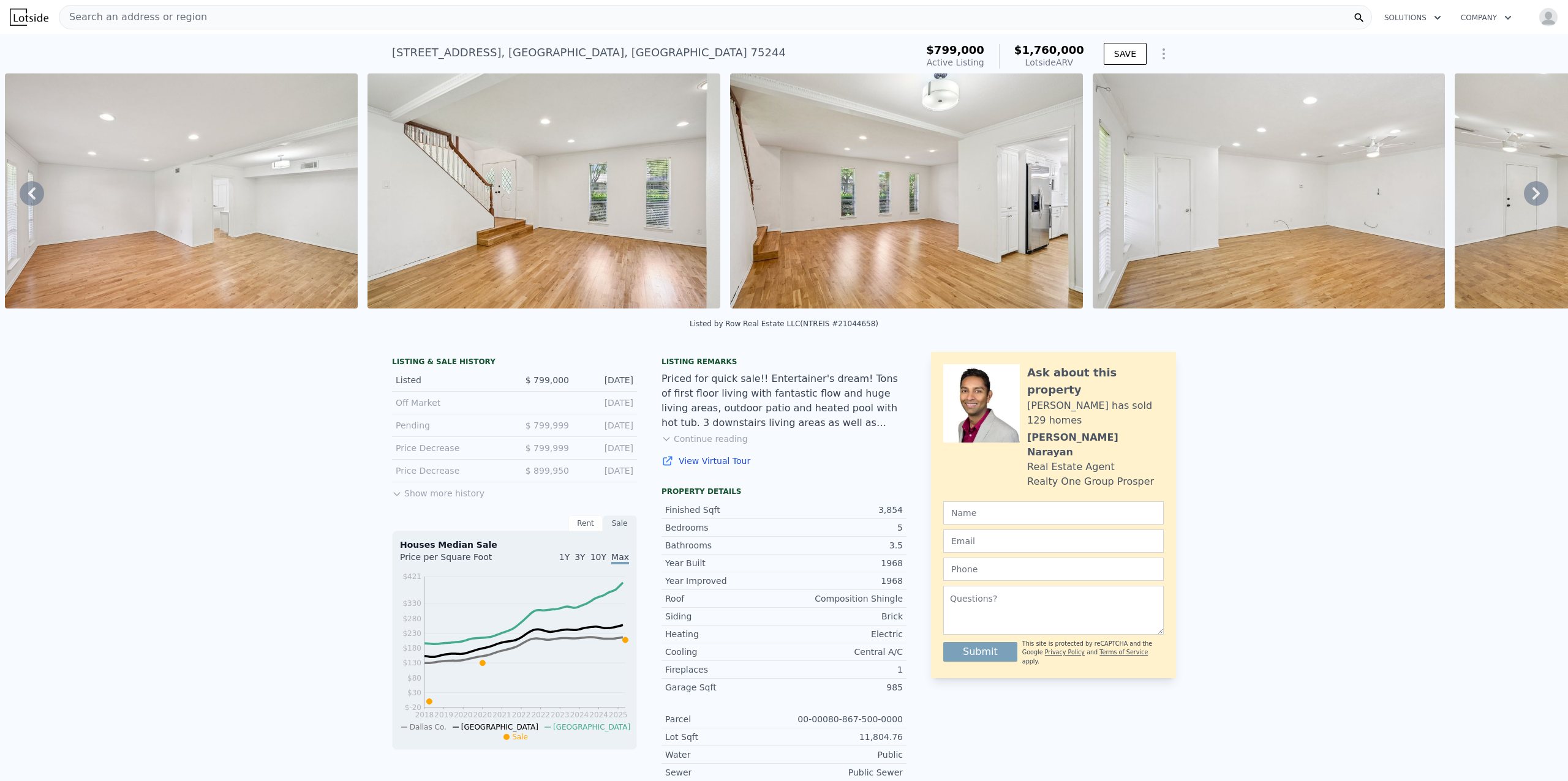
click at [1524, 198] on icon at bounding box center [1536, 193] width 24 height 24
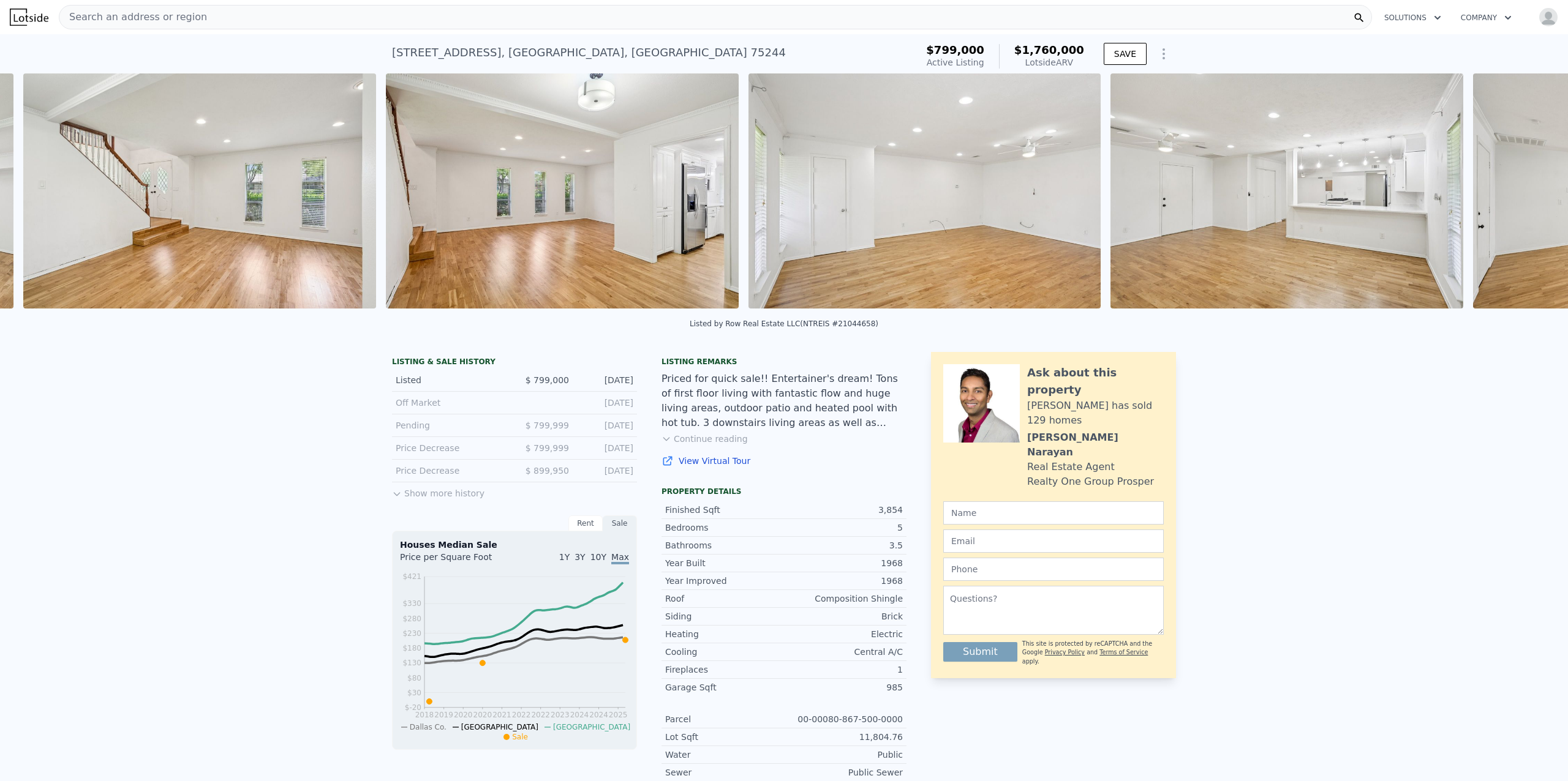
scroll to position [0, 2010]
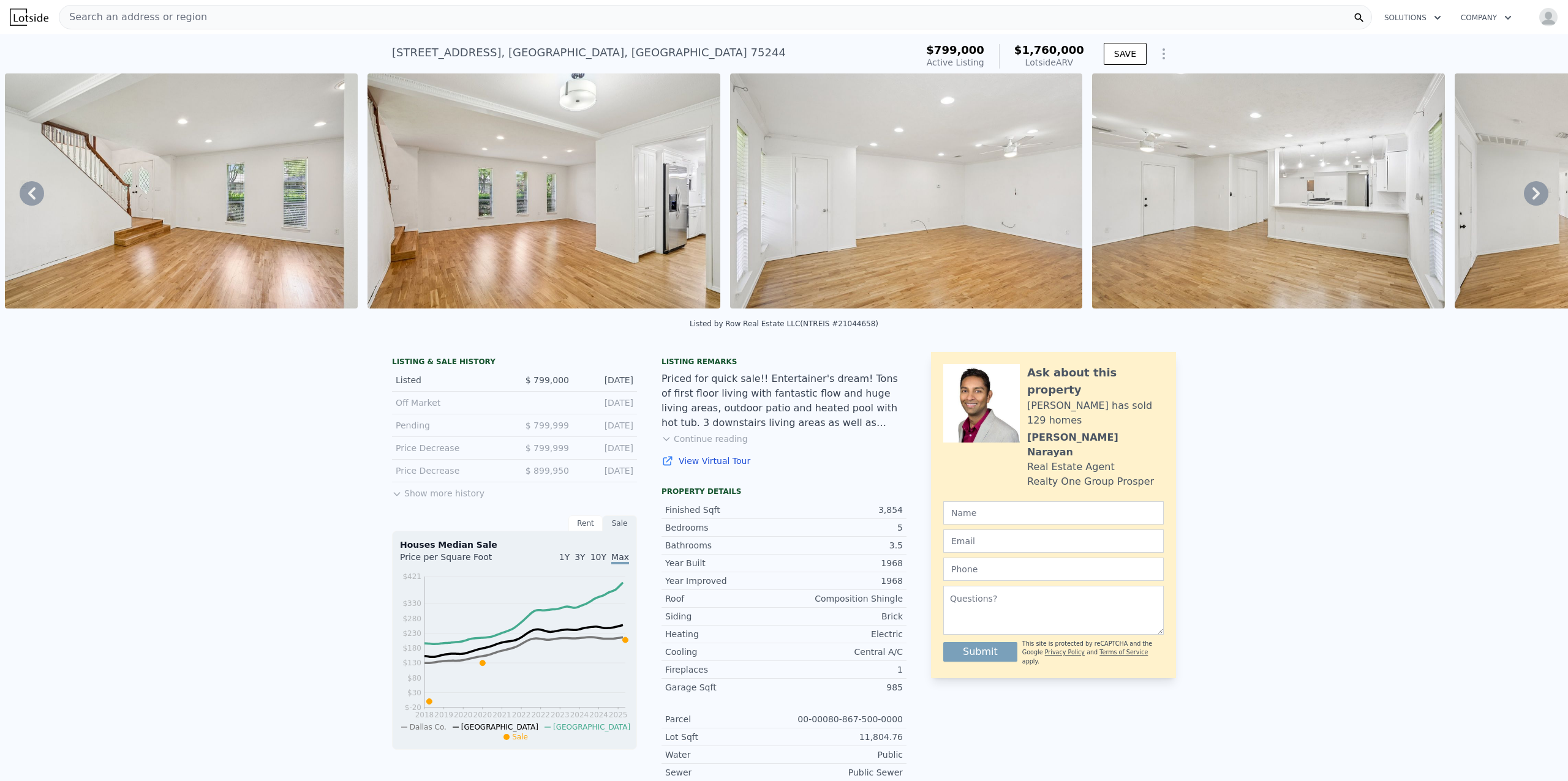
click at [1524, 198] on icon at bounding box center [1536, 193] width 24 height 24
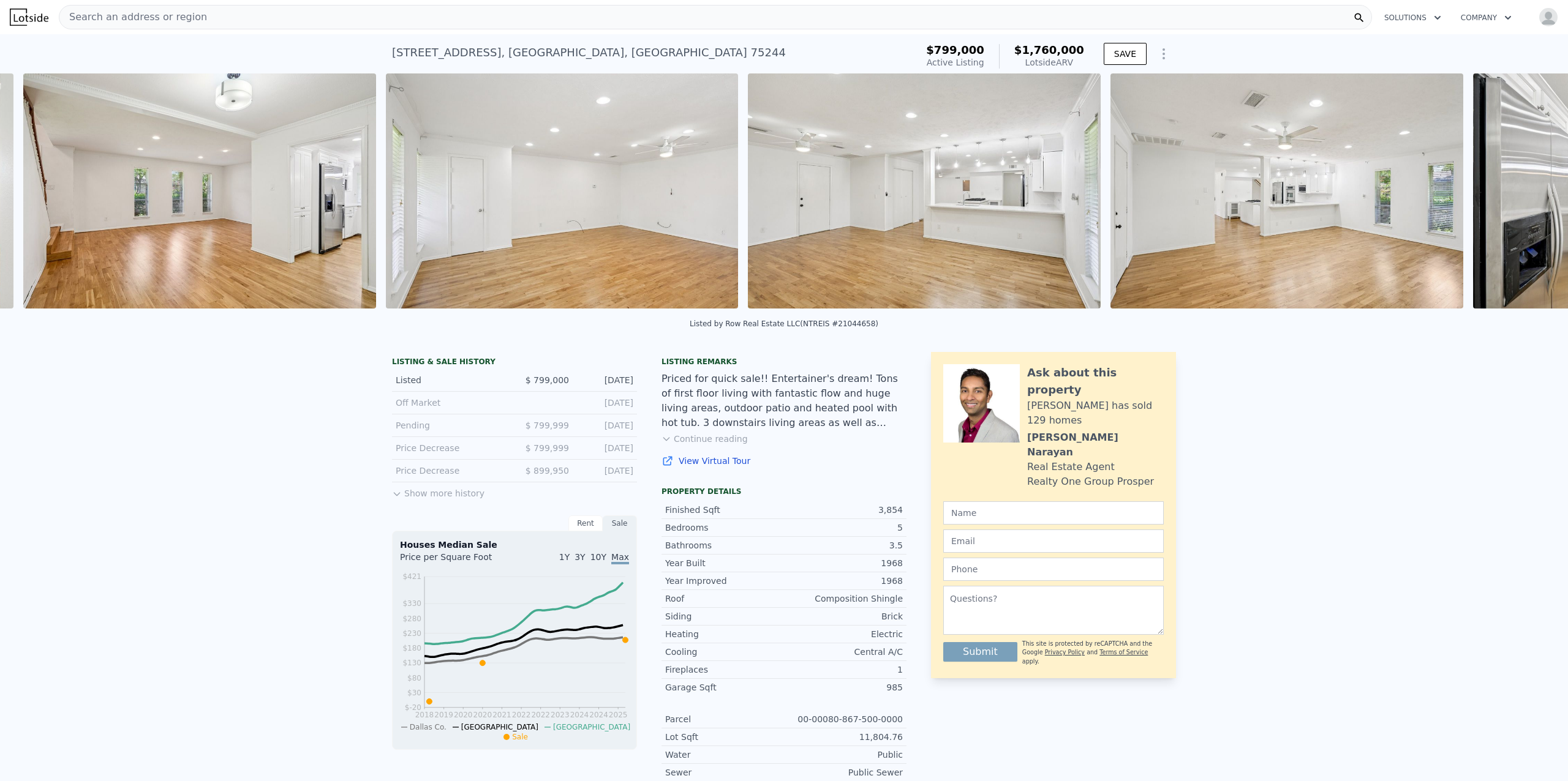
scroll to position [0, 2372]
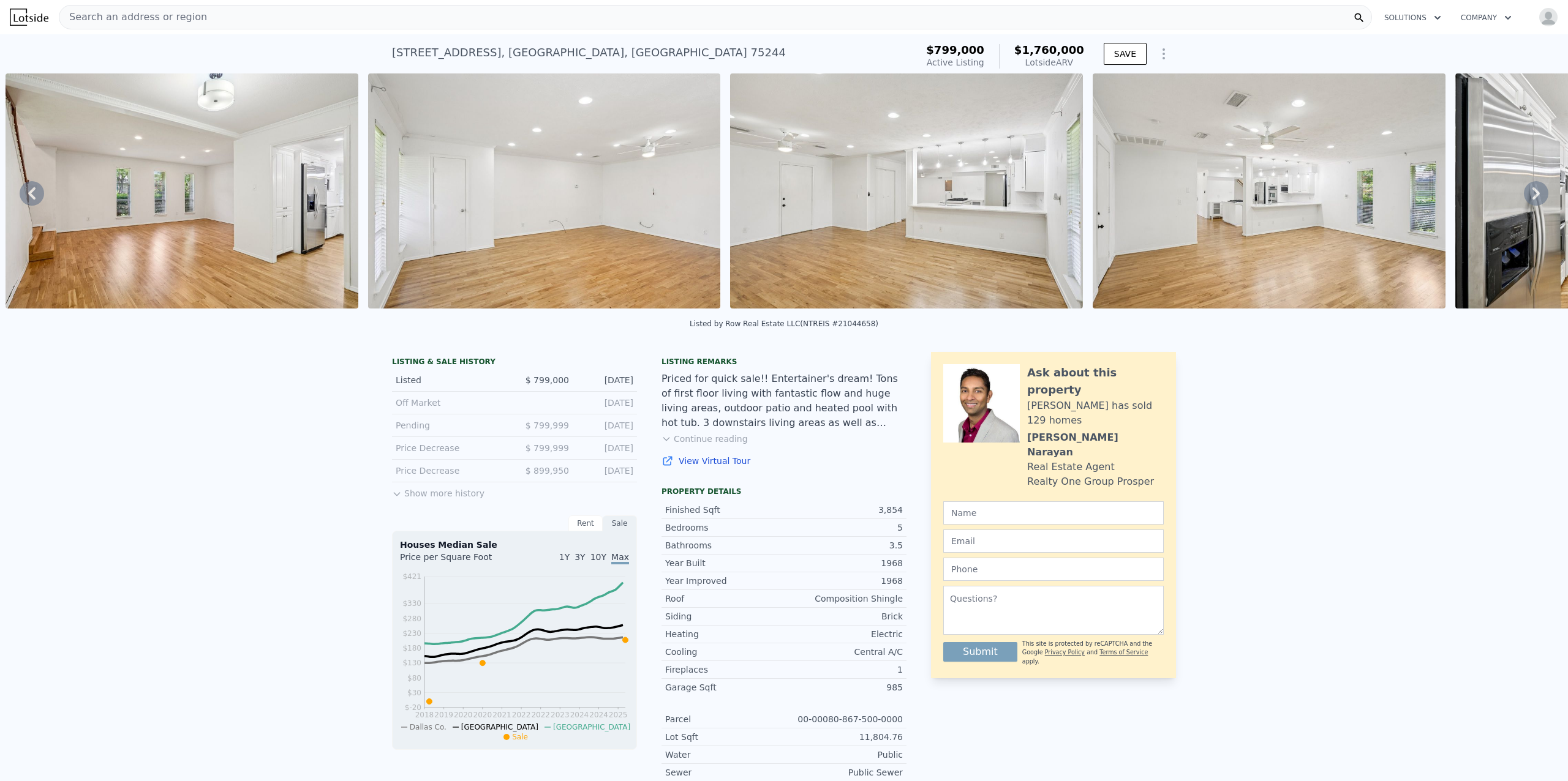
click at [1524, 198] on icon at bounding box center [1536, 193] width 24 height 24
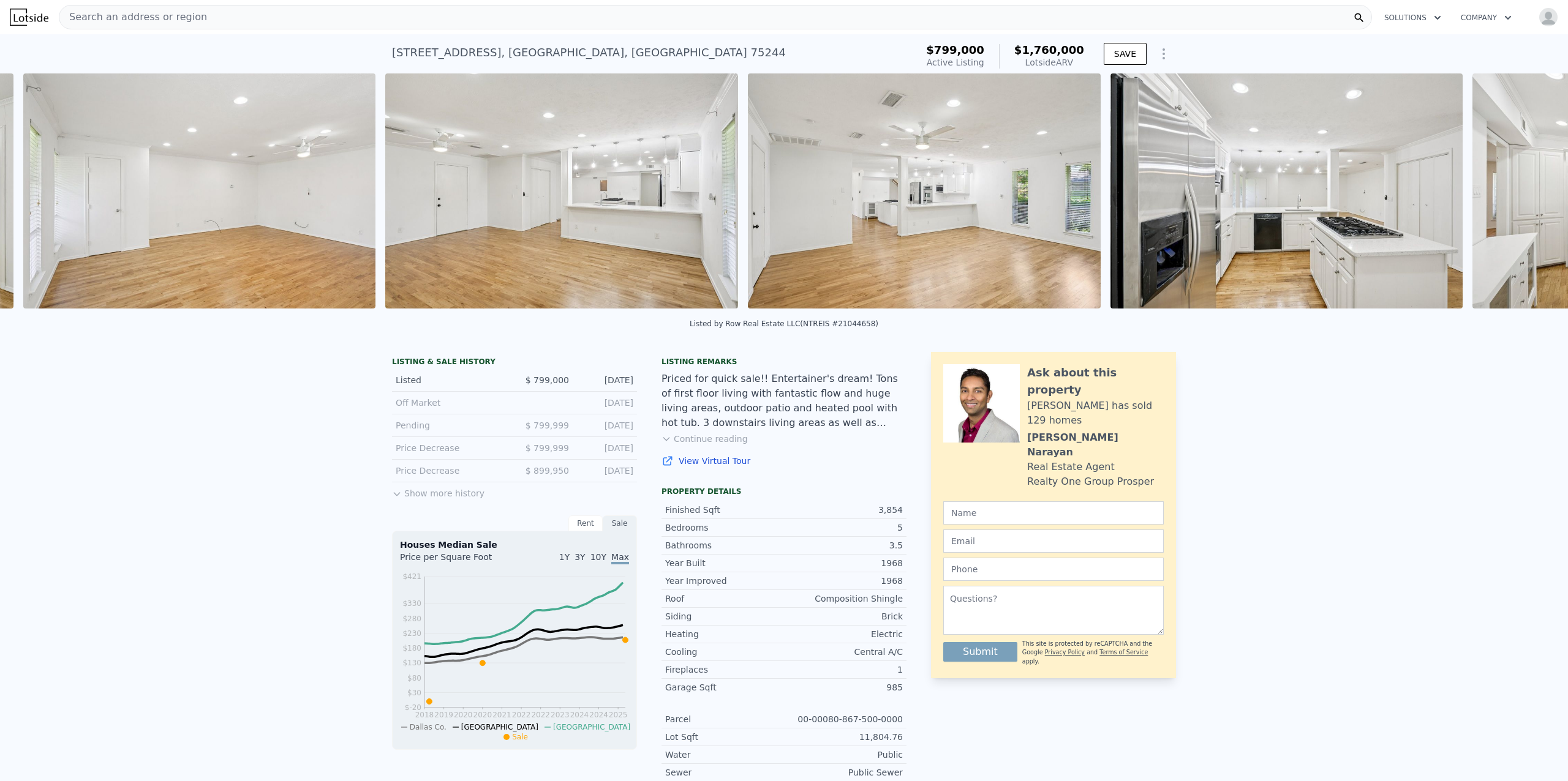
scroll to position [0, 2735]
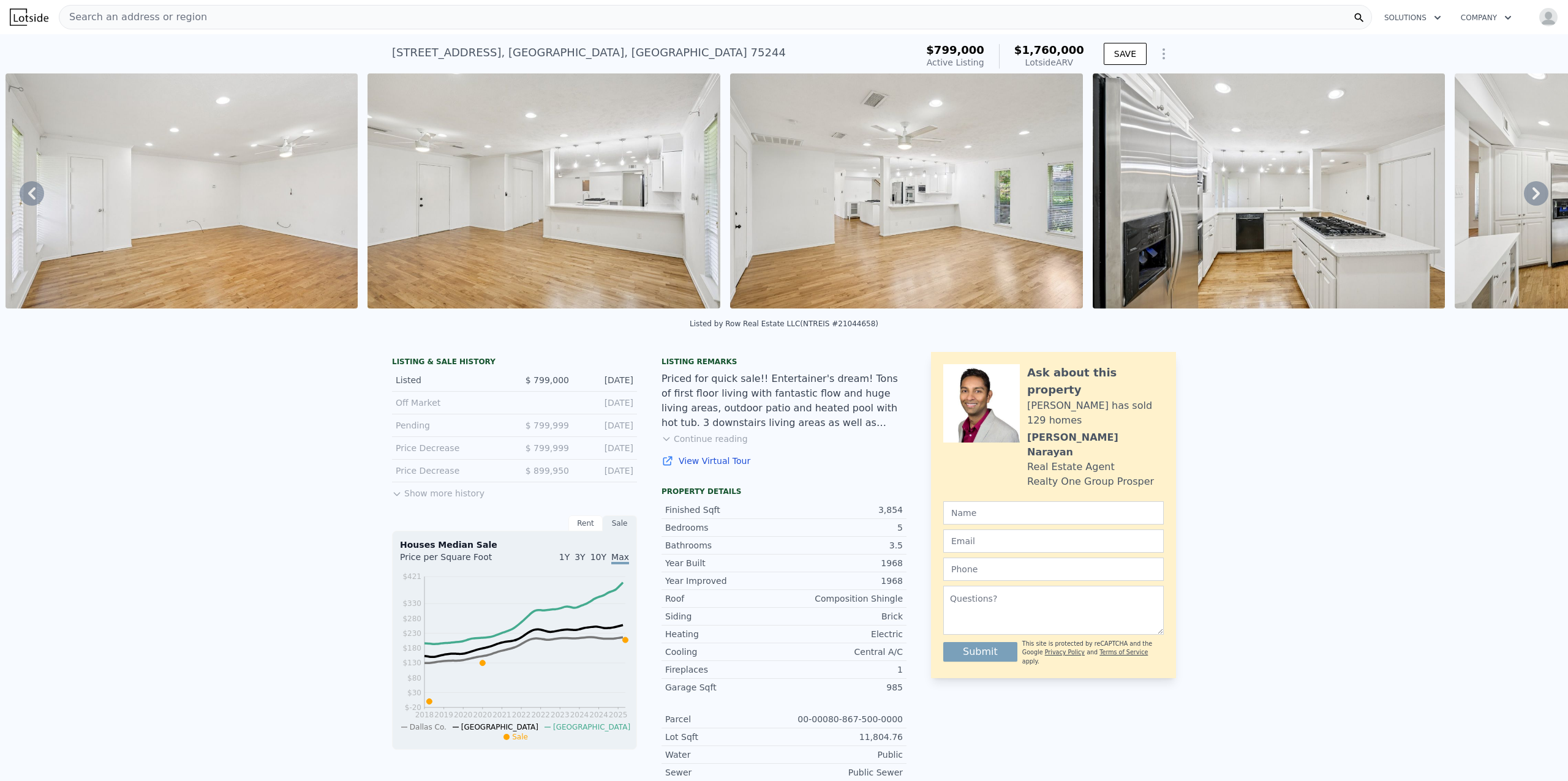
click at [1524, 198] on icon at bounding box center [1536, 193] width 24 height 24
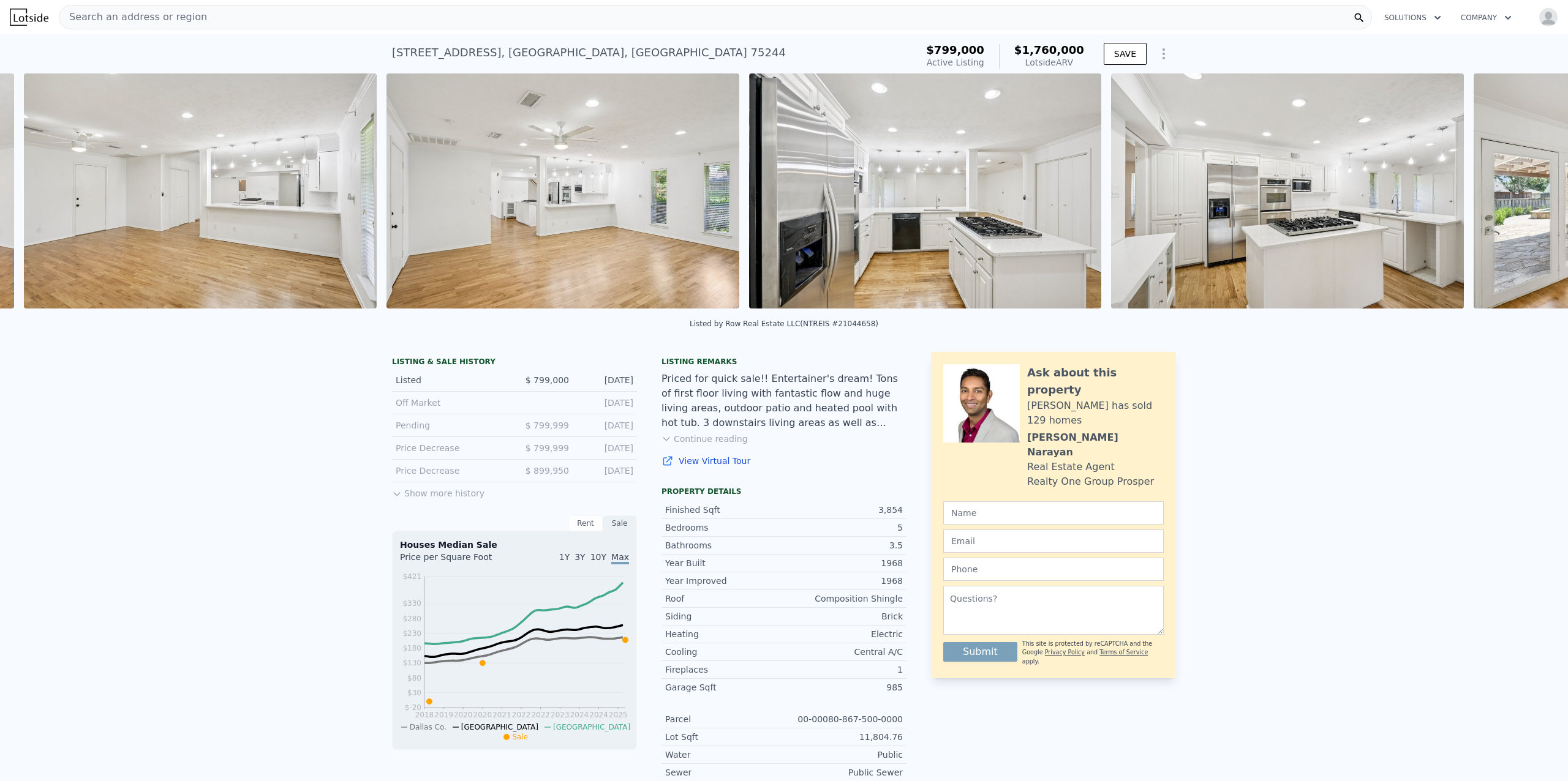
scroll to position [0, 3098]
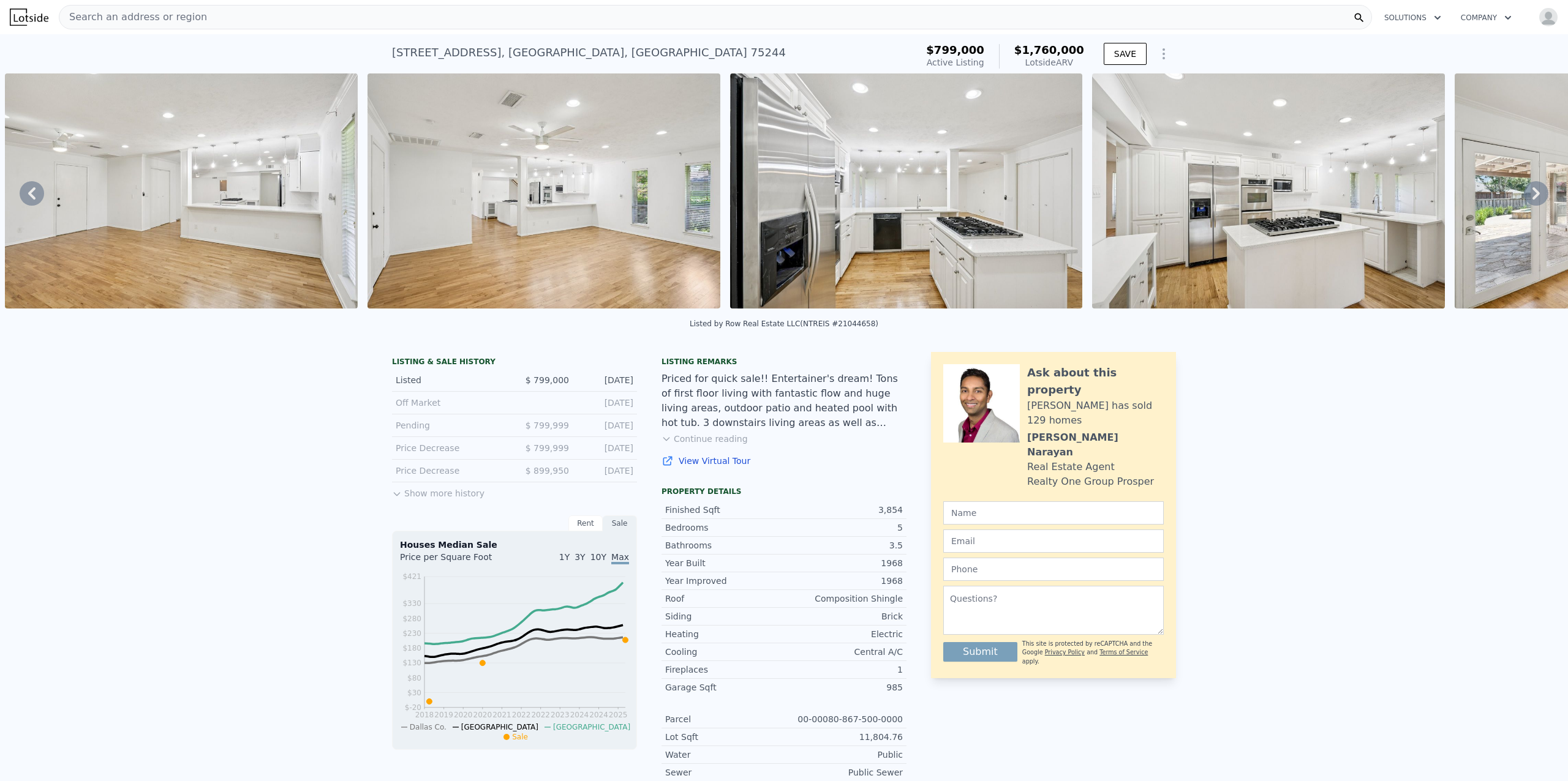
click at [1524, 198] on icon at bounding box center [1536, 193] width 24 height 24
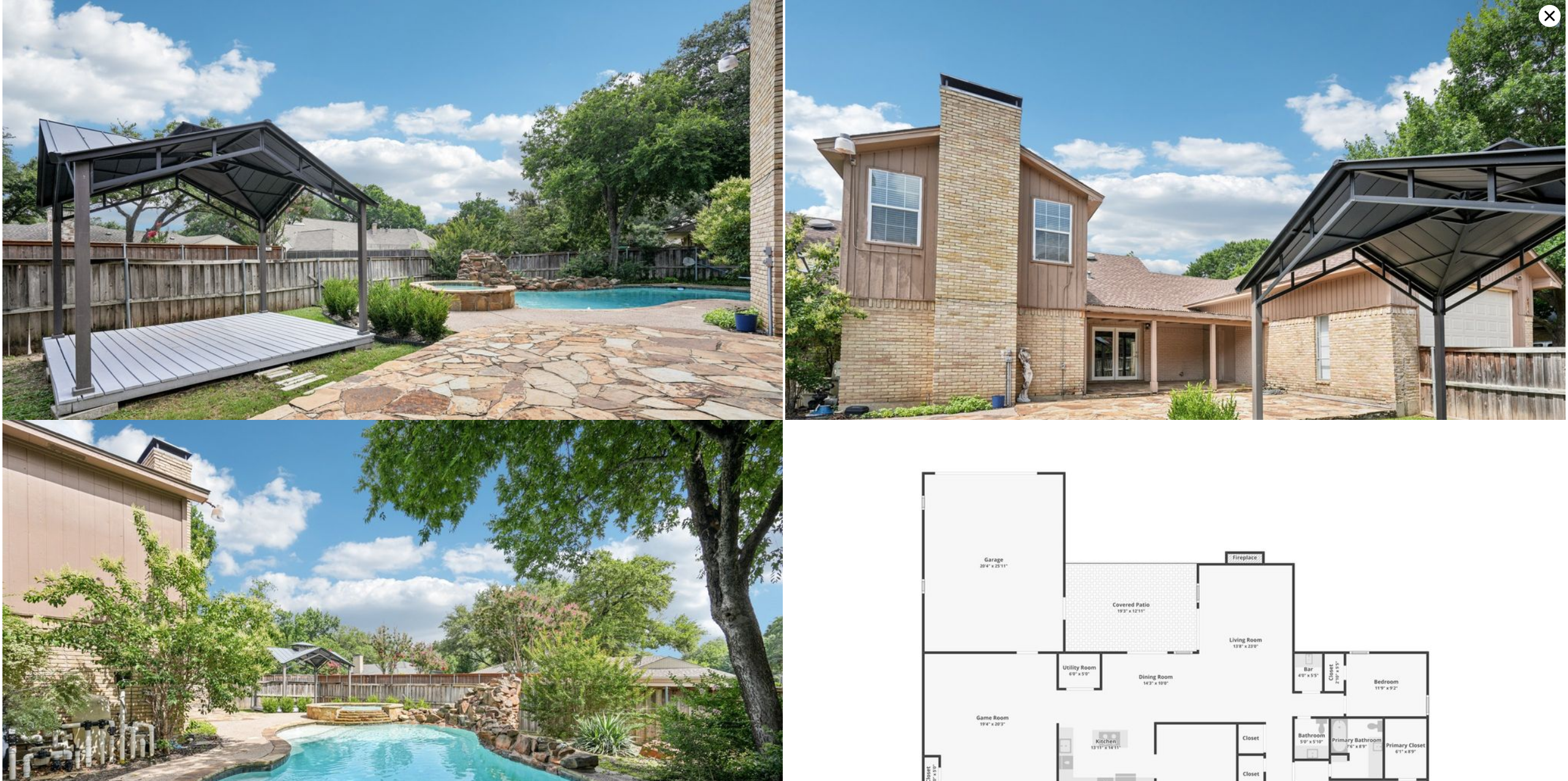
scroll to position [7150, 0]
click at [1551, 16] on icon at bounding box center [1550, 16] width 11 height 11
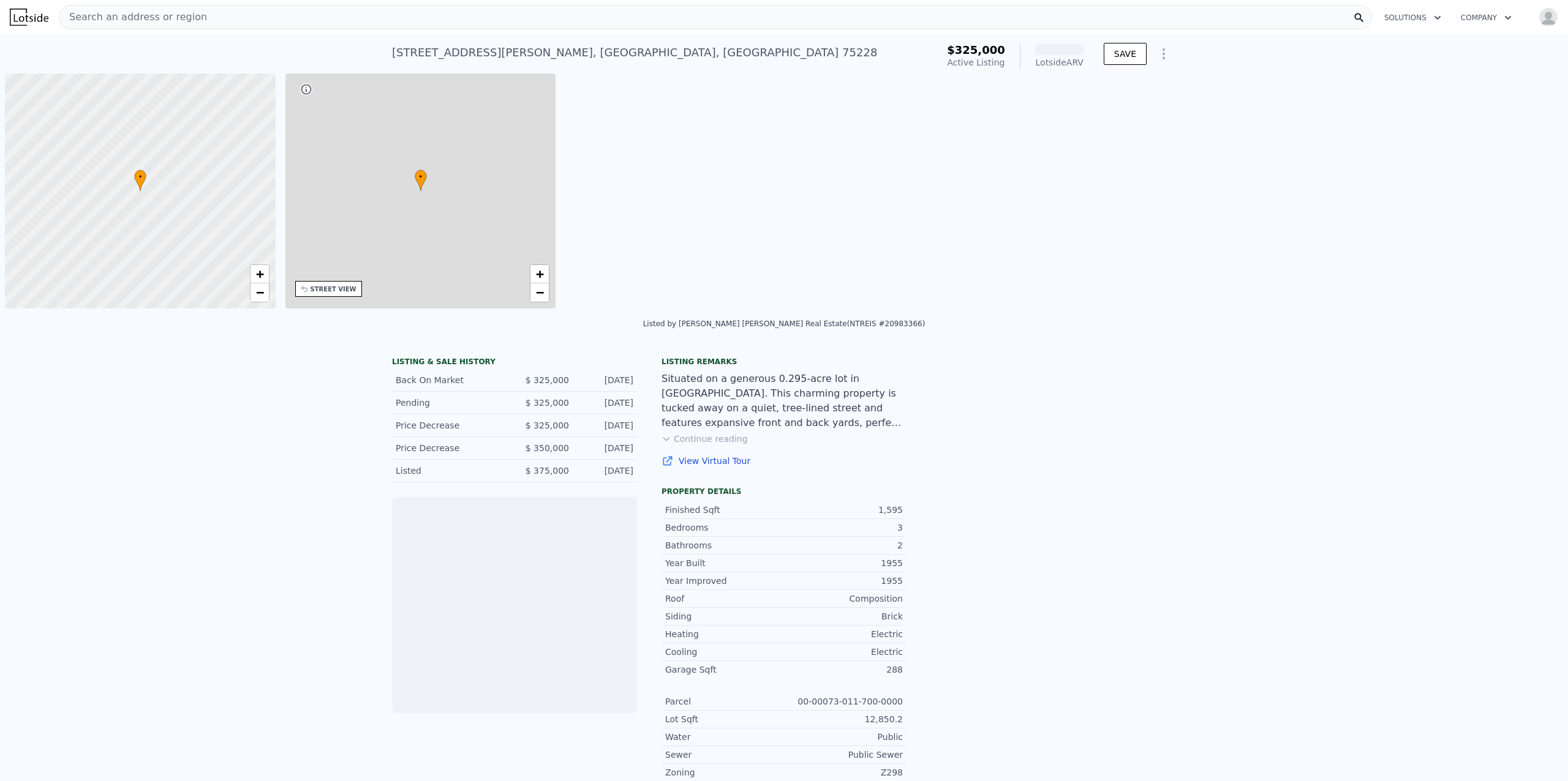
scroll to position [0, 4]
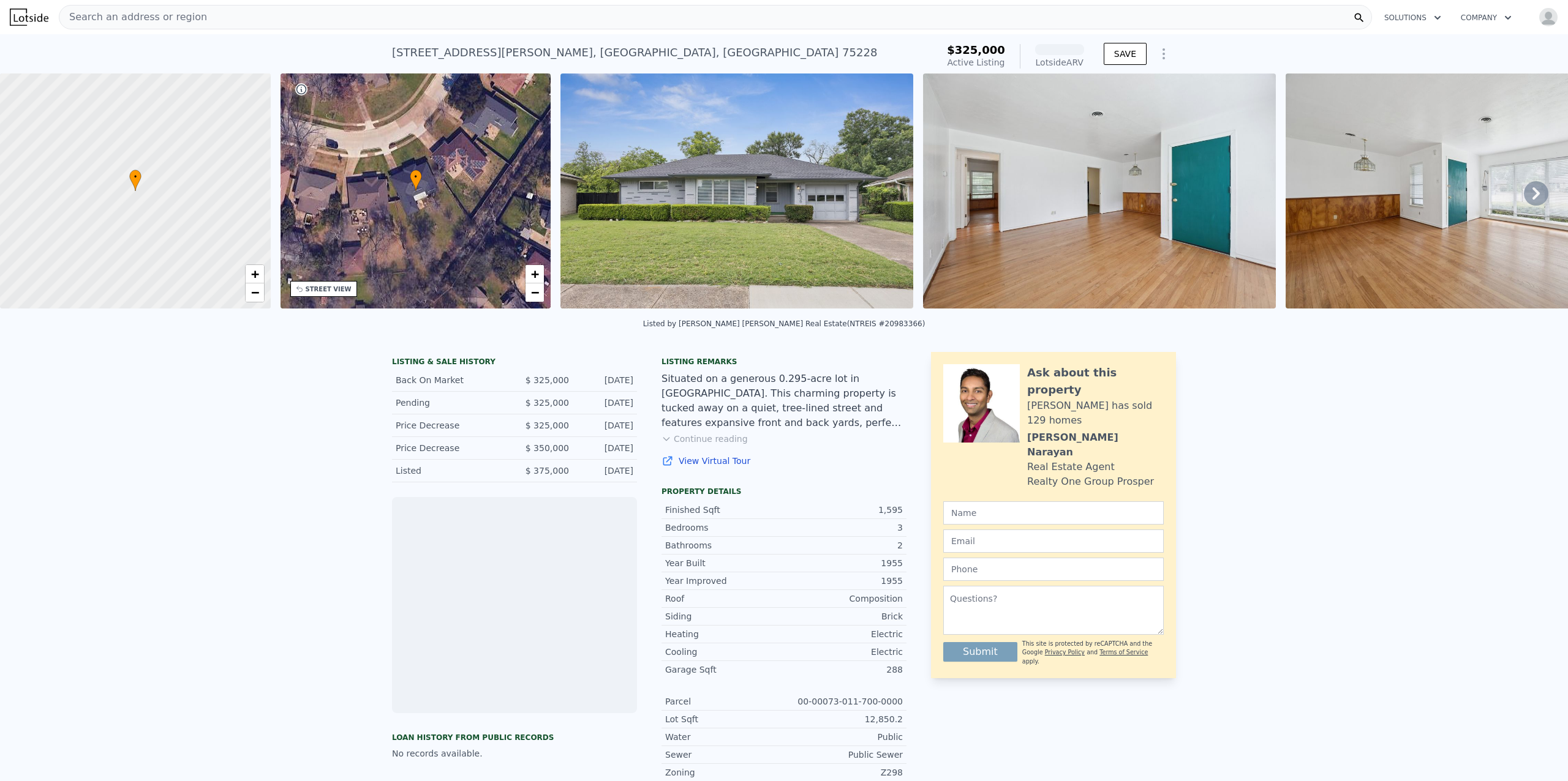
click at [834, 221] on img at bounding box center [737, 190] width 353 height 235
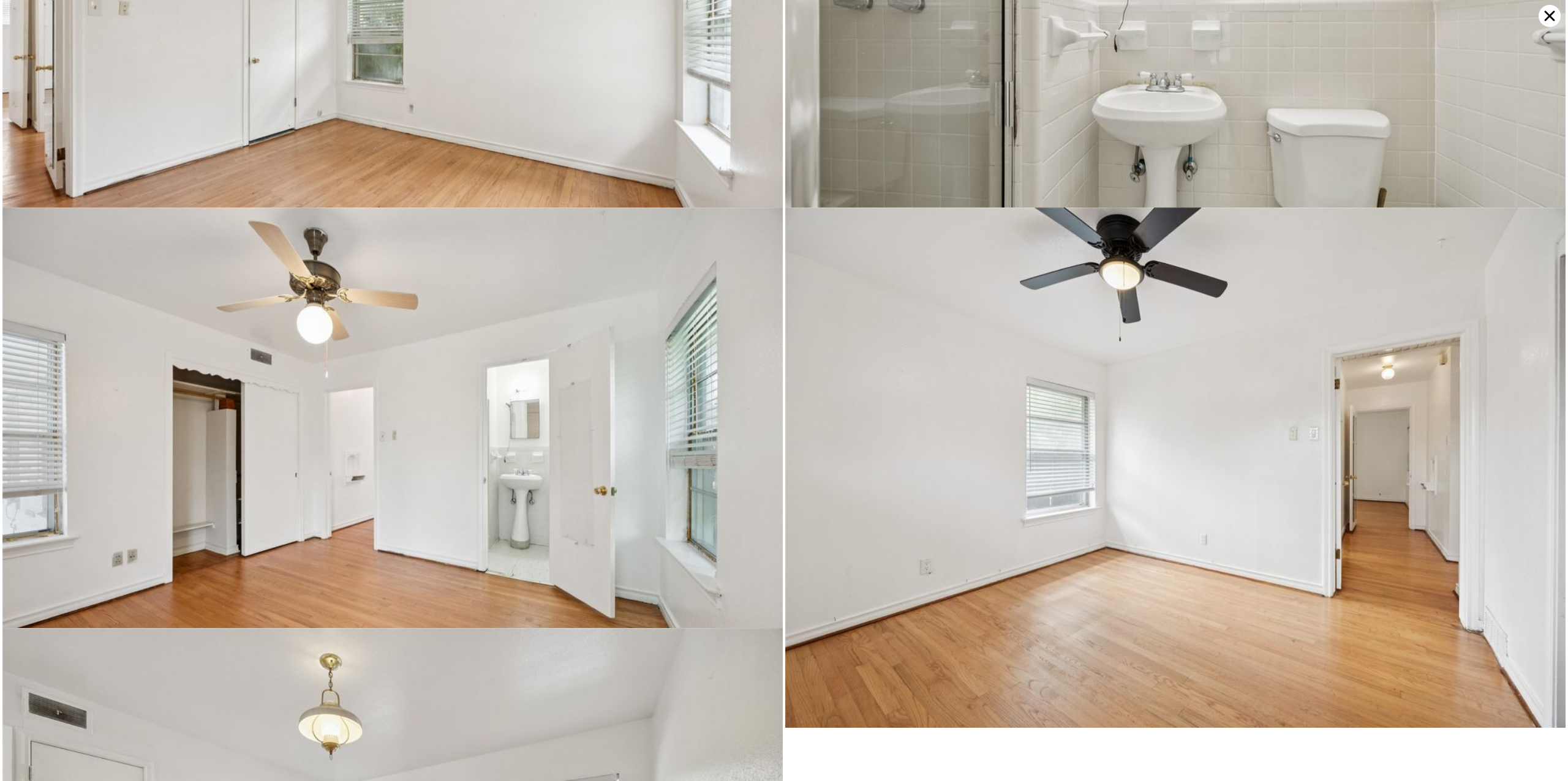
scroll to position [4206, 0]
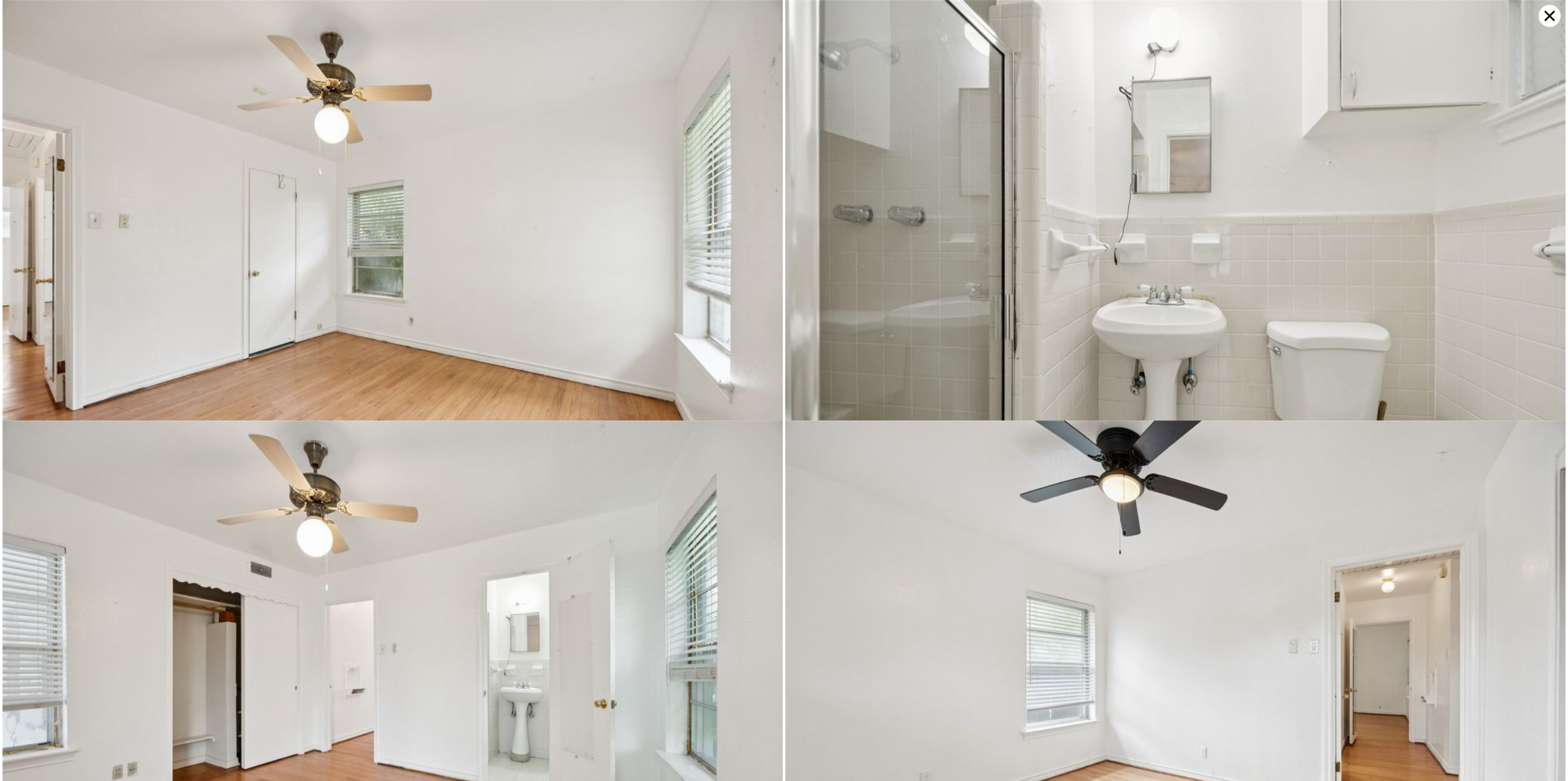
click at [1552, 17] on icon at bounding box center [1549, 15] width 22 height 22
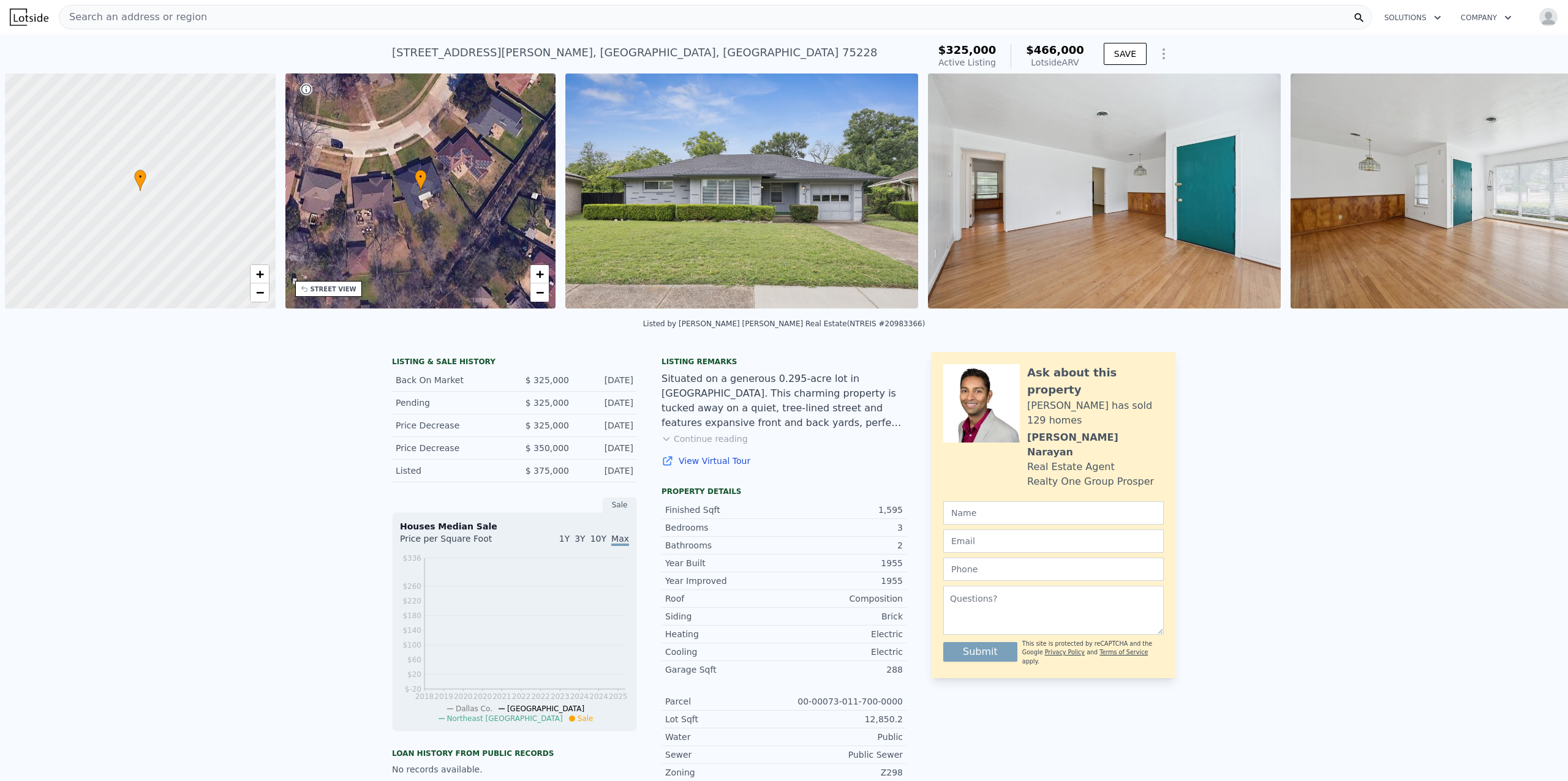
scroll to position [0, 4]
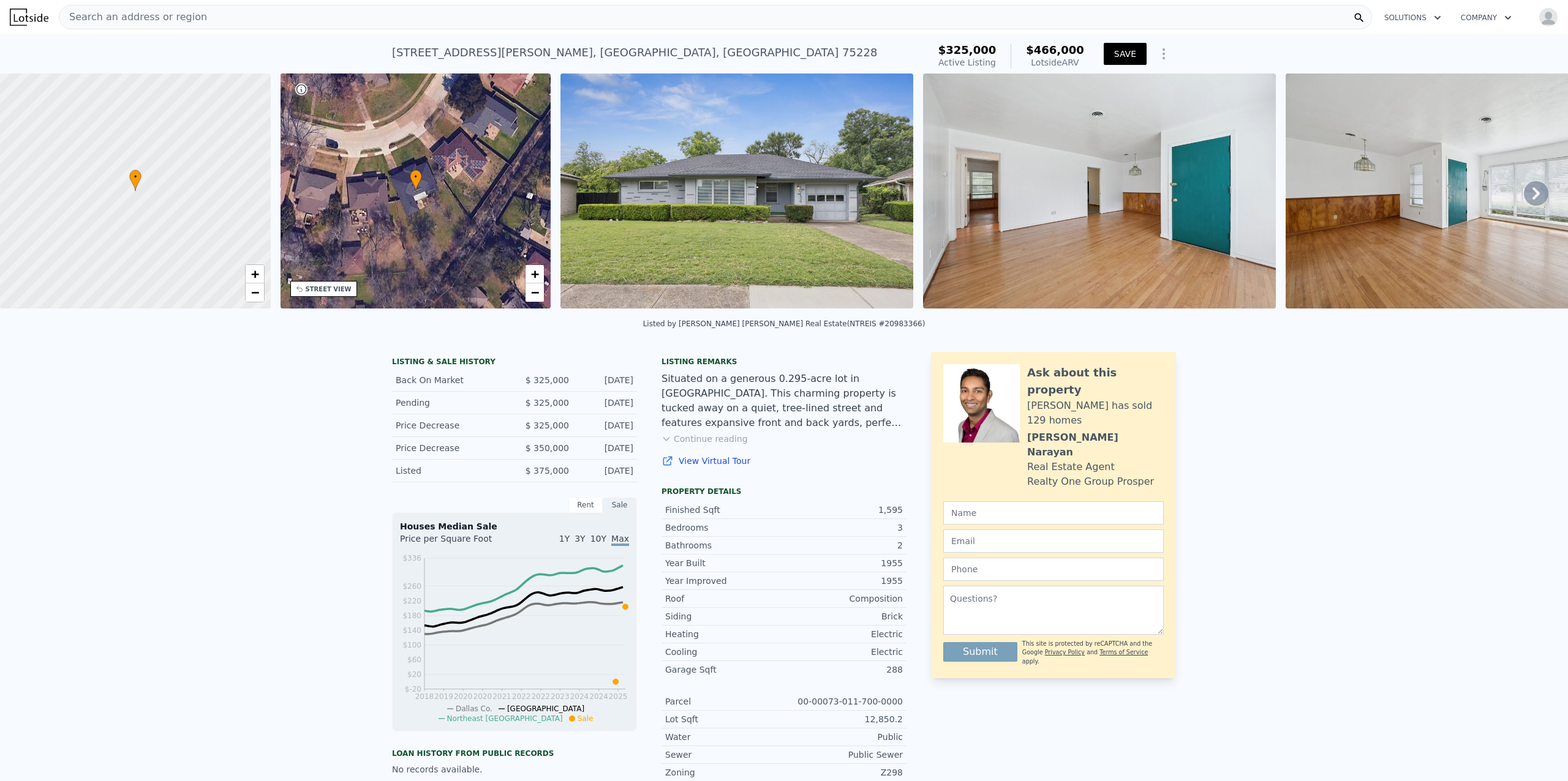
click at [1117, 55] on button "SAVE" at bounding box center [1125, 54] width 43 height 22
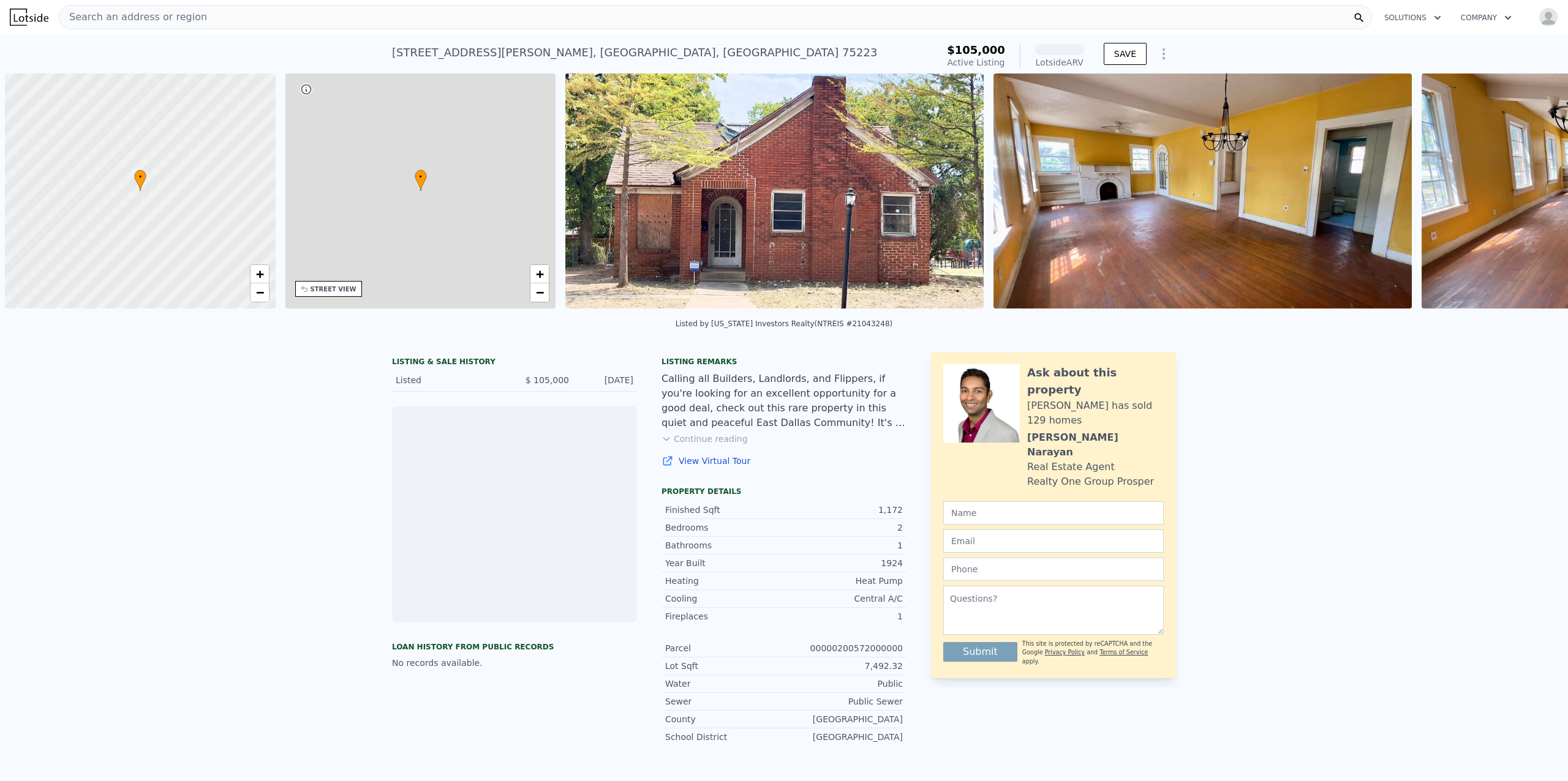
scroll to position [0, 4]
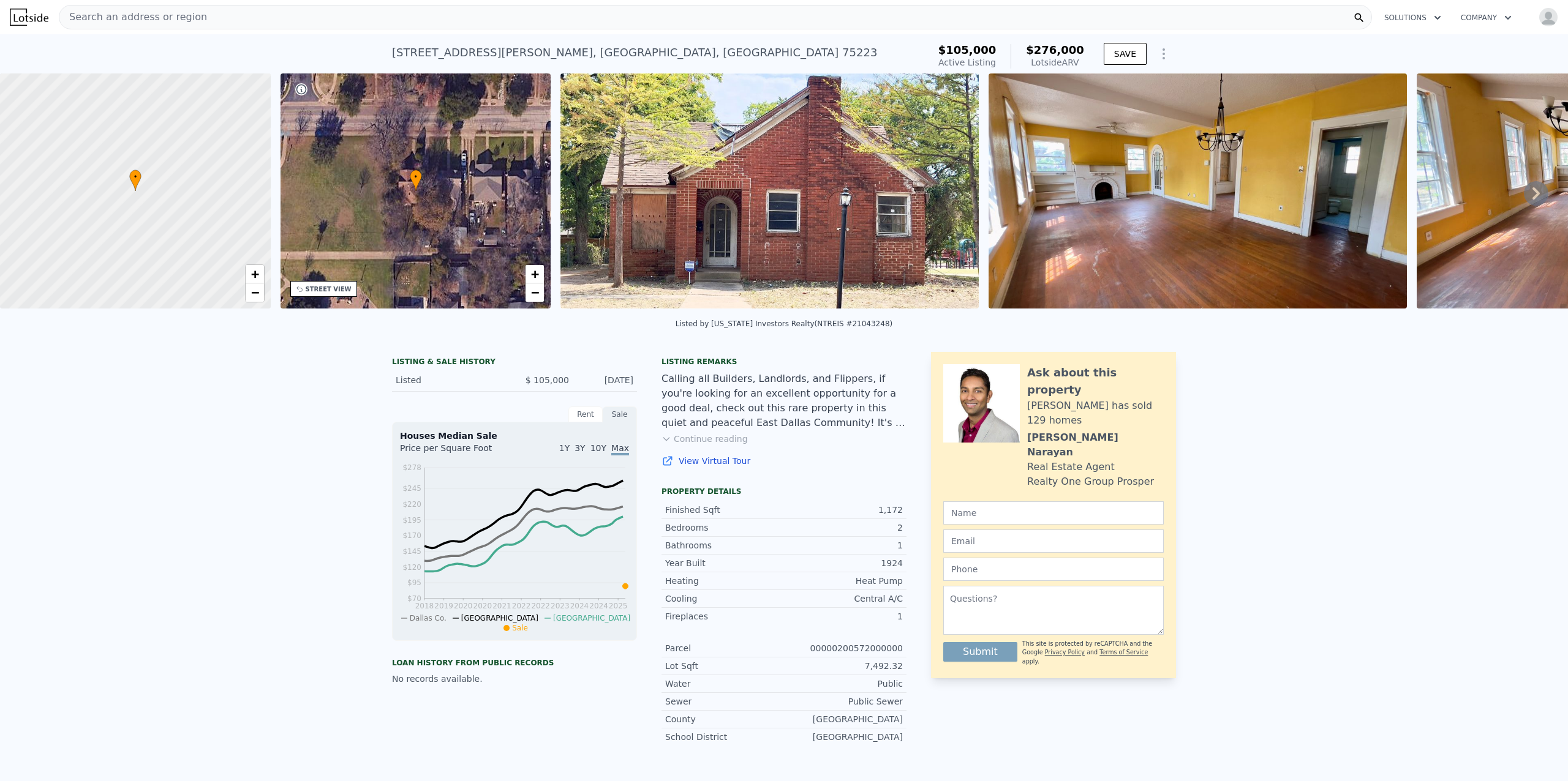
click at [859, 197] on img at bounding box center [770, 190] width 418 height 235
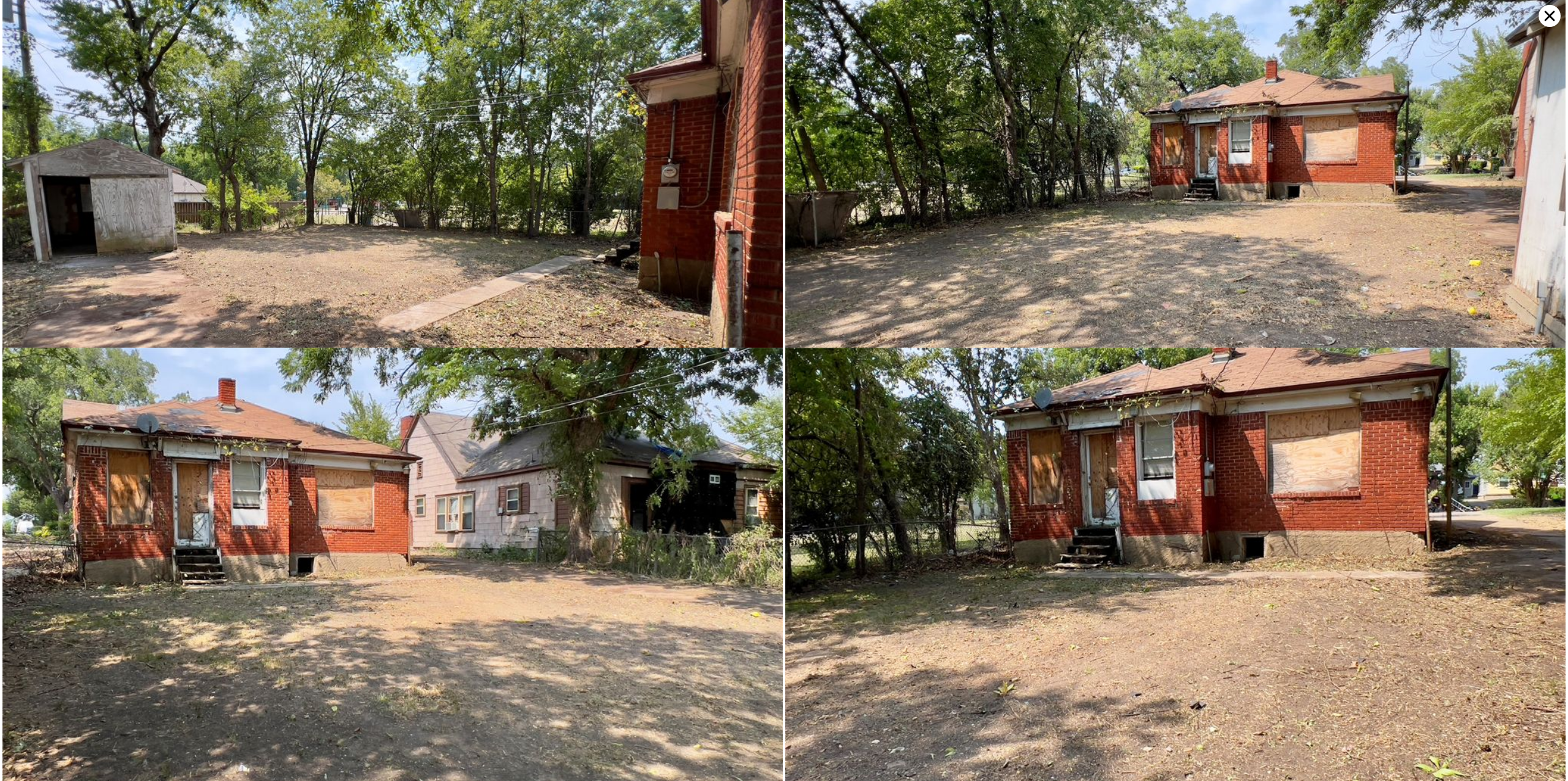
scroll to position [2849, 0]
click at [226, 431] on img at bounding box center [392, 566] width 780 height 439
click at [1547, 13] on icon at bounding box center [1550, 16] width 11 height 11
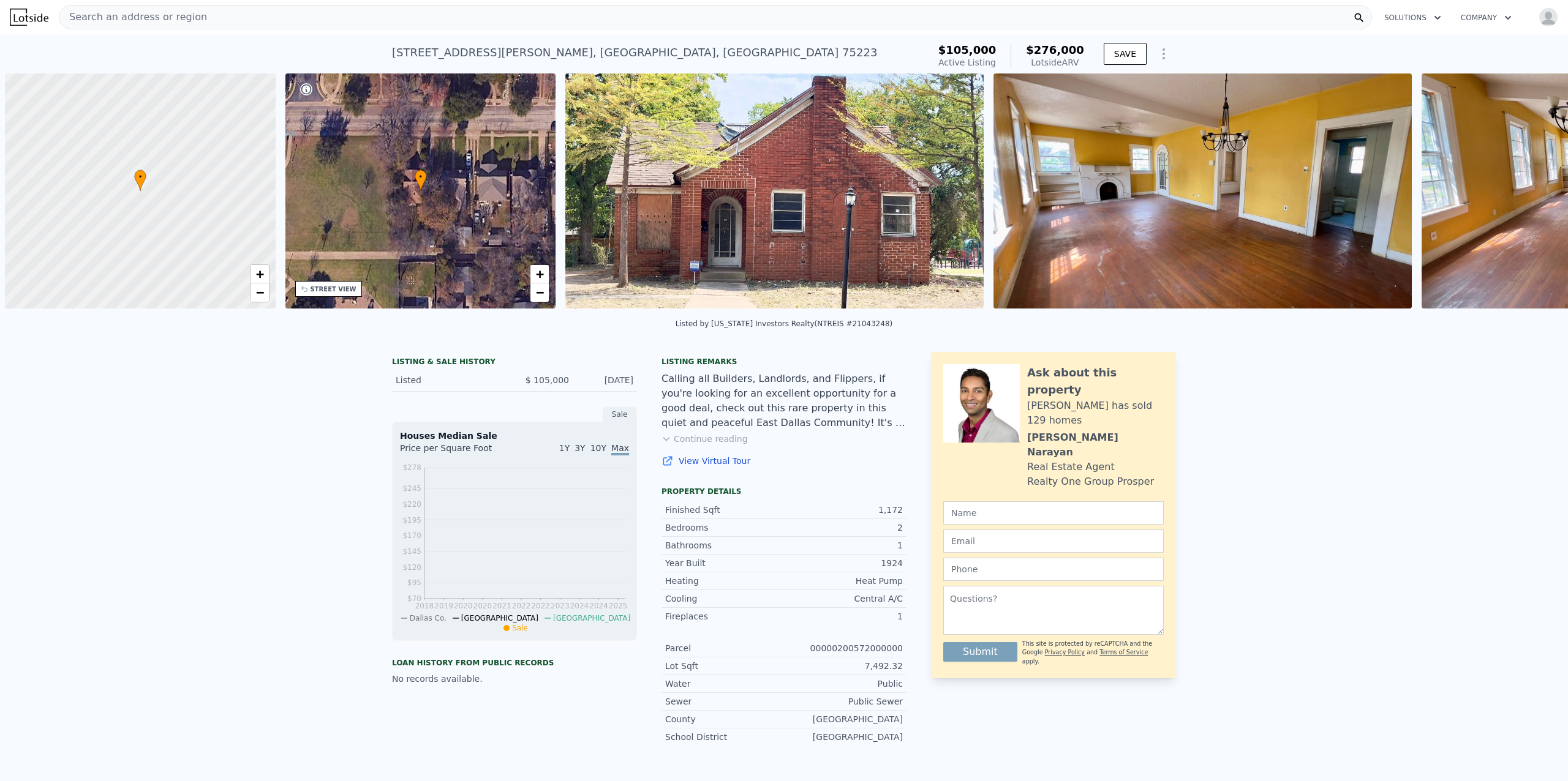
scroll to position [0, 4]
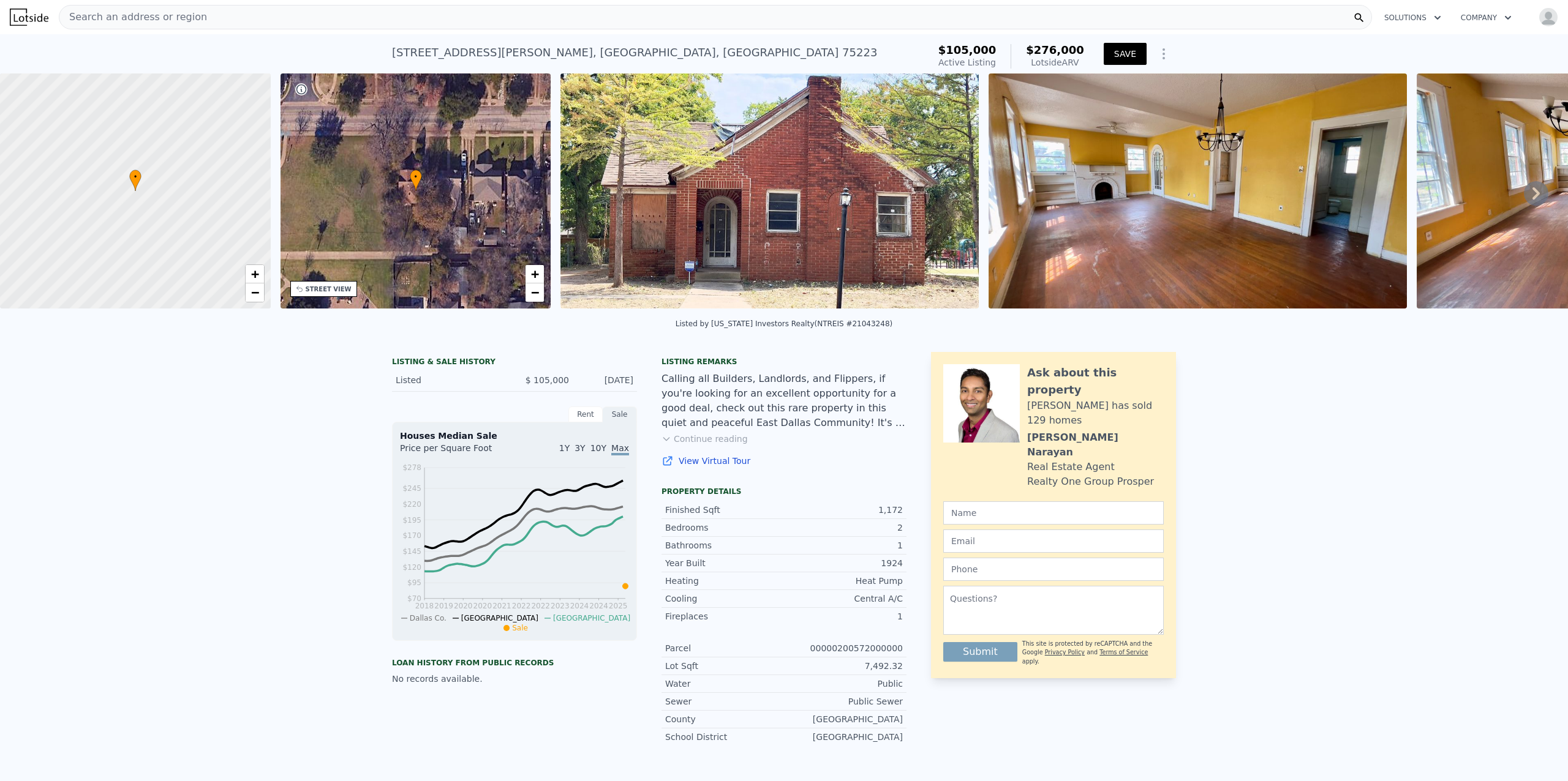
click at [1123, 55] on button "SAVE" at bounding box center [1125, 54] width 43 height 22
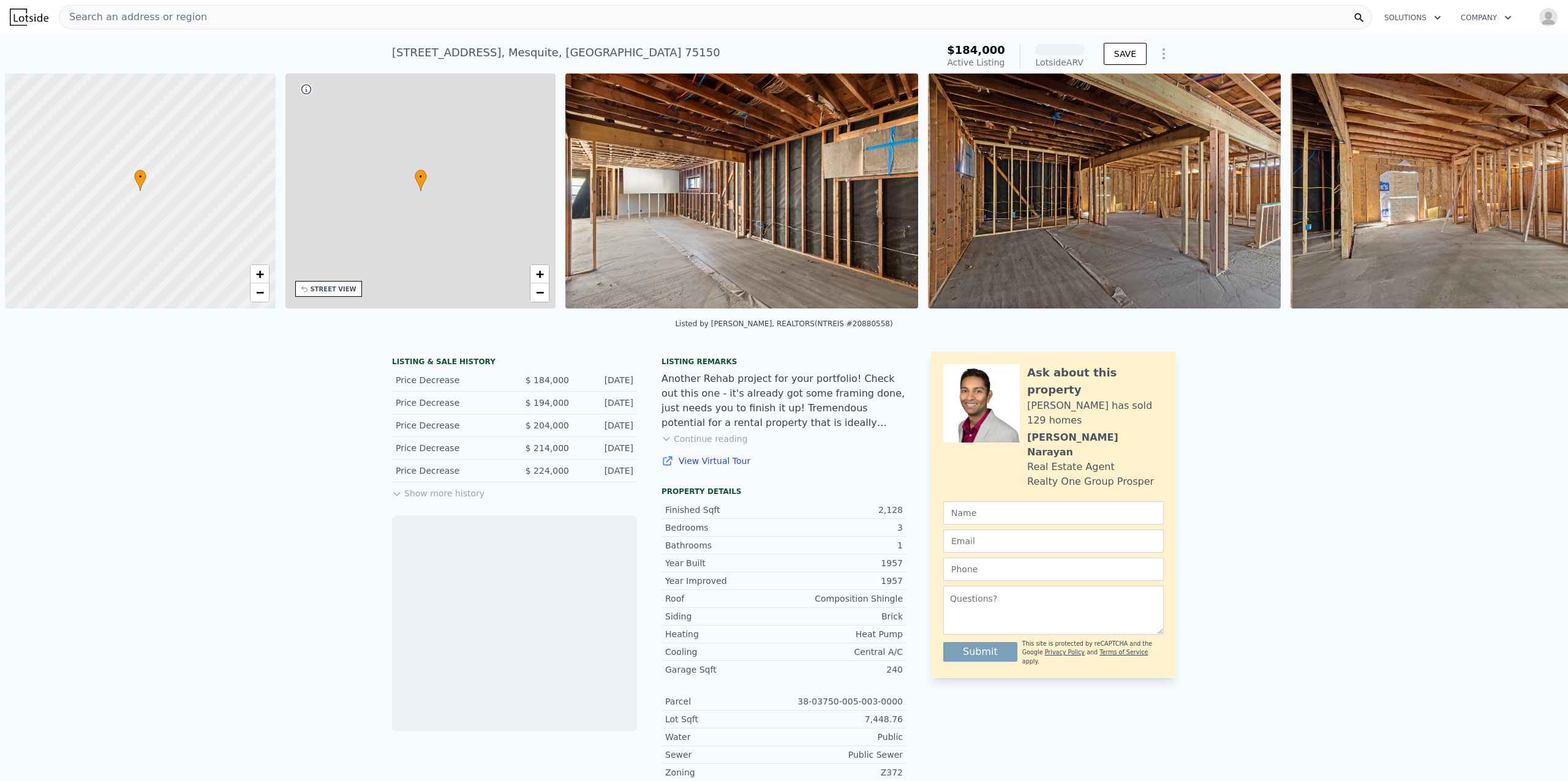
scroll to position [0, 4]
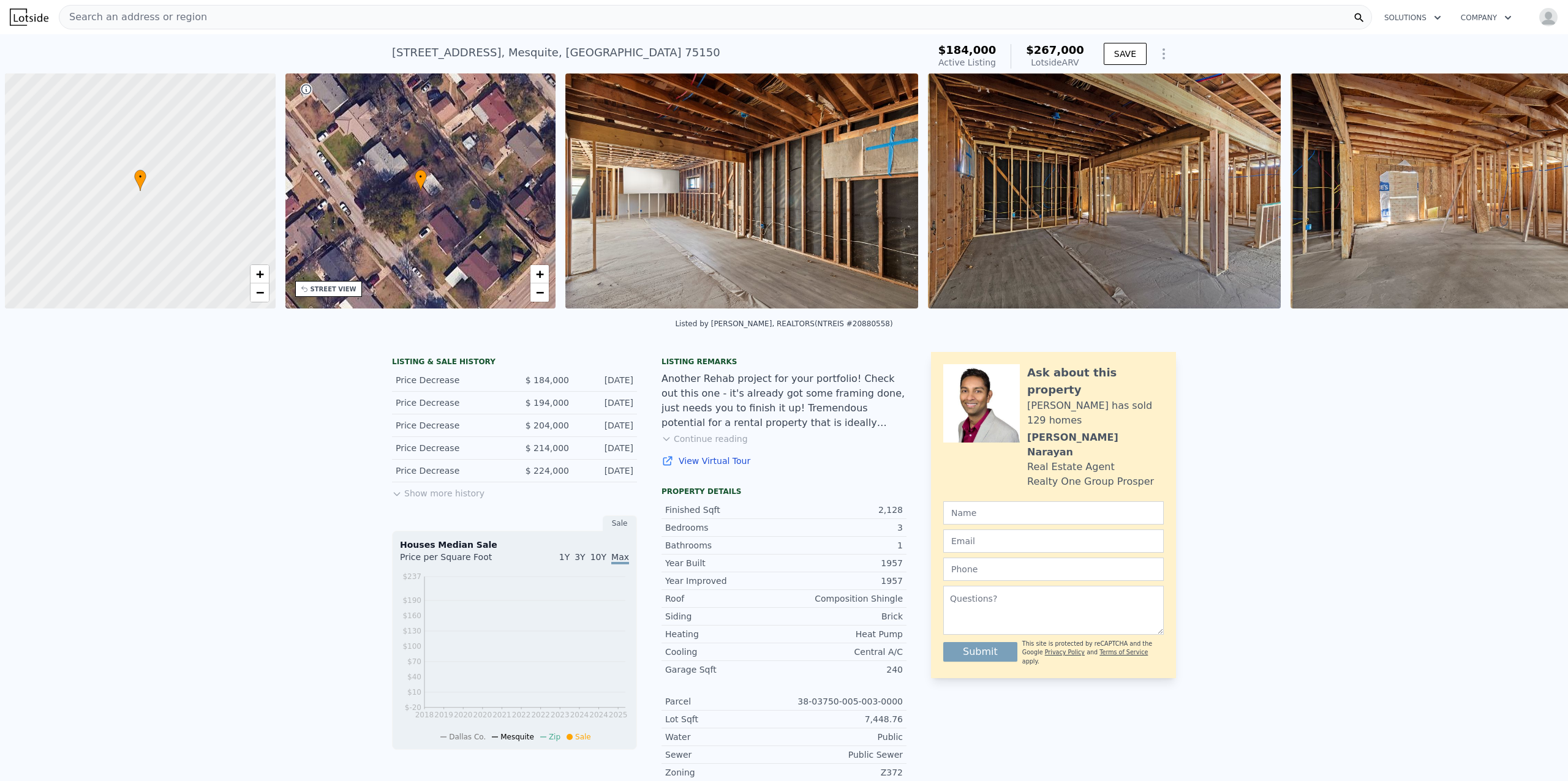
scroll to position [0, 4]
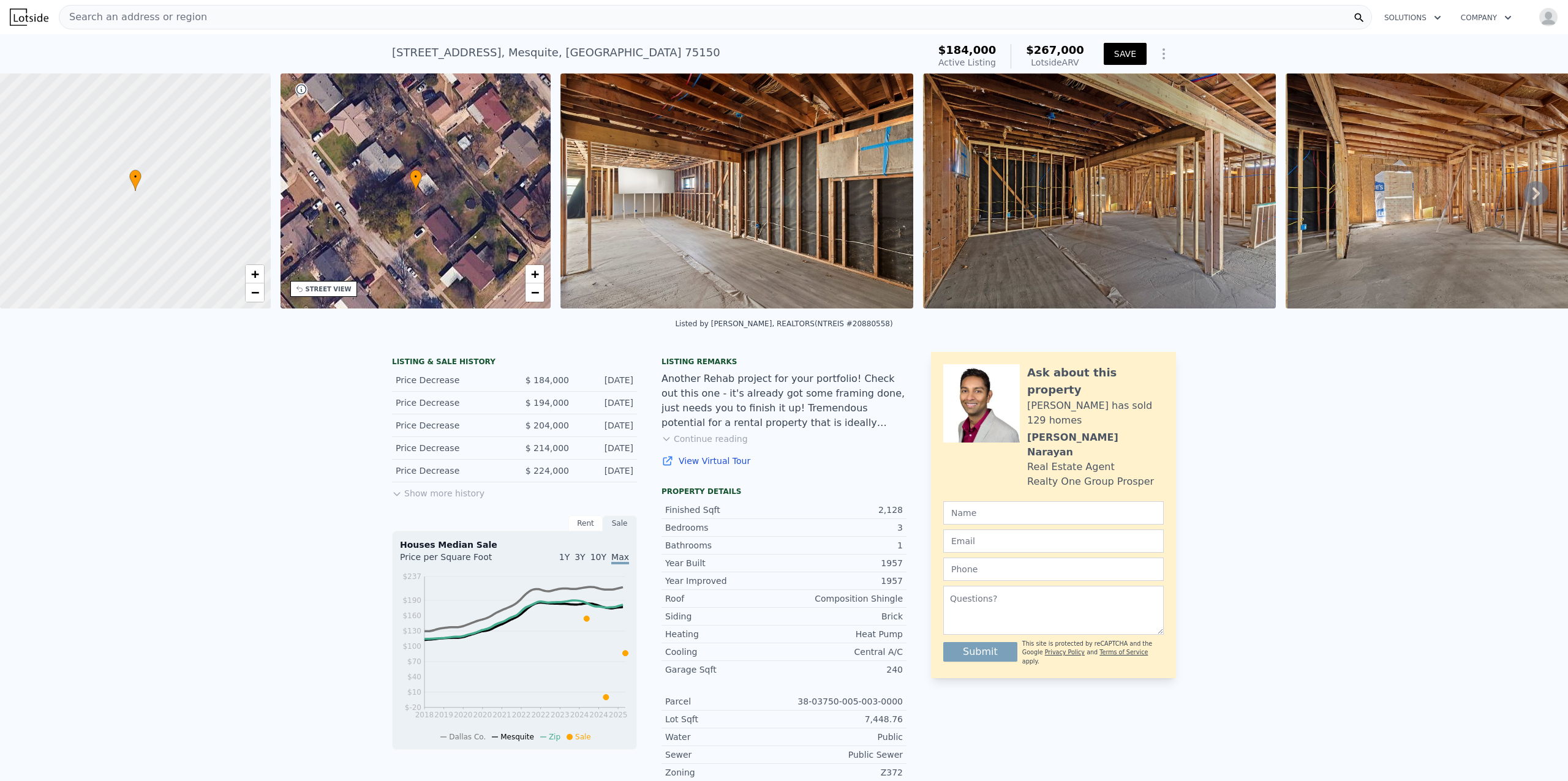
click at [1128, 49] on button "SAVE" at bounding box center [1125, 54] width 43 height 22
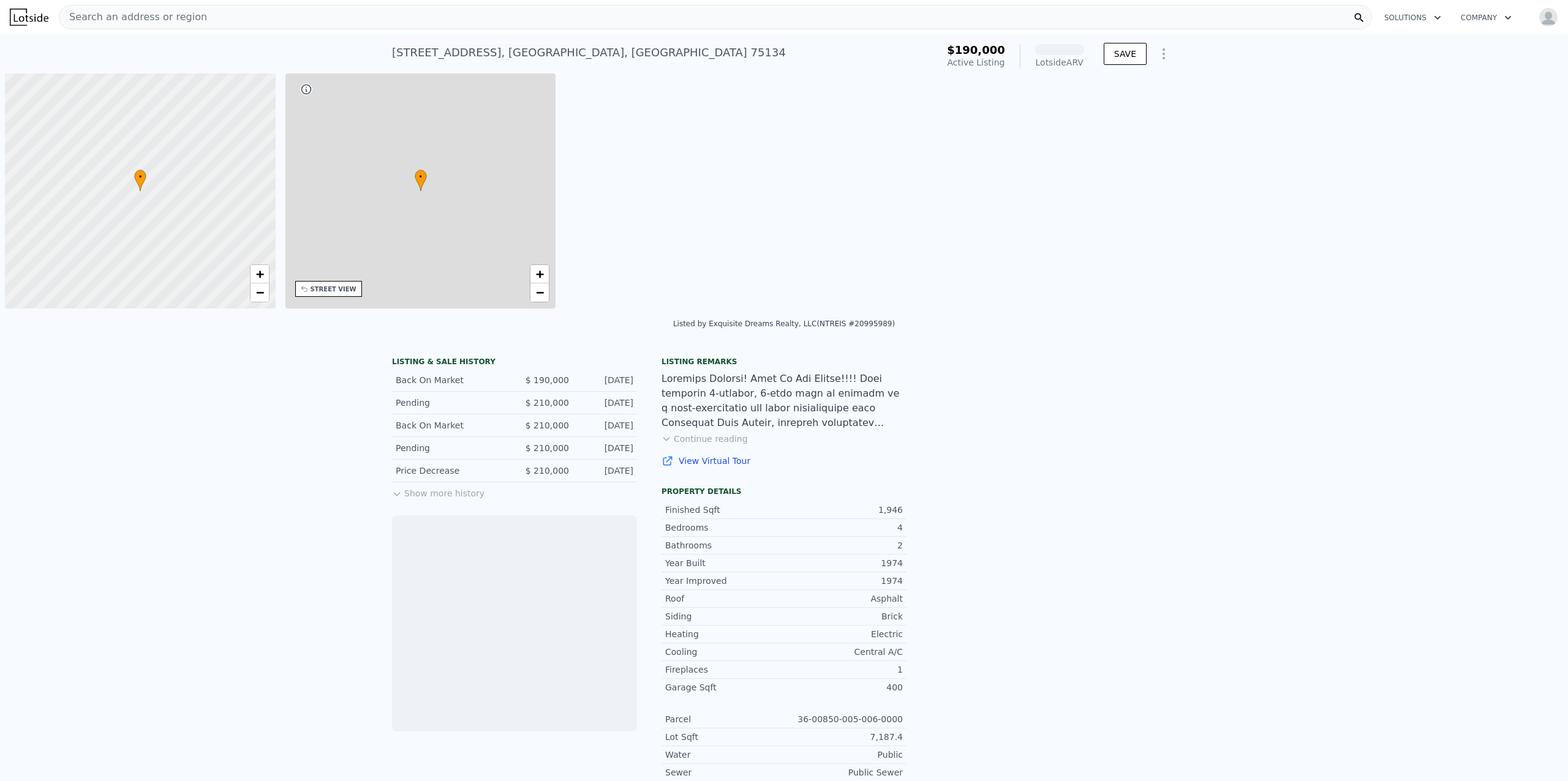
scroll to position [0, 4]
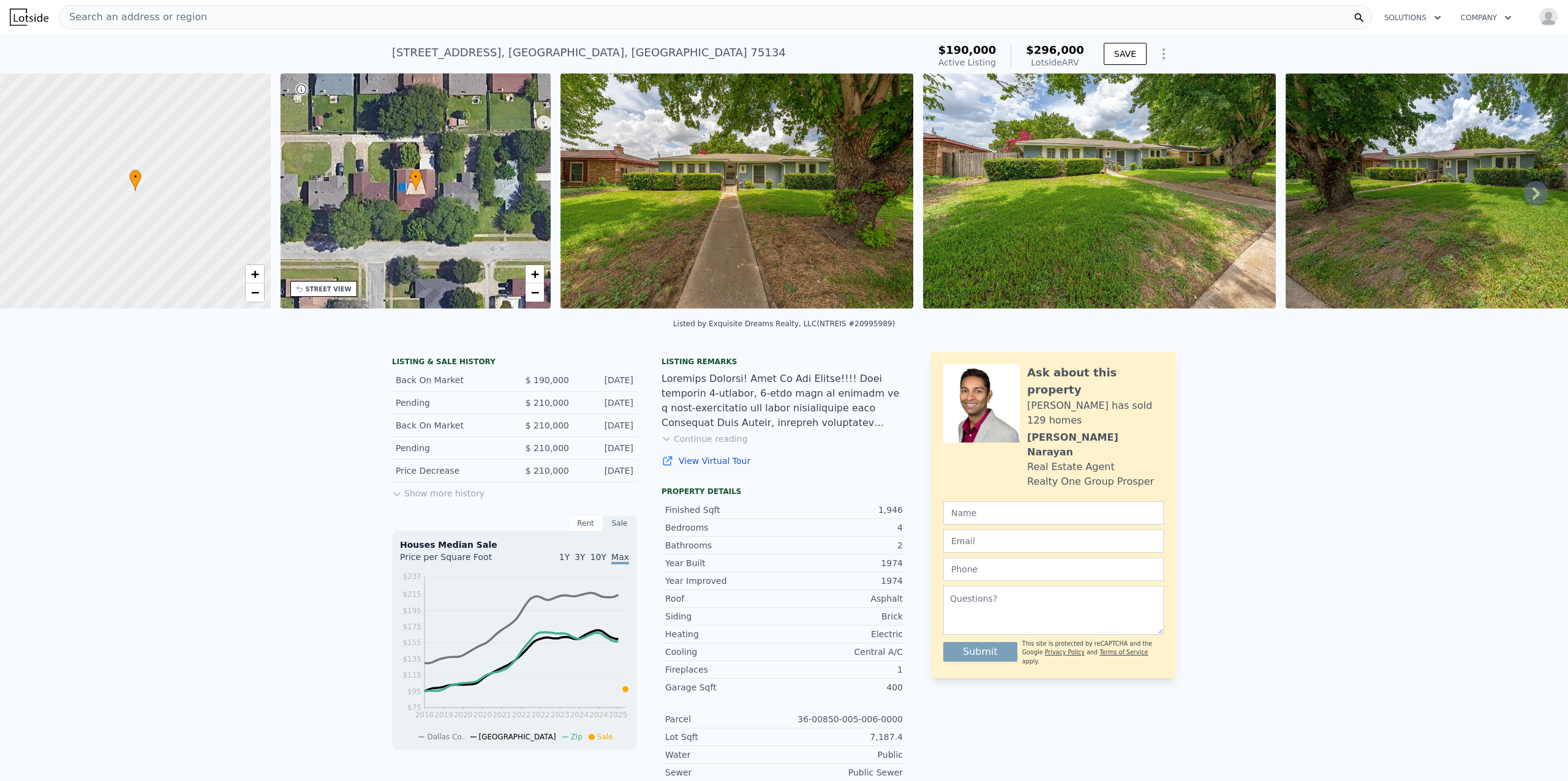
click at [820, 191] on img at bounding box center [737, 190] width 353 height 235
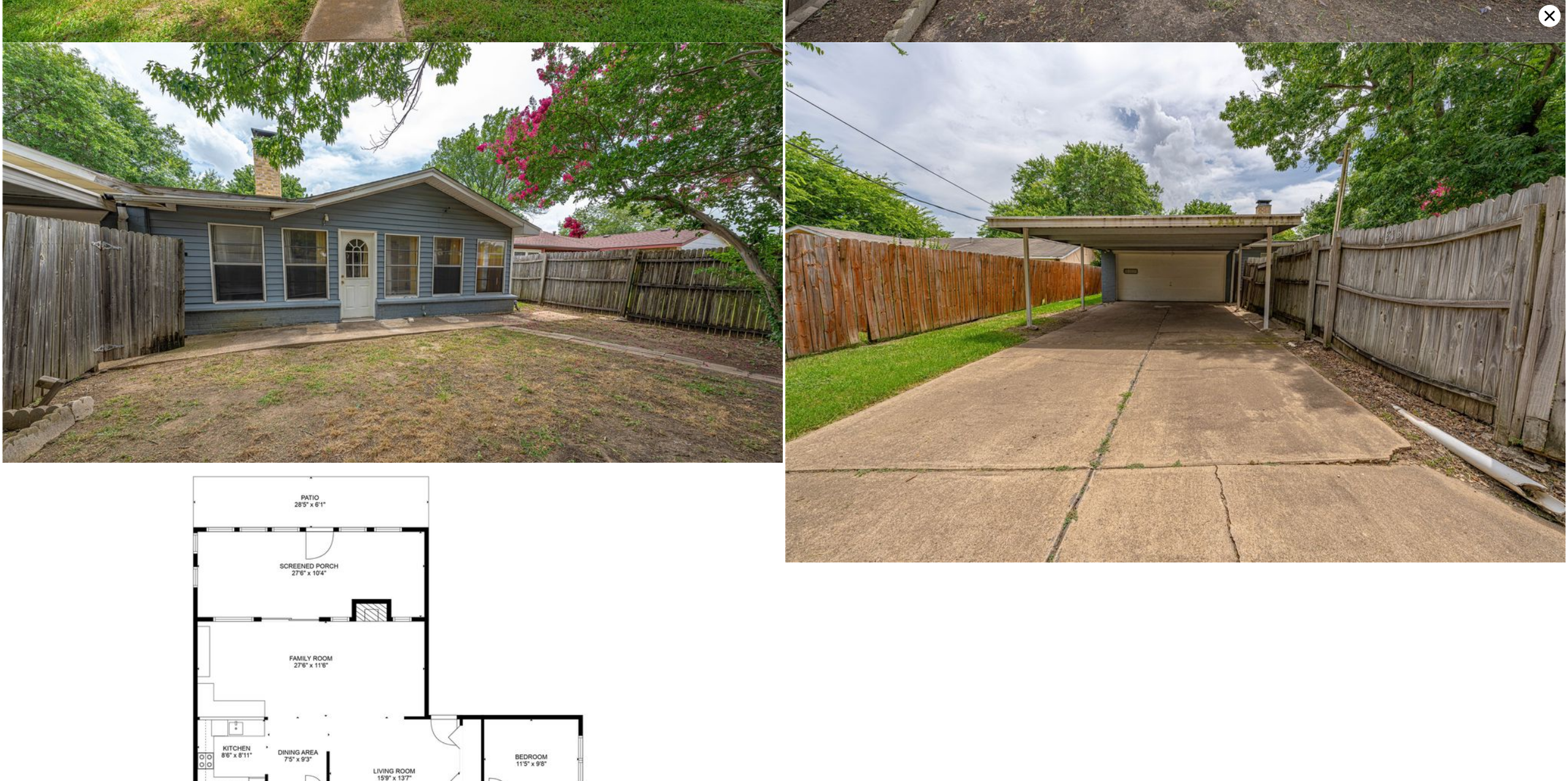
scroll to position [3784, 0]
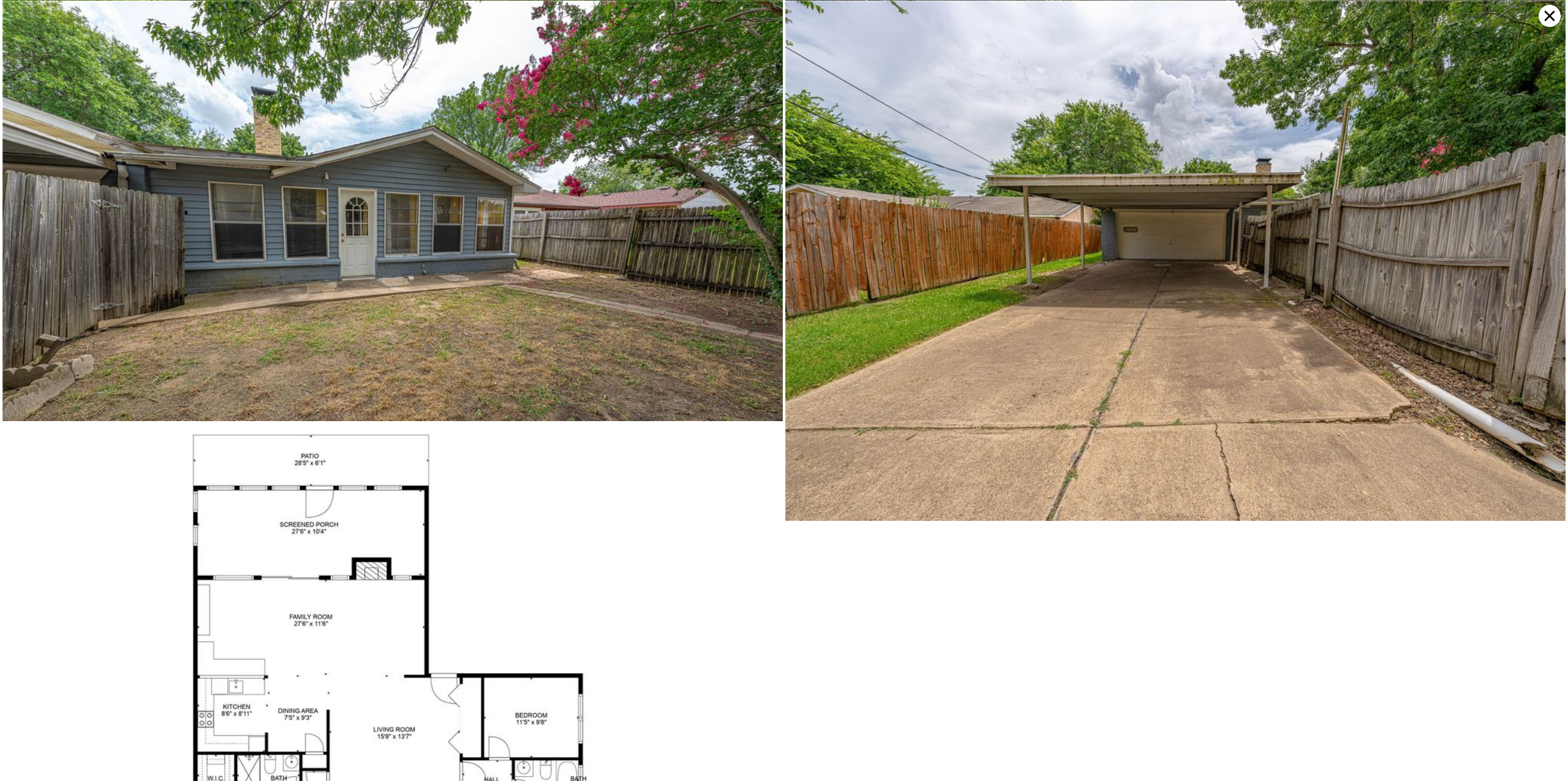
click at [1547, 16] on icon at bounding box center [1549, 15] width 22 height 22
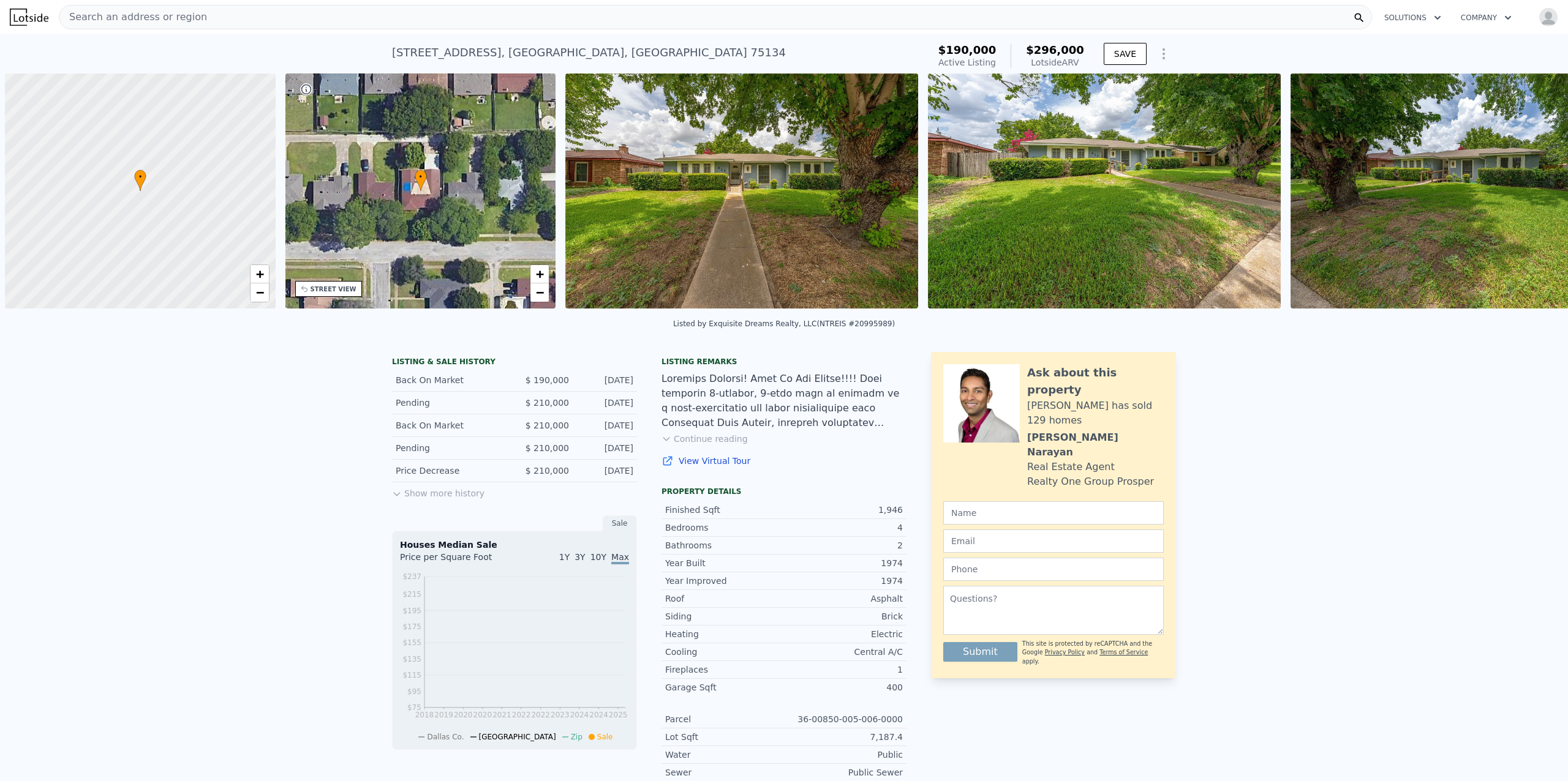
scroll to position [0, 4]
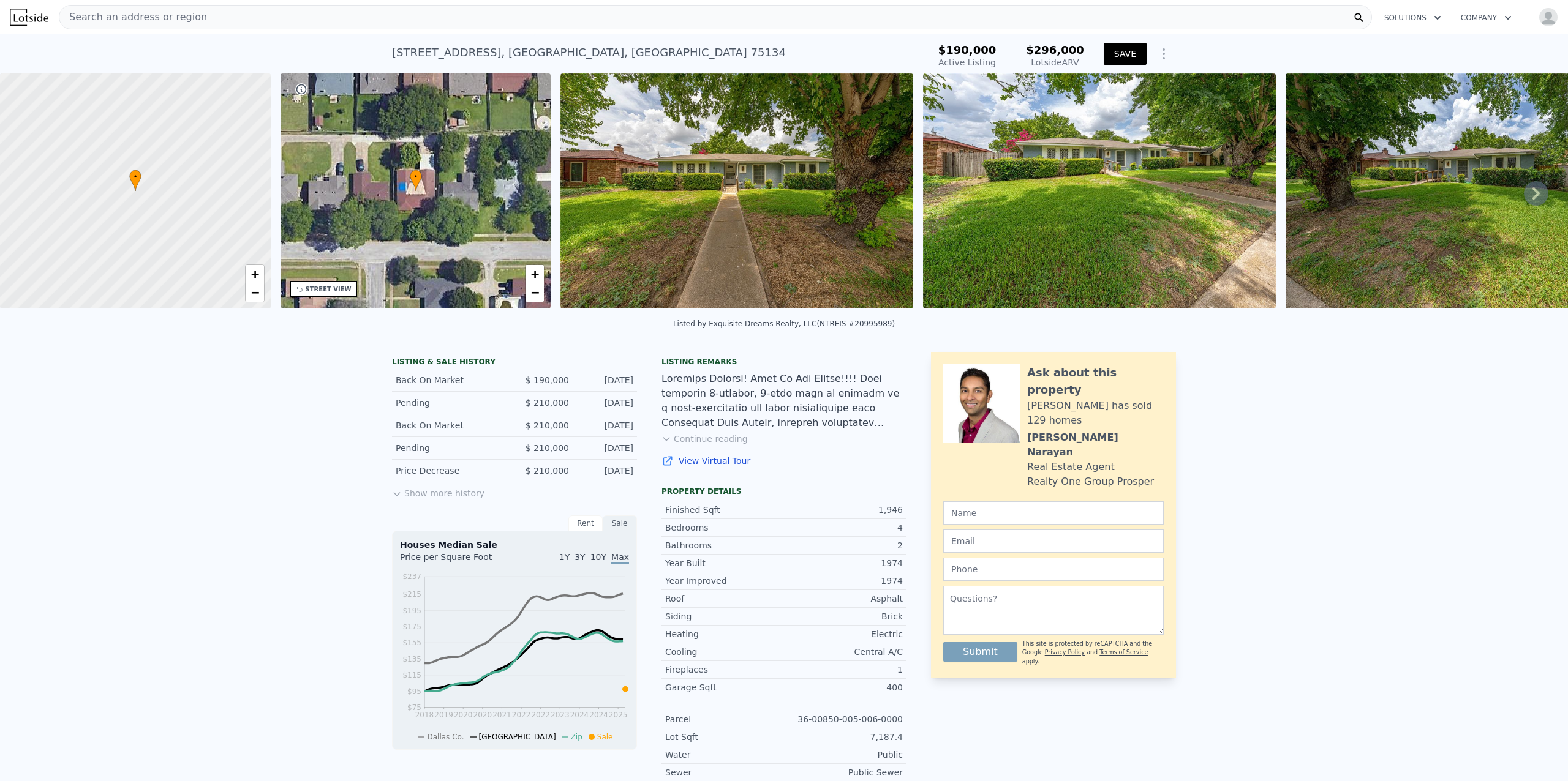
click at [1127, 52] on button "SAVE" at bounding box center [1125, 54] width 43 height 22
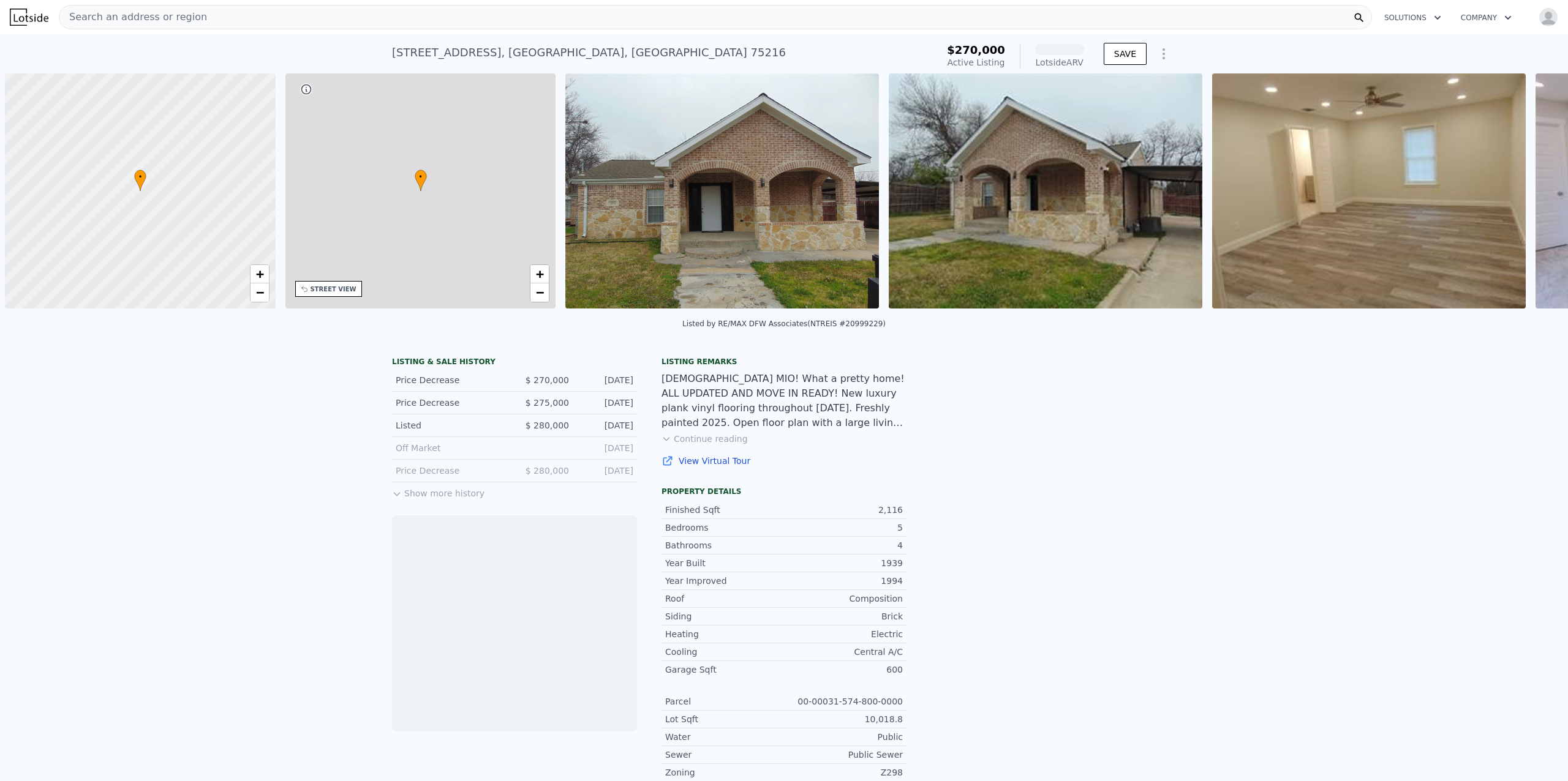
scroll to position [0, 4]
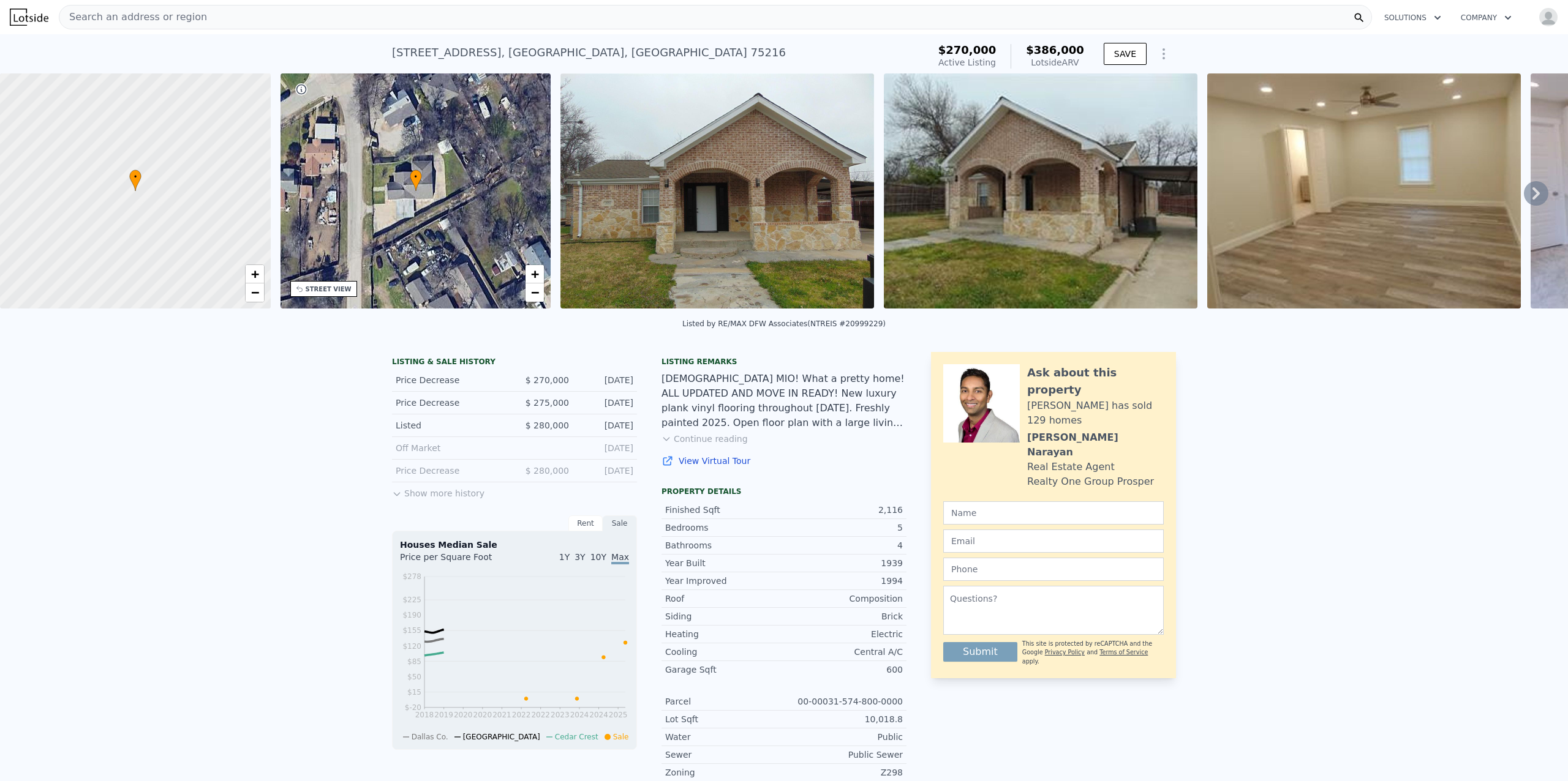
click at [960, 221] on img at bounding box center [1041, 190] width 314 height 235
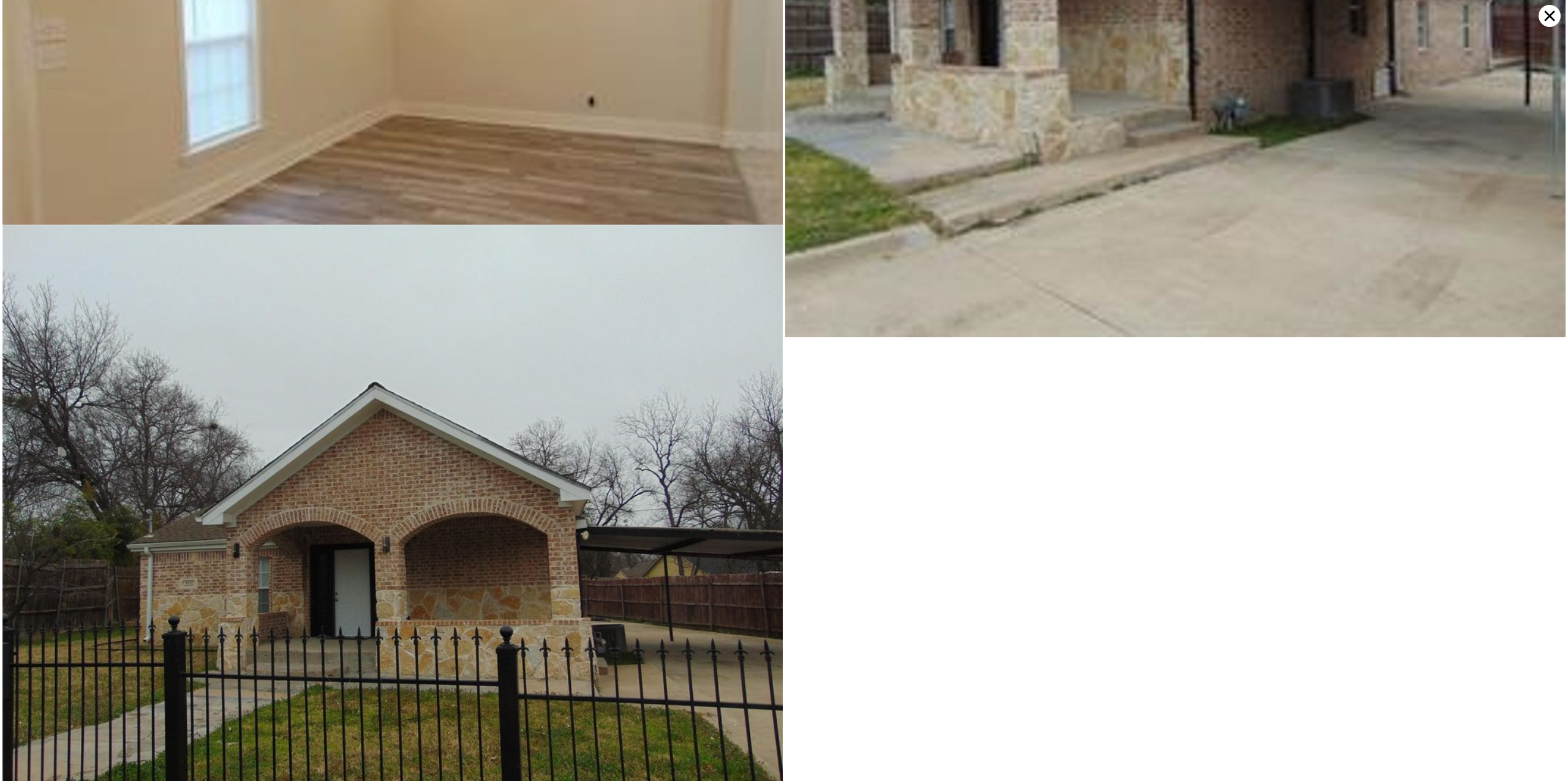
scroll to position [3108, 0]
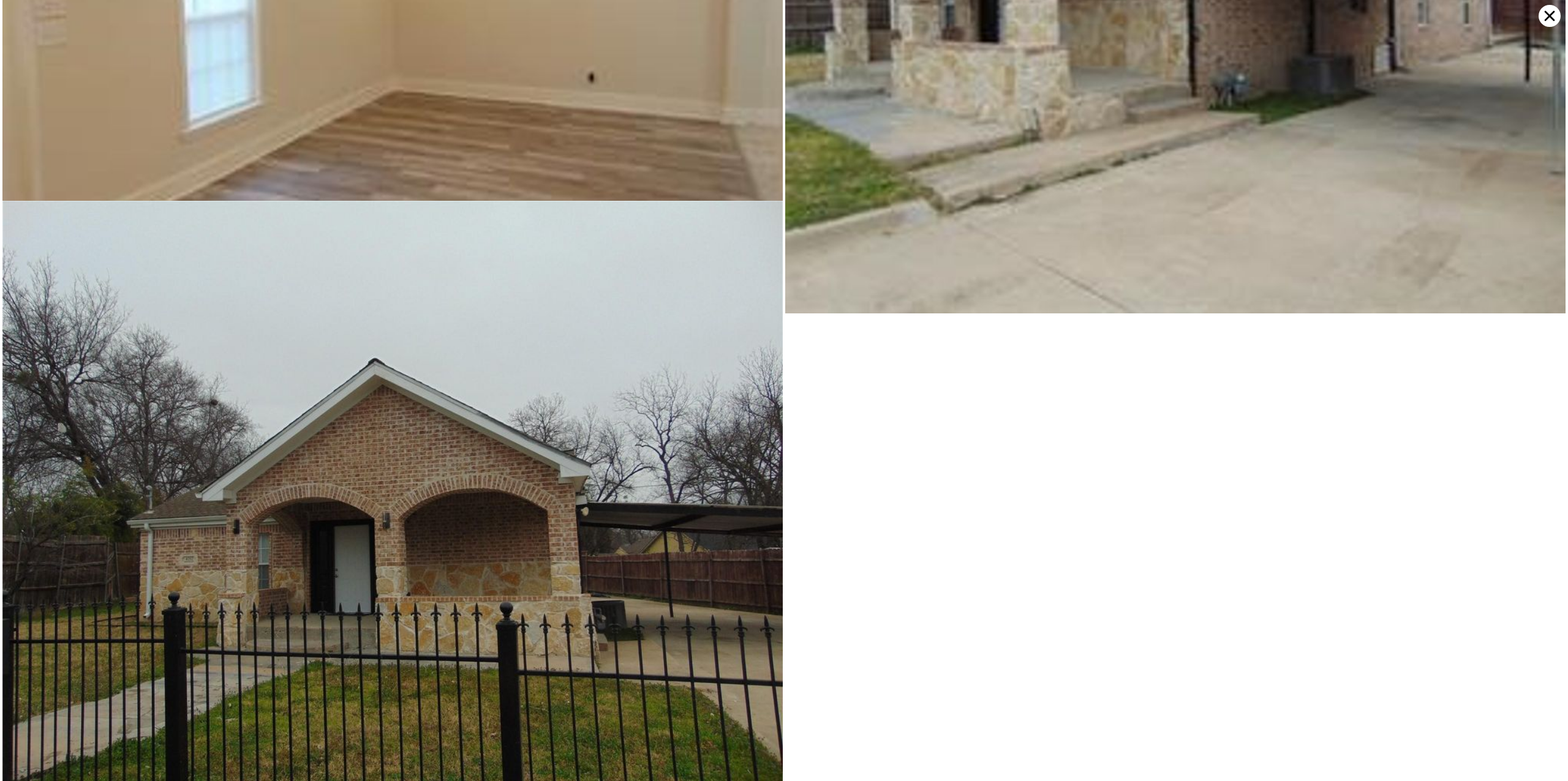
click at [1554, 14] on icon at bounding box center [1549, 15] width 22 height 22
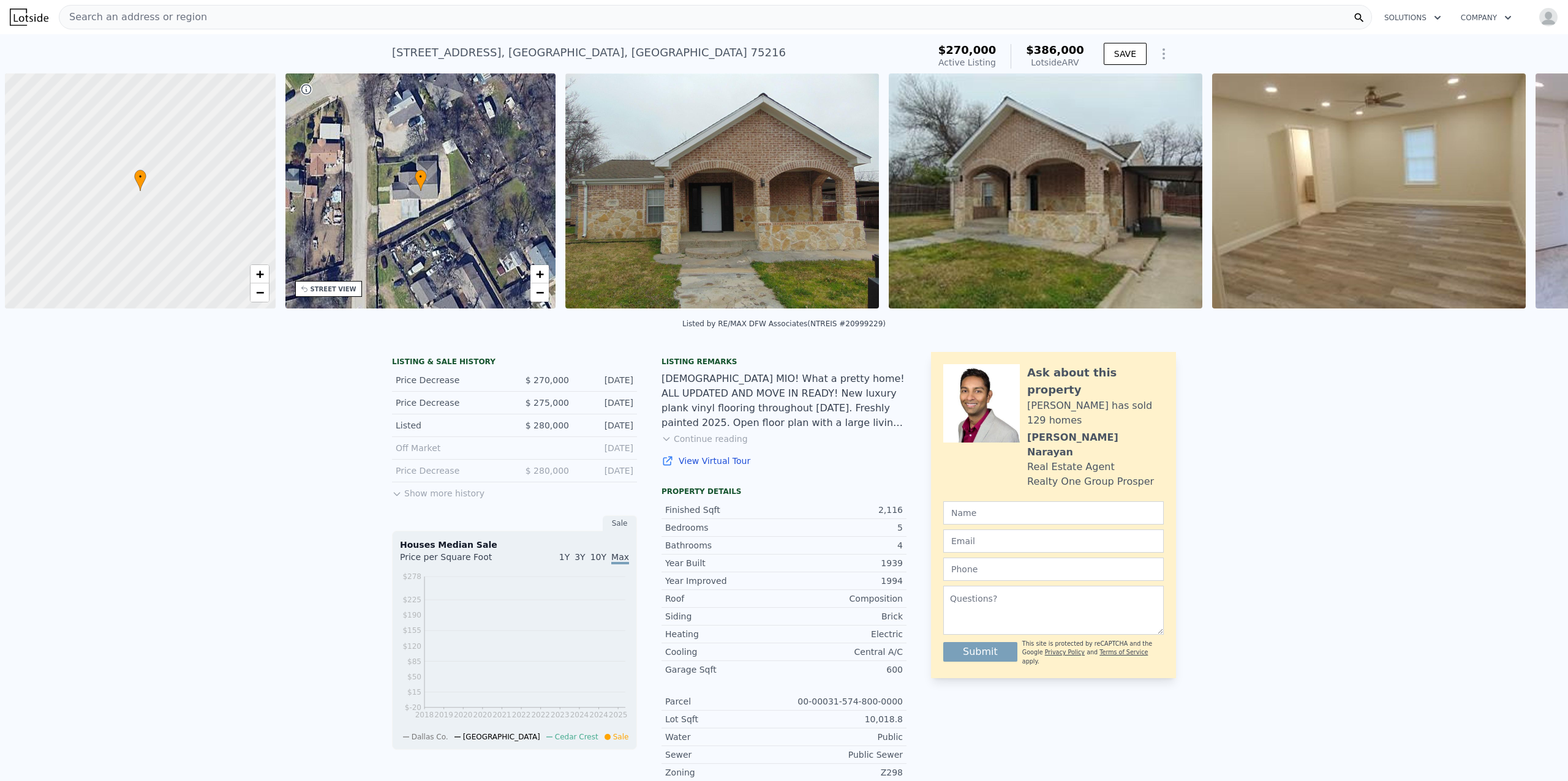
scroll to position [0, 4]
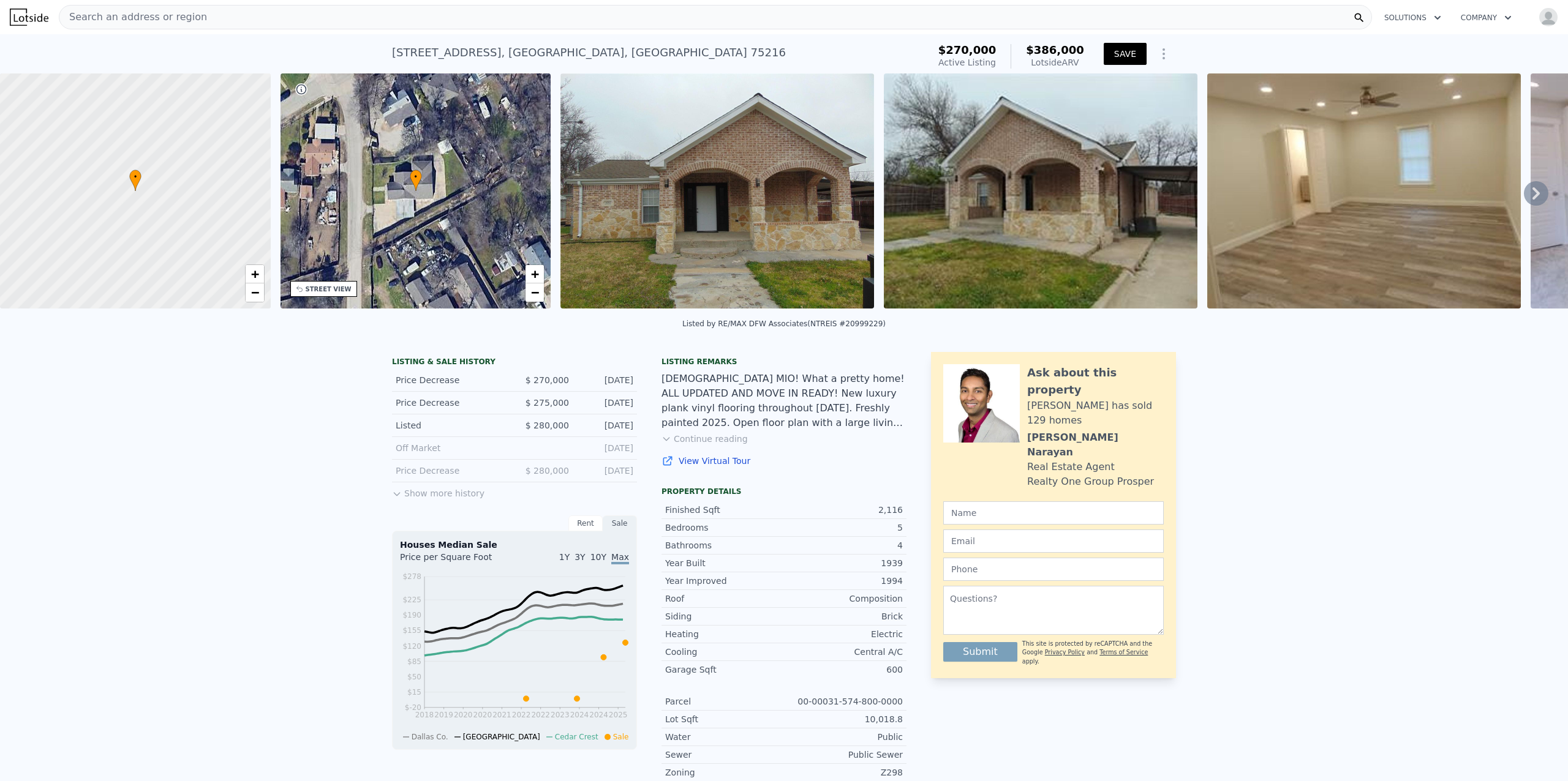
click at [1125, 52] on button "SAVE" at bounding box center [1125, 54] width 43 height 22
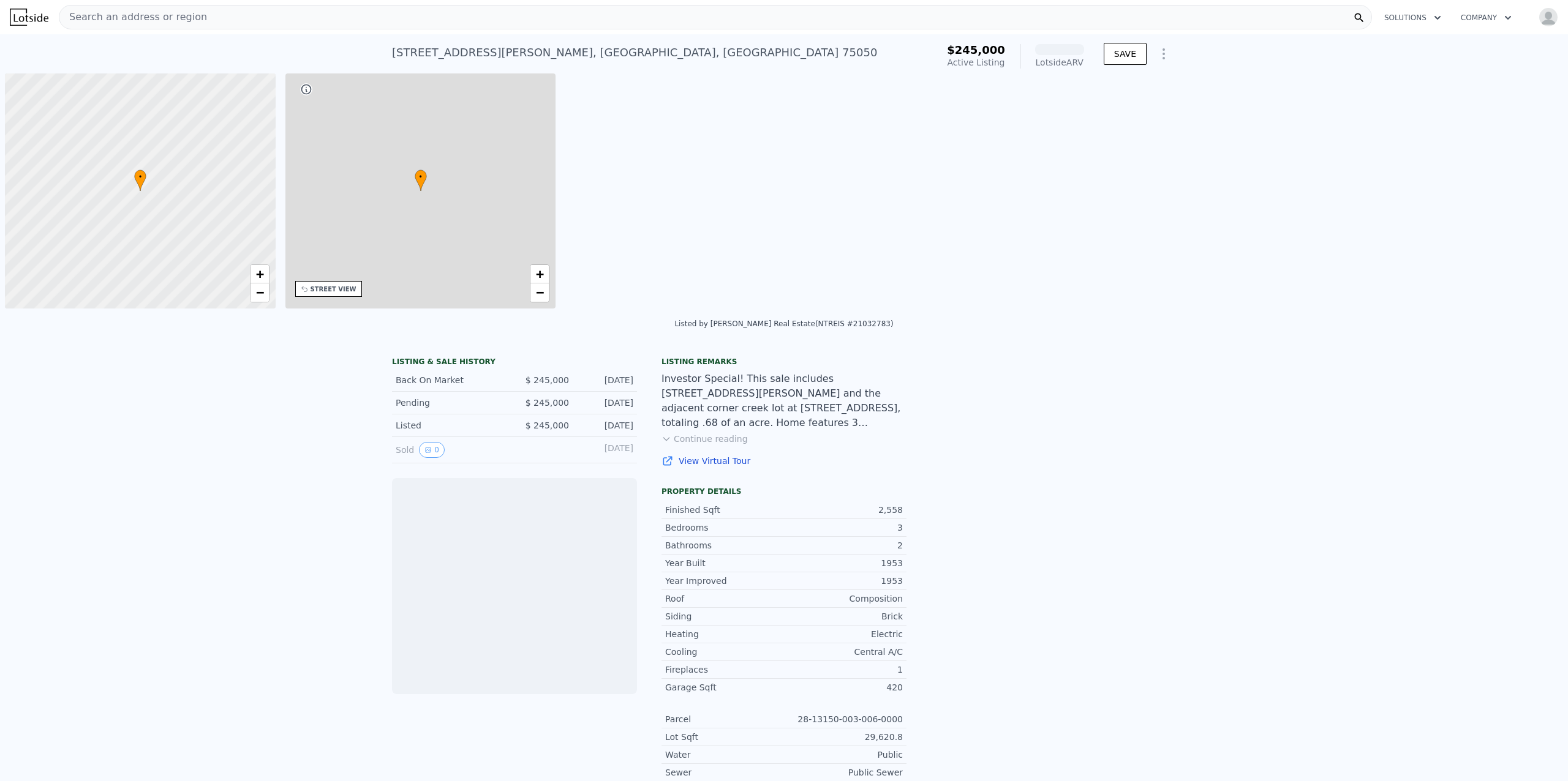
scroll to position [0, 4]
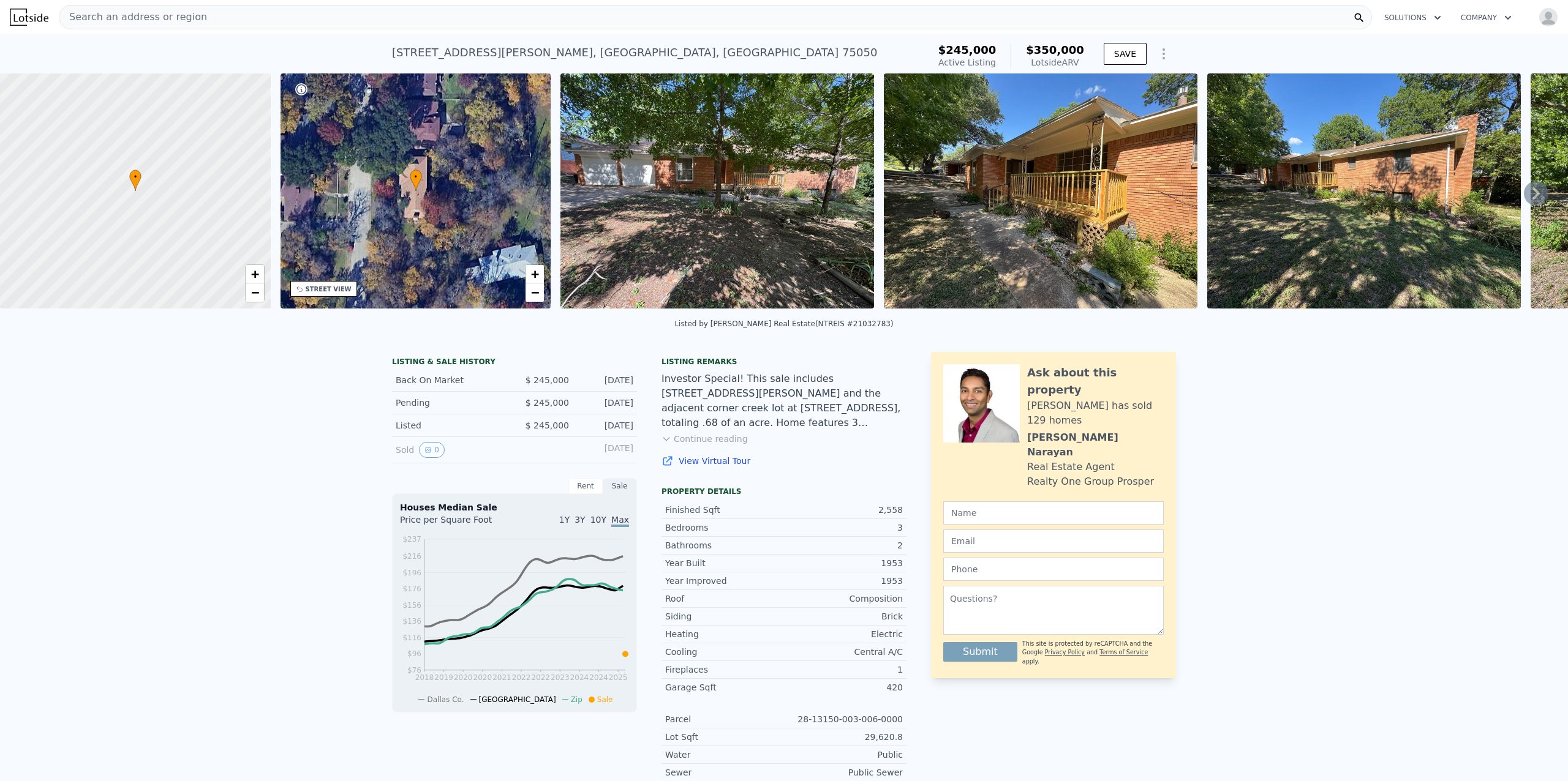
click at [768, 211] on img at bounding box center [717, 190] width 314 height 235
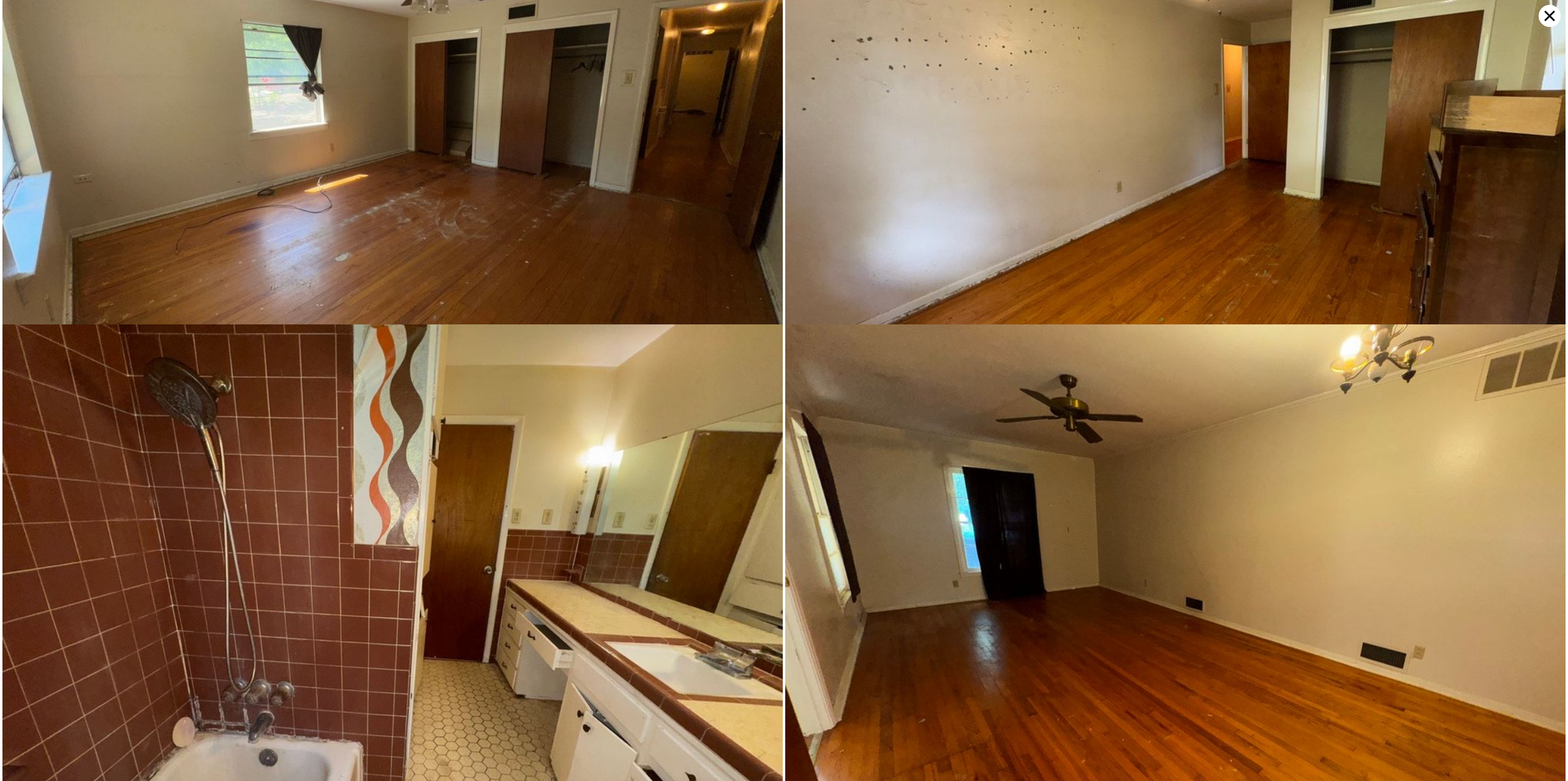
scroll to position [5672, 0]
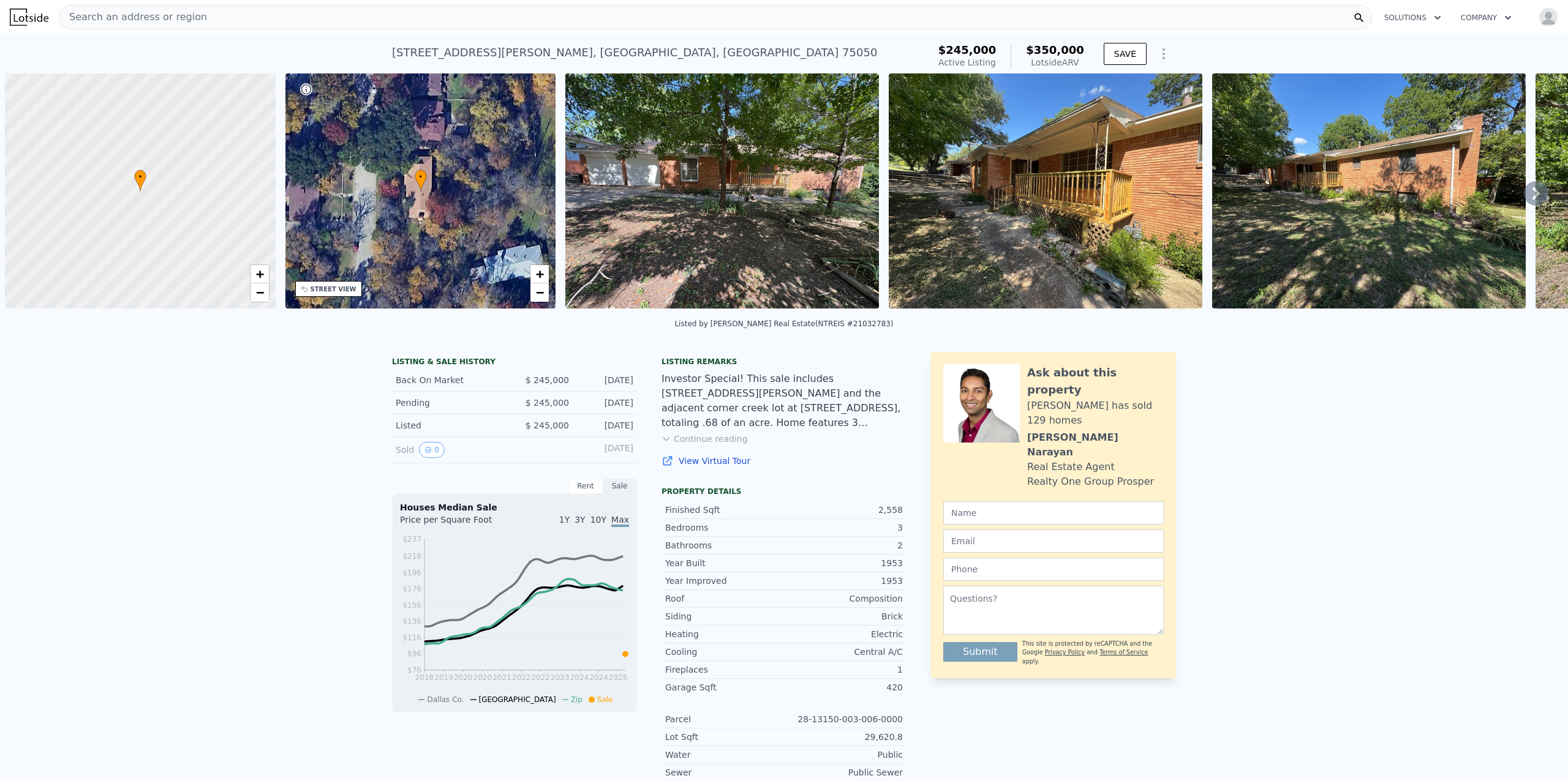
scroll to position [0, 4]
